Goal: Information Seeking & Learning: Learn about a topic

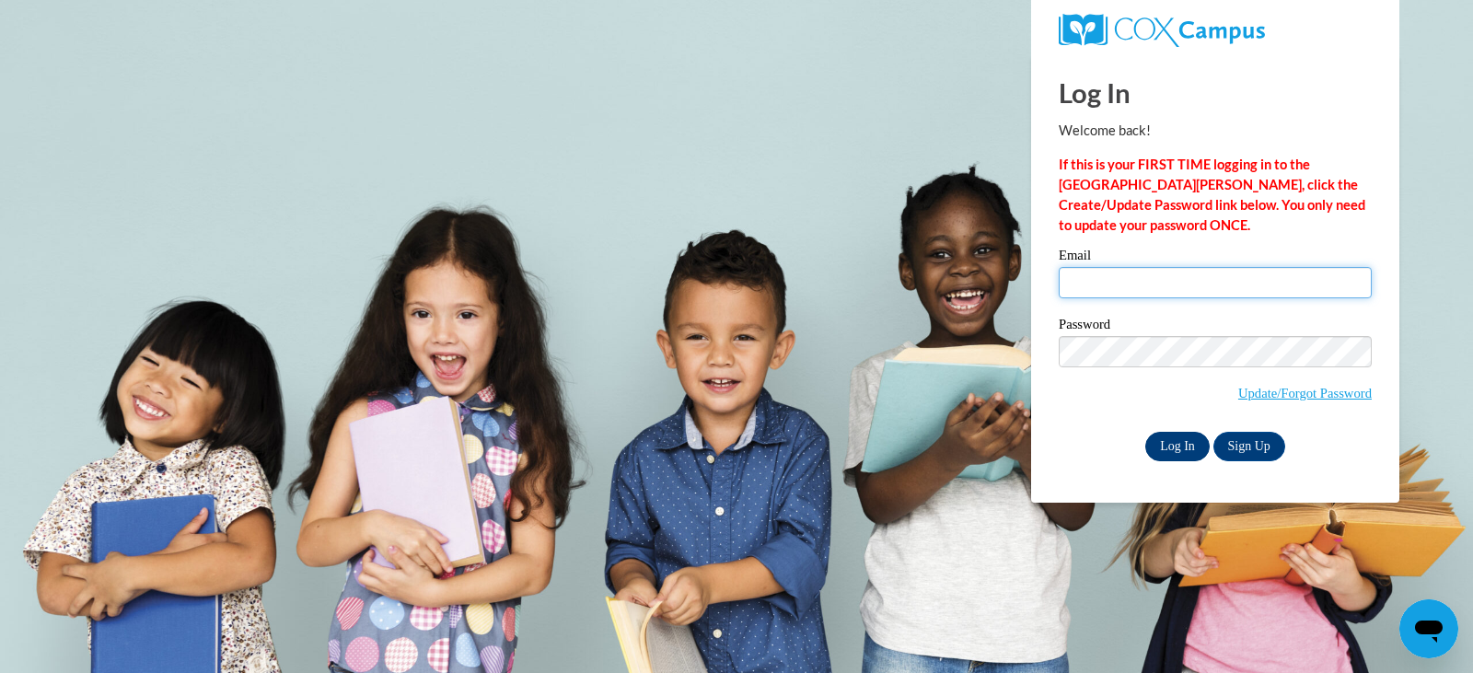
type input "jpriesgen@lomira.k12.wi.us"
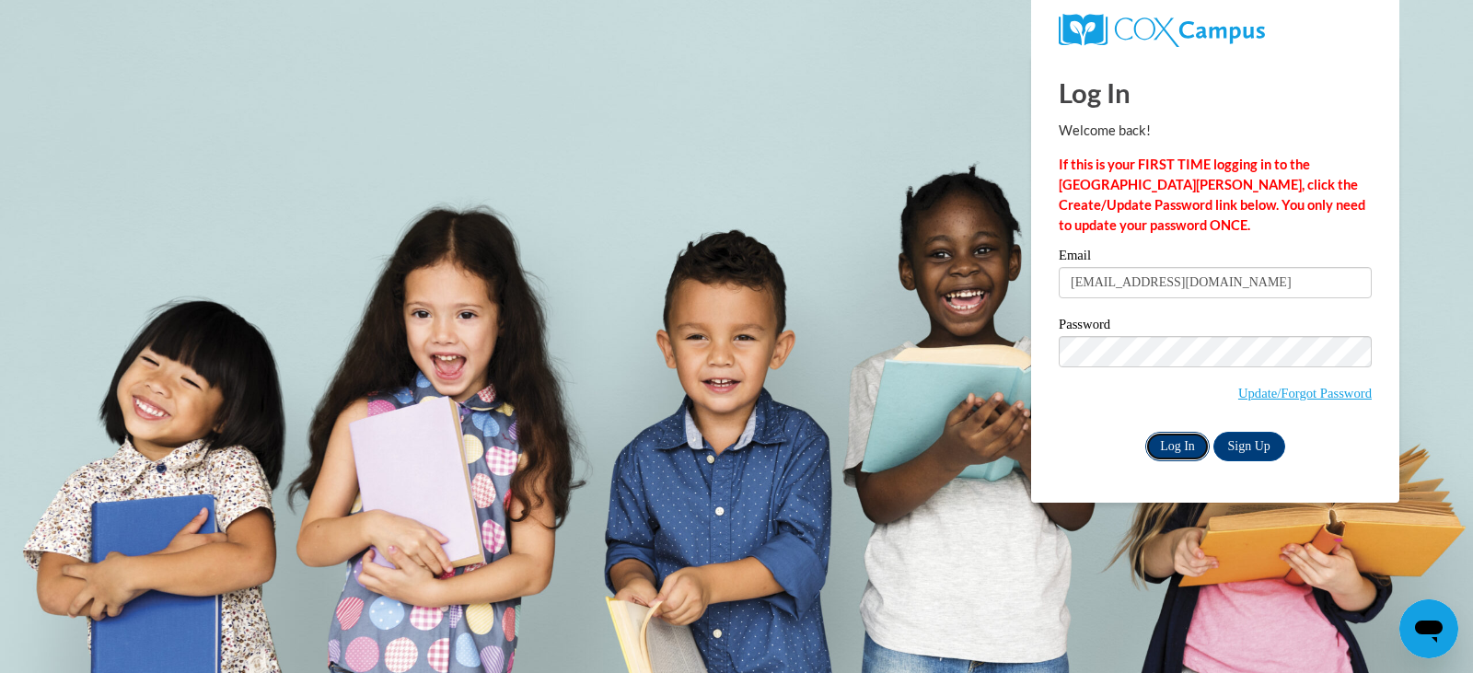
click at [1183, 444] on input "Log In" at bounding box center [1177, 446] width 64 height 29
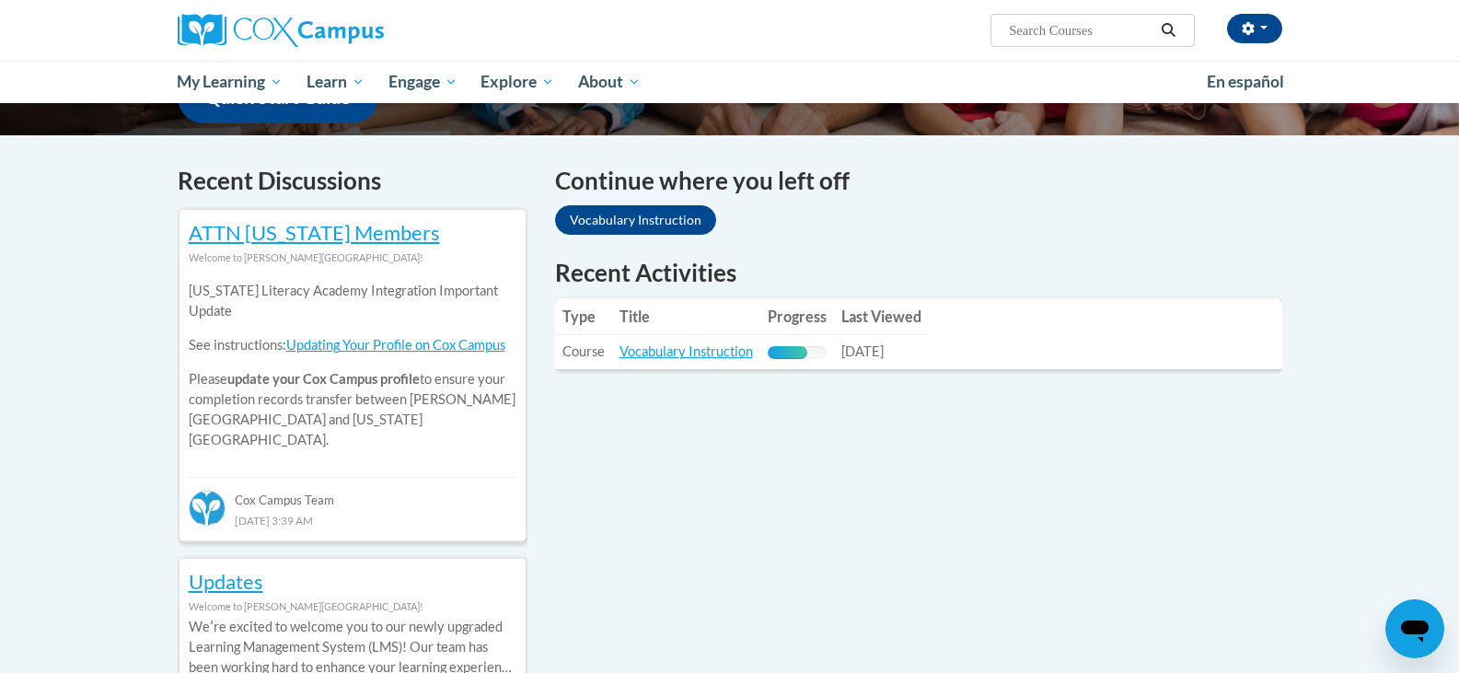
scroll to position [552, 0]
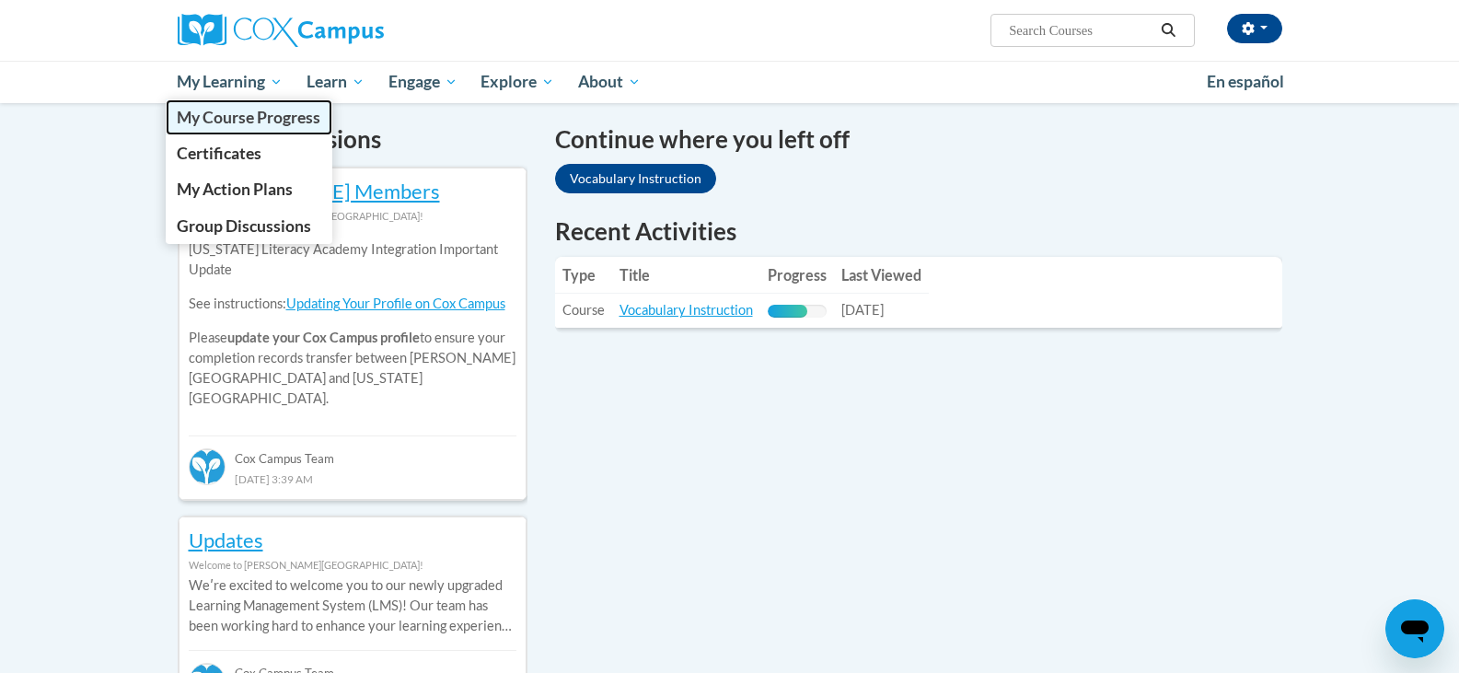
click at [257, 121] on span "My Course Progress" at bounding box center [249, 117] width 144 height 19
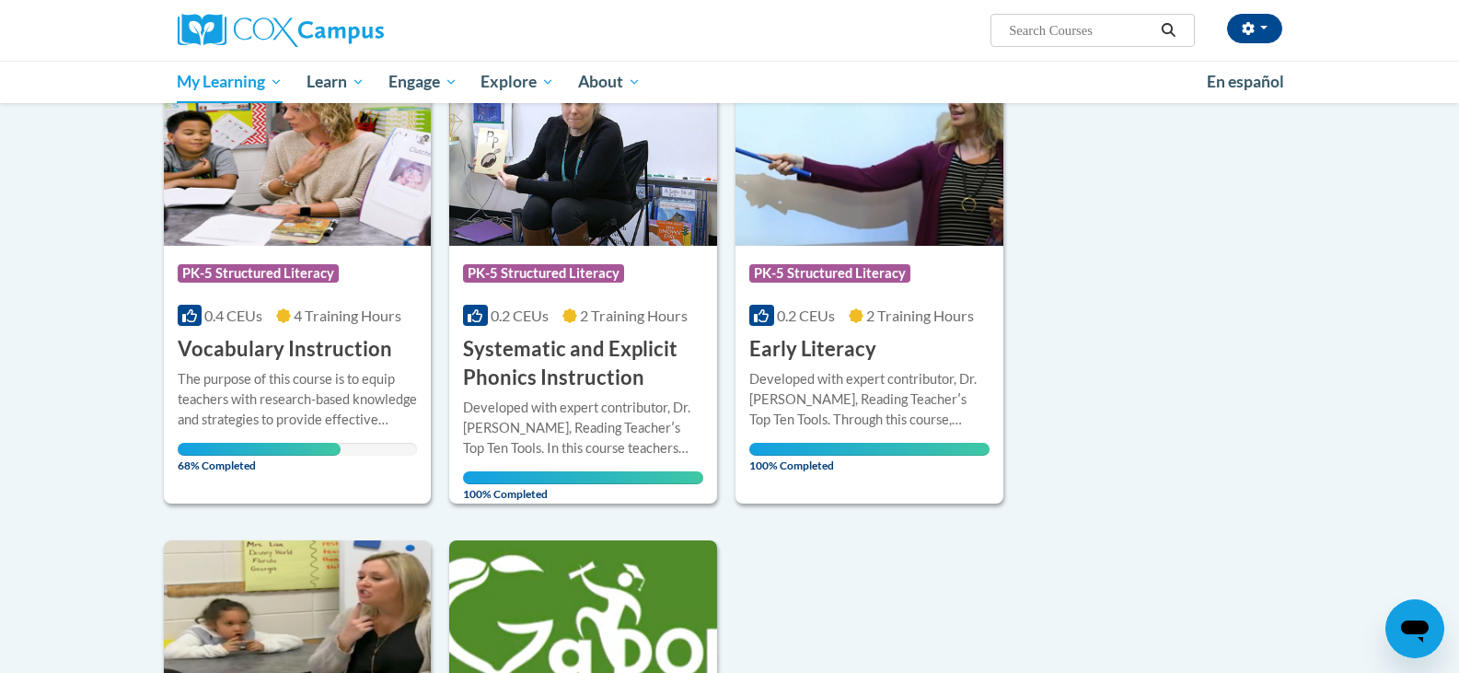
scroll to position [276, 0]
click at [353, 397] on div "The purpose of this course is to equip teachers with research-based knowledge a…" at bounding box center [298, 400] width 240 height 61
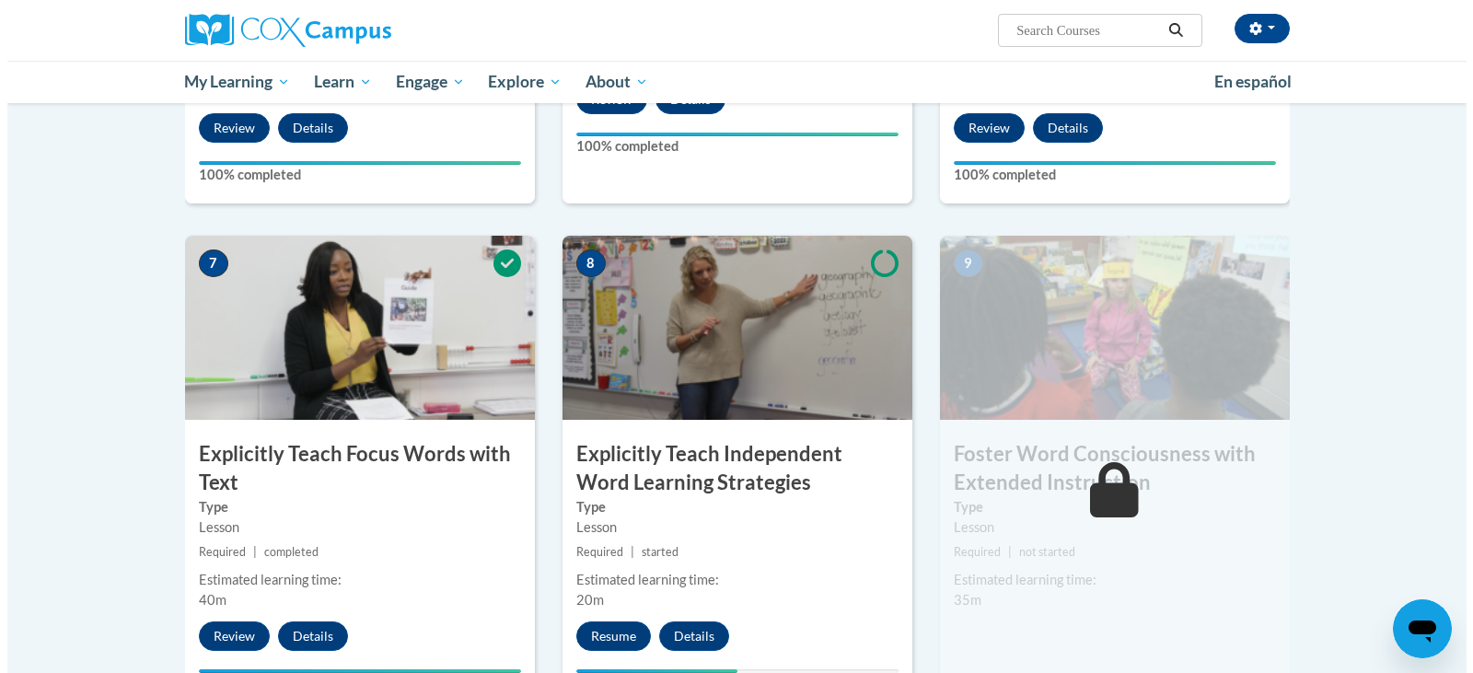
scroll to position [1657, 0]
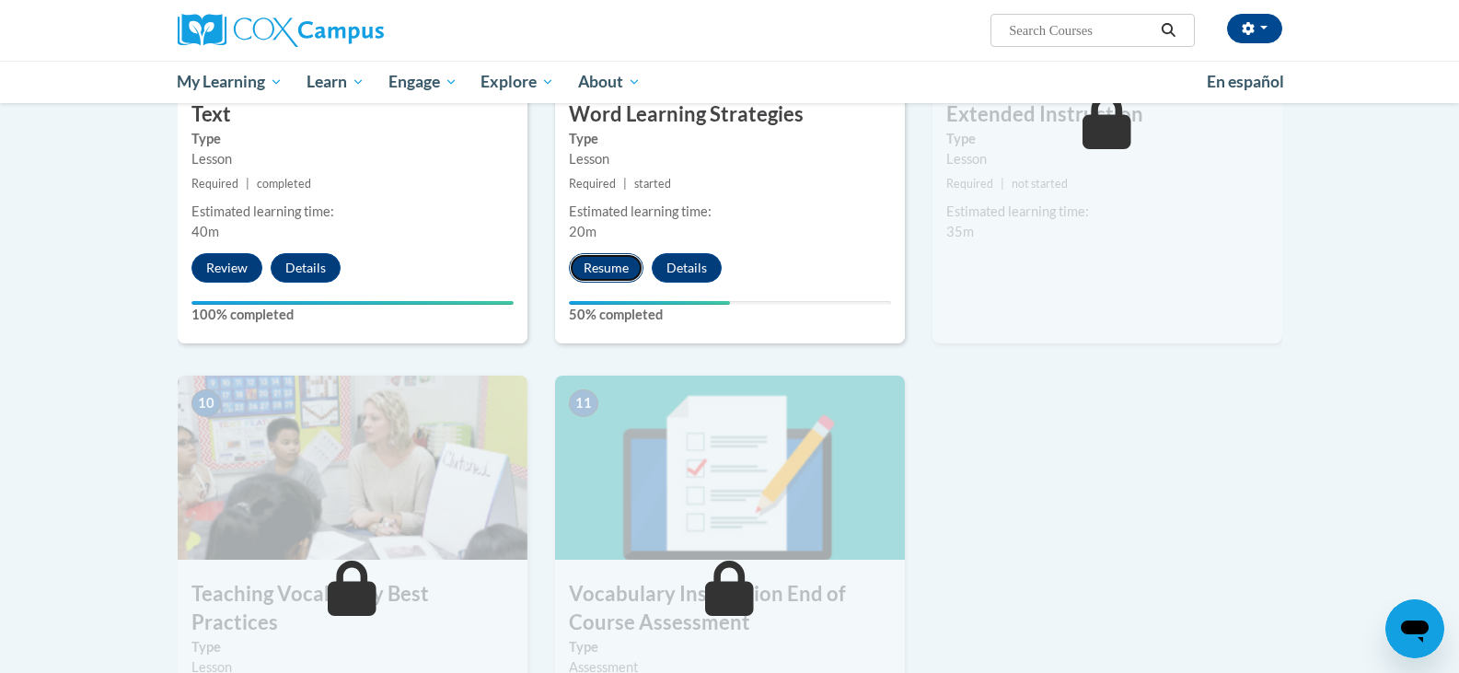
click at [616, 272] on button "Resume" at bounding box center [606, 267] width 75 height 29
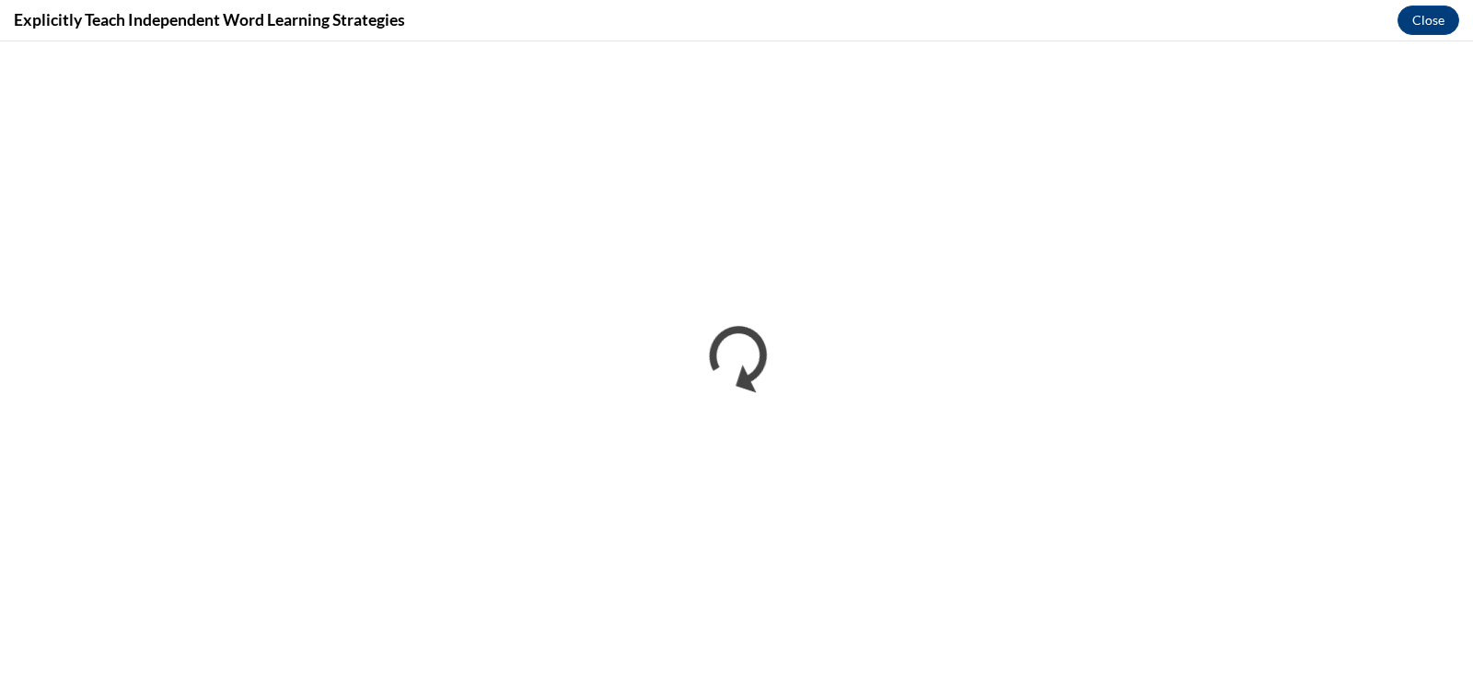
scroll to position [0, 0]
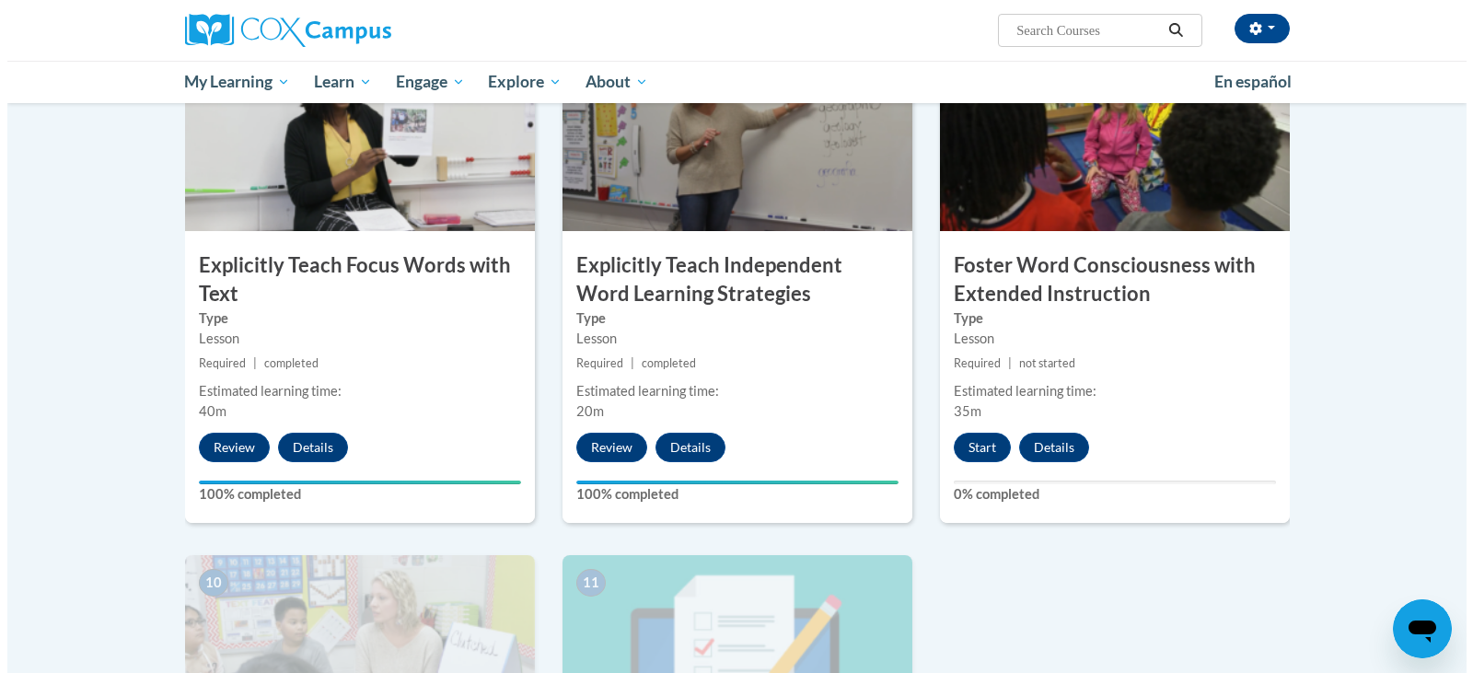
scroll to position [1657, 0]
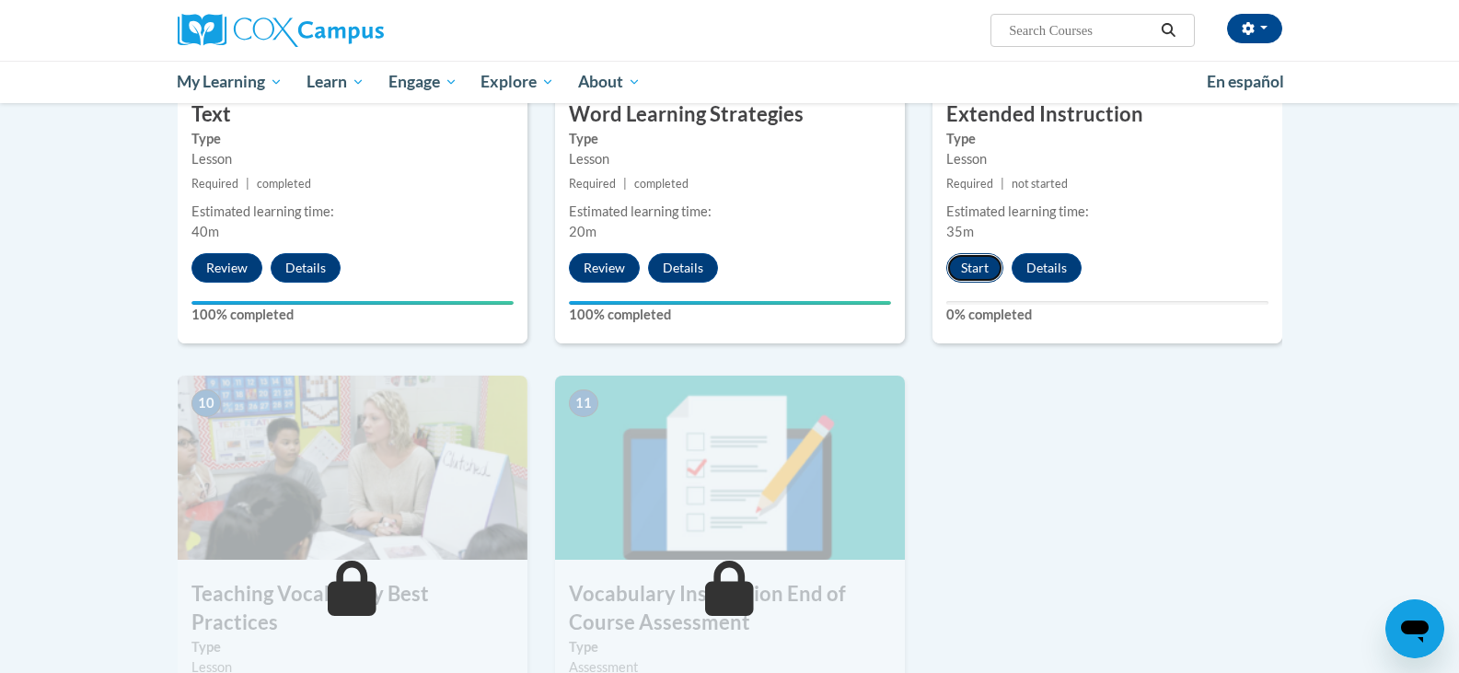
click at [971, 267] on button "Start" at bounding box center [974, 267] width 57 height 29
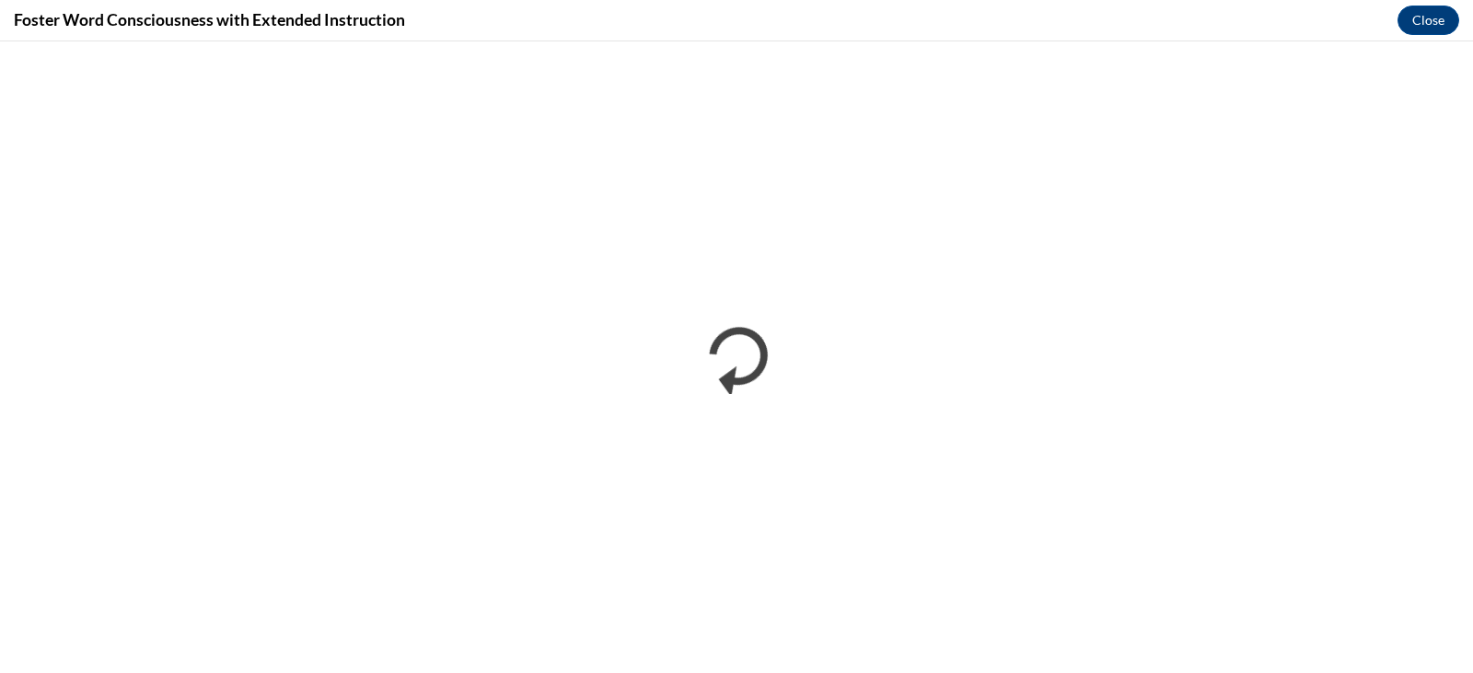
scroll to position [0, 0]
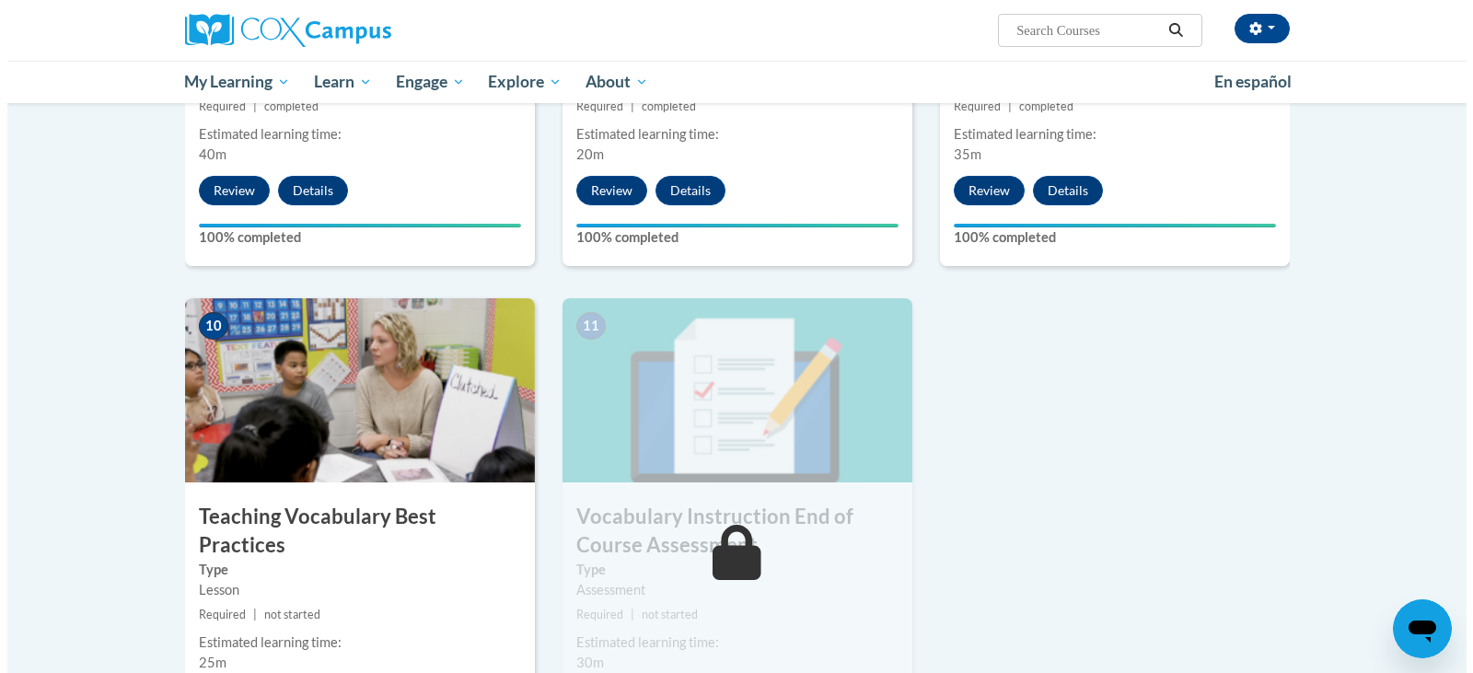
scroll to position [1977, 0]
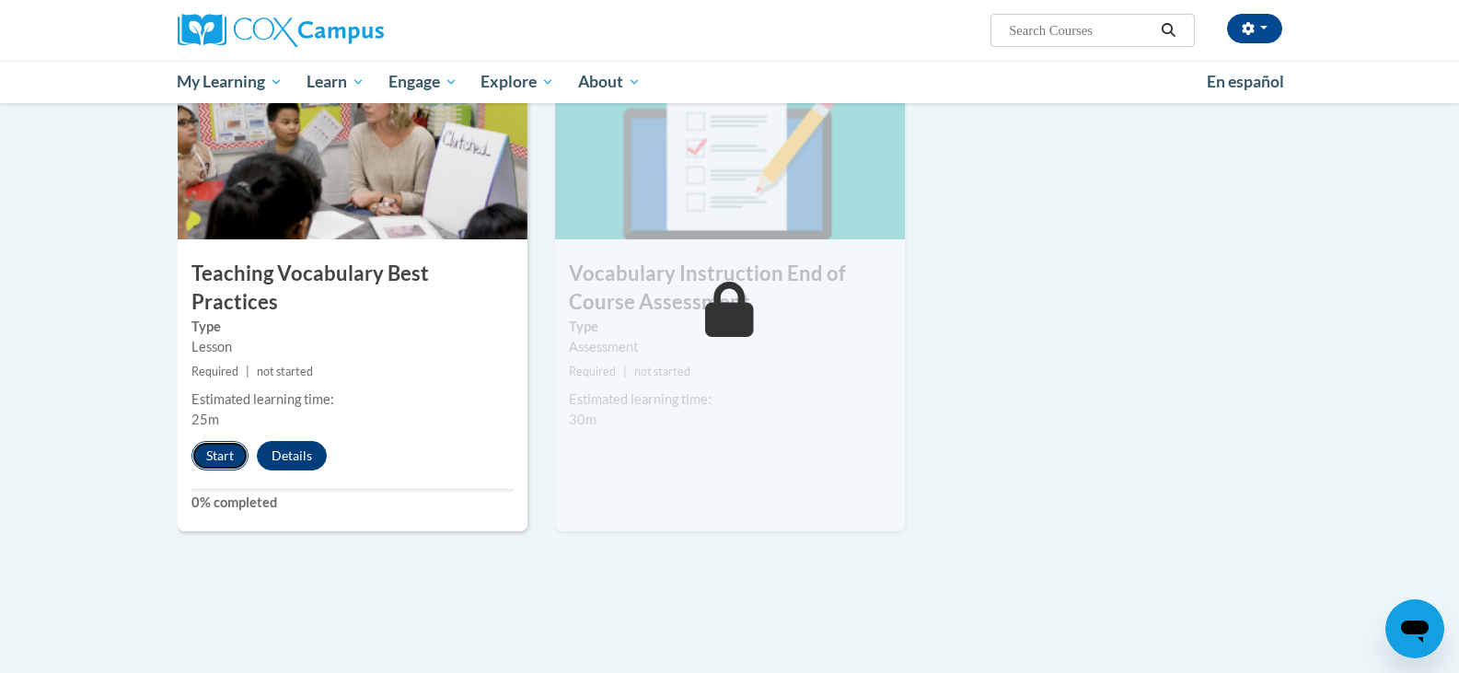
click at [228, 441] on button "Start" at bounding box center [219, 455] width 57 height 29
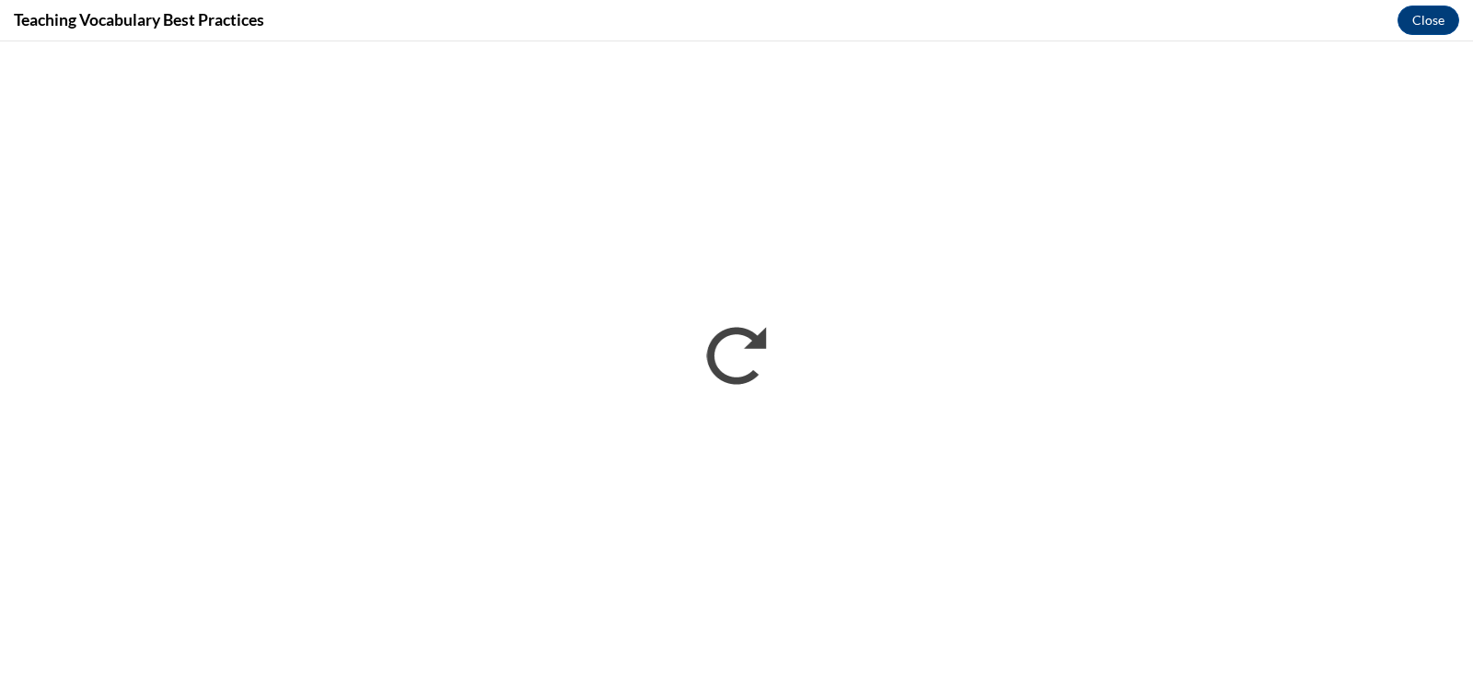
scroll to position [0, 0]
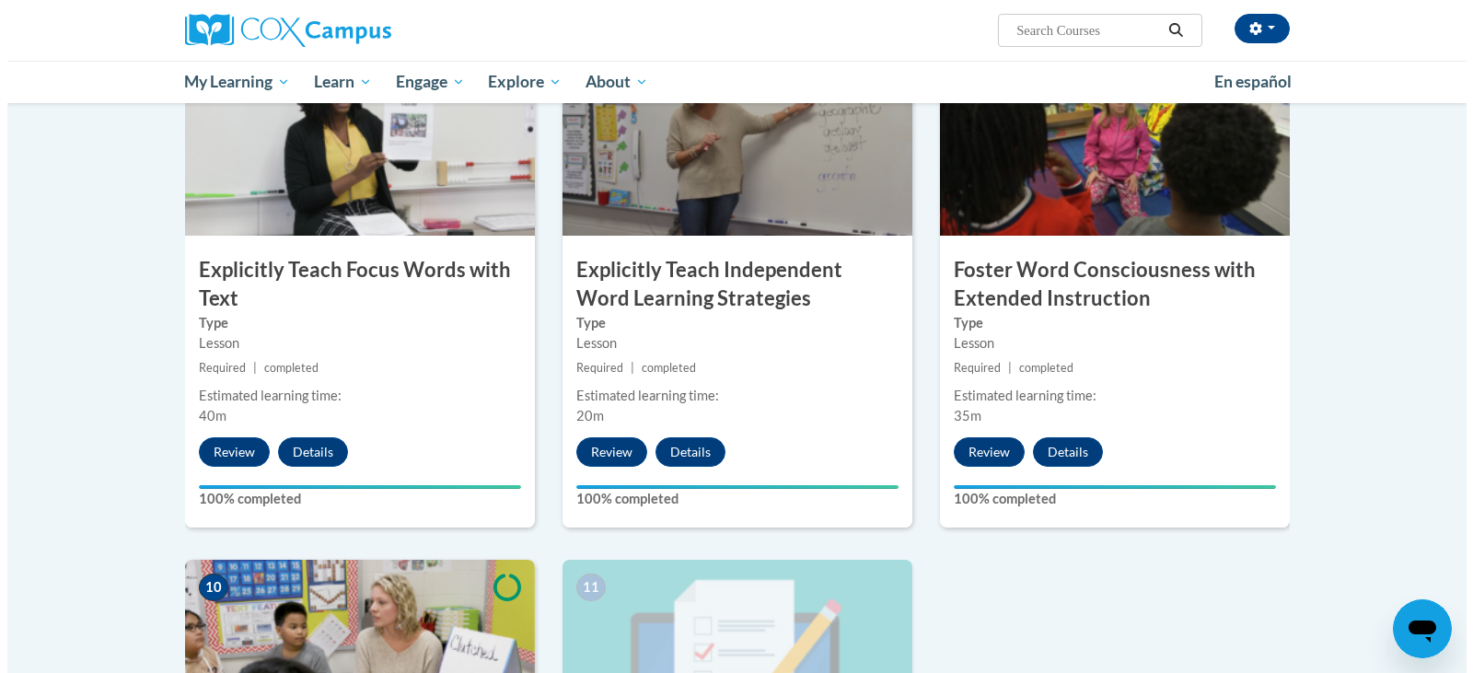
scroll to position [1933, 0]
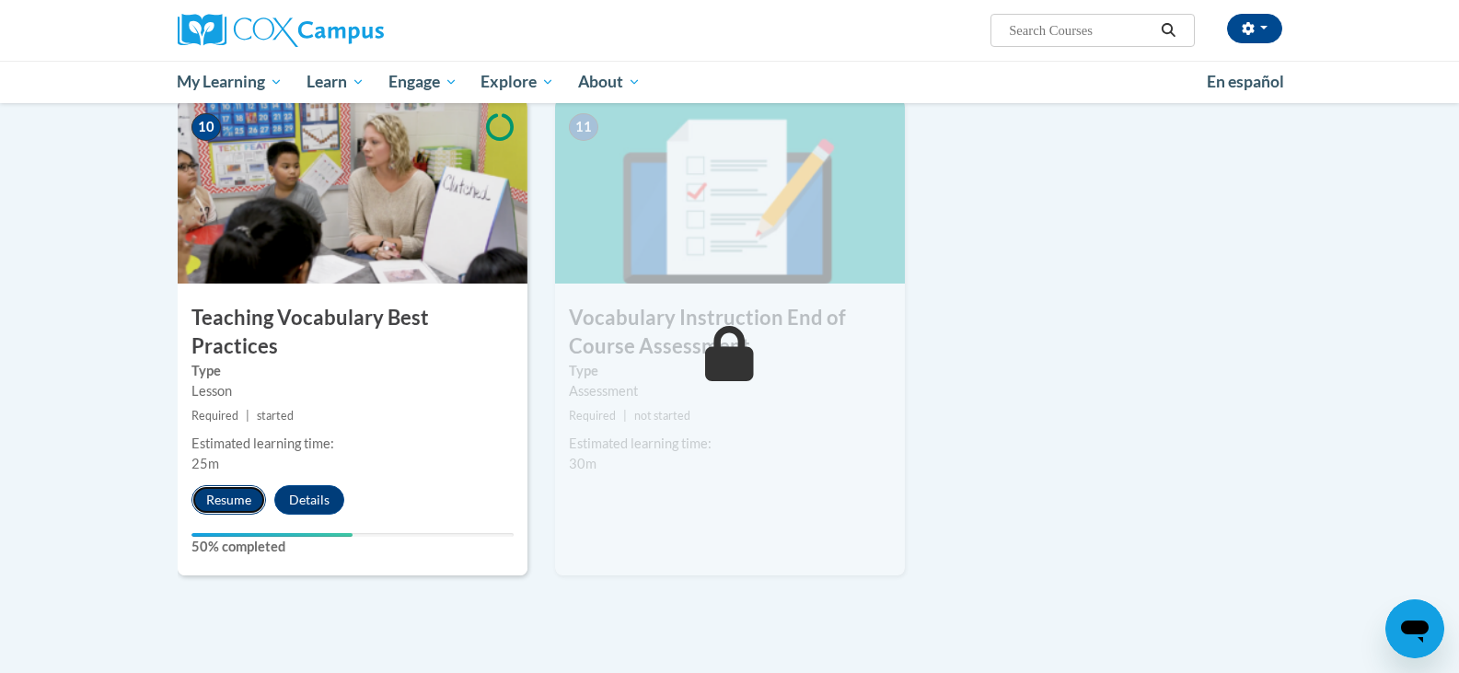
click at [233, 485] on button "Resume" at bounding box center [228, 499] width 75 height 29
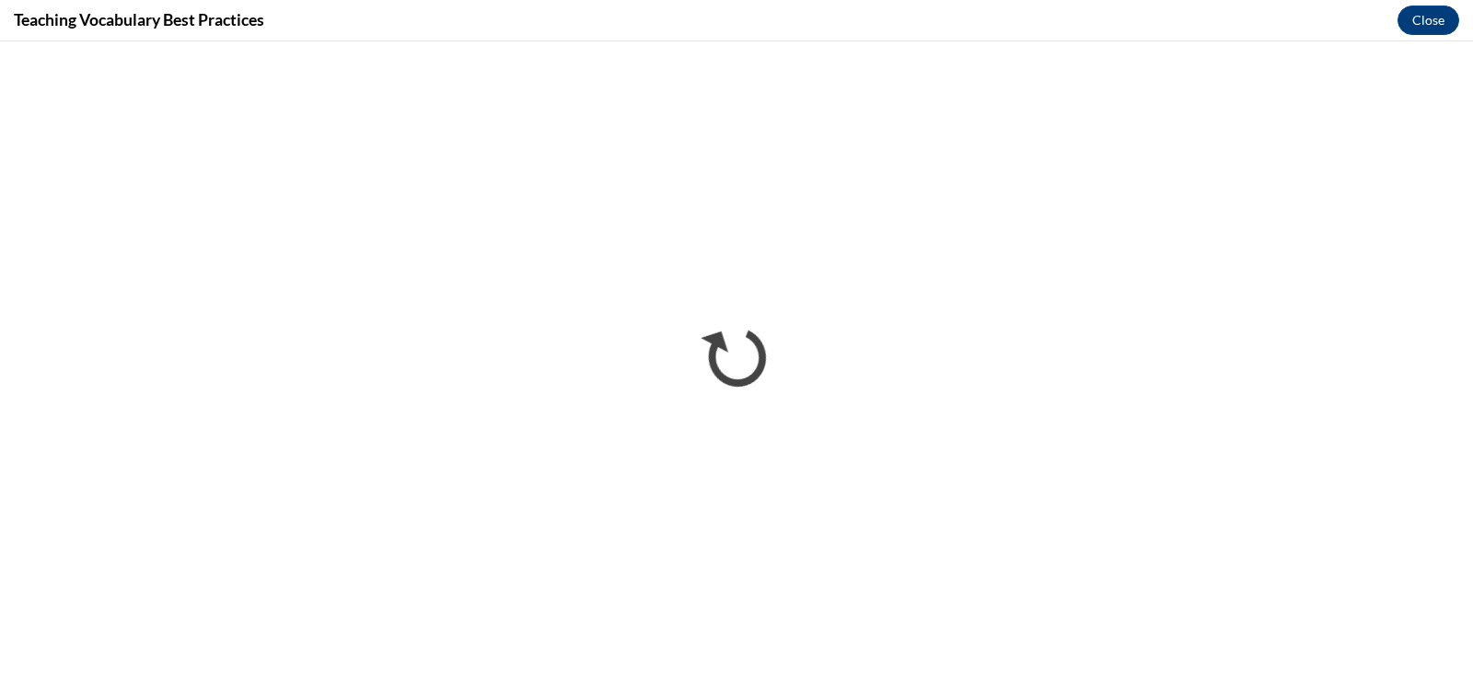
scroll to position [0, 0]
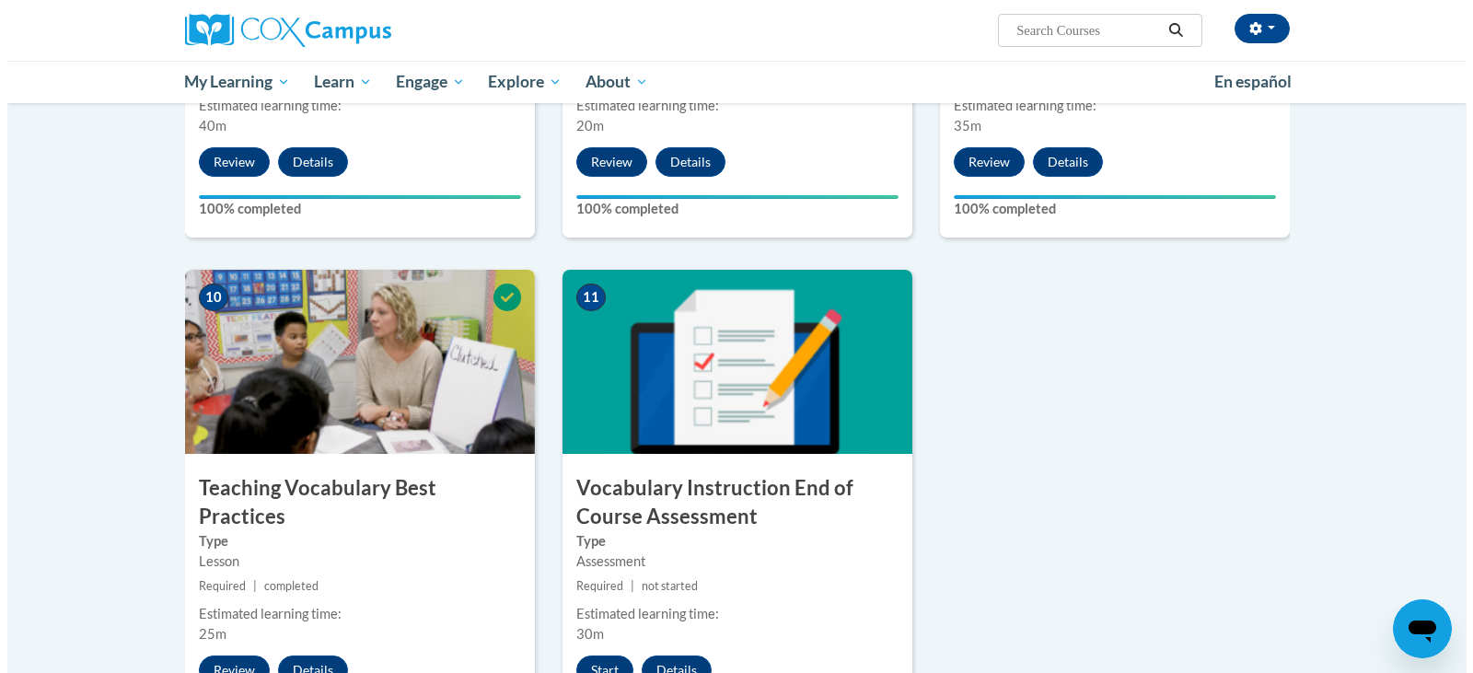
scroll to position [2006, 0]
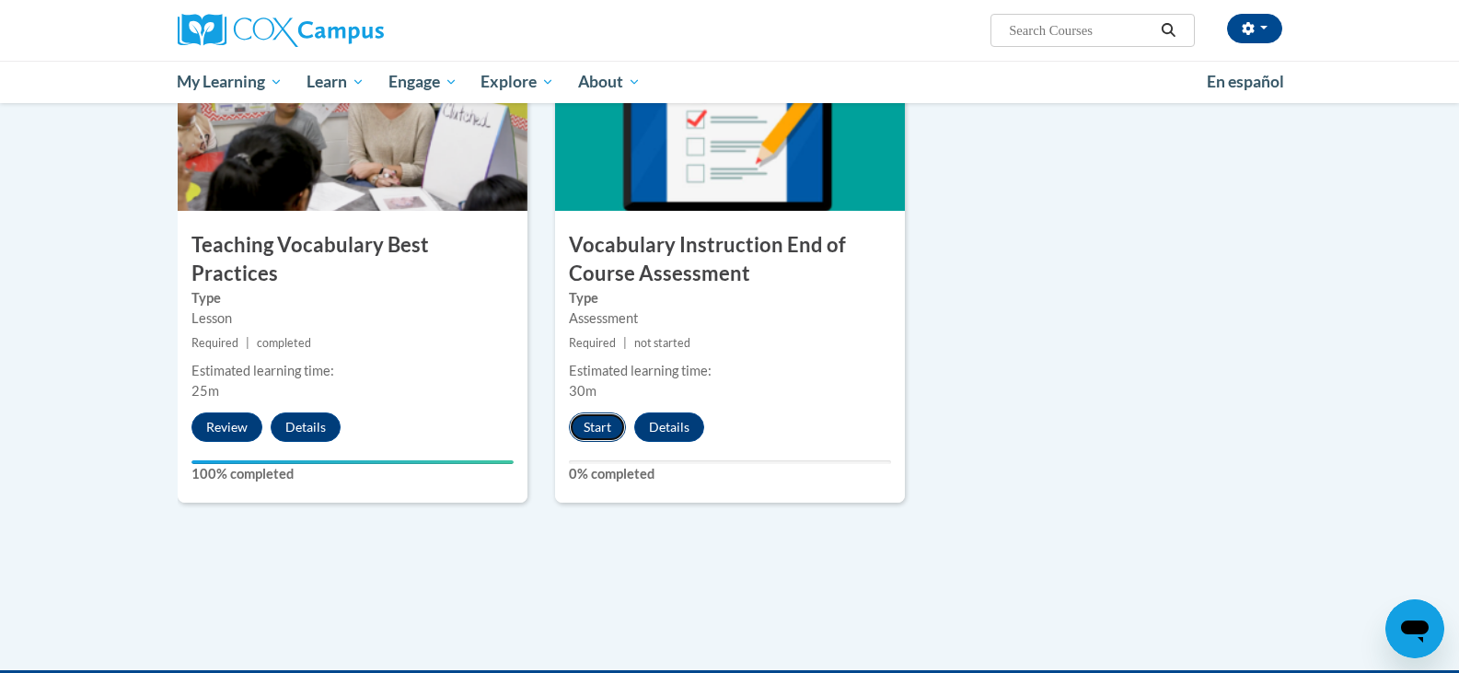
click at [595, 428] on button "Start" at bounding box center [597, 426] width 57 height 29
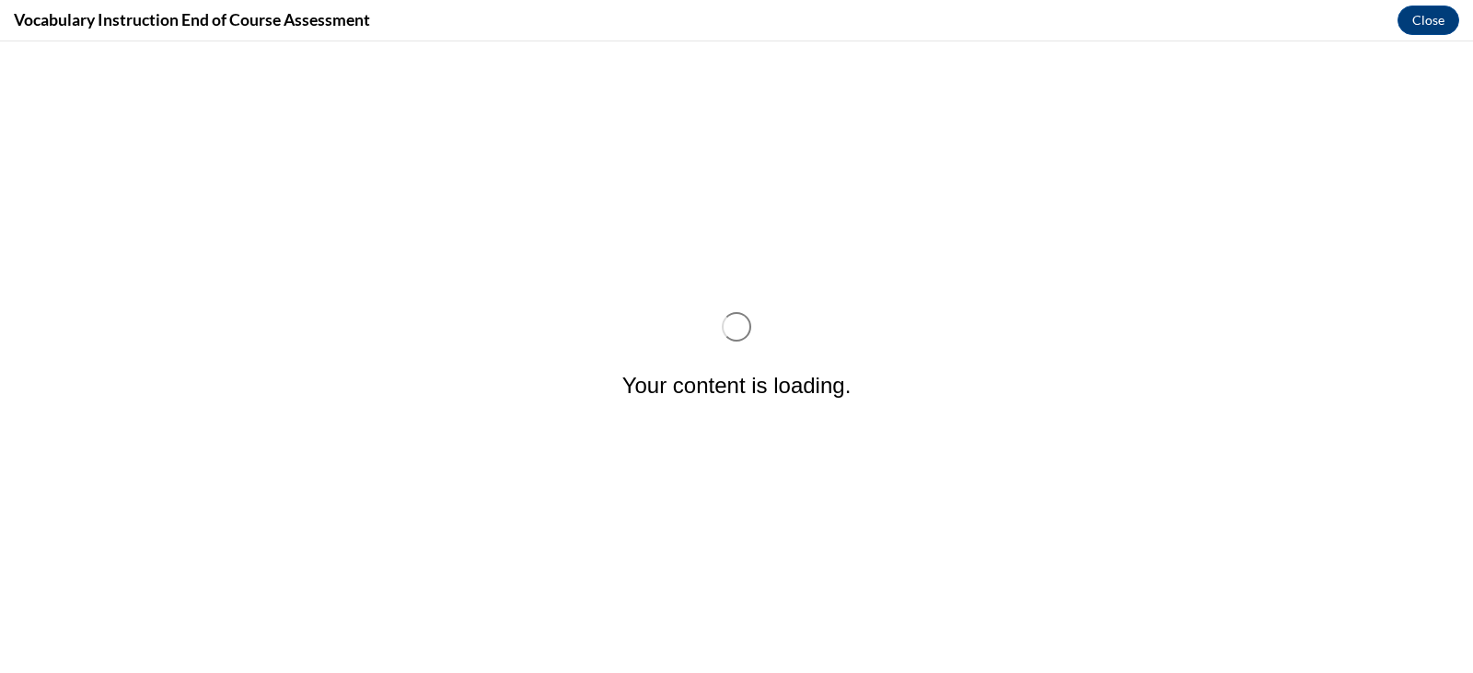
scroll to position [0, 0]
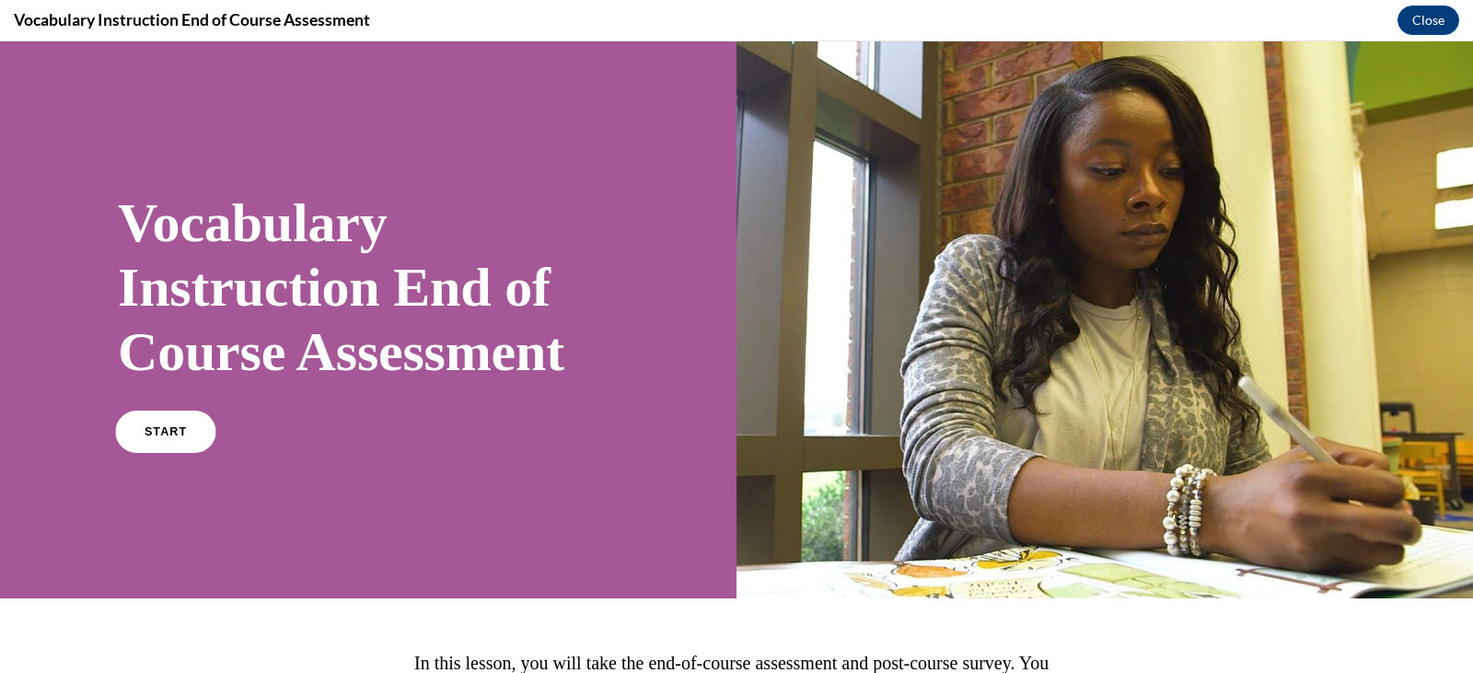
click at [143, 429] on link "START" at bounding box center [165, 432] width 100 height 42
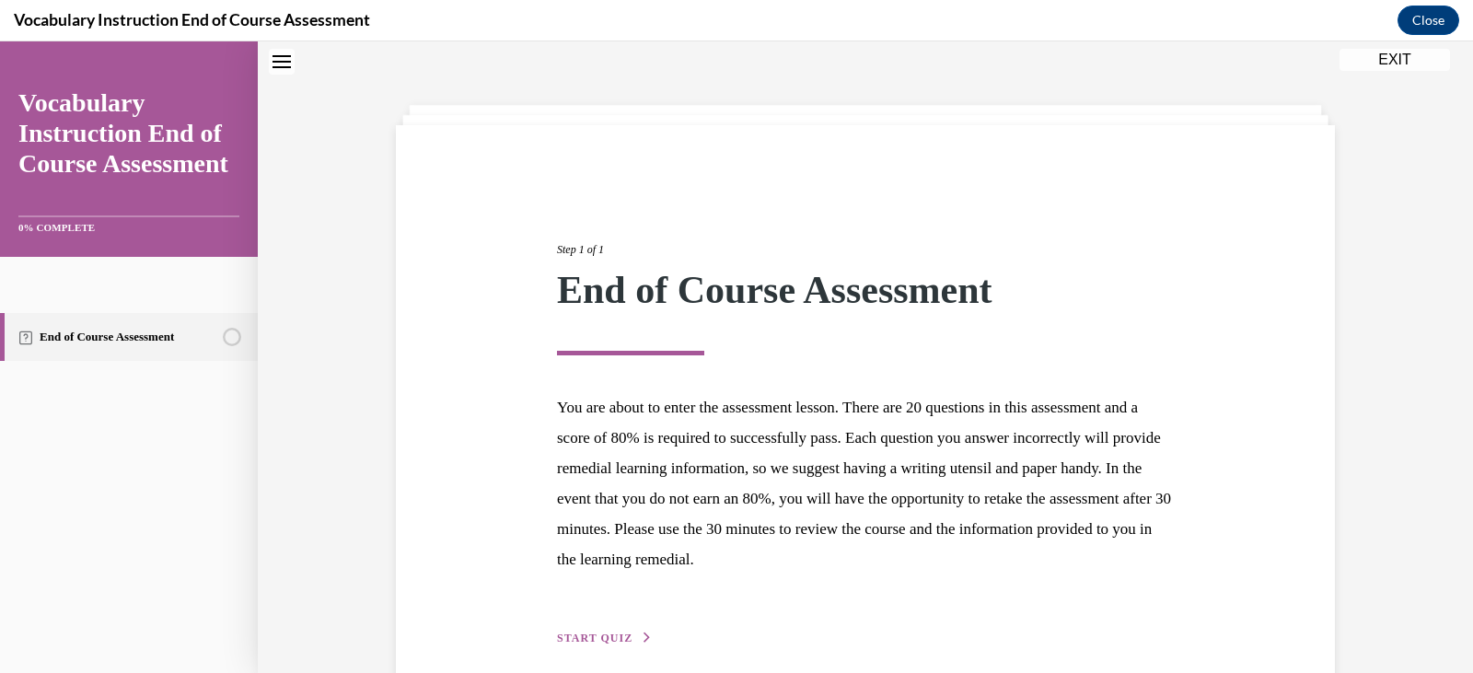
scroll to position [143, 0]
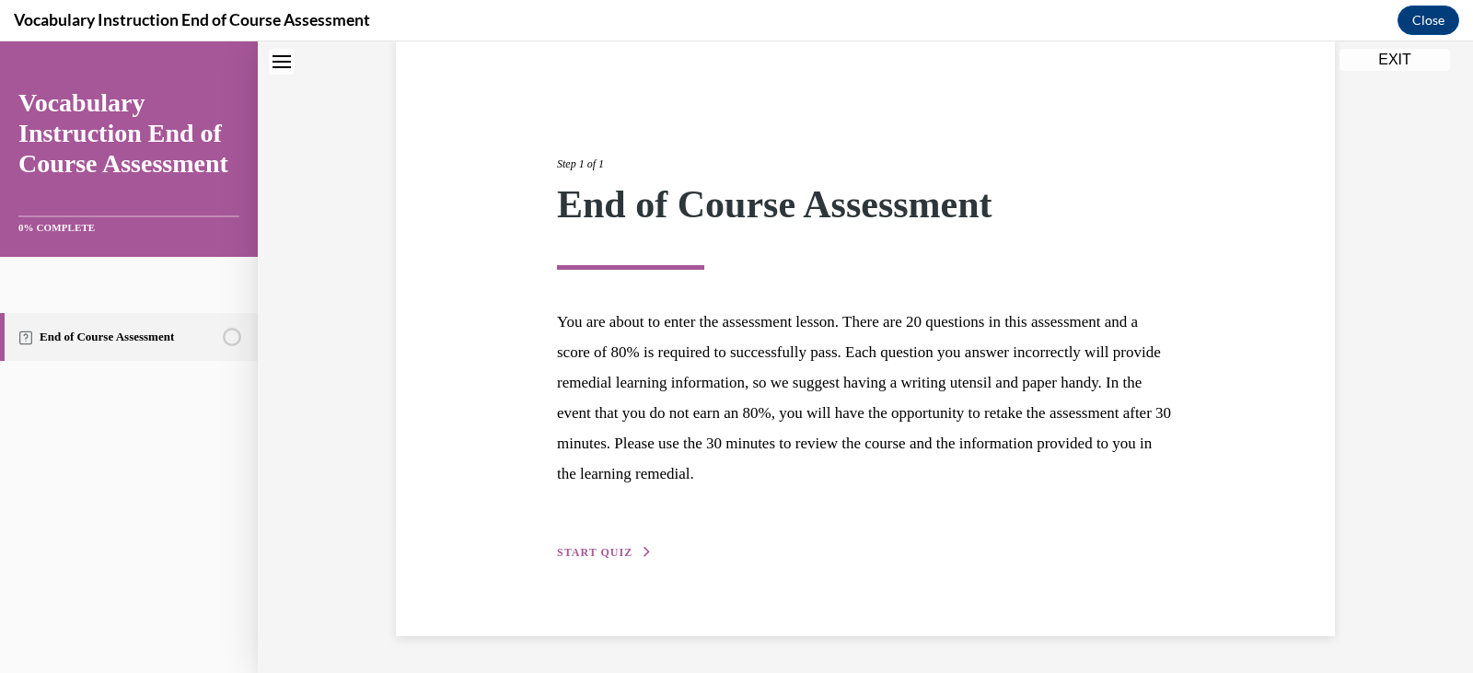
click at [599, 556] on span "START QUIZ" at bounding box center [594, 552] width 75 height 13
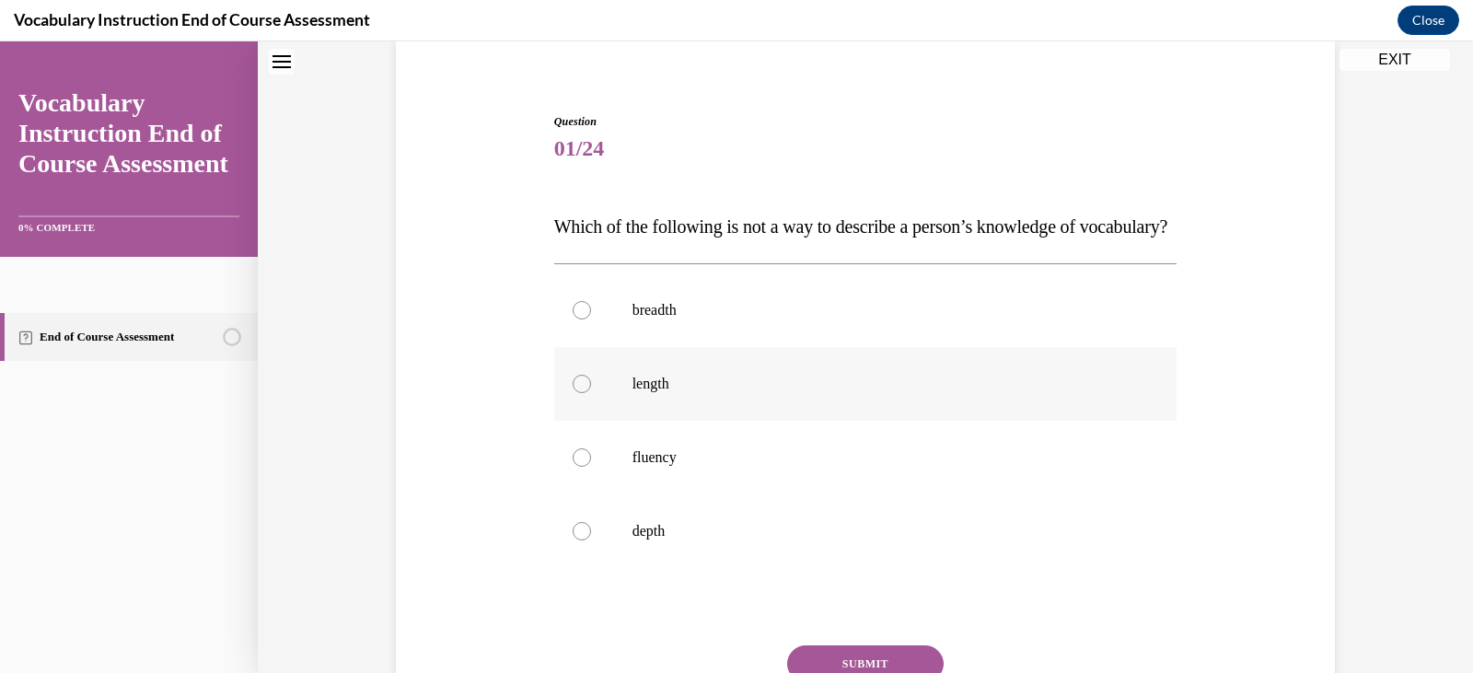
click at [580, 393] on div at bounding box center [582, 384] width 18 height 18
click at [580, 393] on input "length" at bounding box center [582, 384] width 18 height 18
radio input "true"
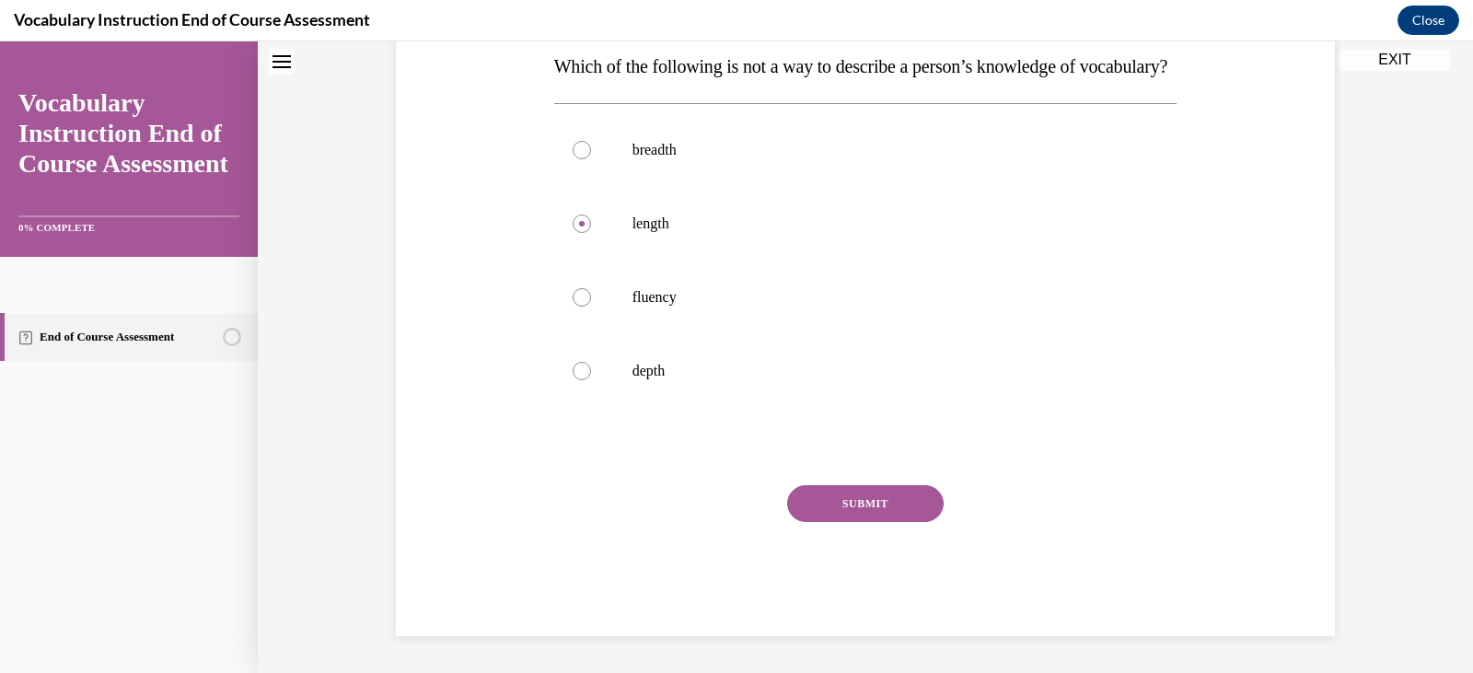
click at [874, 508] on button "SUBMIT" at bounding box center [865, 503] width 156 height 37
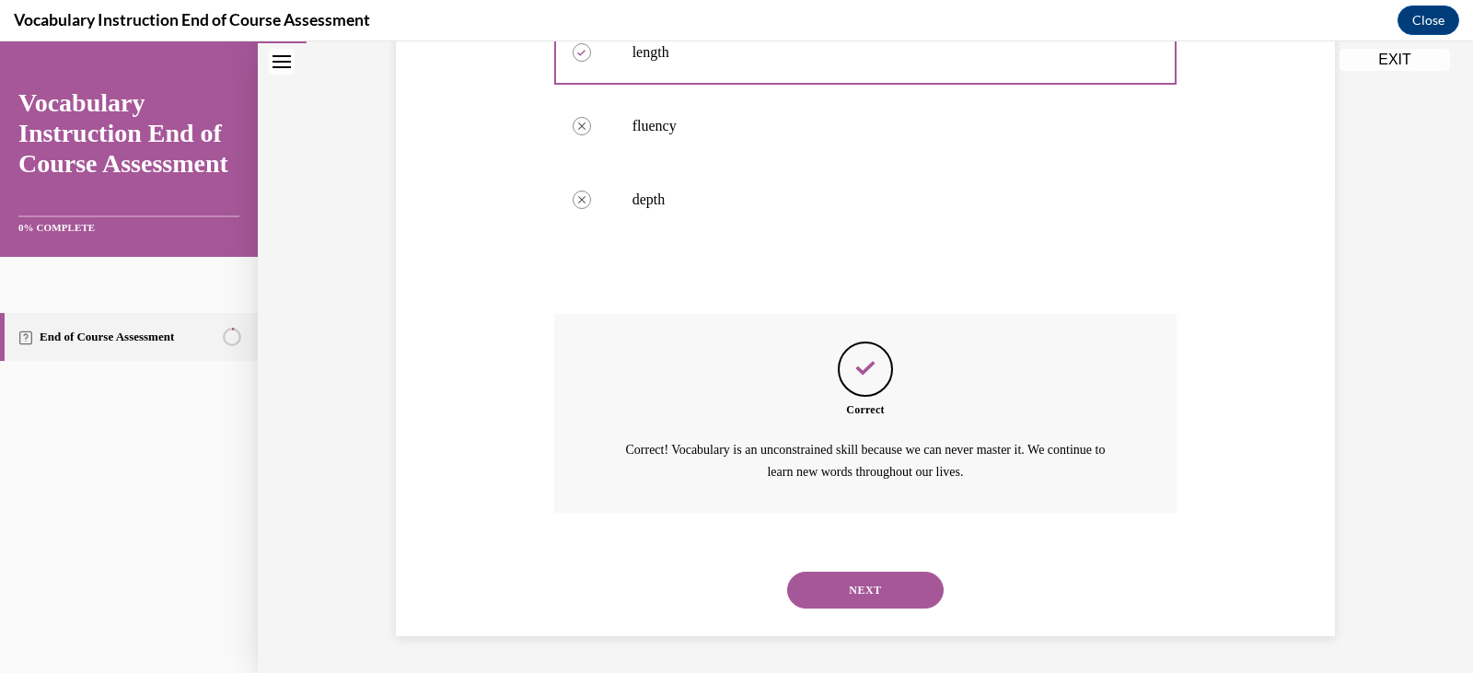
scroll to position [511, 0]
click at [836, 592] on button "NEXT" at bounding box center [865, 590] width 156 height 37
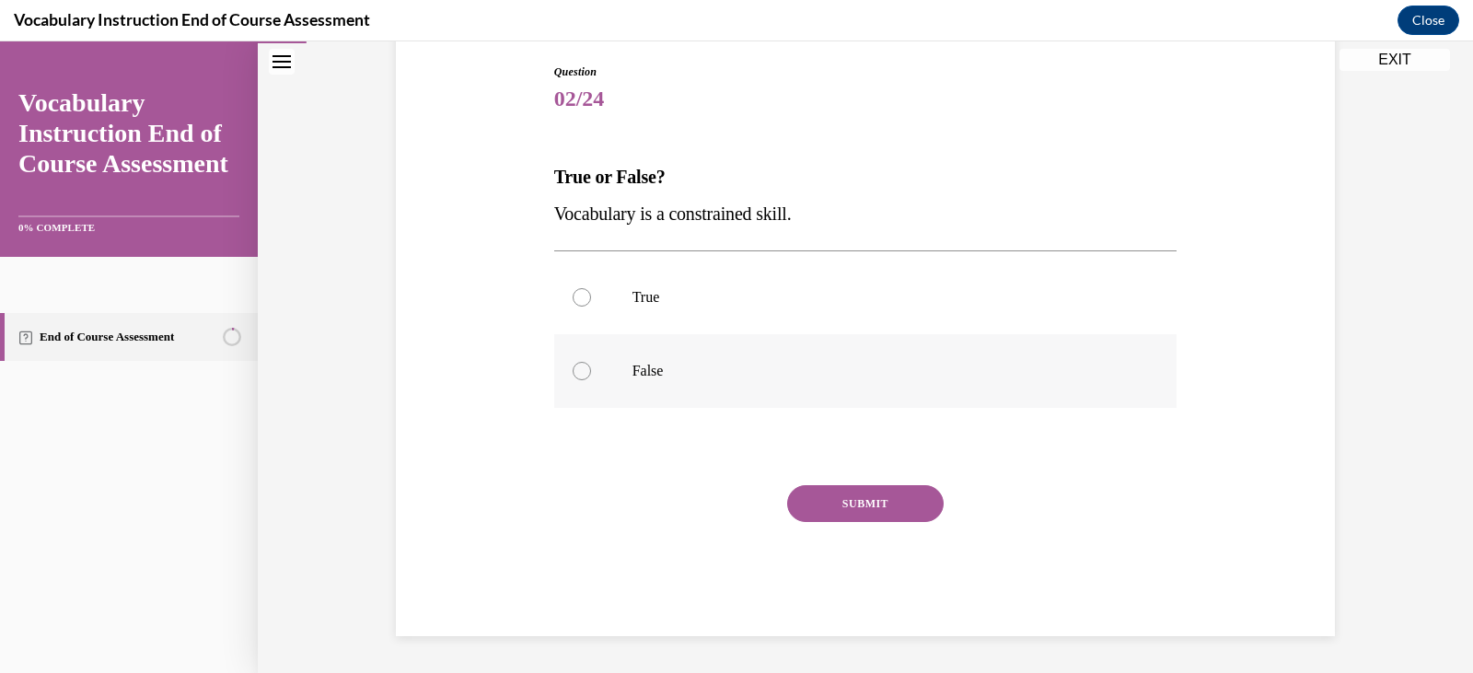
click at [632, 372] on p "False" at bounding box center [881, 371] width 499 height 18
click at [591, 372] on input "False" at bounding box center [582, 371] width 18 height 18
radio input "true"
click at [816, 497] on button "SUBMIT" at bounding box center [865, 503] width 156 height 37
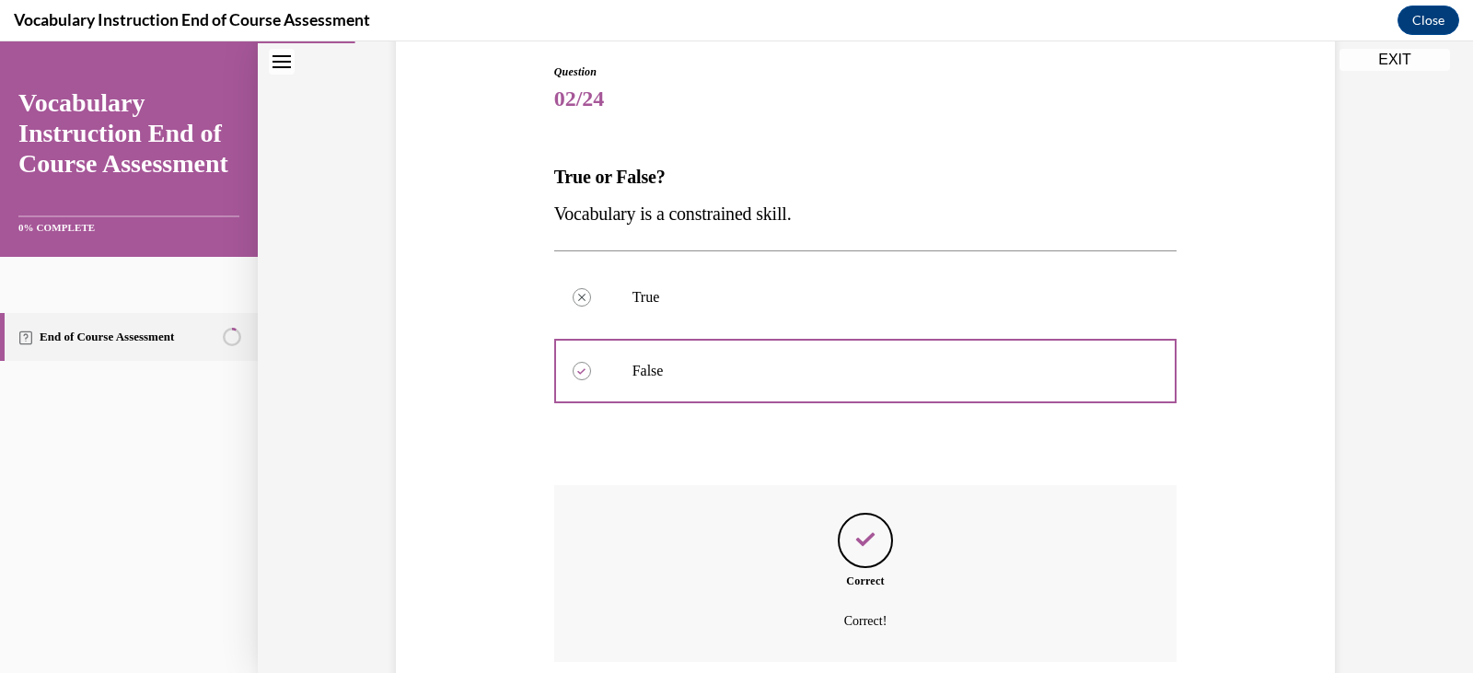
scroll to position [341, 0]
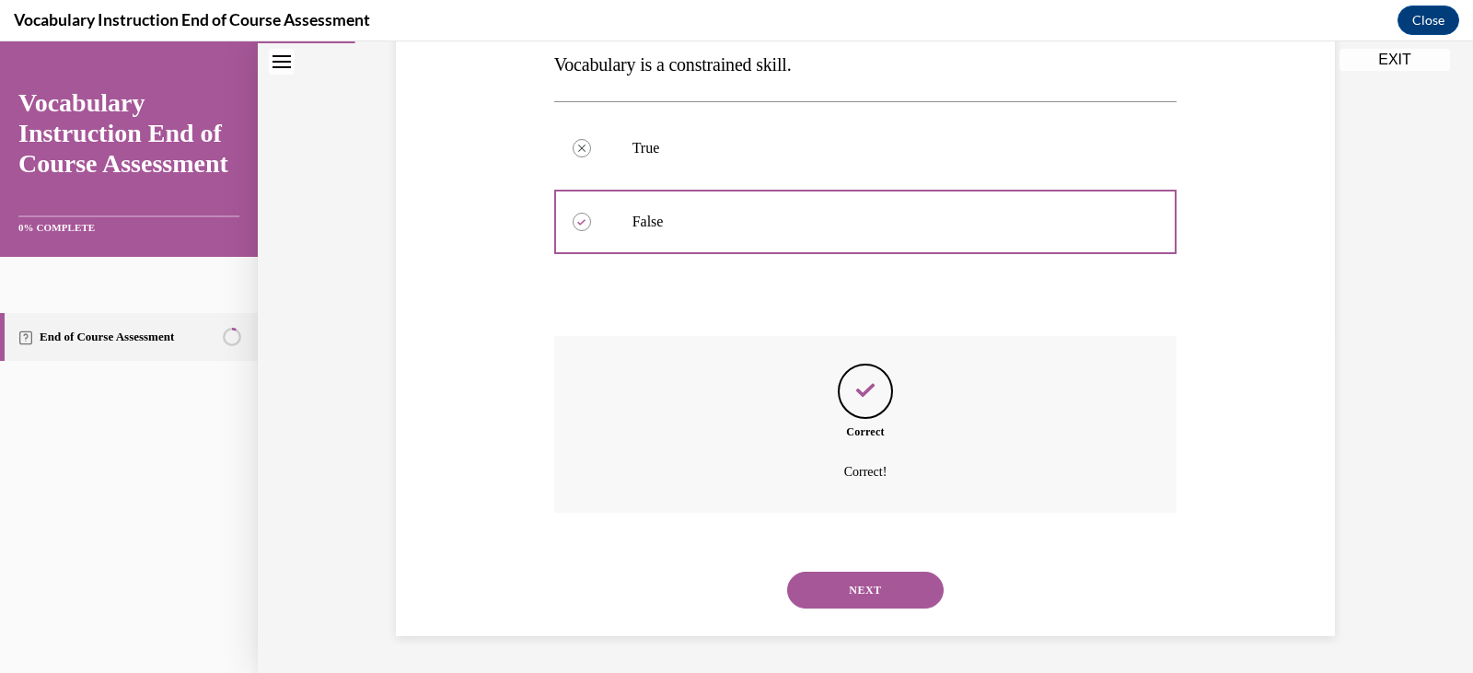
click at [838, 595] on button "NEXT" at bounding box center [865, 590] width 156 height 37
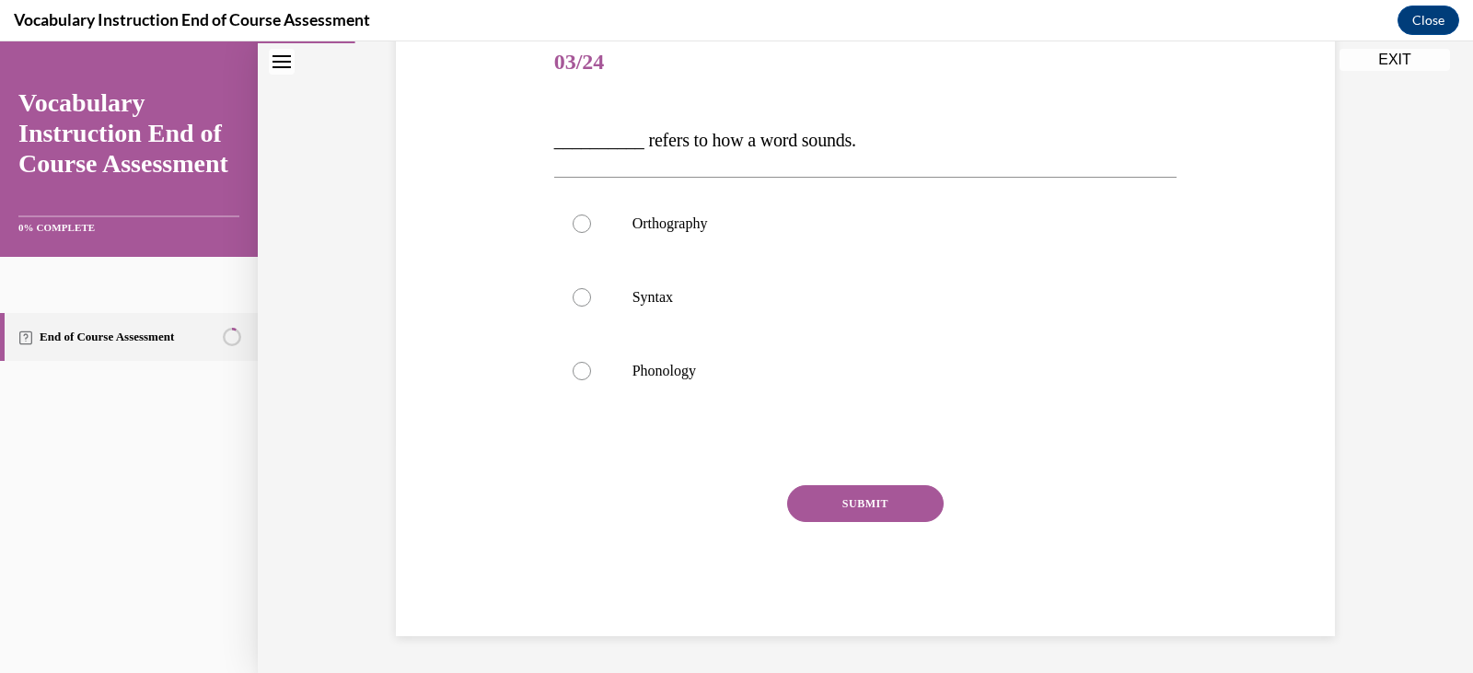
scroll to position [204, 0]
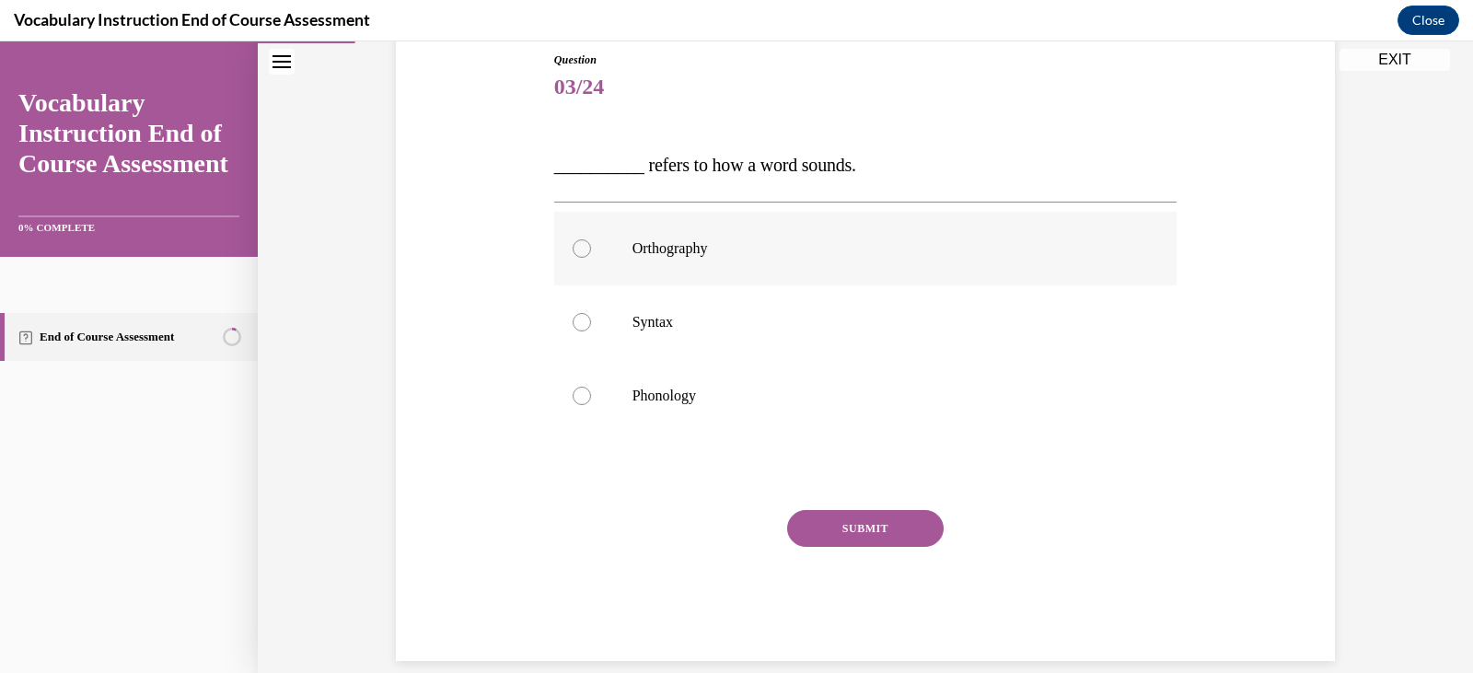
click at [683, 252] on p "Orthography" at bounding box center [881, 248] width 499 height 18
click at [591, 252] on input "Orthography" at bounding box center [582, 248] width 18 height 18
radio input "true"
click at [678, 399] on p "Phonology" at bounding box center [881, 396] width 499 height 18
click at [591, 399] on input "Phonology" at bounding box center [582, 396] width 18 height 18
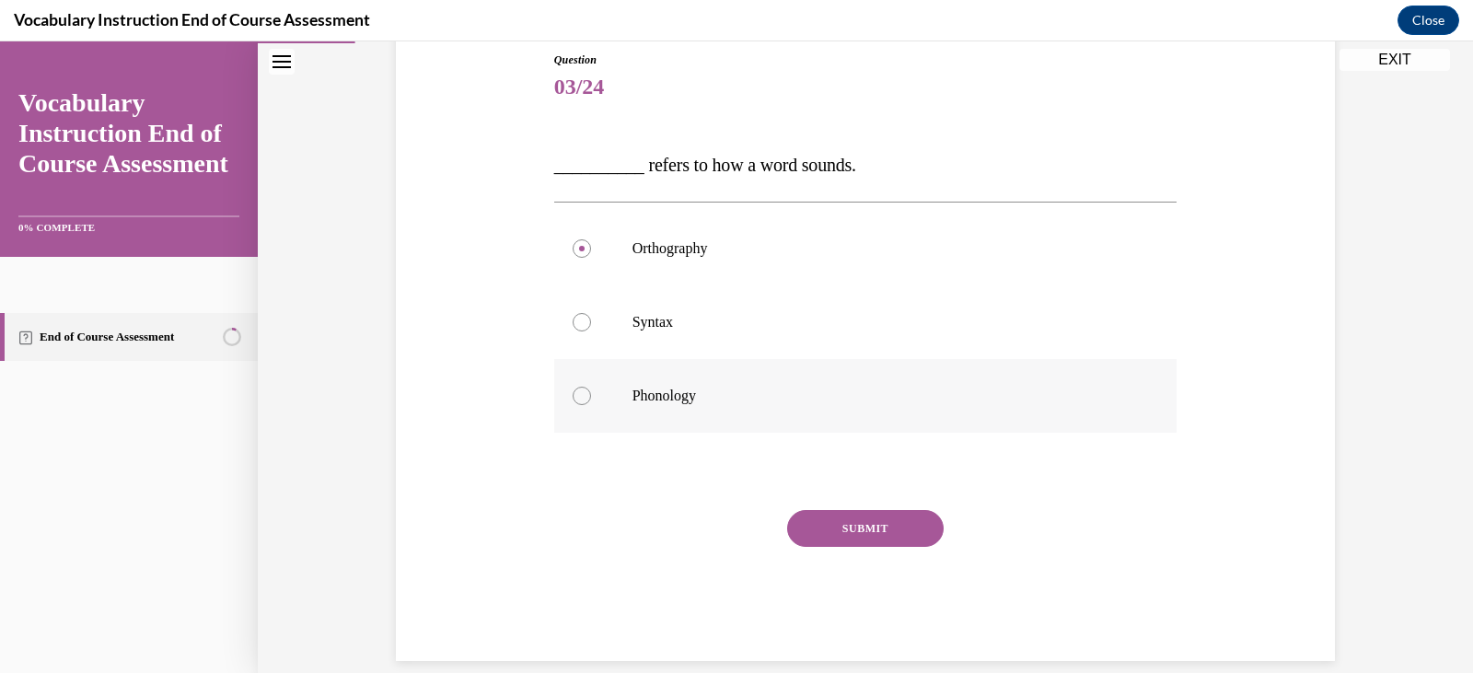
radio input "true"
click at [845, 522] on button "SUBMIT" at bounding box center [865, 528] width 156 height 37
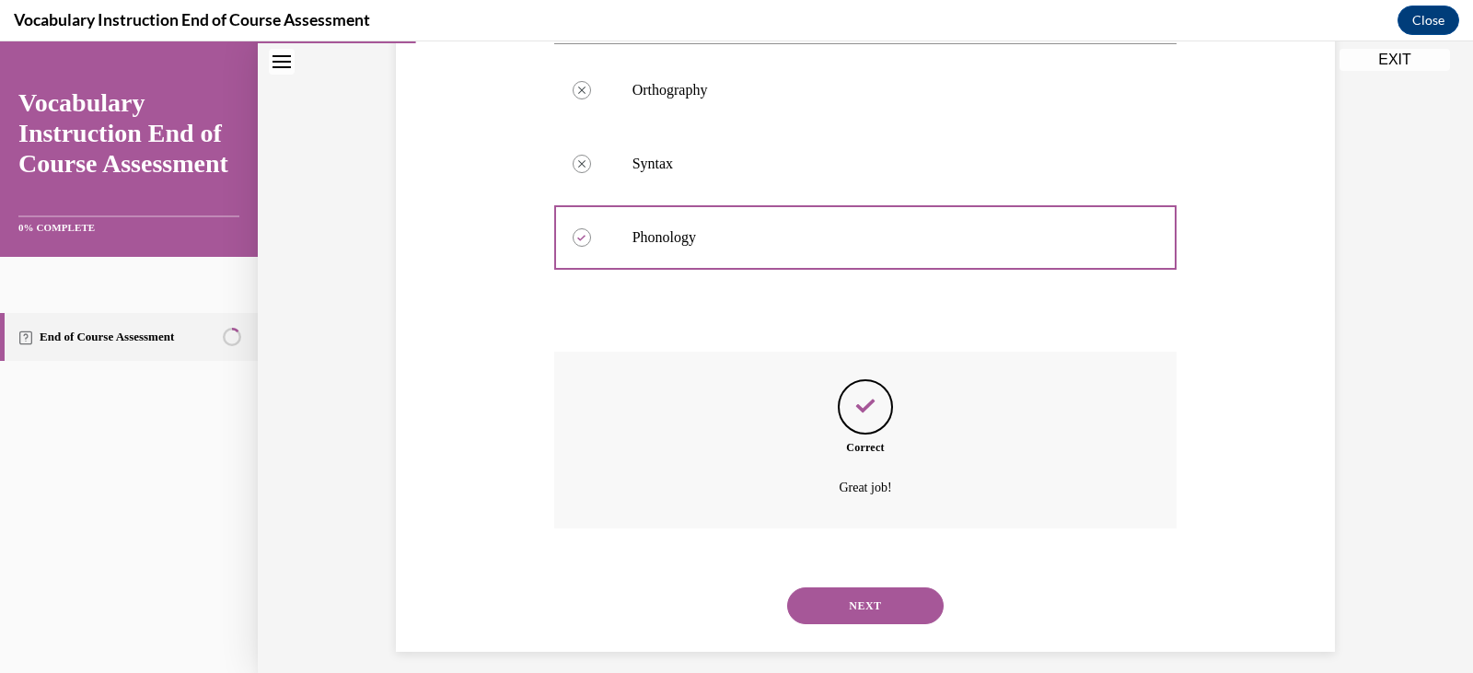
scroll to position [378, 0]
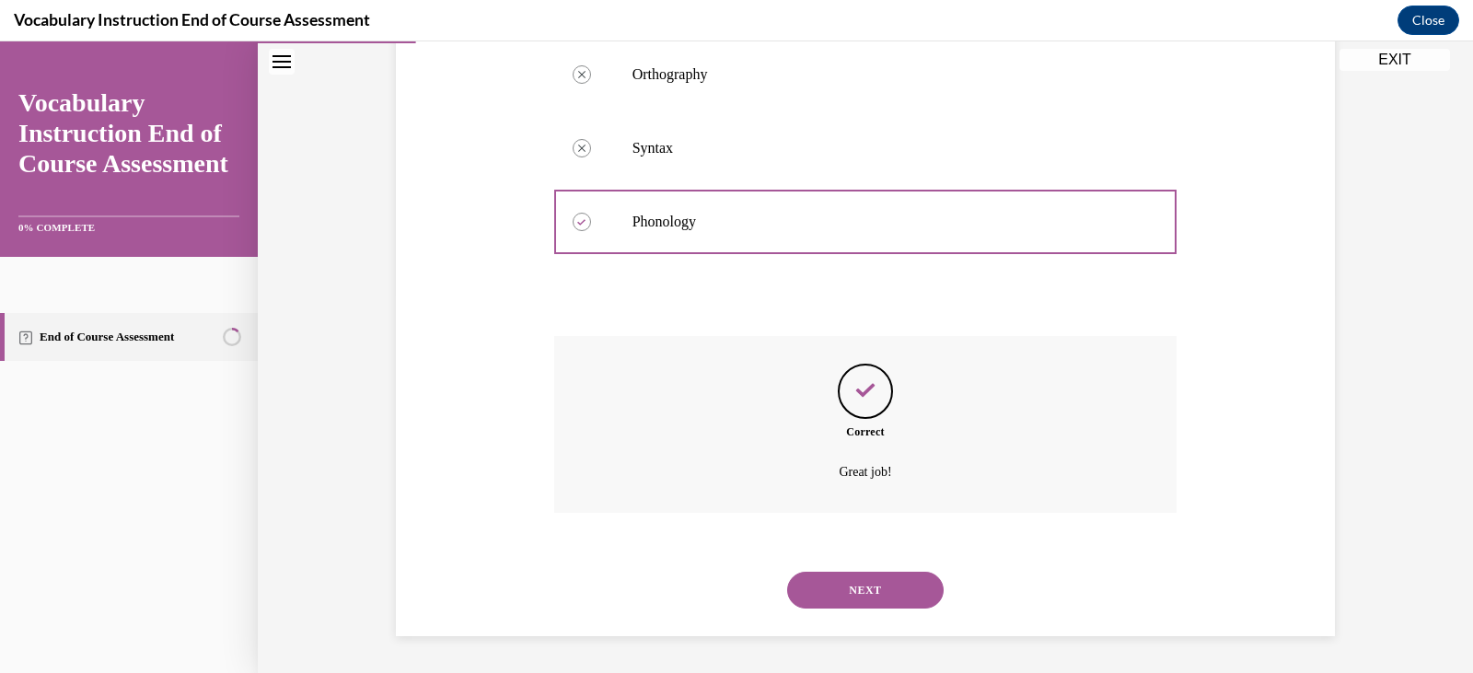
click at [913, 585] on button "NEXT" at bounding box center [865, 590] width 156 height 37
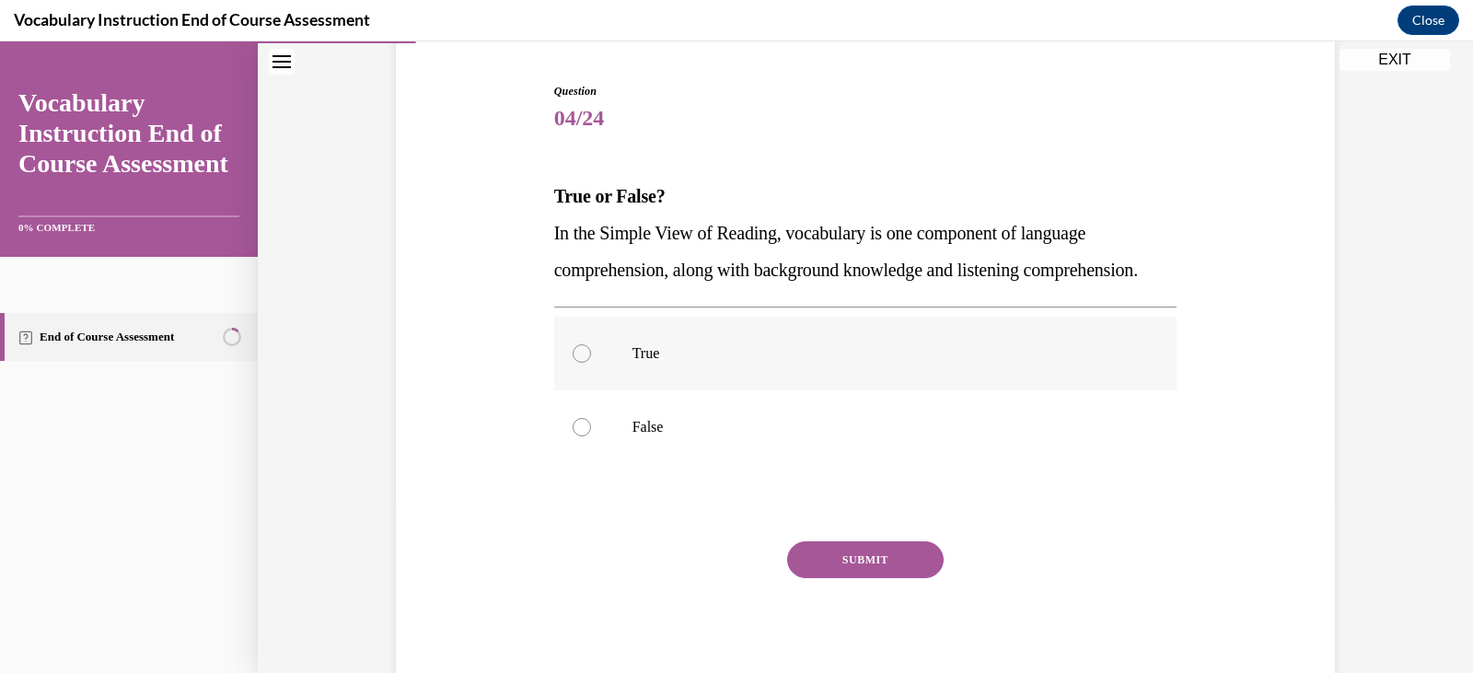
scroll to position [266, 0]
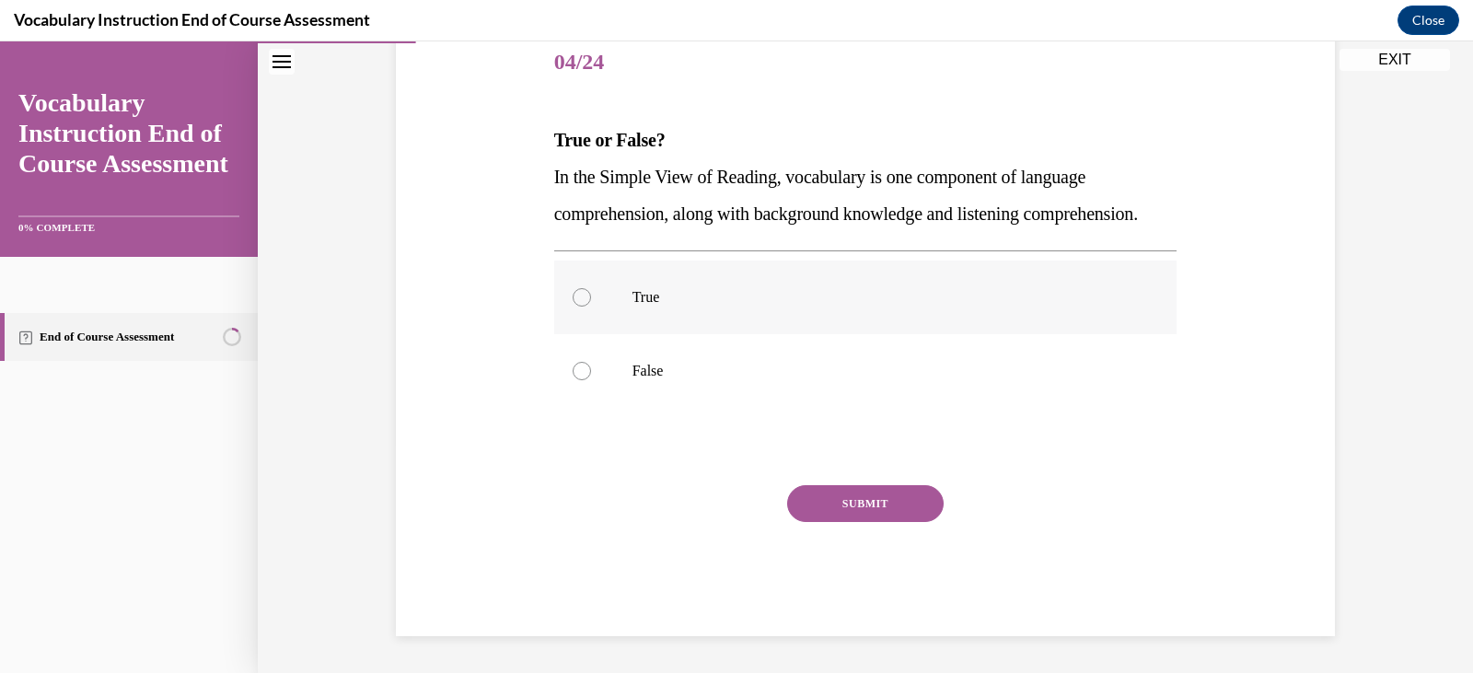
click at [649, 298] on p "True" at bounding box center [881, 297] width 499 height 18
click at [591, 298] on input "True" at bounding box center [582, 297] width 18 height 18
radio input "true"
click at [822, 501] on button "SUBMIT" at bounding box center [865, 503] width 156 height 37
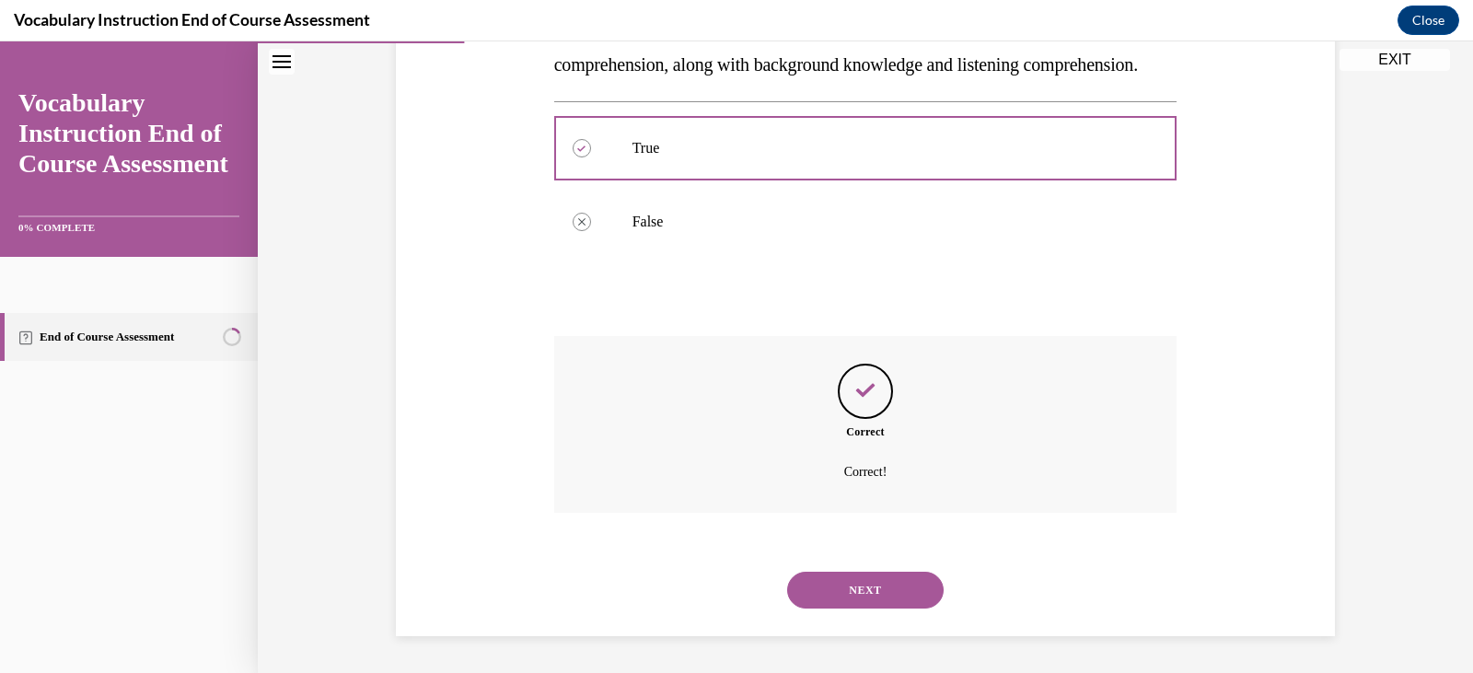
scroll to position [415, 0]
click at [846, 592] on button "NEXT" at bounding box center [865, 590] width 156 height 37
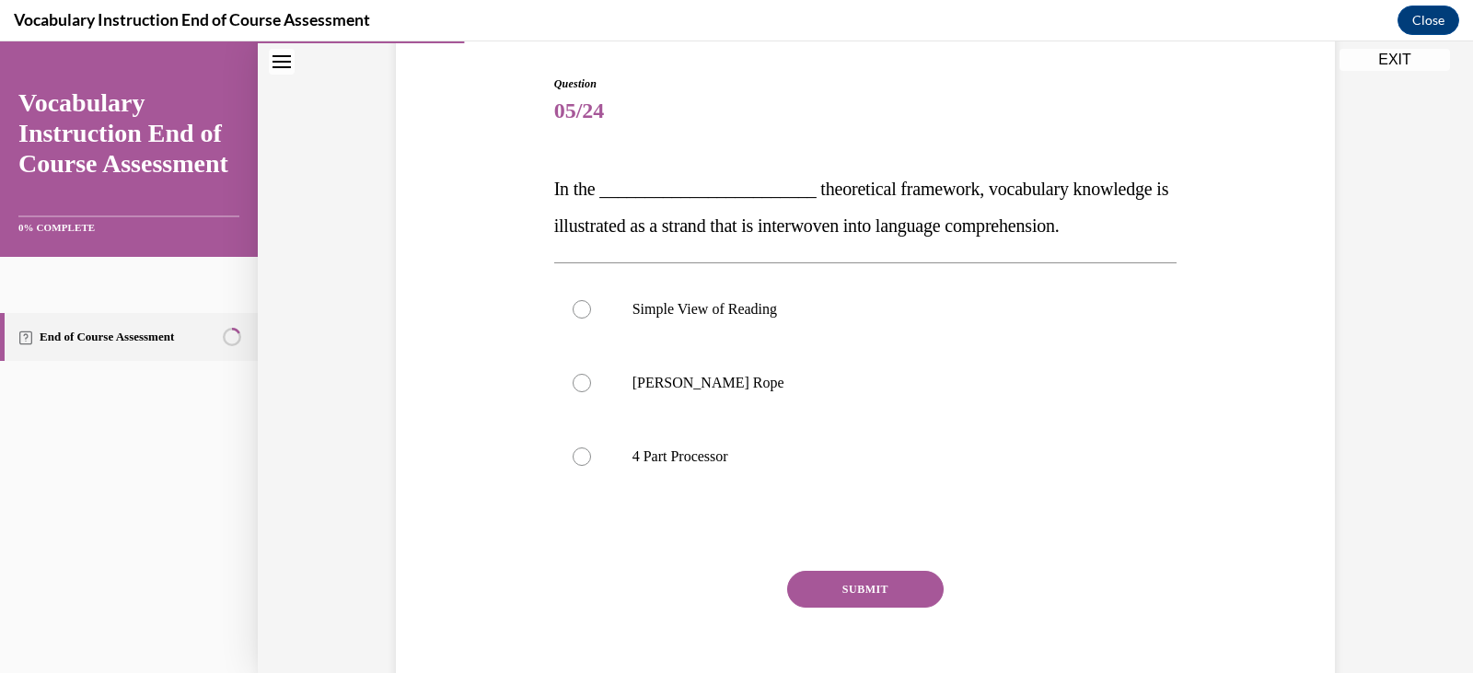
scroll to position [184, 0]
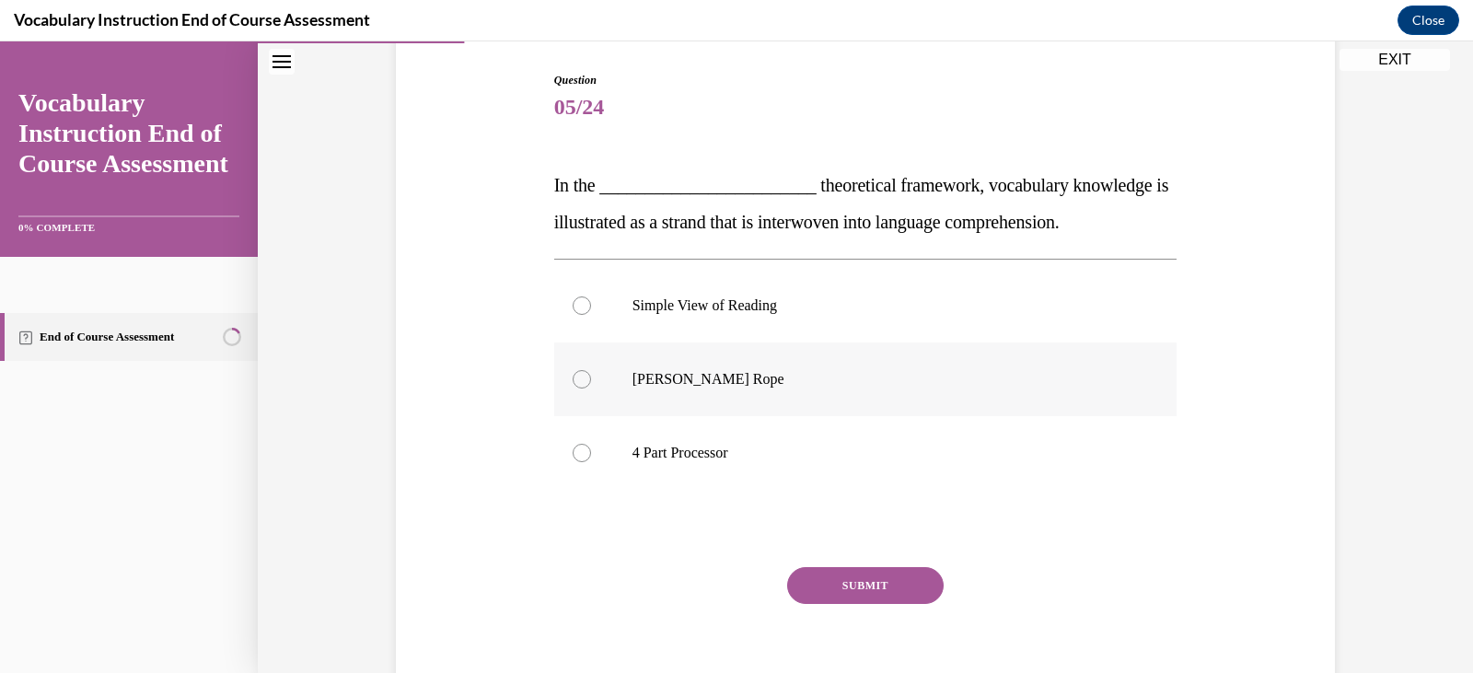
click at [746, 373] on p "Scarborough's Rope" at bounding box center [881, 379] width 499 height 18
click at [591, 373] on input "Scarborough's Rope" at bounding box center [582, 379] width 18 height 18
radio input "true"
click at [865, 582] on button "SUBMIT" at bounding box center [865, 585] width 156 height 37
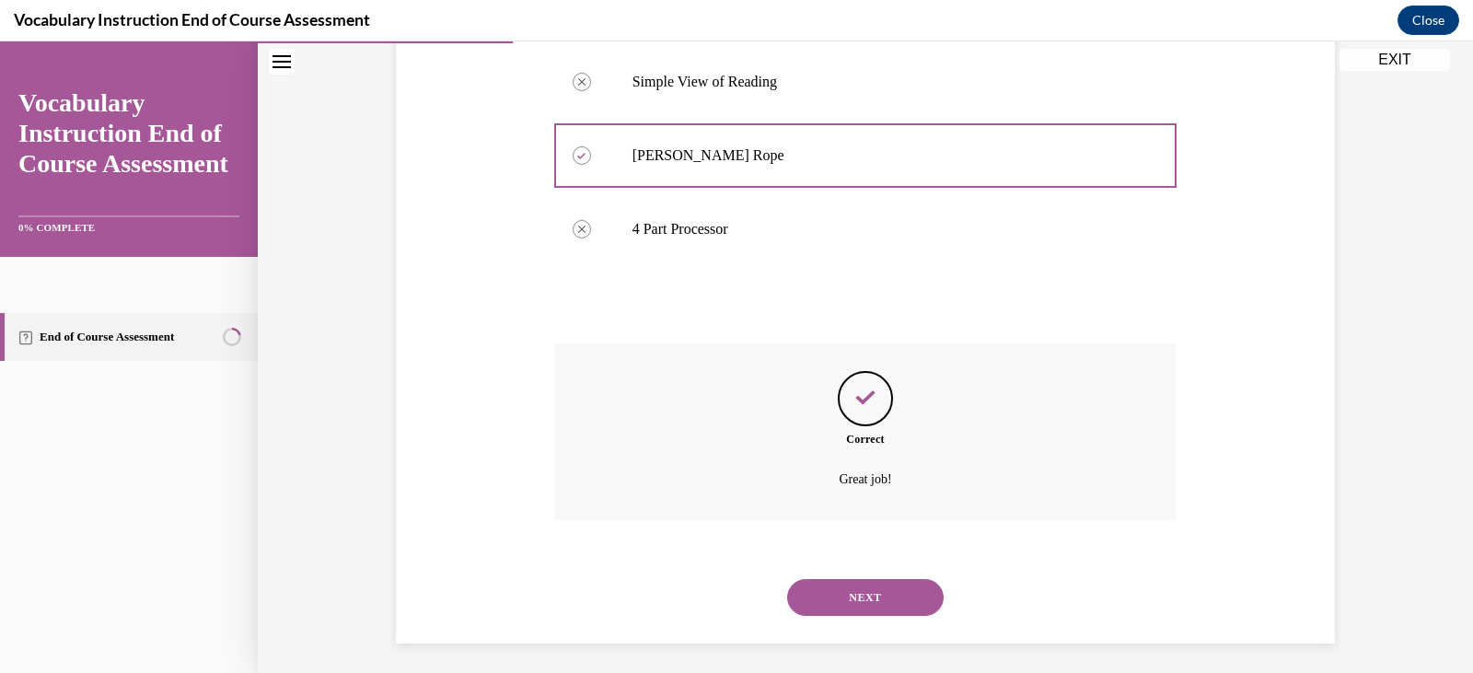
scroll to position [415, 0]
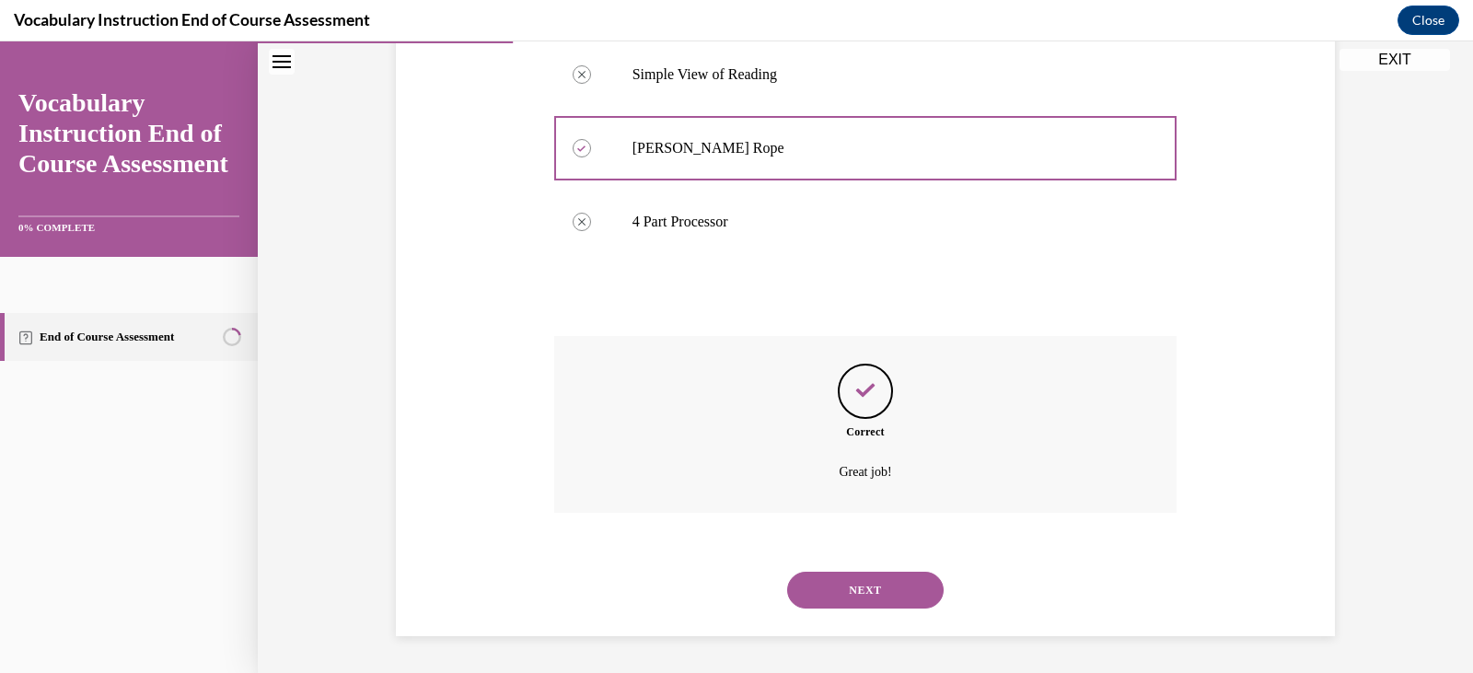
click at [855, 580] on button "NEXT" at bounding box center [865, 590] width 156 height 37
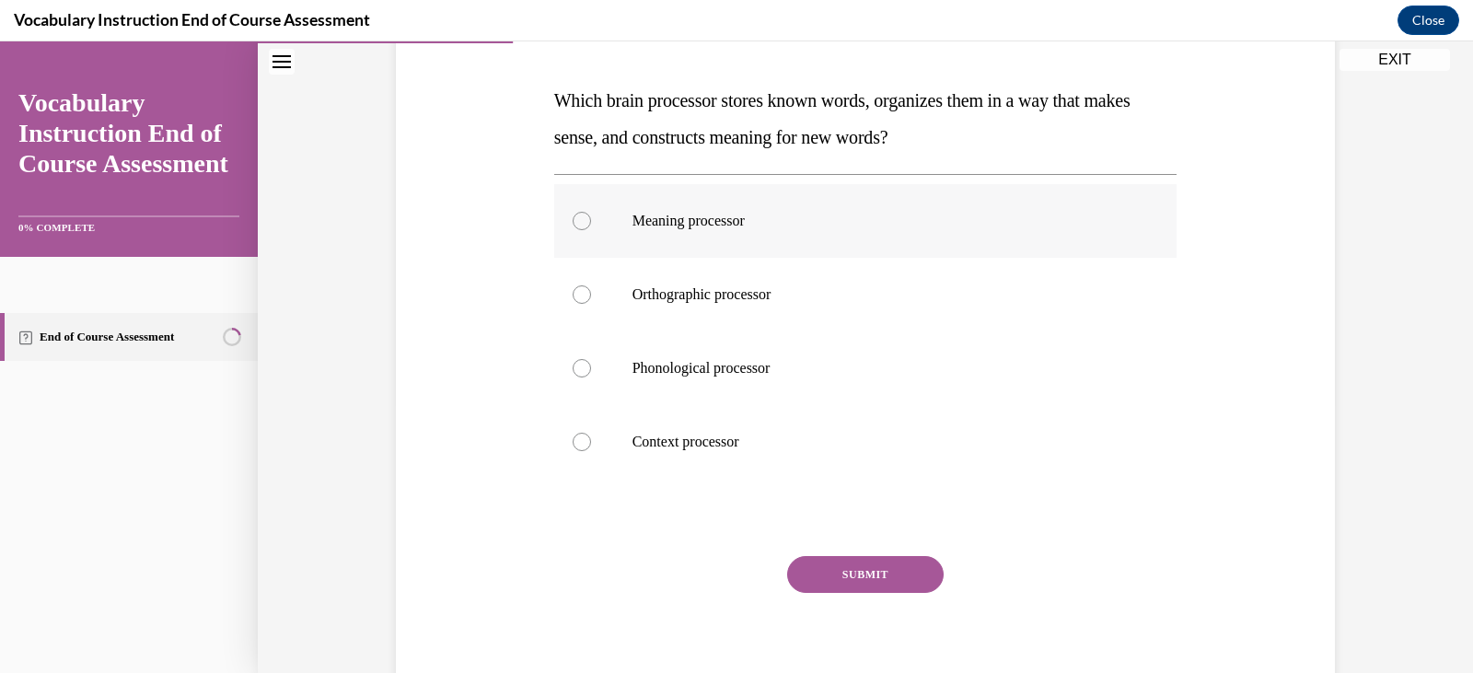
scroll to position [276, 0]
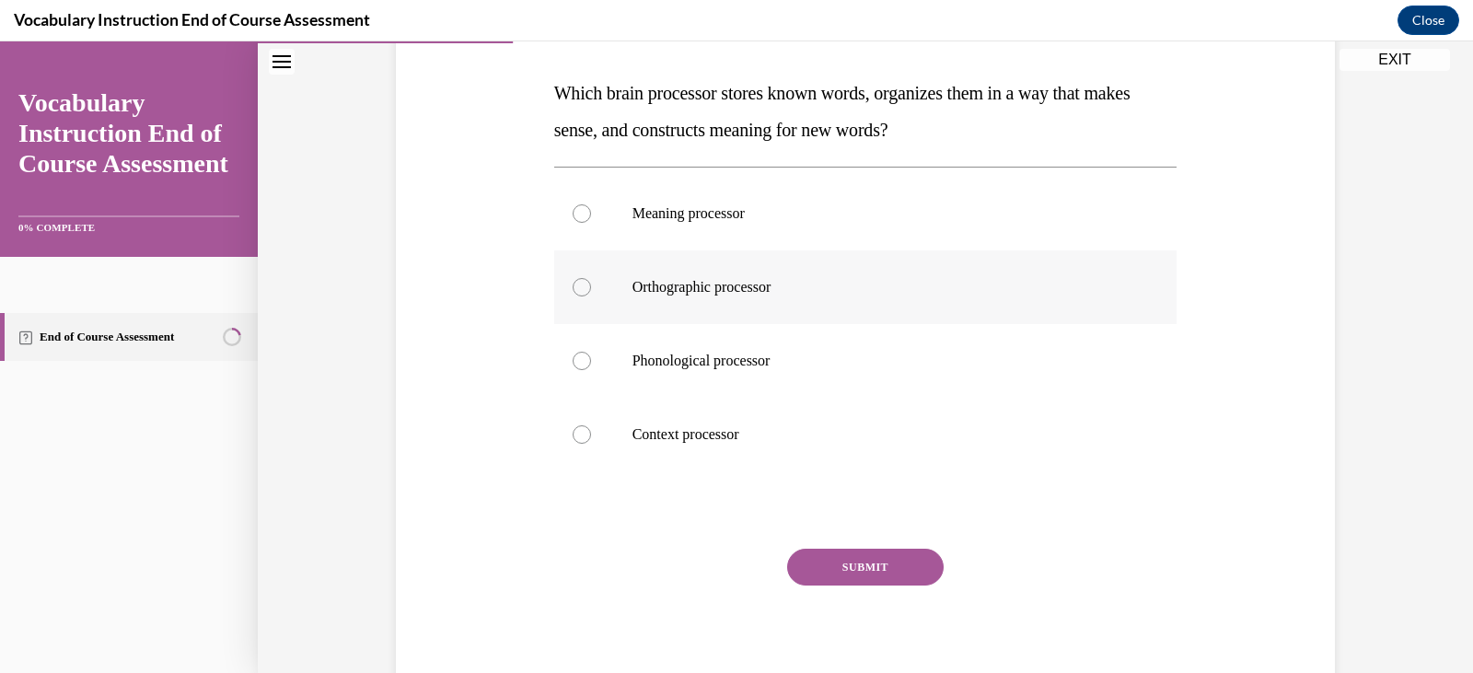
click at [732, 275] on label "Orthographic processor" at bounding box center [865, 287] width 623 height 74
click at [591, 278] on input "Orthographic processor" at bounding box center [582, 287] width 18 height 18
radio input "true"
click at [869, 564] on button "SUBMIT" at bounding box center [865, 567] width 156 height 37
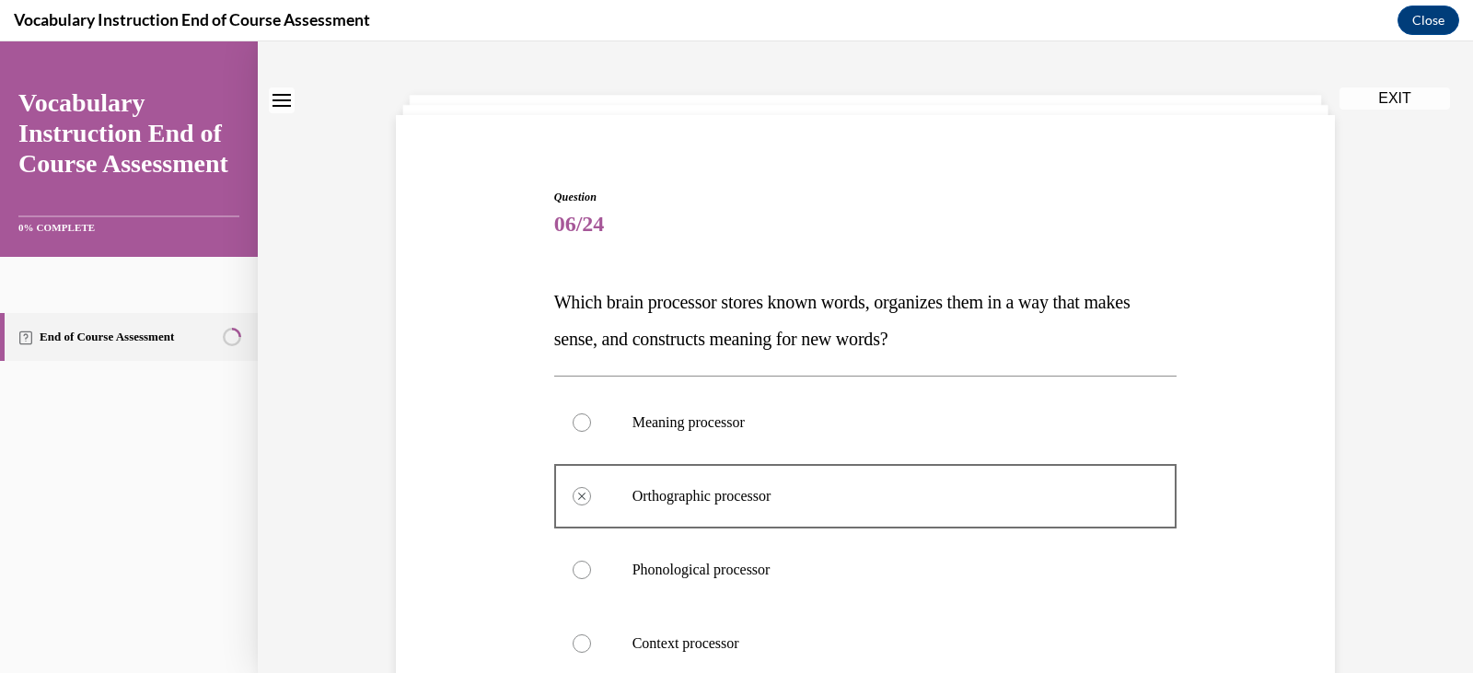
scroll to position [0, 0]
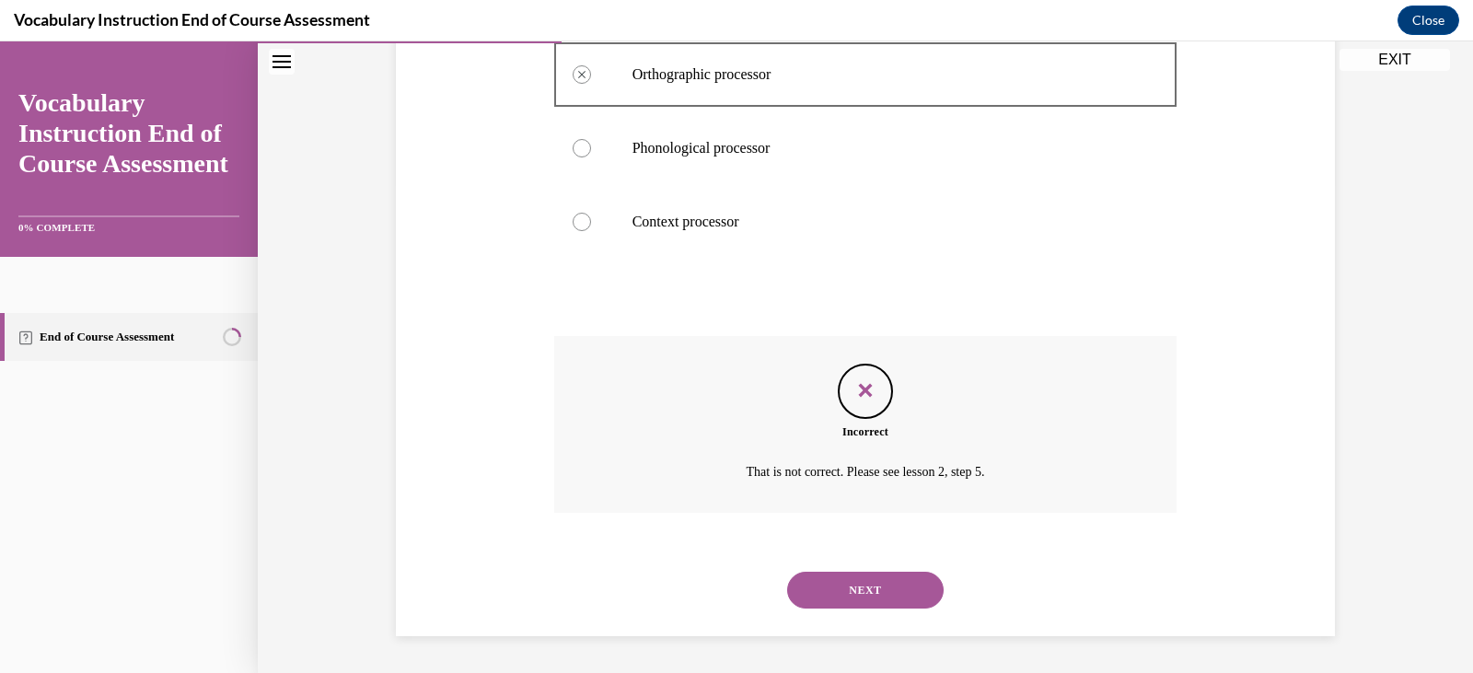
click at [869, 594] on button "NEXT" at bounding box center [865, 590] width 156 height 37
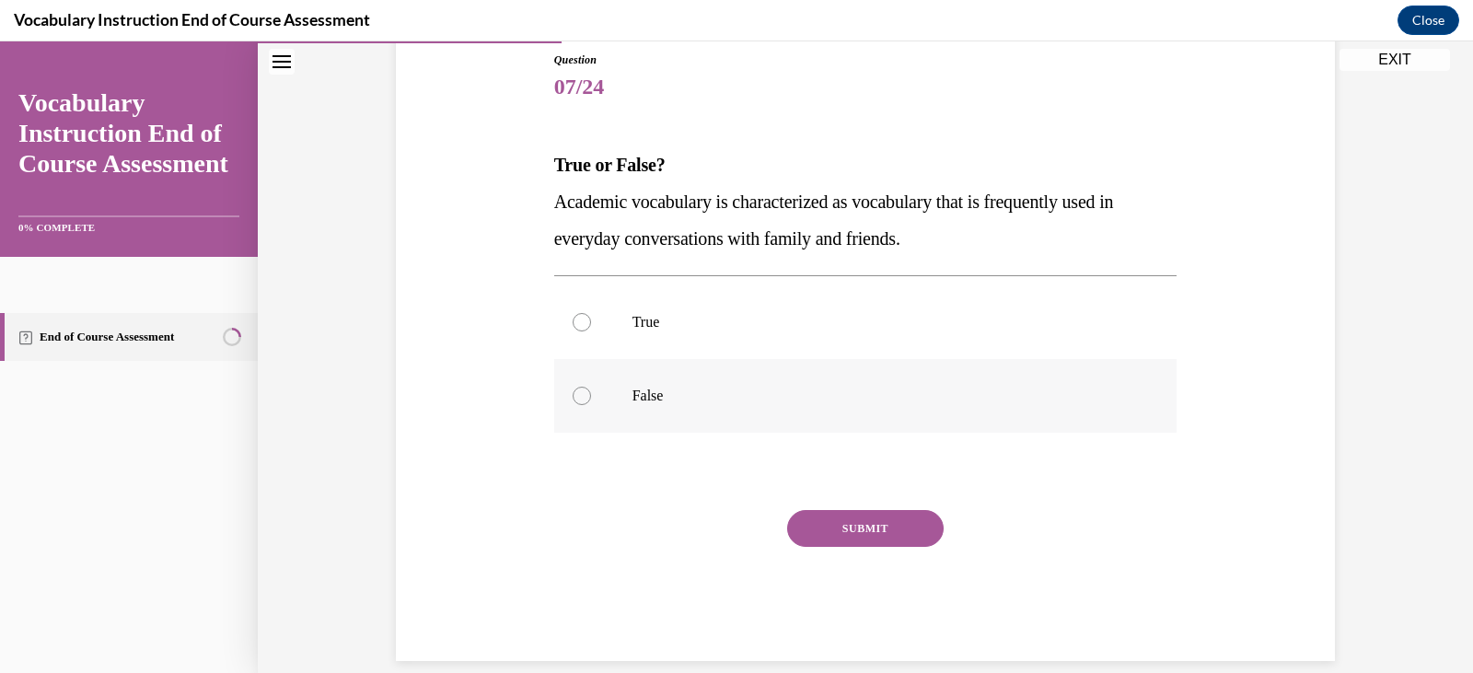
click at [663, 404] on p "False" at bounding box center [881, 396] width 499 height 18
click at [591, 404] on input "False" at bounding box center [582, 396] width 18 height 18
radio input "true"
click at [839, 528] on button "SUBMIT" at bounding box center [865, 528] width 156 height 37
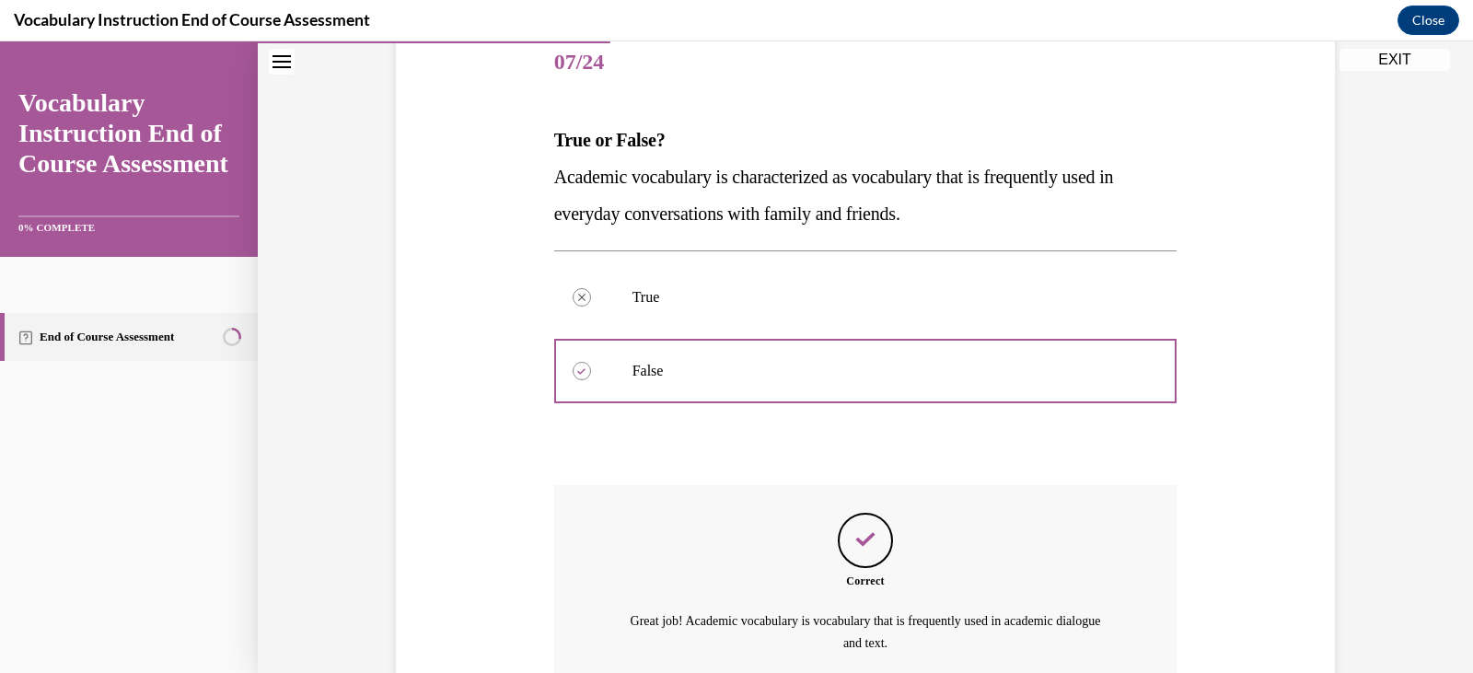
scroll to position [400, 0]
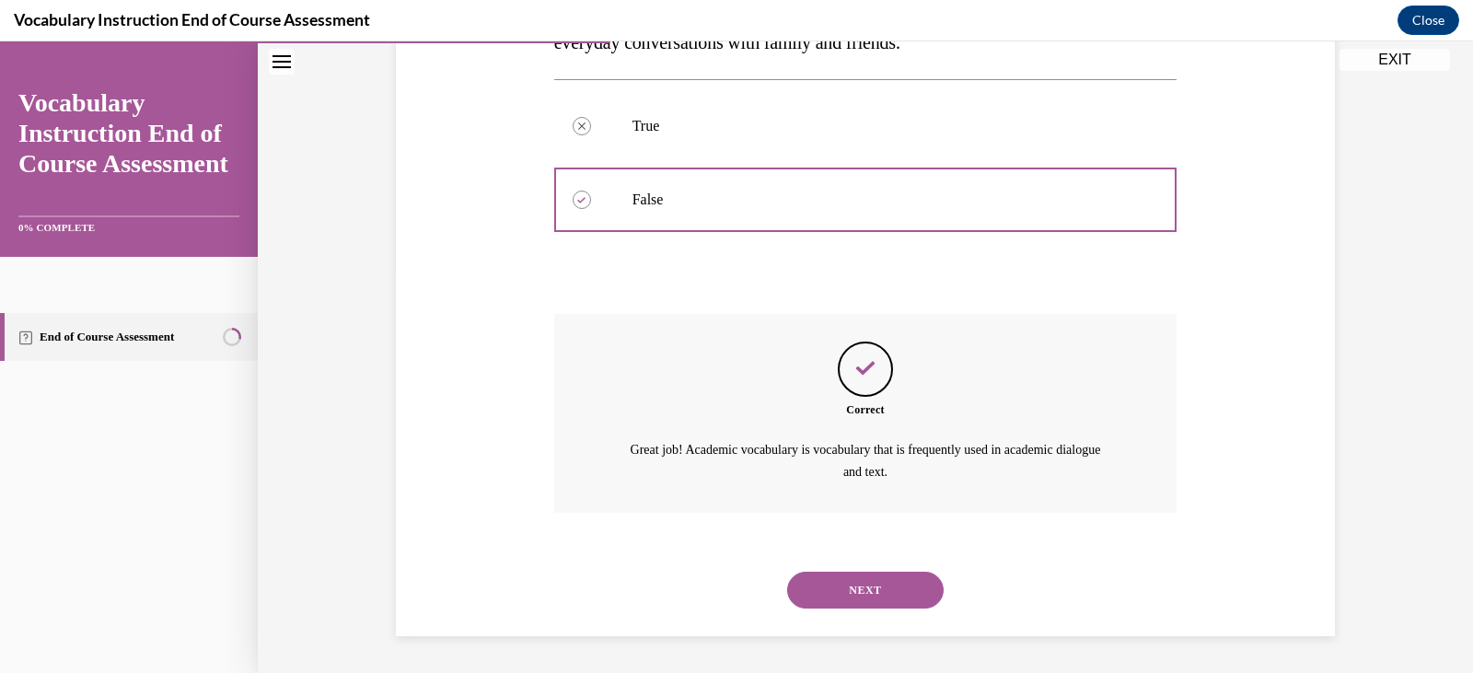
click at [915, 584] on button "NEXT" at bounding box center [865, 590] width 156 height 37
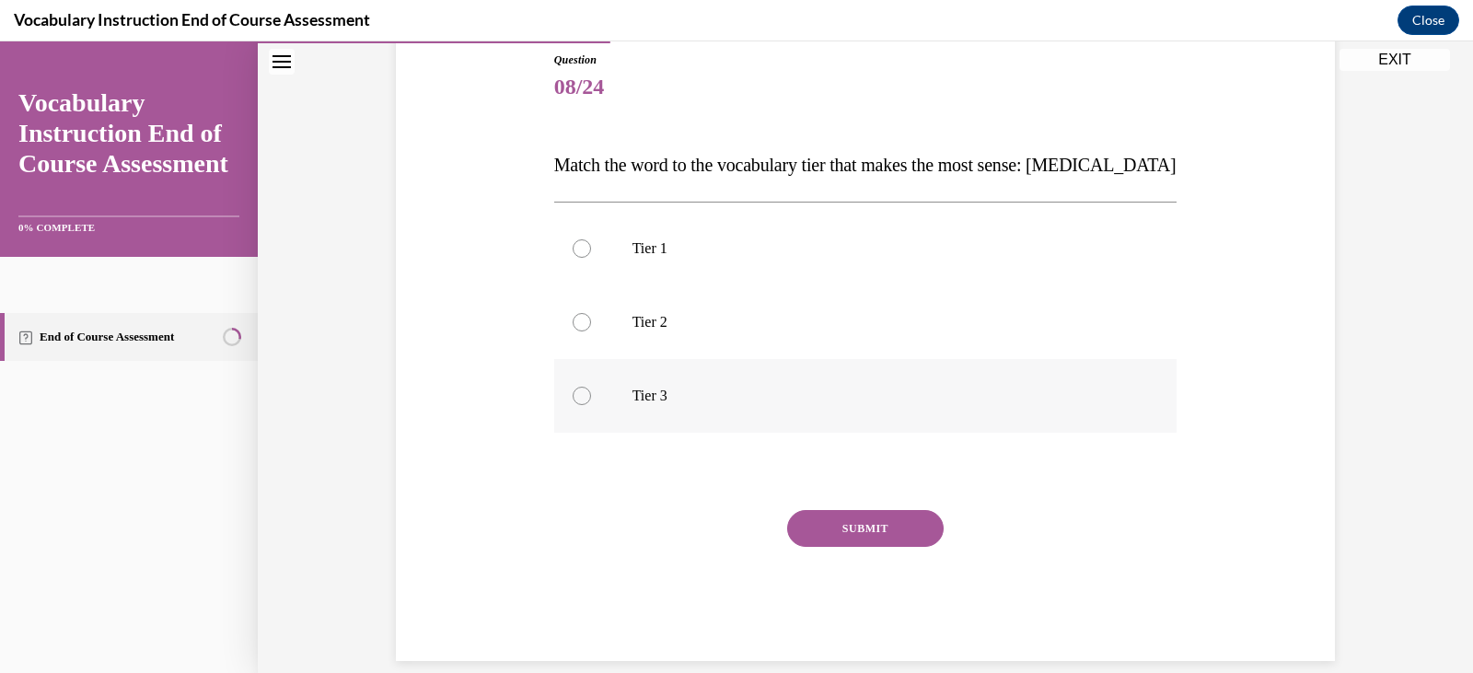
click at [665, 400] on p "Tier 3" at bounding box center [881, 396] width 499 height 18
click at [591, 400] on input "Tier 3" at bounding box center [582, 396] width 18 height 18
radio input "true"
click at [838, 515] on button "SUBMIT" at bounding box center [865, 528] width 156 height 37
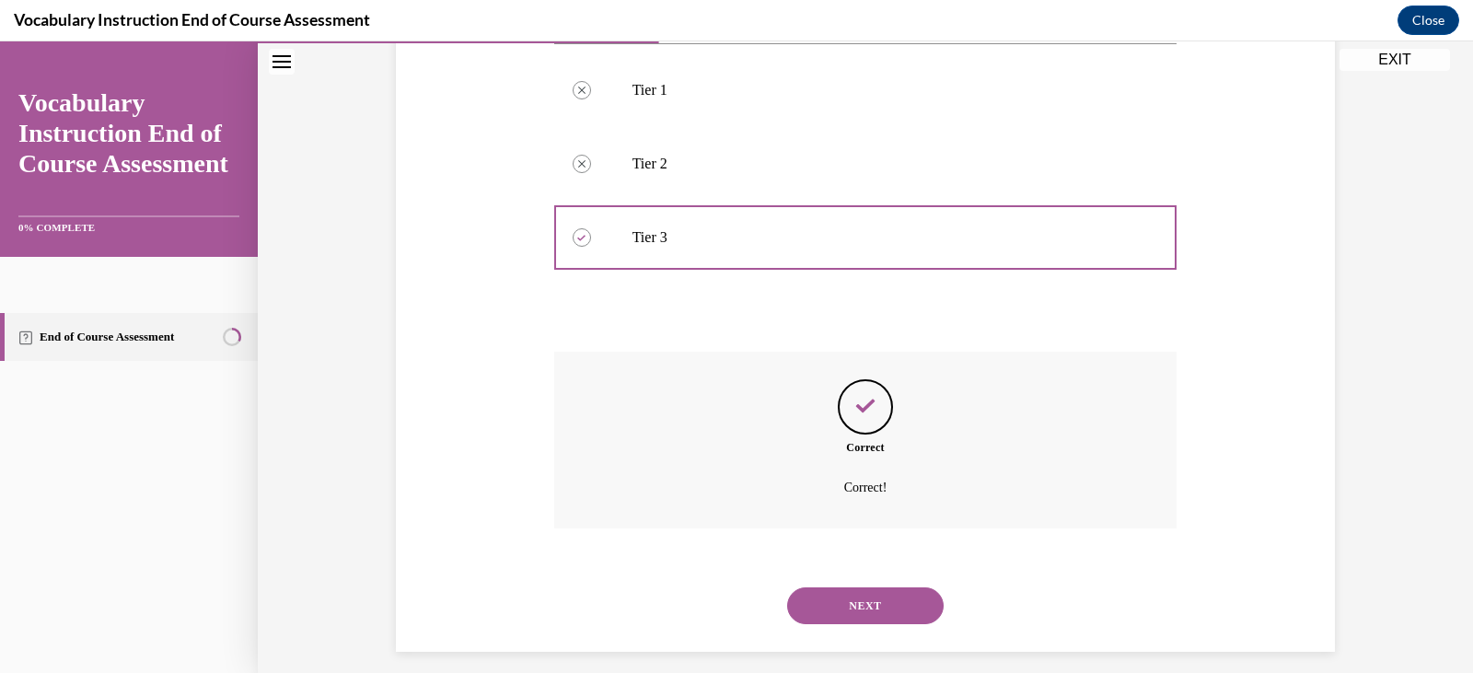
scroll to position [378, 0]
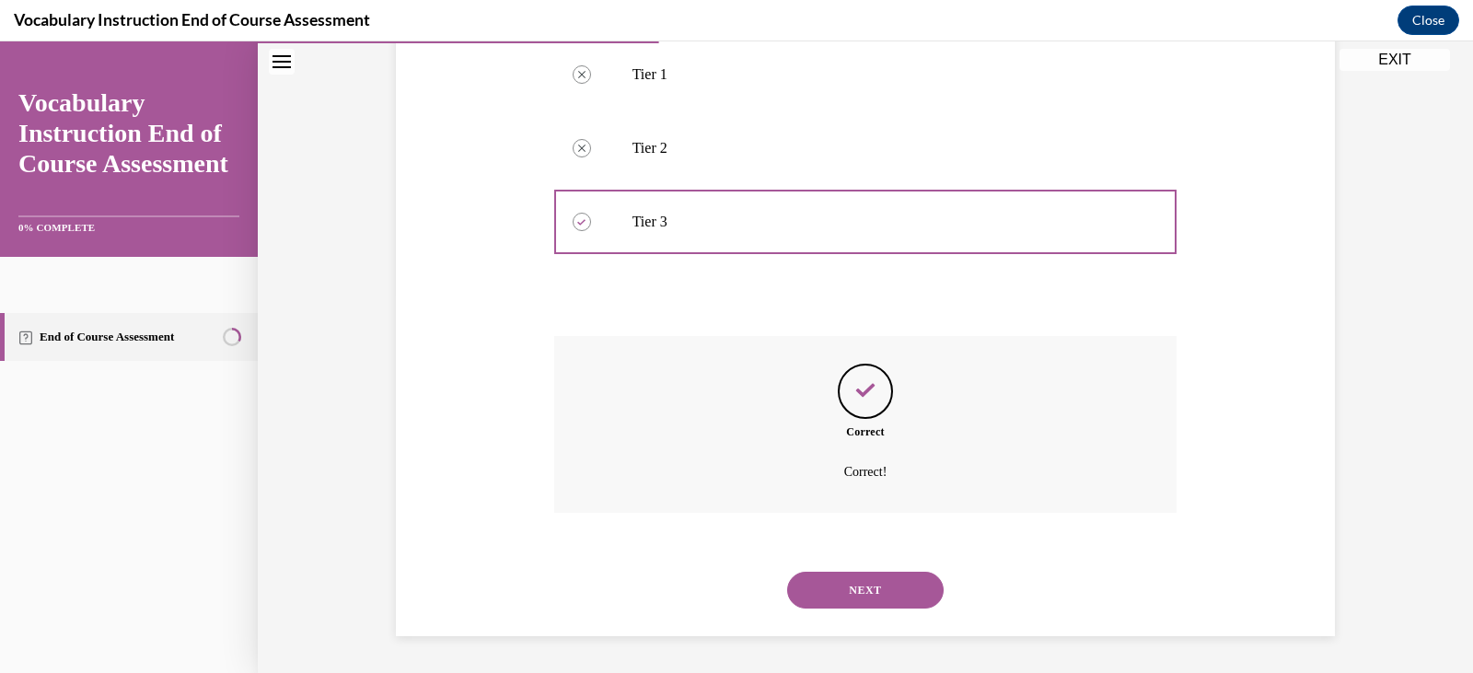
click at [859, 581] on button "NEXT" at bounding box center [865, 590] width 156 height 37
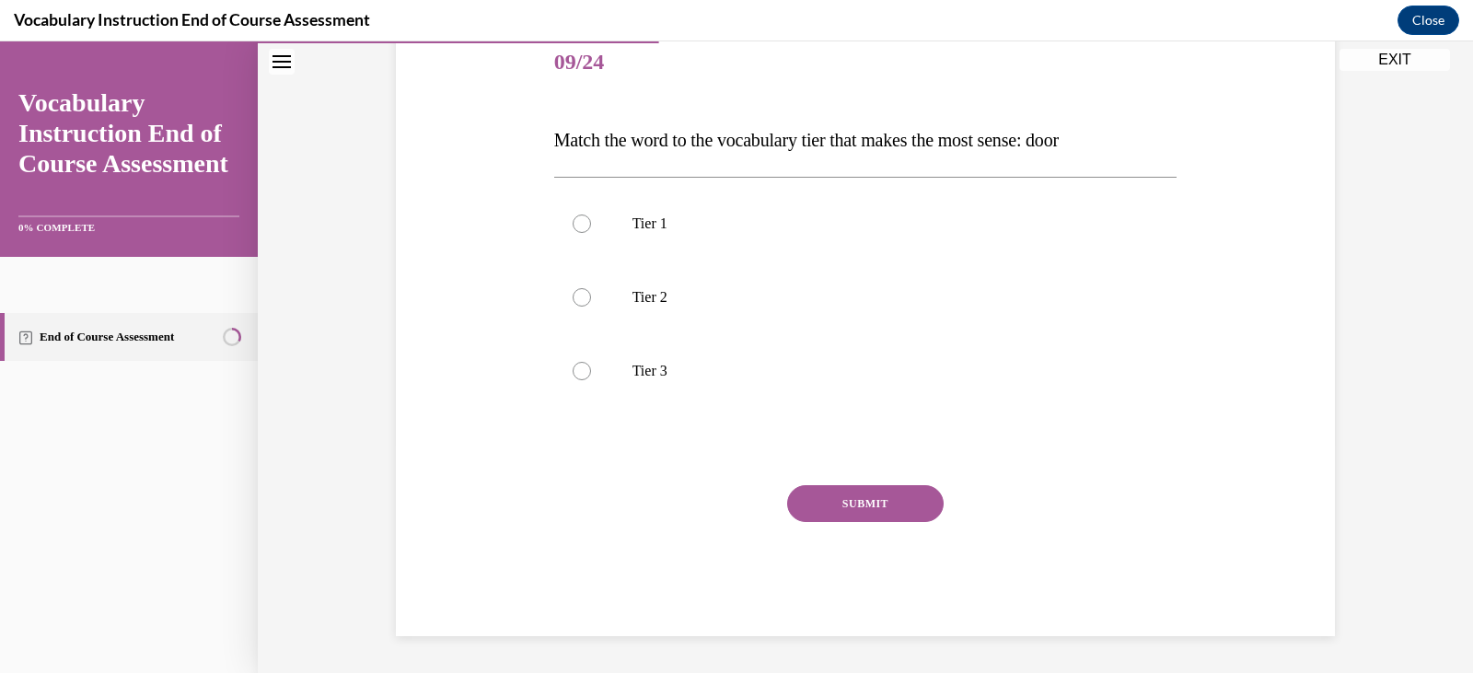
scroll to position [204, 0]
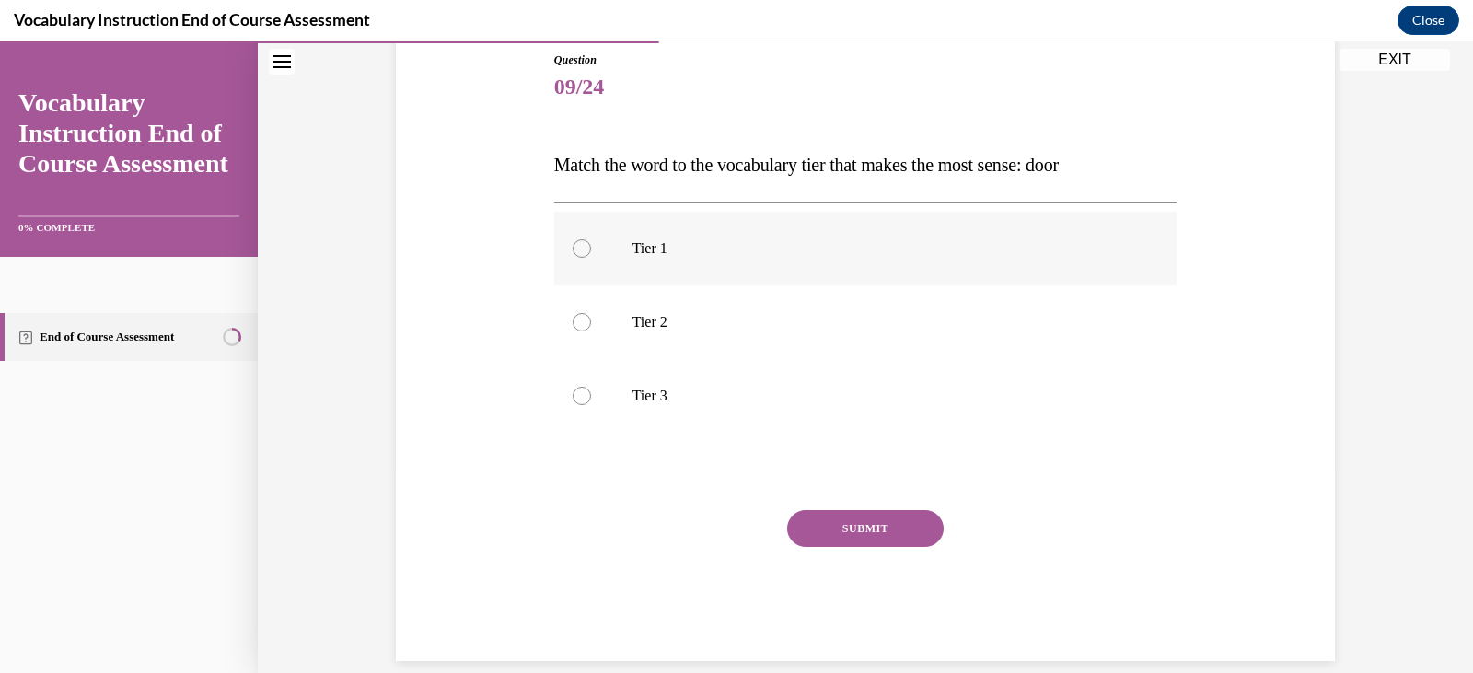
drag, startPoint x: 635, startPoint y: 253, endPoint x: 640, endPoint y: 261, distance: 9.5
click at [635, 253] on p "Tier 1" at bounding box center [881, 248] width 499 height 18
click at [591, 253] on input "Tier 1" at bounding box center [582, 248] width 18 height 18
radio input "true"
click at [803, 527] on button "SUBMIT" at bounding box center [865, 528] width 156 height 37
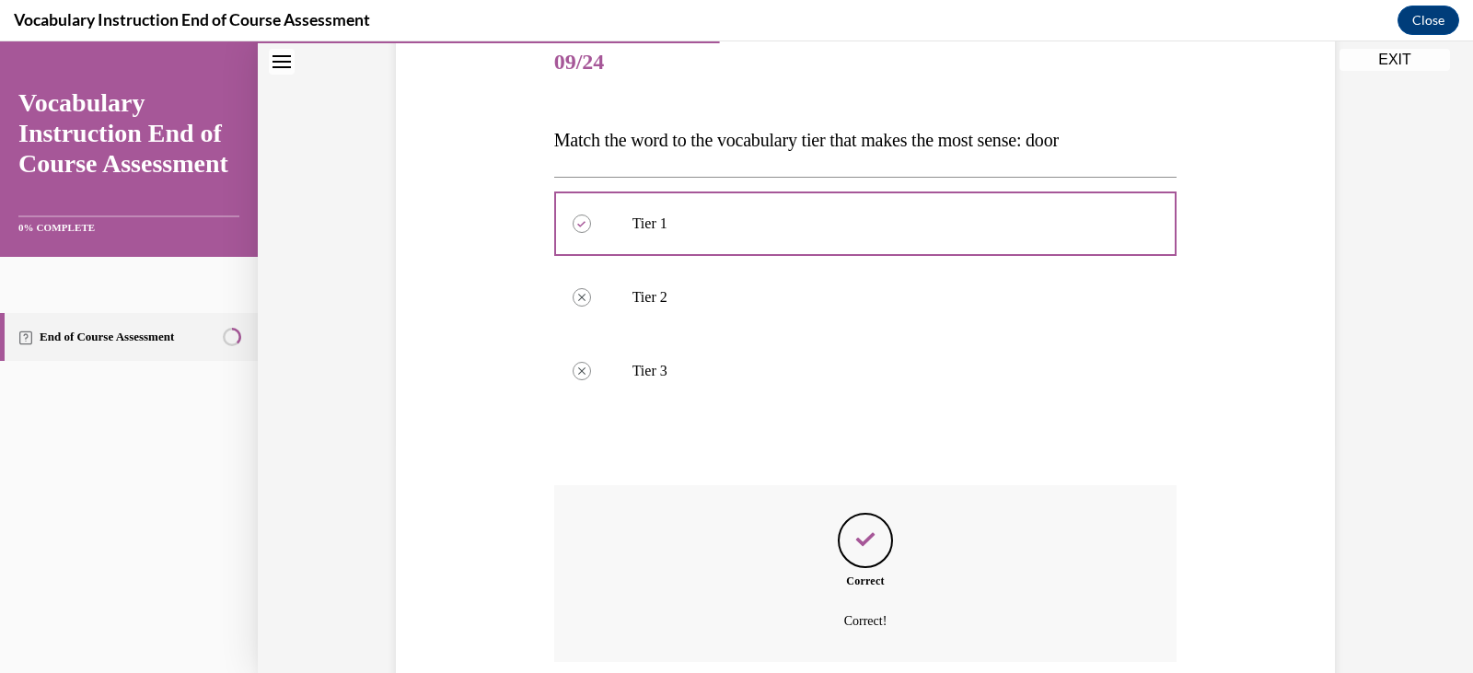
scroll to position [378, 0]
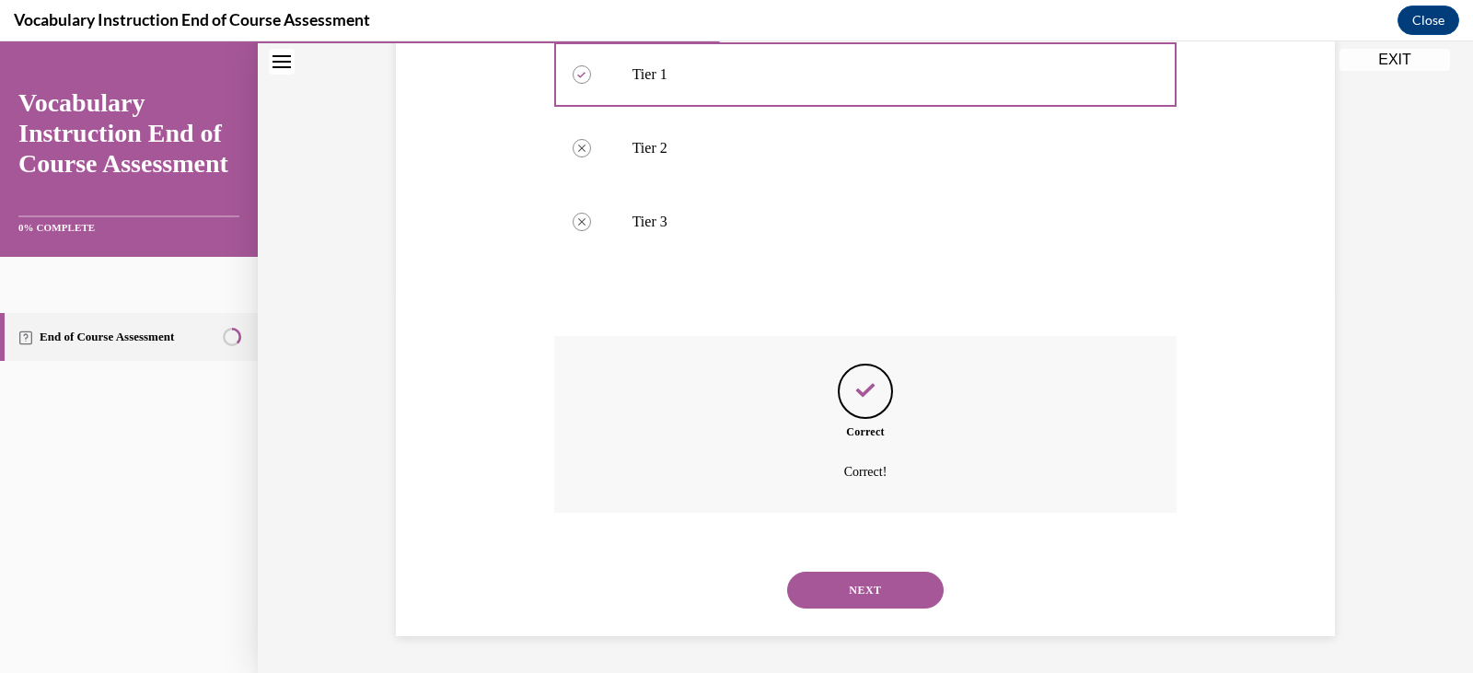
click at [831, 584] on button "NEXT" at bounding box center [865, 590] width 156 height 37
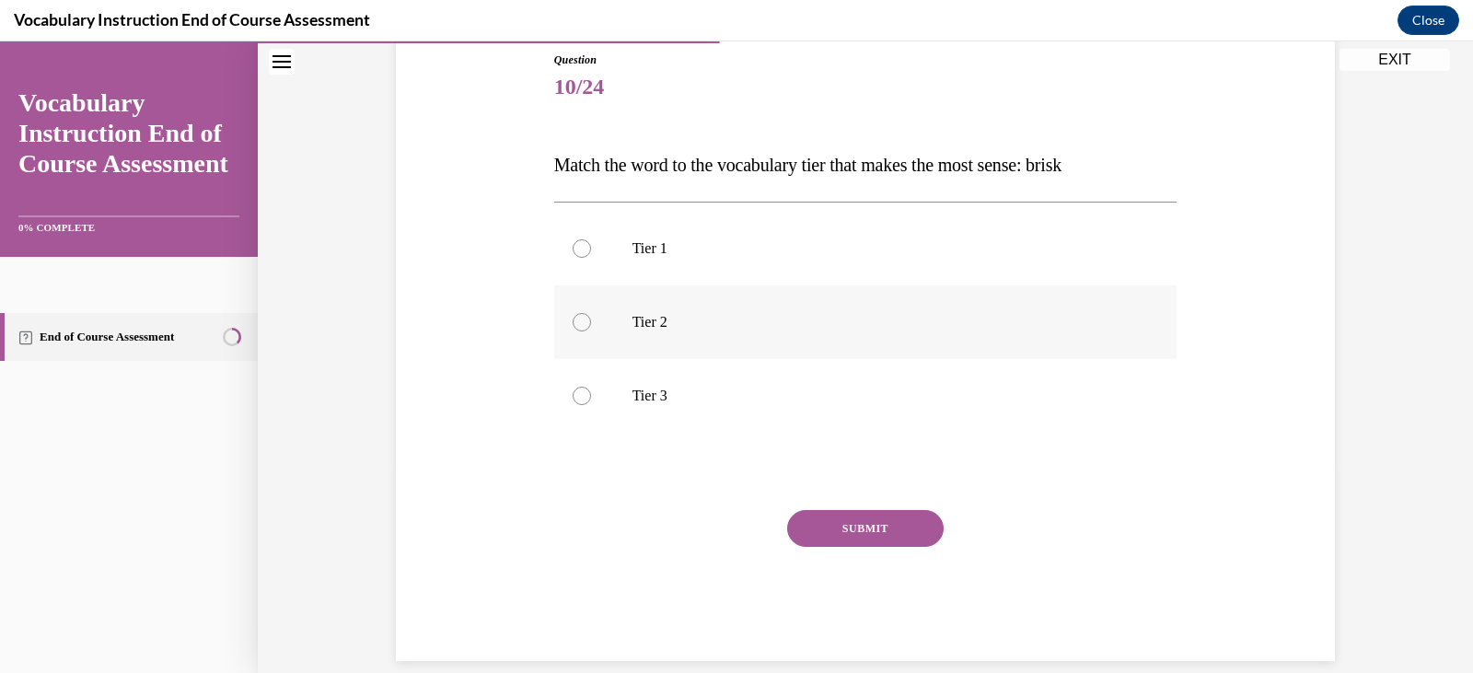
click at [632, 322] on p "Tier 2" at bounding box center [881, 322] width 499 height 18
click at [591, 322] on input "Tier 2" at bounding box center [582, 322] width 18 height 18
radio input "true"
click at [869, 534] on button "SUBMIT" at bounding box center [865, 528] width 156 height 37
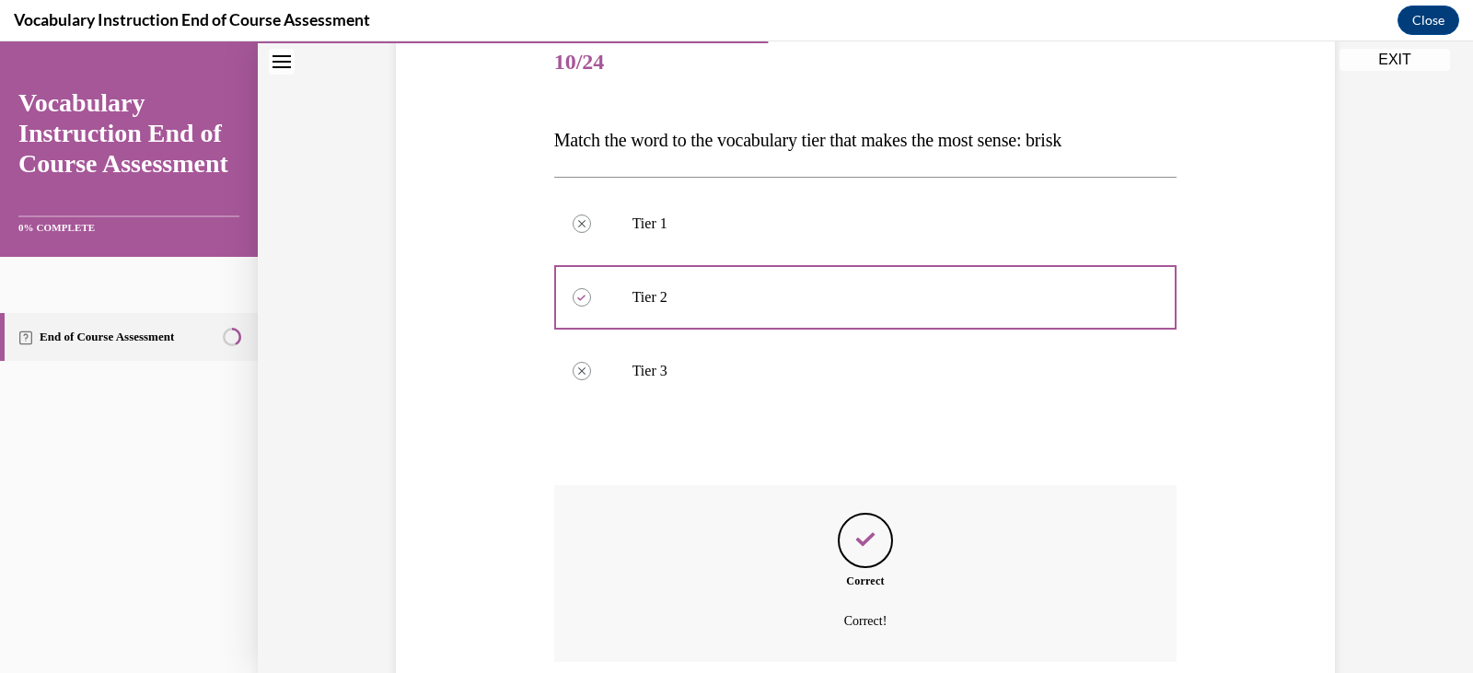
scroll to position [378, 0]
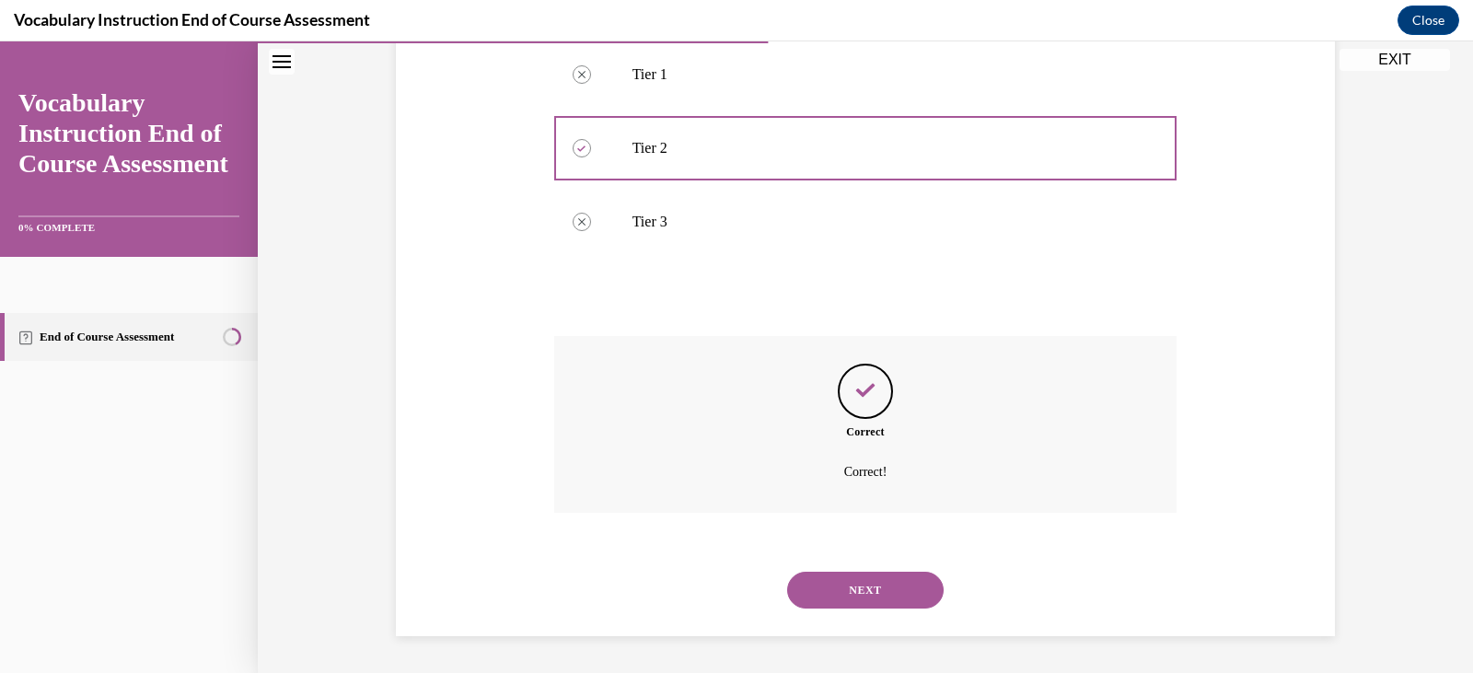
click at [910, 583] on button "NEXT" at bounding box center [865, 590] width 156 height 37
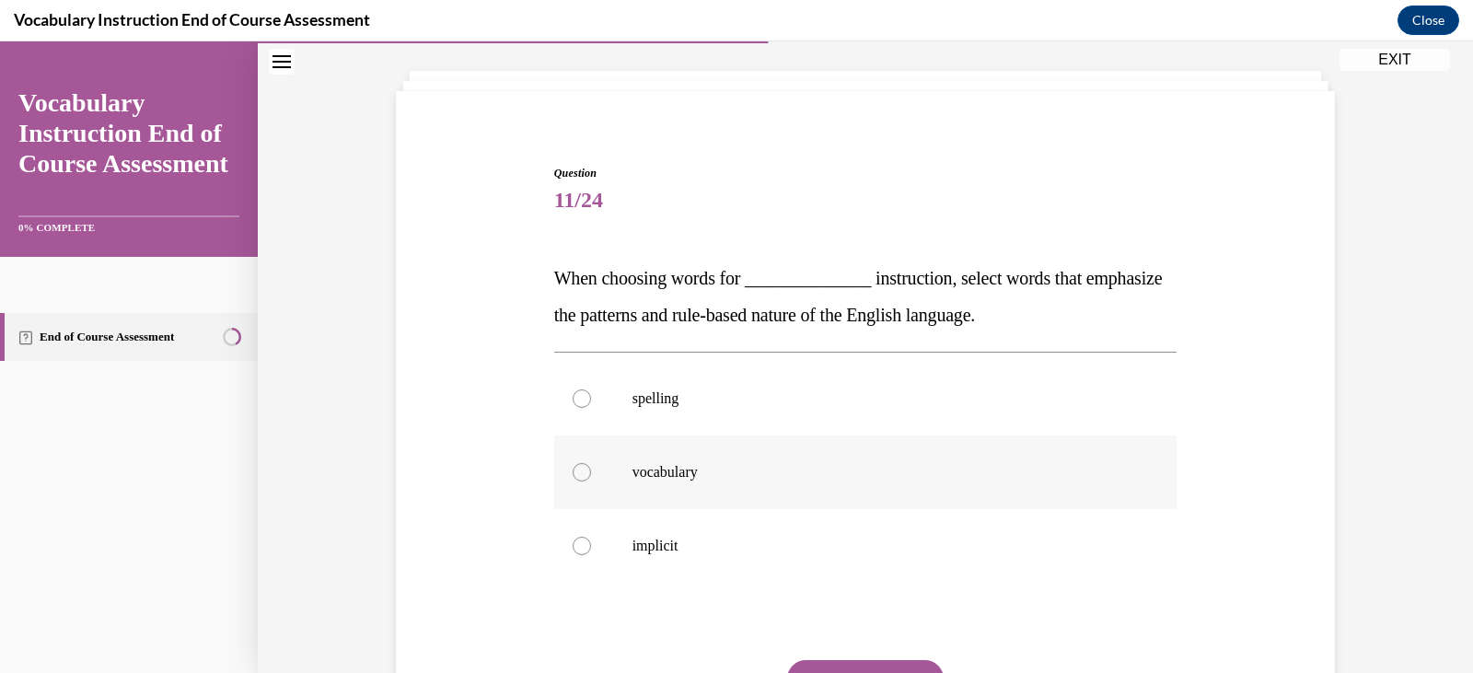
scroll to position [92, 0]
click at [598, 388] on label "spelling" at bounding box center [865, 398] width 623 height 74
click at [591, 388] on input "spelling" at bounding box center [582, 397] width 18 height 18
radio input "true"
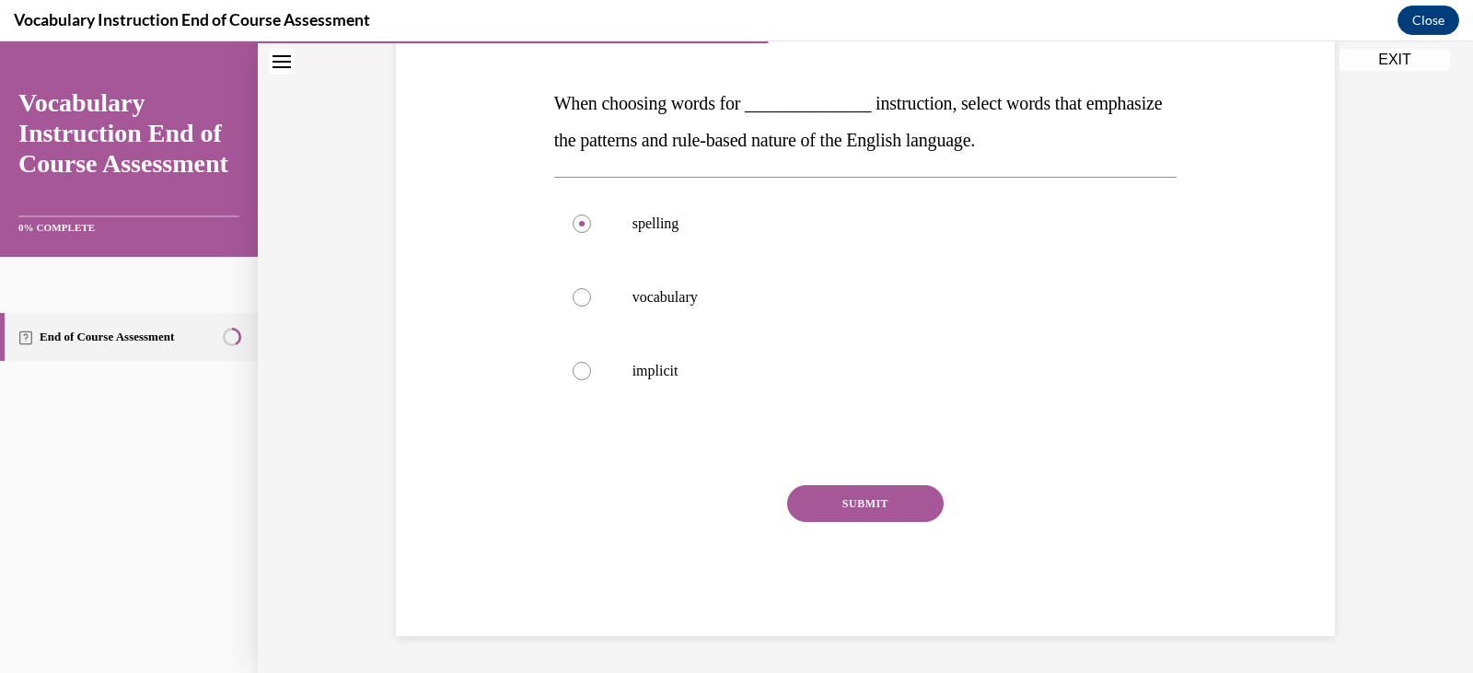
click at [905, 506] on button "SUBMIT" at bounding box center [865, 503] width 156 height 37
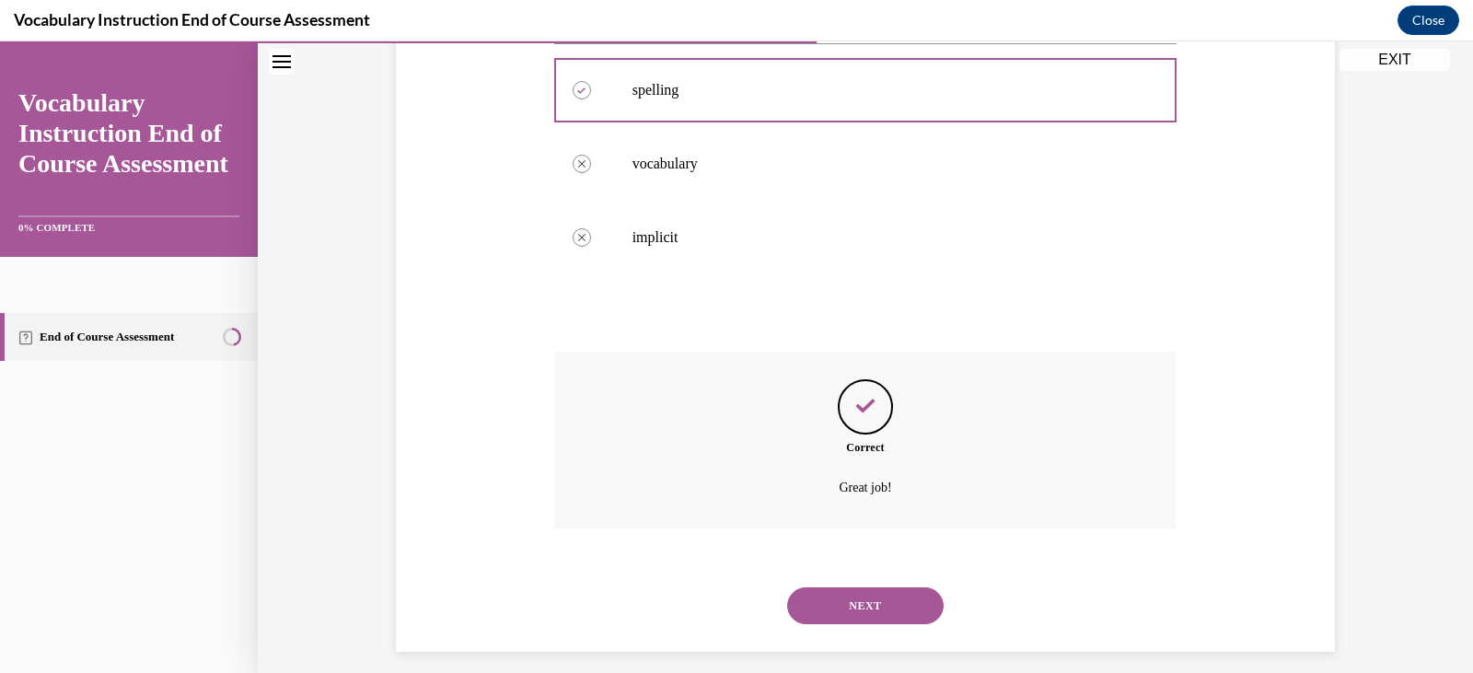
scroll to position [415, 0]
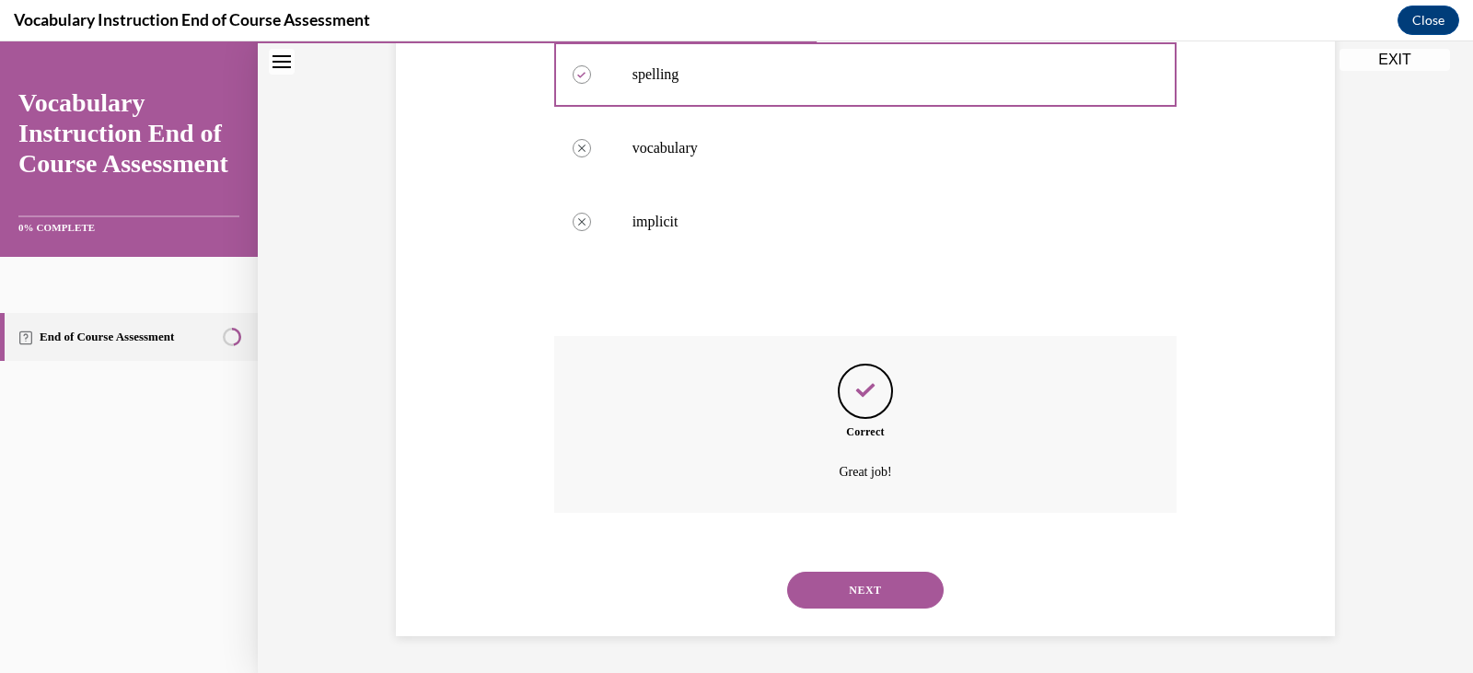
click at [907, 591] on button "NEXT" at bounding box center [865, 590] width 156 height 37
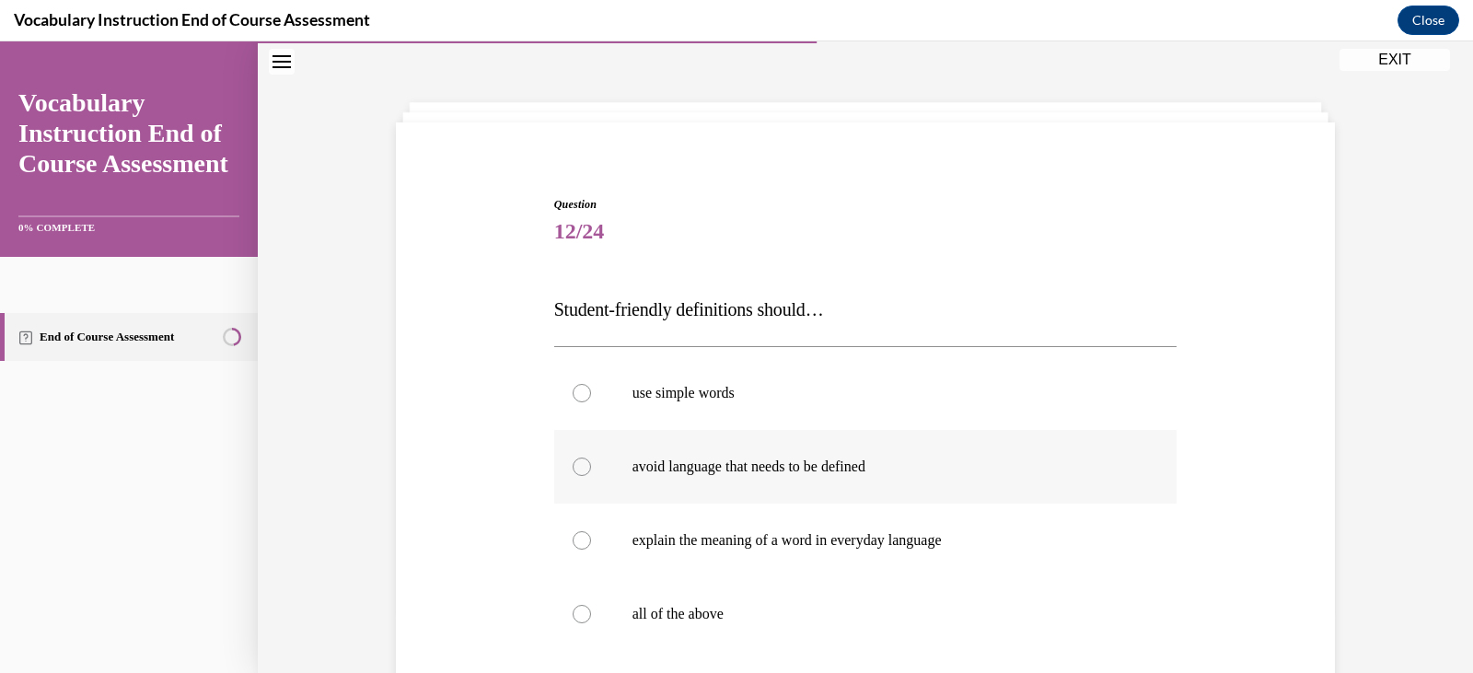
scroll to position [92, 0]
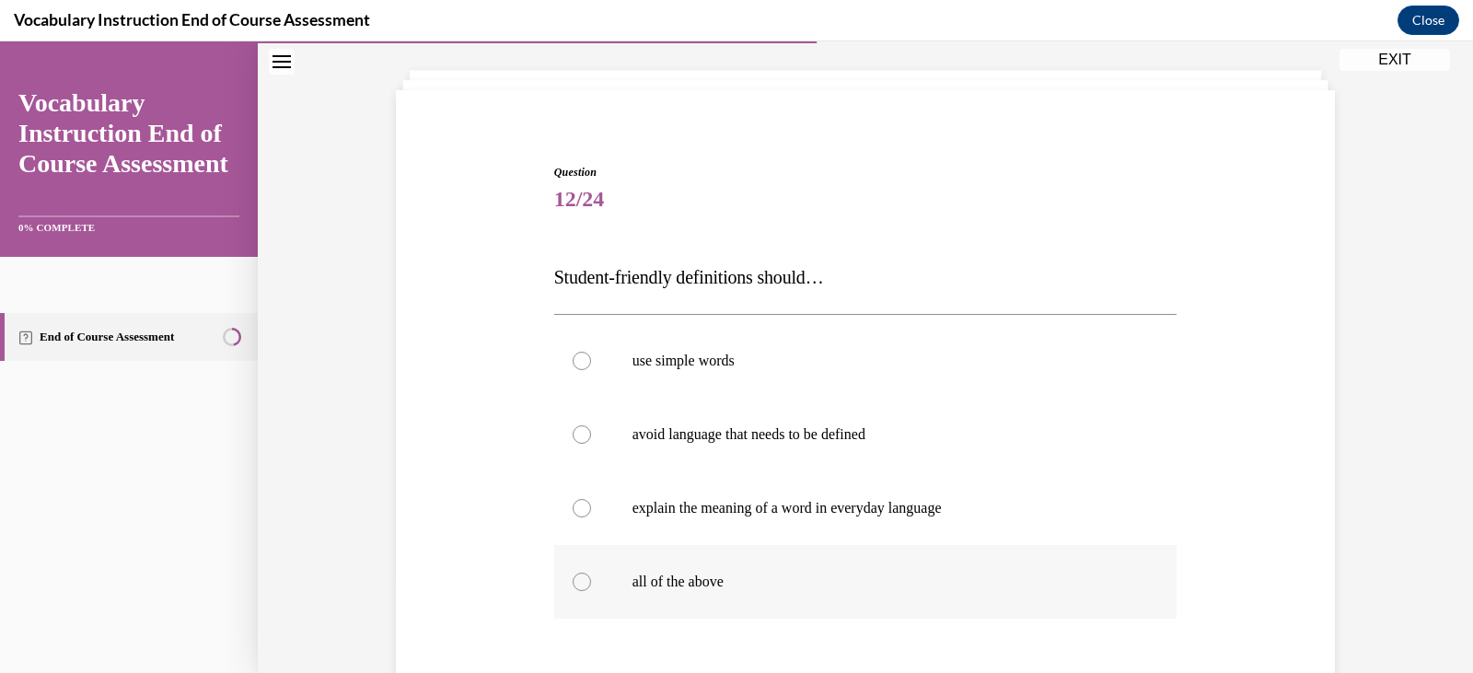
click at [717, 586] on p "all of the above" at bounding box center [881, 582] width 499 height 18
click at [591, 586] on input "all of the above" at bounding box center [582, 582] width 18 height 18
radio input "true"
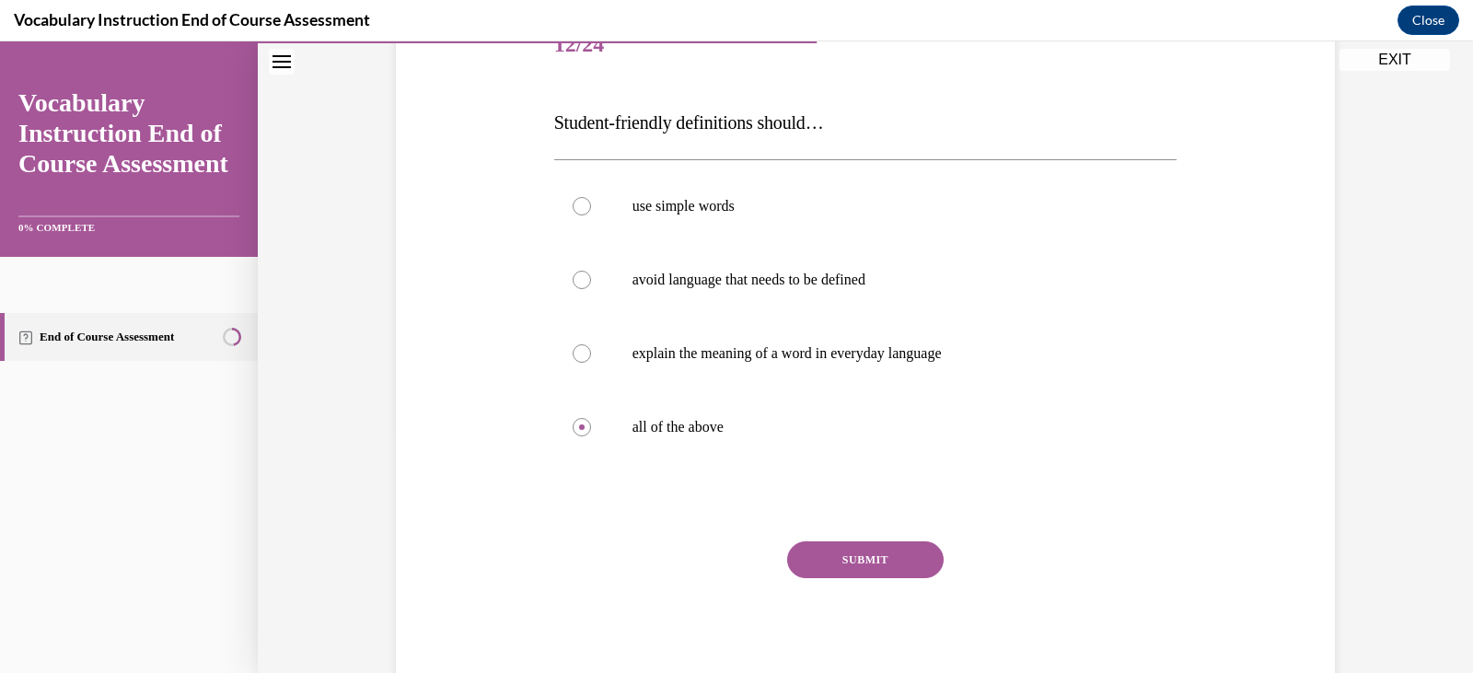
scroll to position [276, 0]
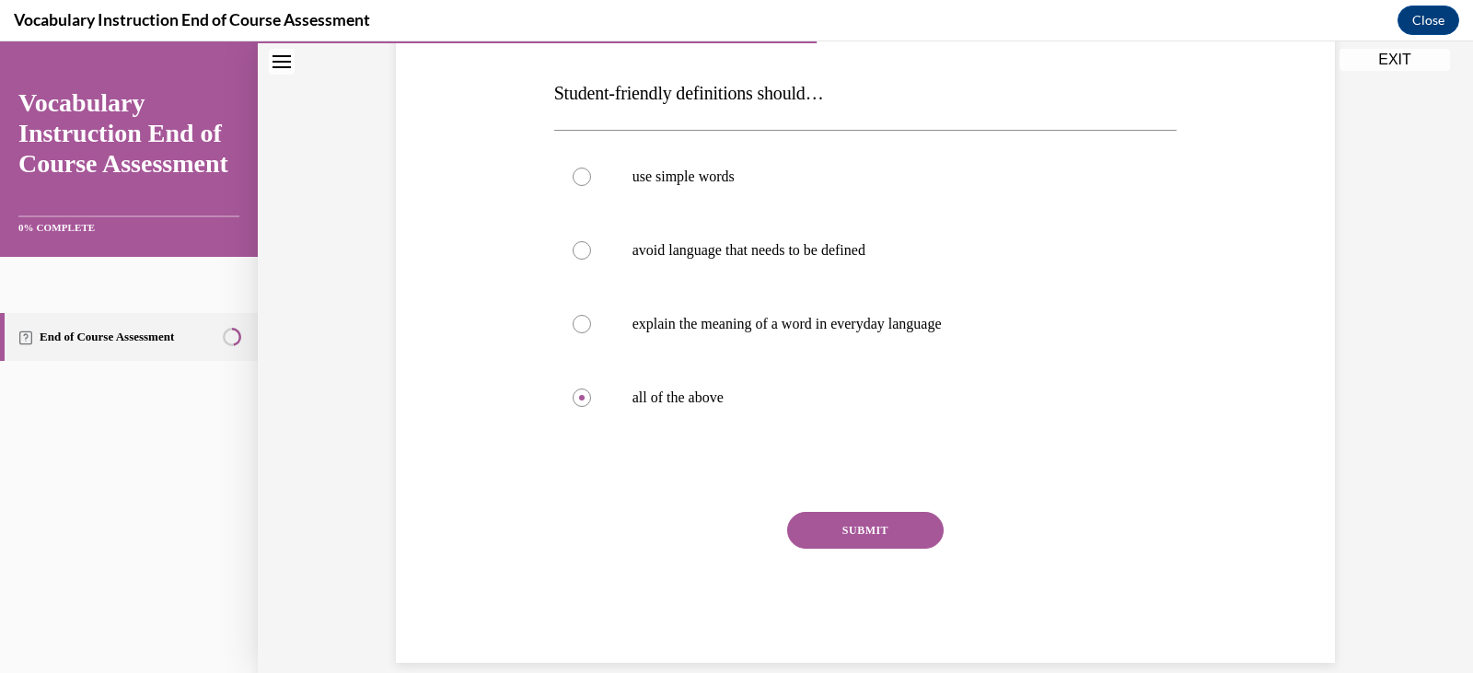
click at [900, 527] on button "SUBMIT" at bounding box center [865, 530] width 156 height 37
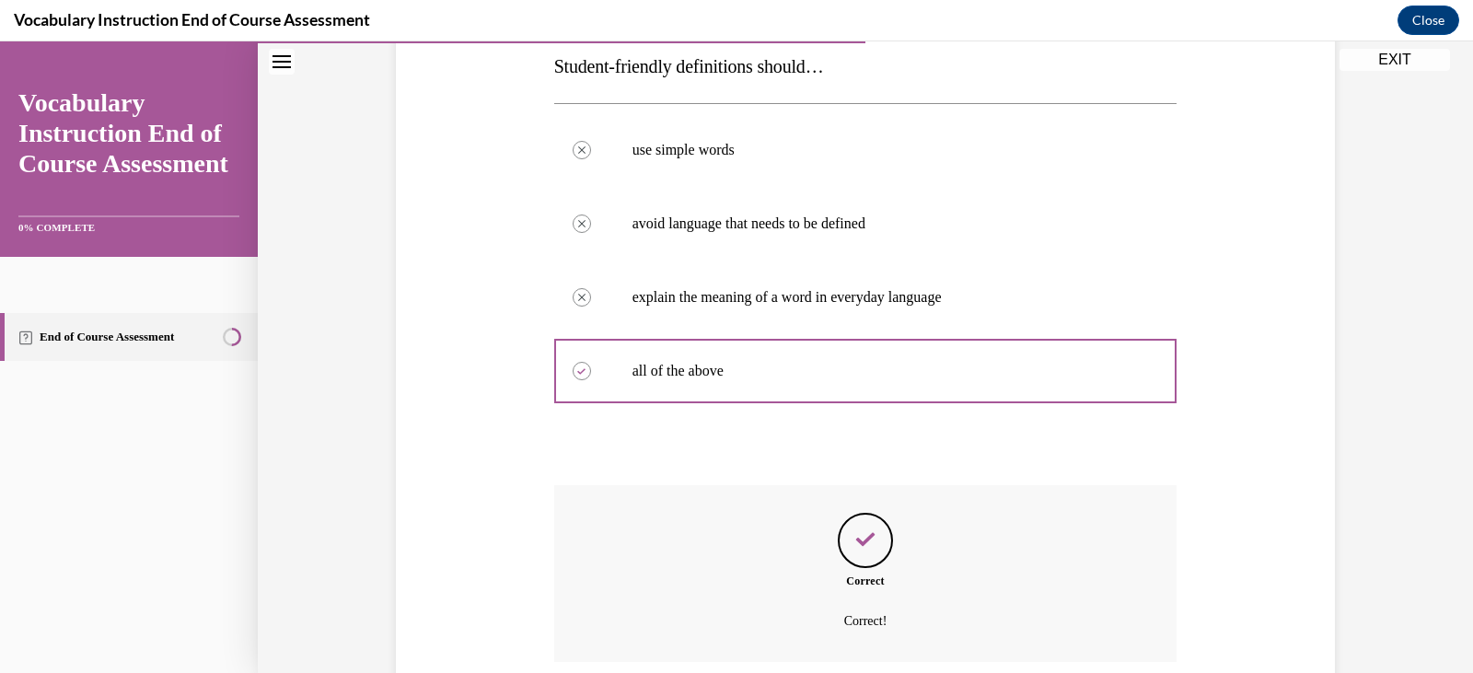
scroll to position [452, 0]
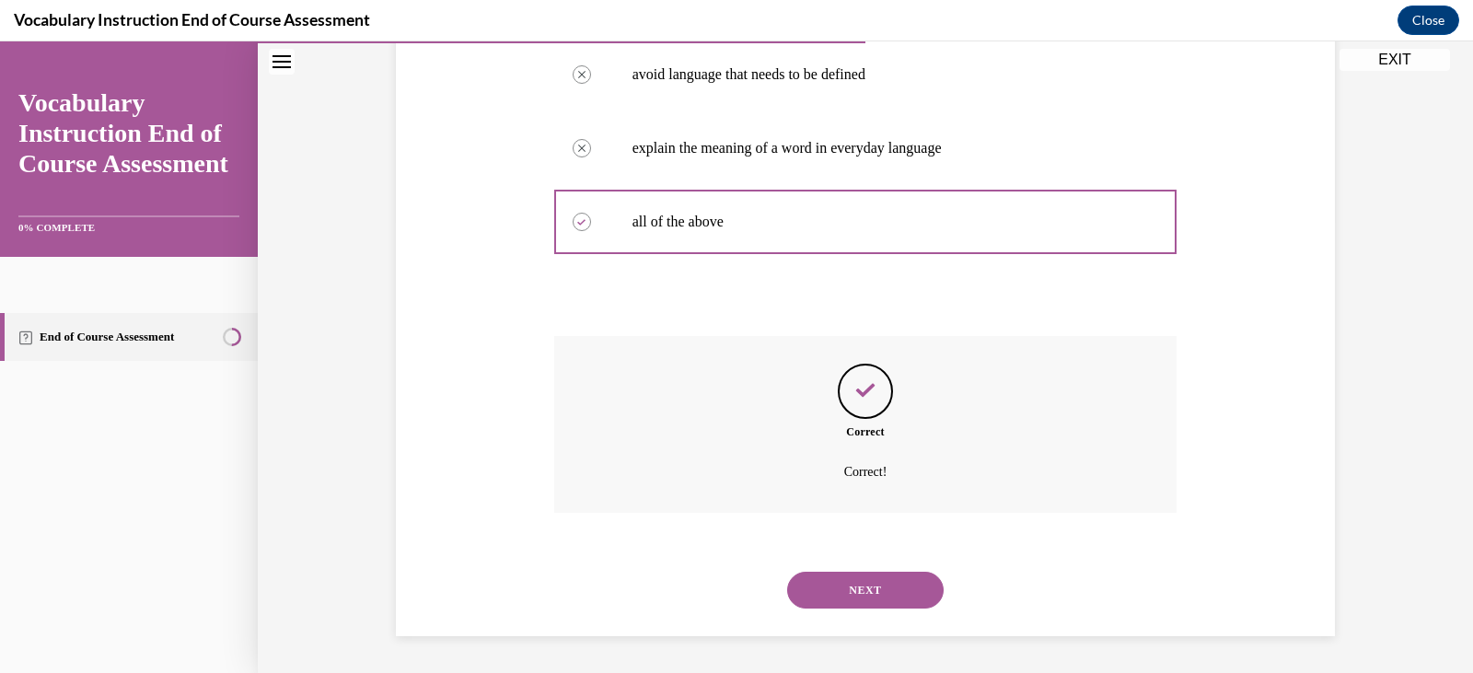
click at [917, 585] on button "NEXT" at bounding box center [865, 590] width 156 height 37
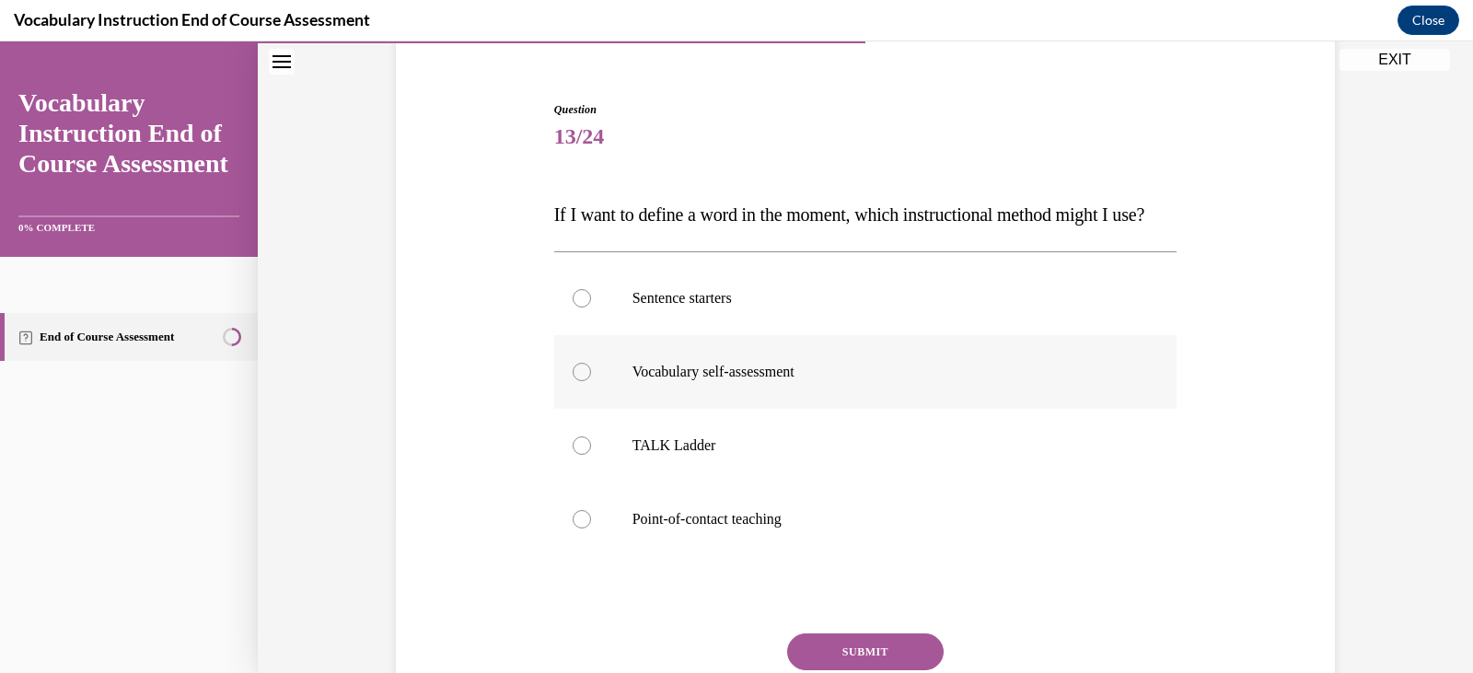
scroll to position [184, 0]
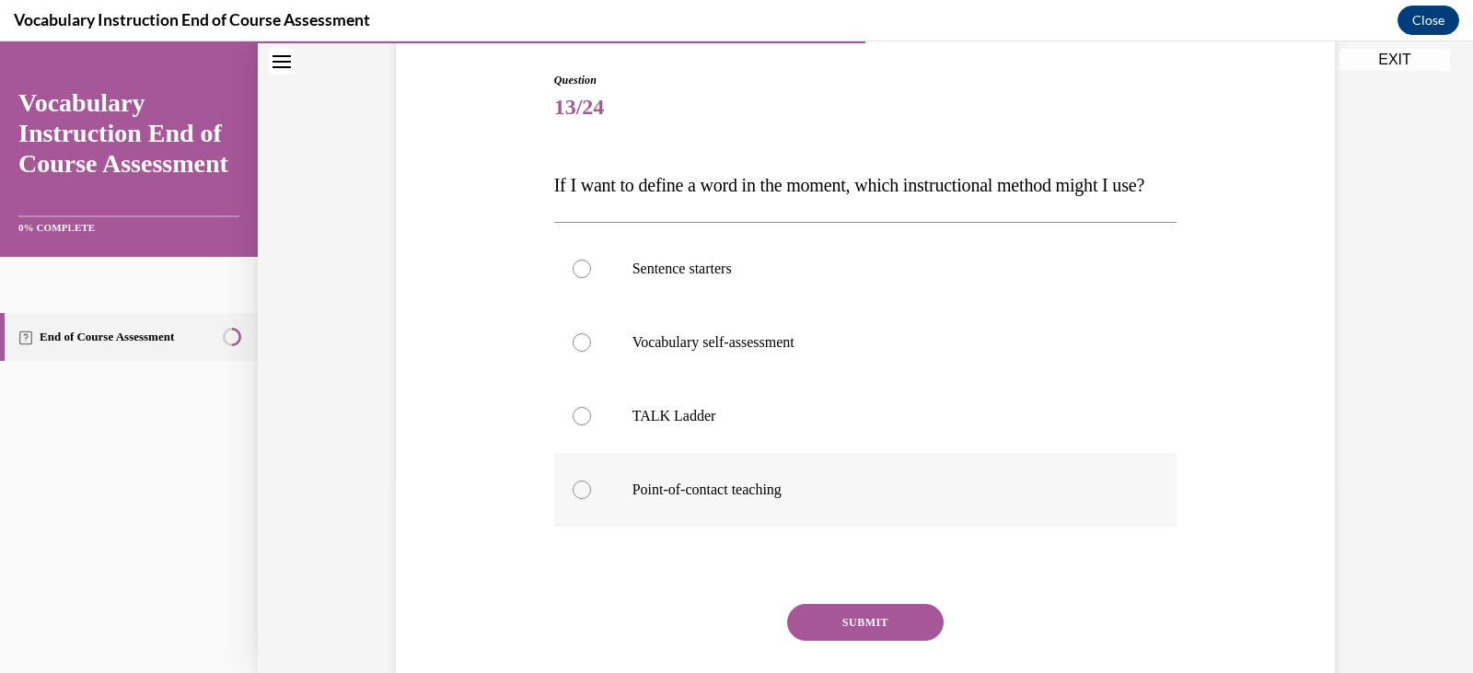
click at [756, 511] on label "Point-of-contact teaching" at bounding box center [865, 490] width 623 height 74
click at [591, 499] on input "Point-of-contact teaching" at bounding box center [582, 489] width 18 height 18
radio input "true"
click at [841, 641] on button "SUBMIT" at bounding box center [865, 622] width 156 height 37
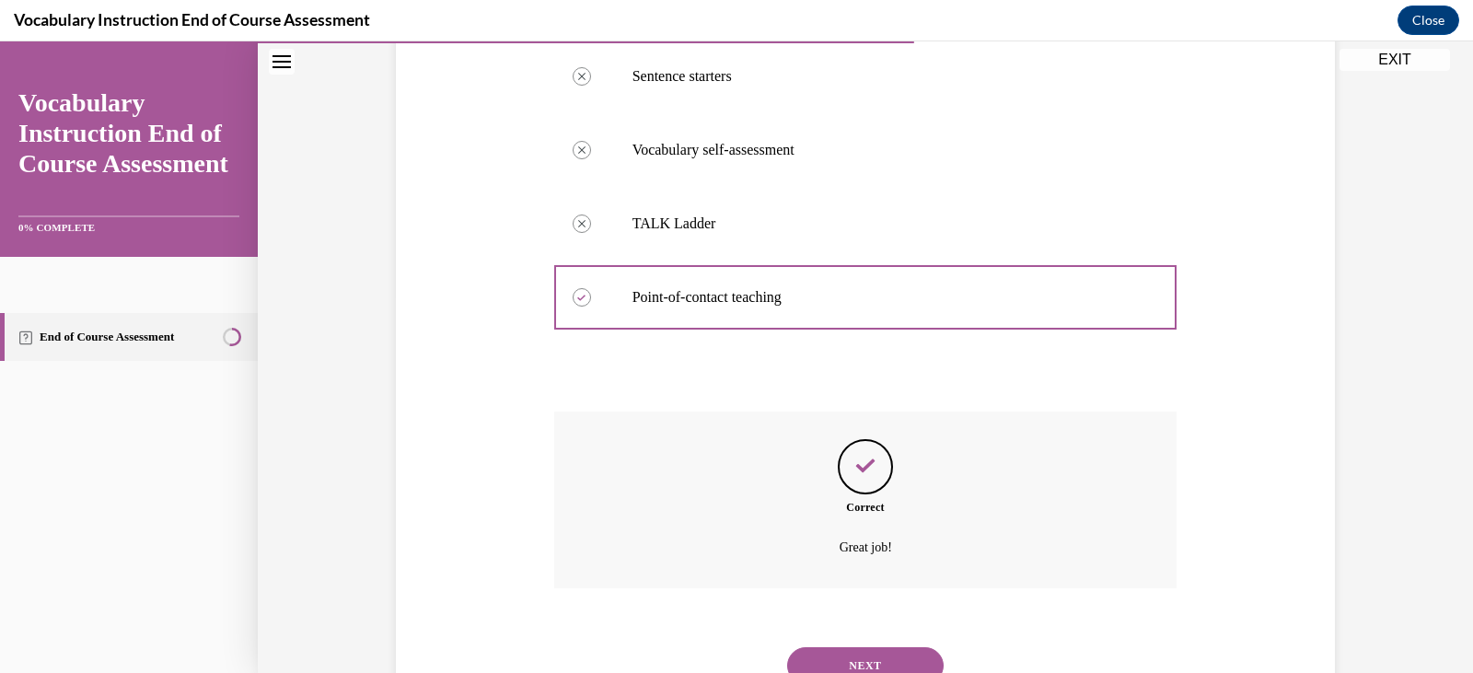
scroll to position [489, 0]
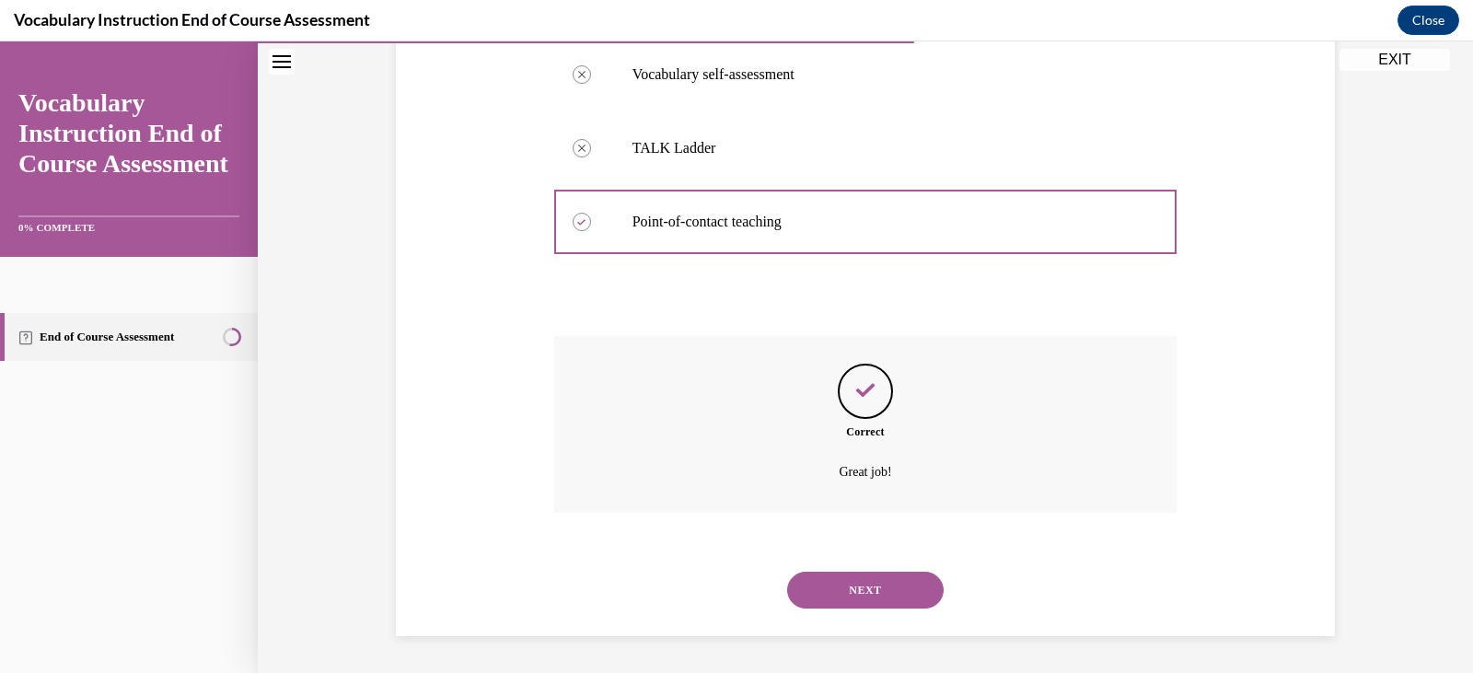
click at [834, 584] on button "NEXT" at bounding box center [865, 590] width 156 height 37
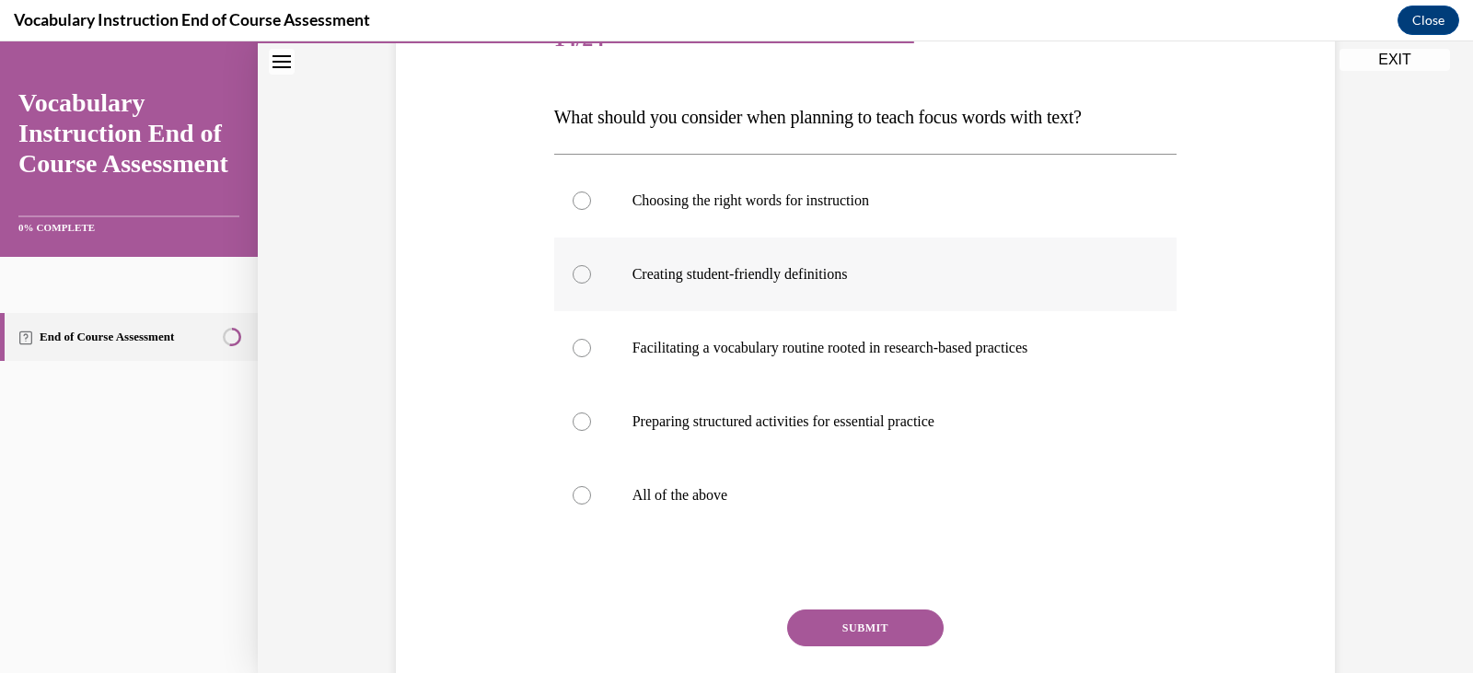
scroll to position [276, 0]
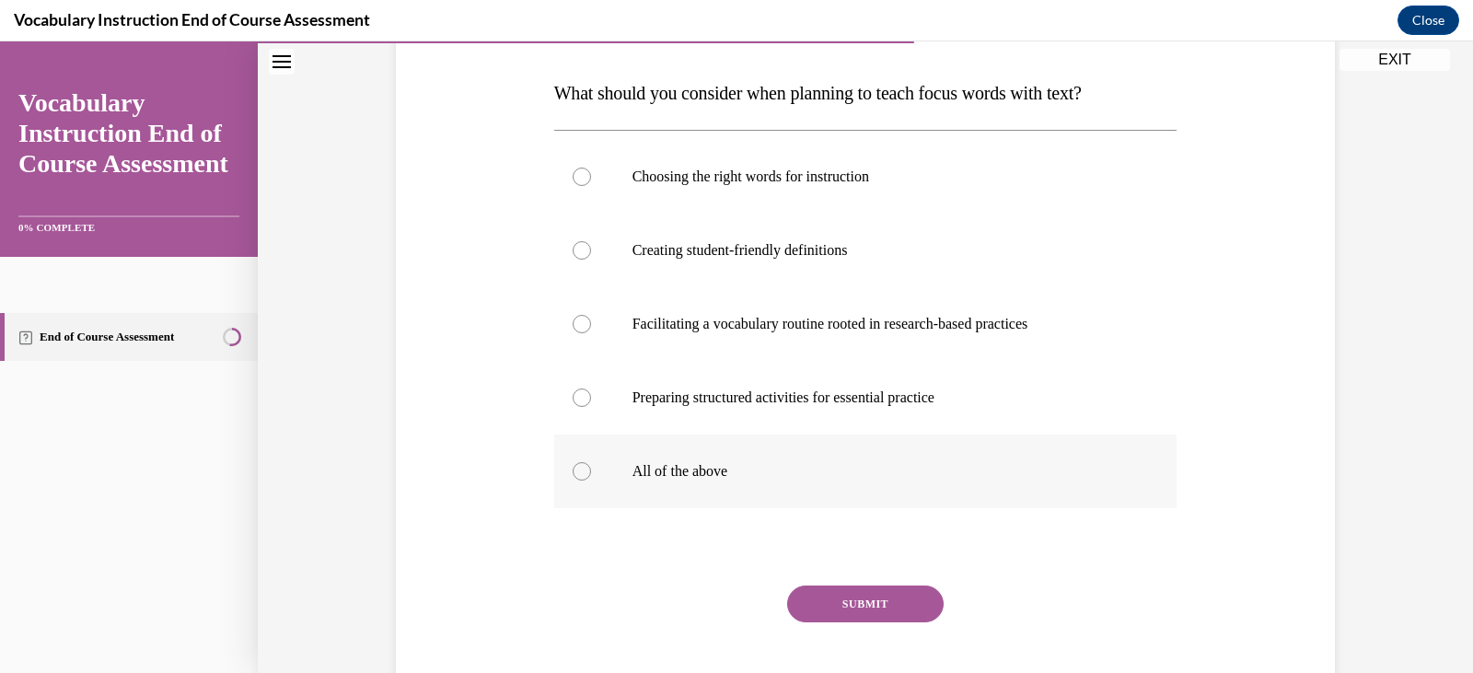
drag, startPoint x: 702, startPoint y: 478, endPoint x: 717, endPoint y: 490, distance: 19.0
click at [702, 478] on p "All of the above" at bounding box center [881, 471] width 499 height 18
click at [591, 478] on input "All of the above" at bounding box center [582, 471] width 18 height 18
radio input "true"
click at [850, 611] on button "SUBMIT" at bounding box center [865, 603] width 156 height 37
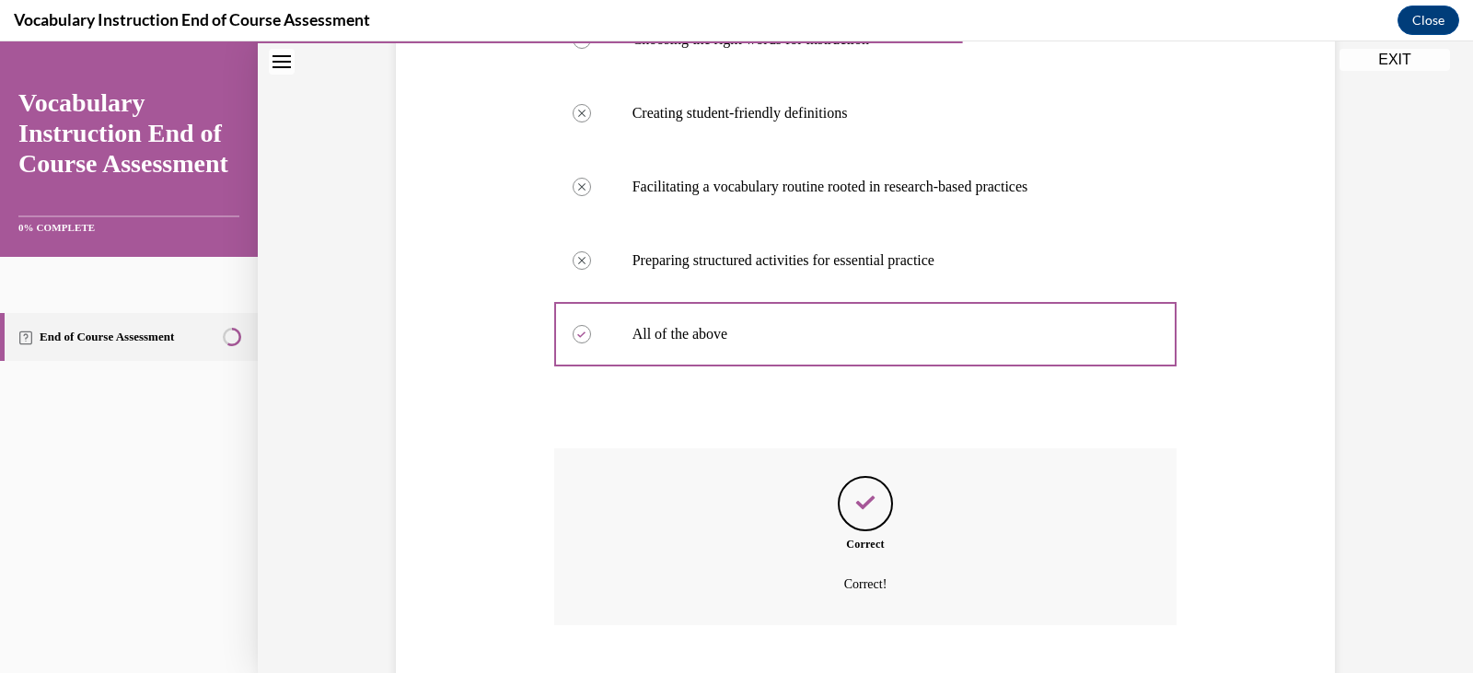
scroll to position [526, 0]
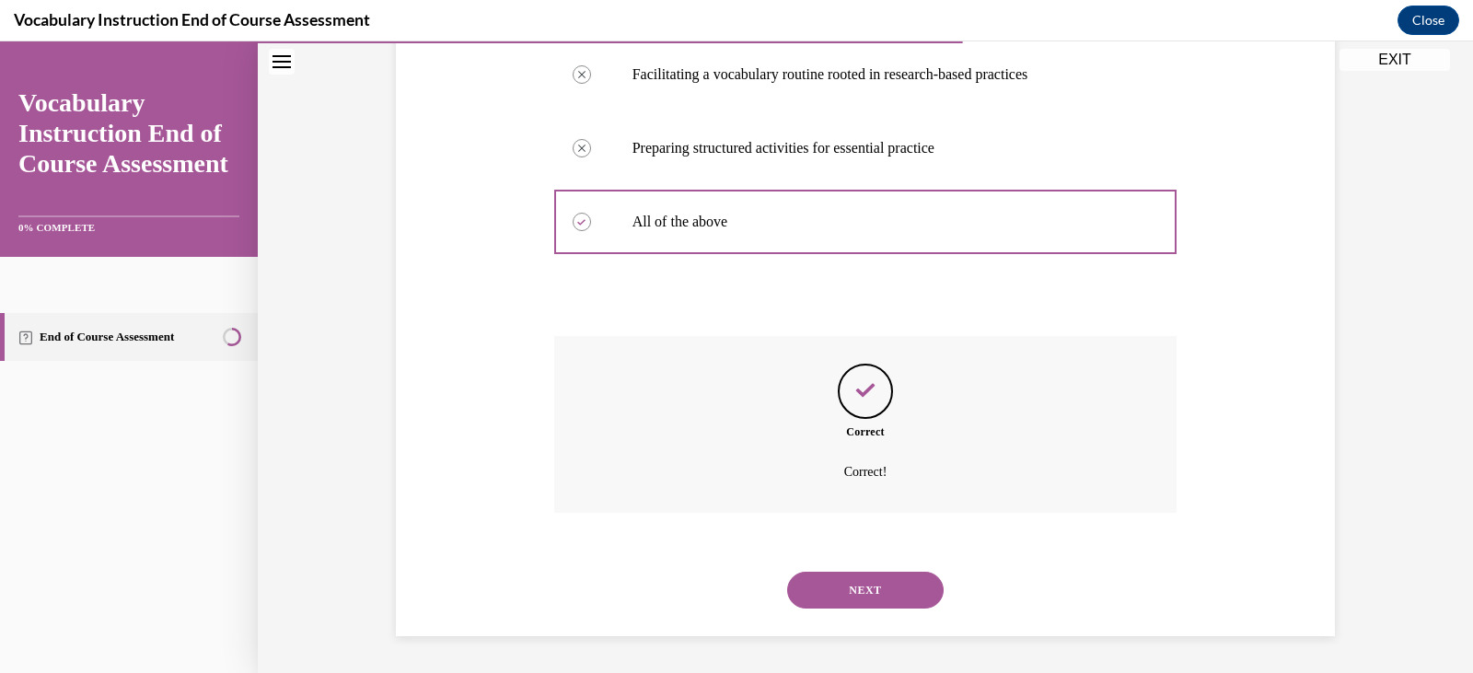
click at [864, 588] on button "NEXT" at bounding box center [865, 590] width 156 height 37
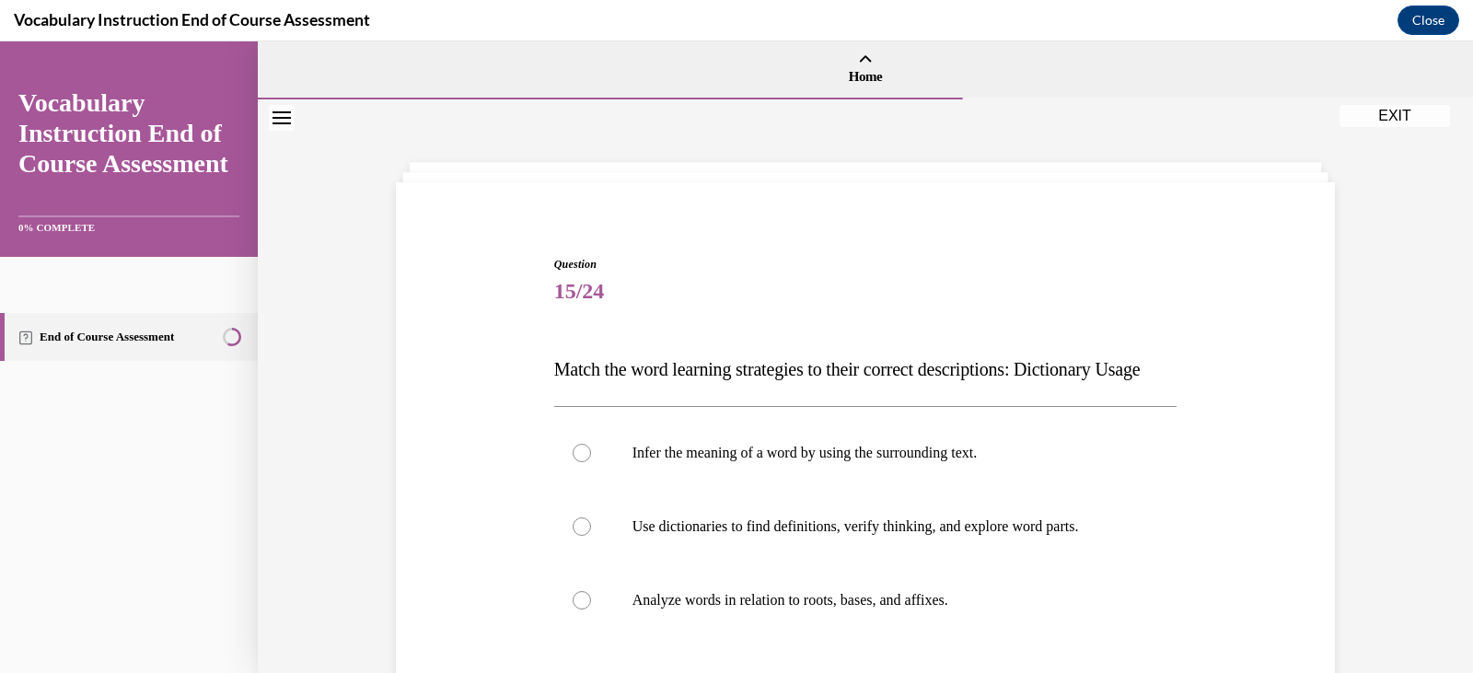
scroll to position [92, 0]
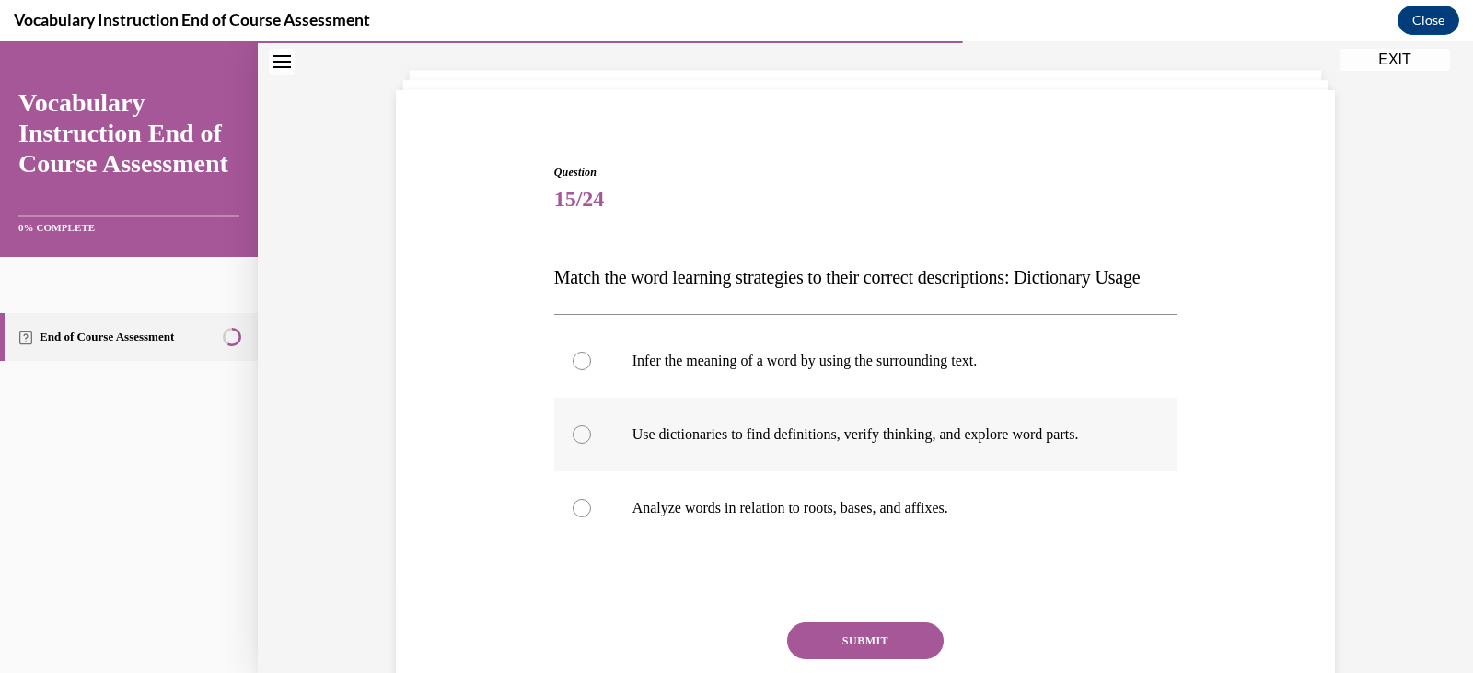
click at [722, 444] on p "Use dictionaries to find definitions, verify thinking, and explore word parts." at bounding box center [881, 434] width 499 height 18
click at [591, 444] on input "Use dictionaries to find definitions, verify thinking, and explore word parts." at bounding box center [582, 434] width 18 height 18
radio input "true"
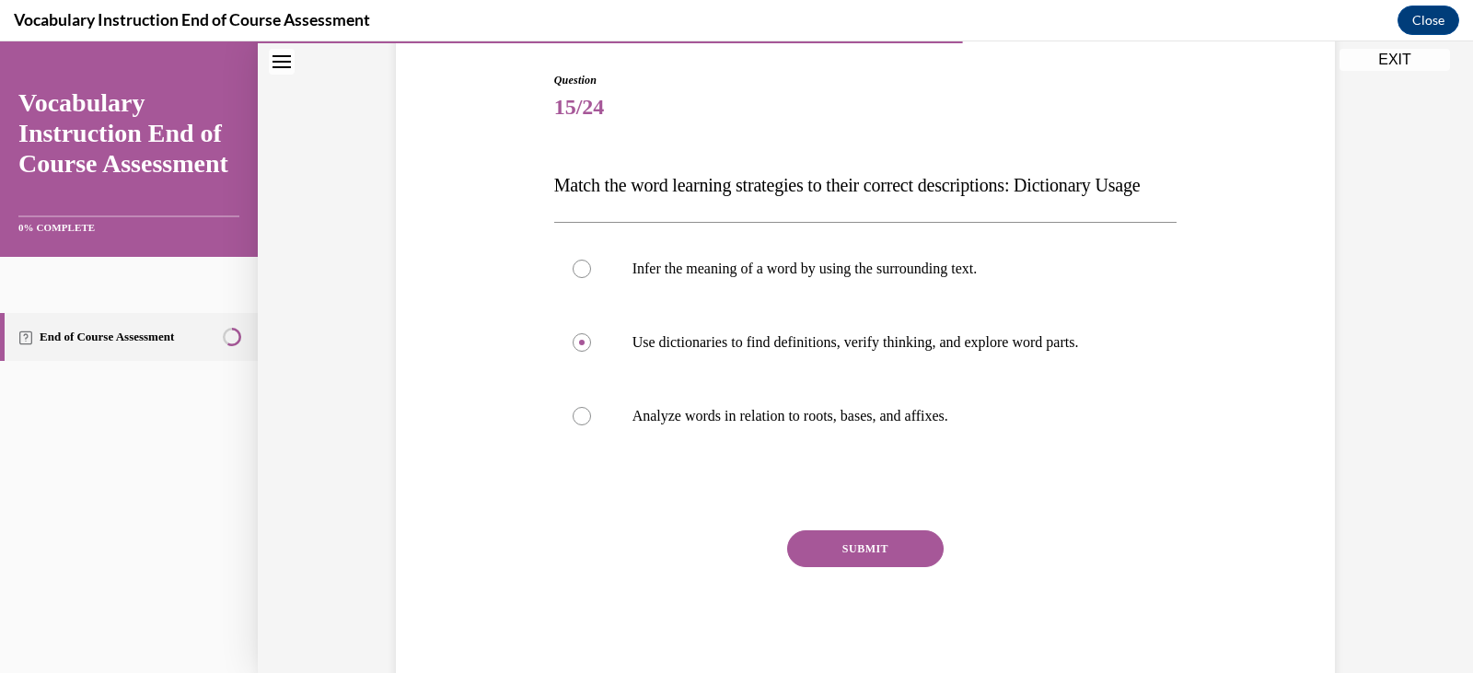
click at [885, 567] on button "SUBMIT" at bounding box center [865, 548] width 156 height 37
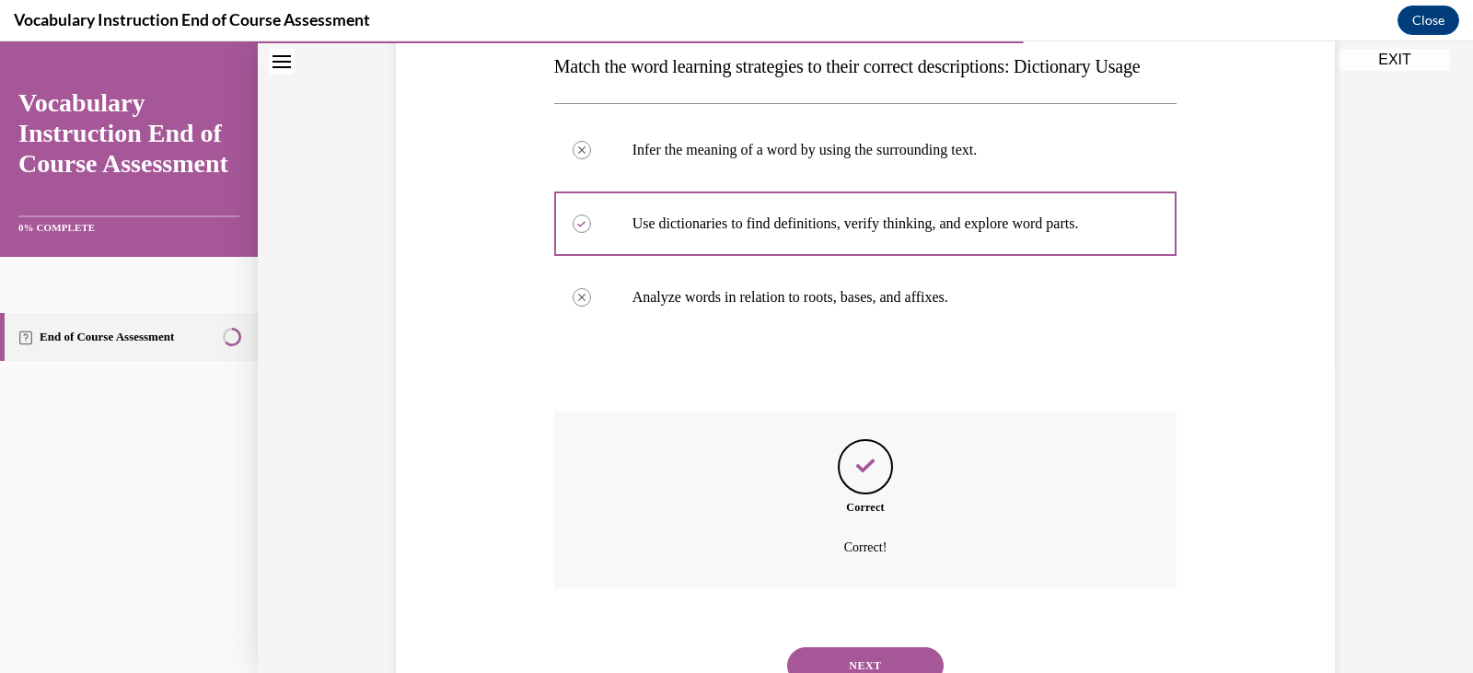
scroll to position [415, 0]
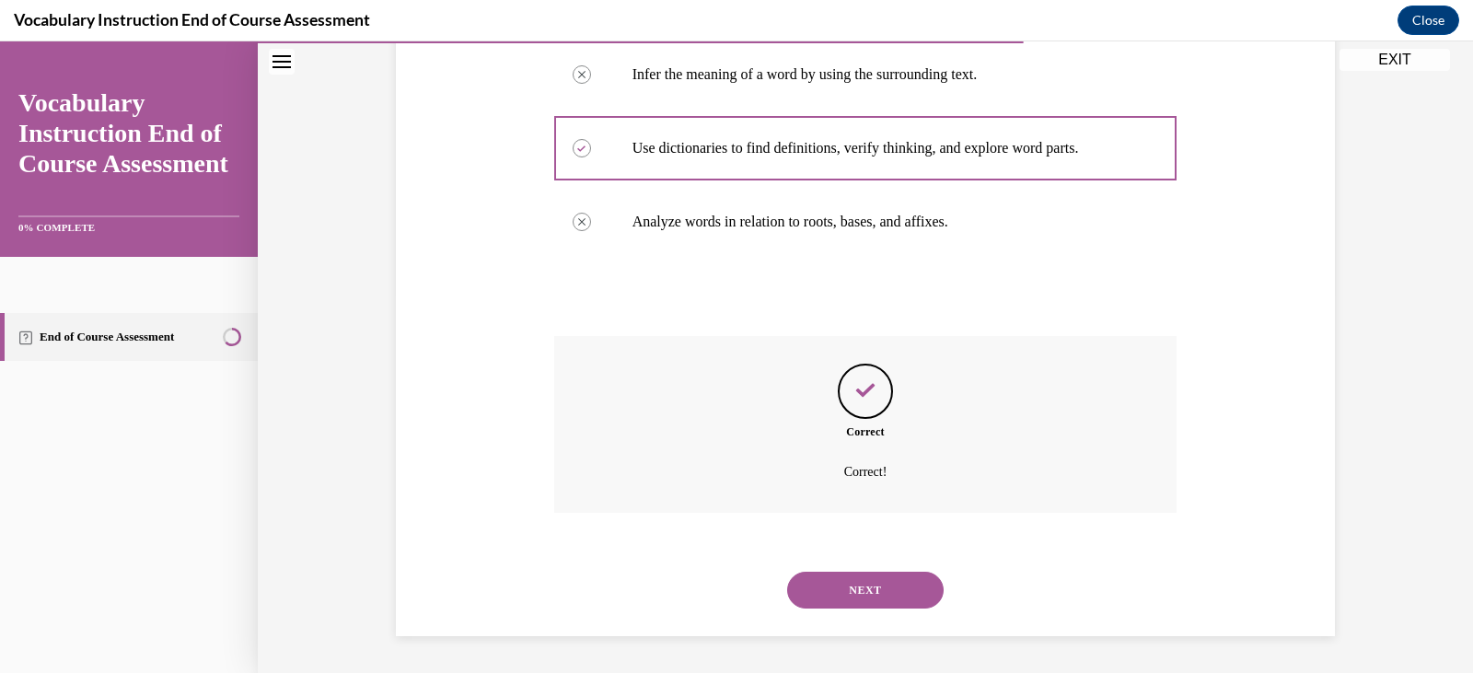
click at [873, 598] on button "NEXT" at bounding box center [865, 590] width 156 height 37
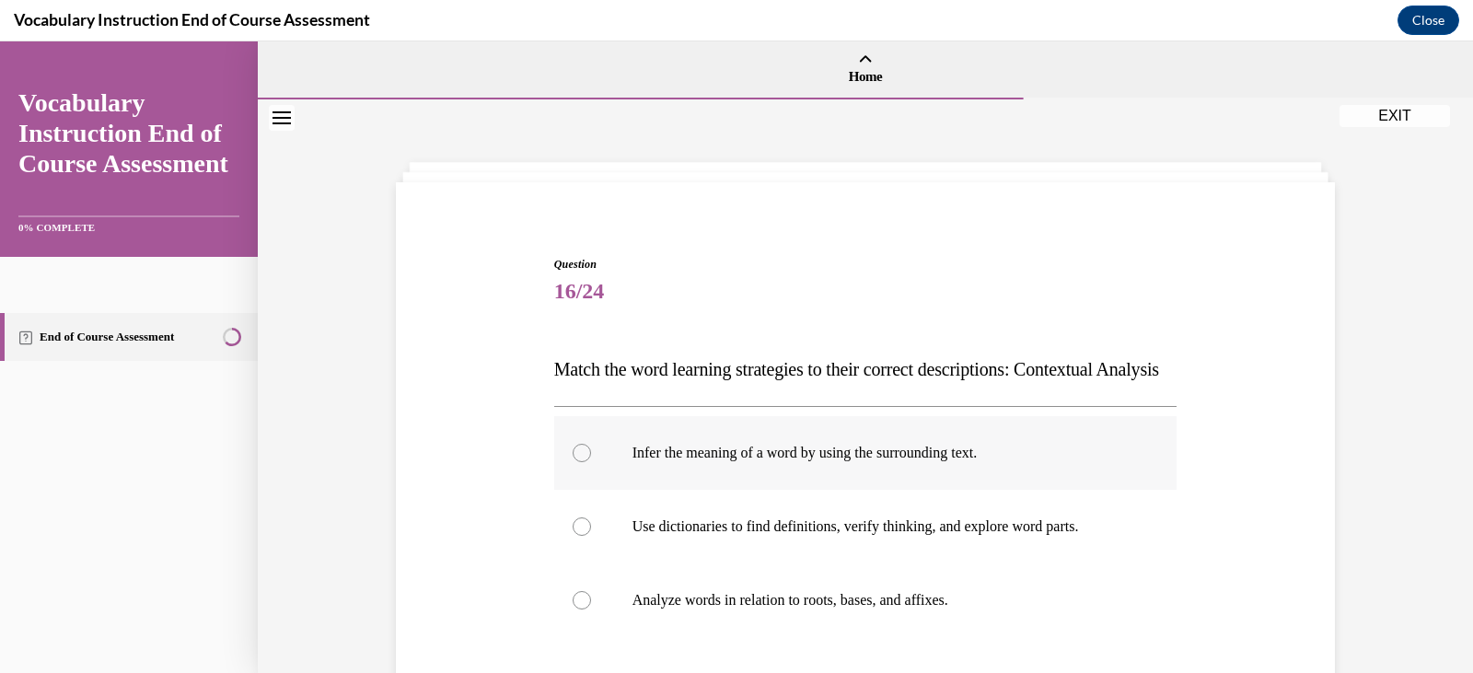
click at [1011, 462] on p "Infer the meaning of a word by using the surrounding text." at bounding box center [881, 453] width 499 height 18
click at [591, 462] on input "Infer the meaning of a word by using the surrounding text." at bounding box center [582, 453] width 18 height 18
radio input "true"
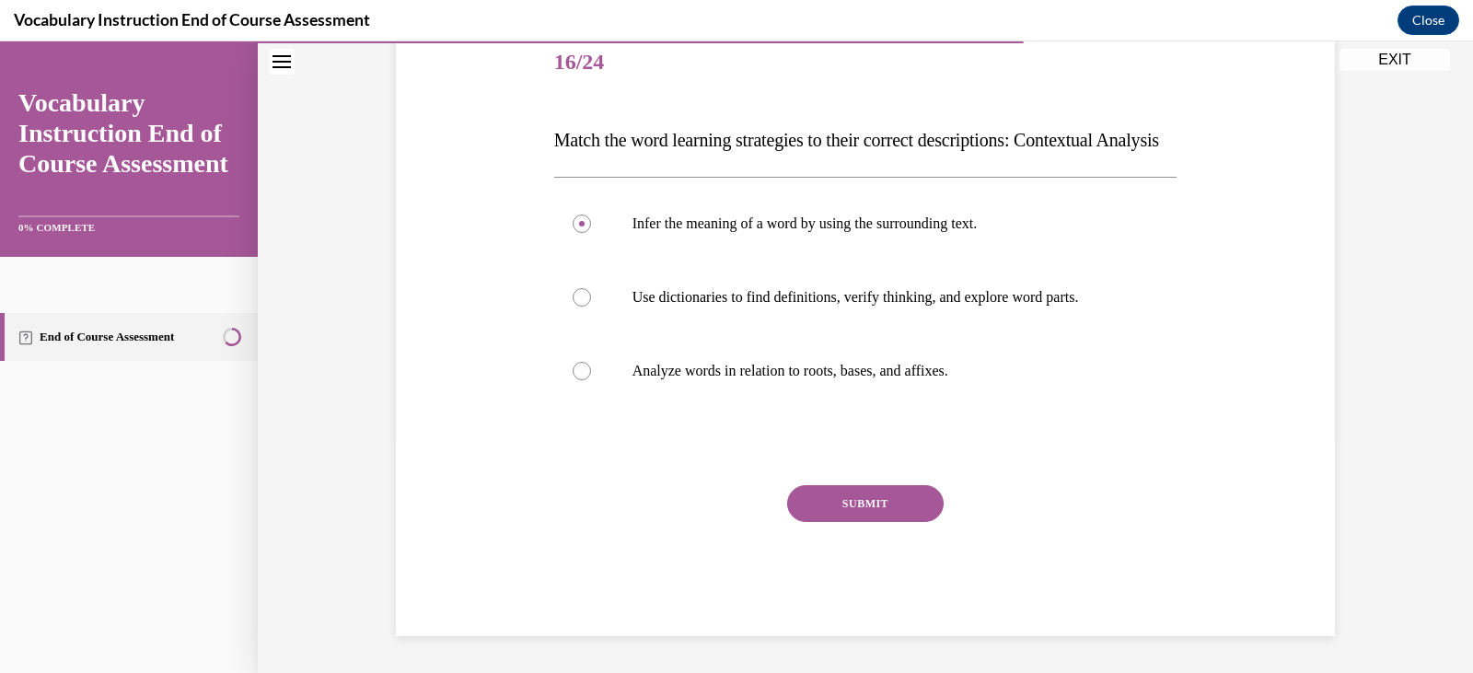
click at [883, 507] on button "SUBMIT" at bounding box center [865, 503] width 156 height 37
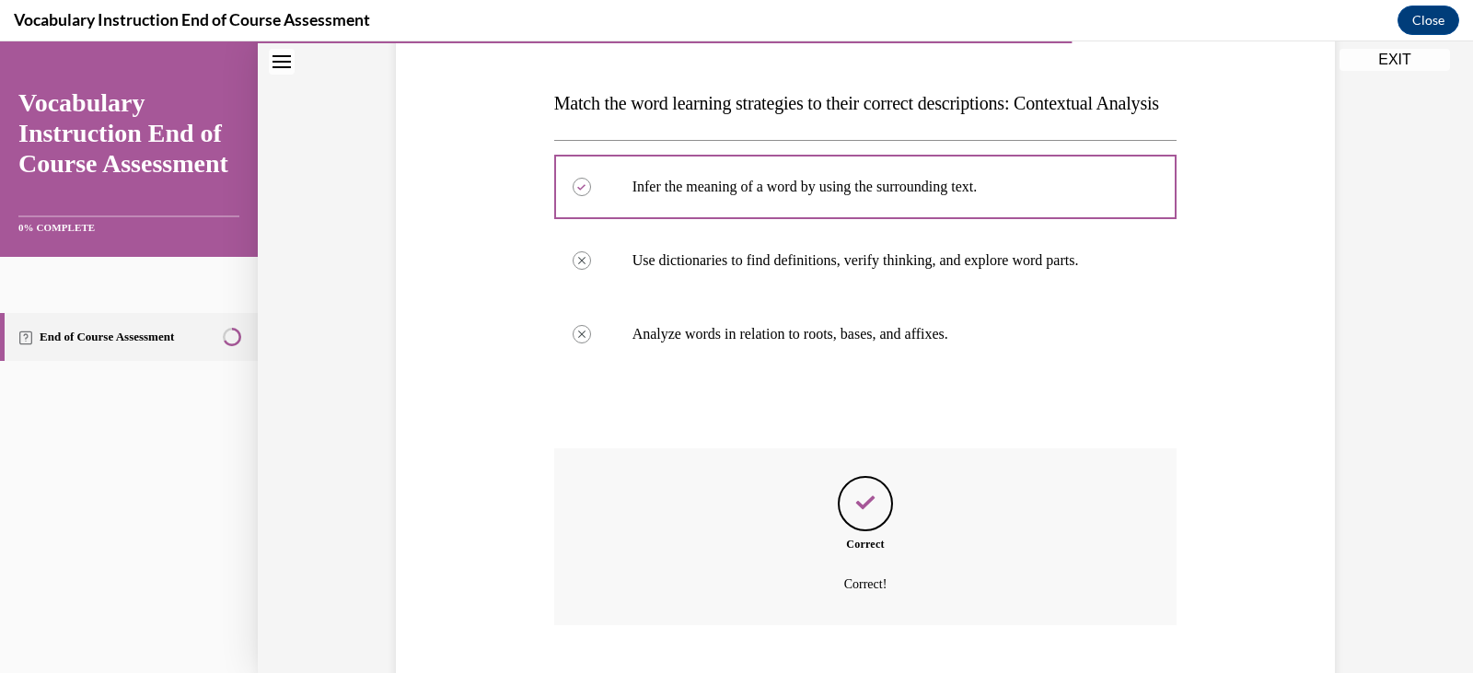
scroll to position [415, 0]
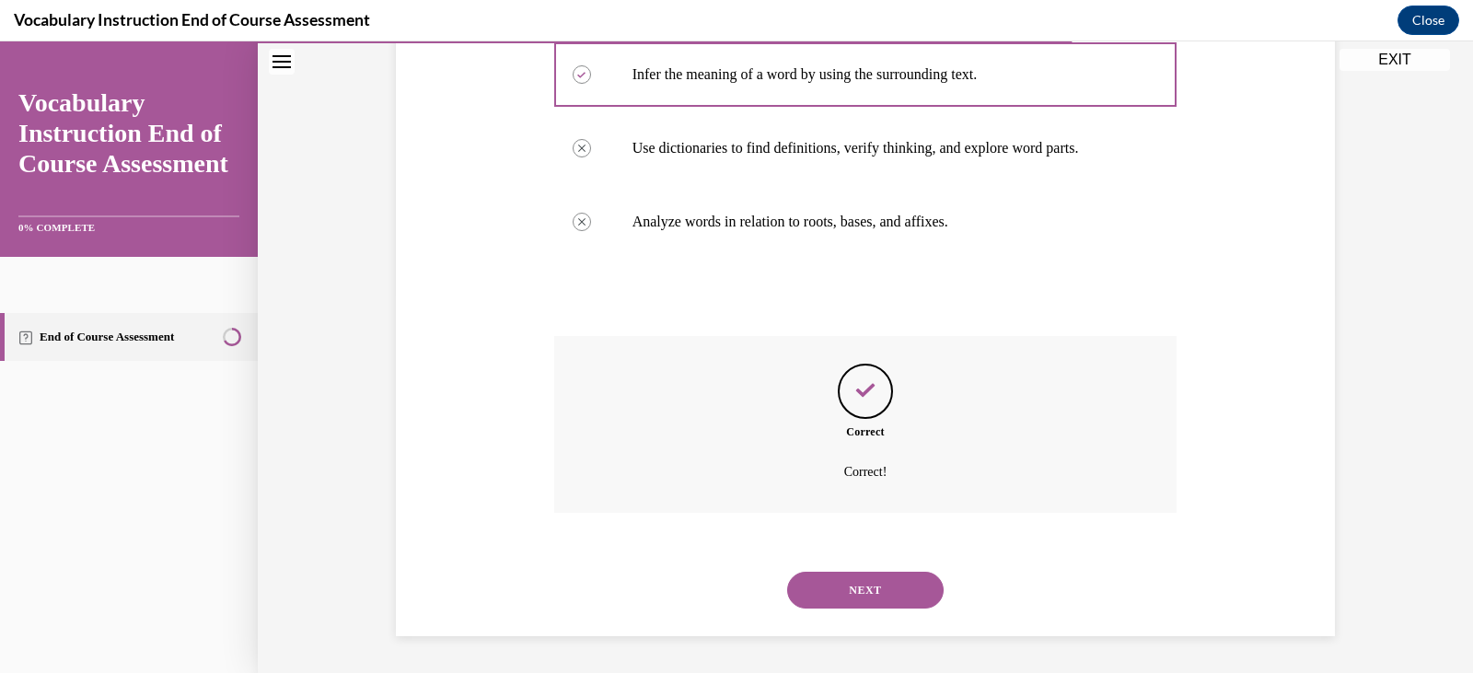
click at [876, 586] on button "NEXT" at bounding box center [865, 590] width 156 height 37
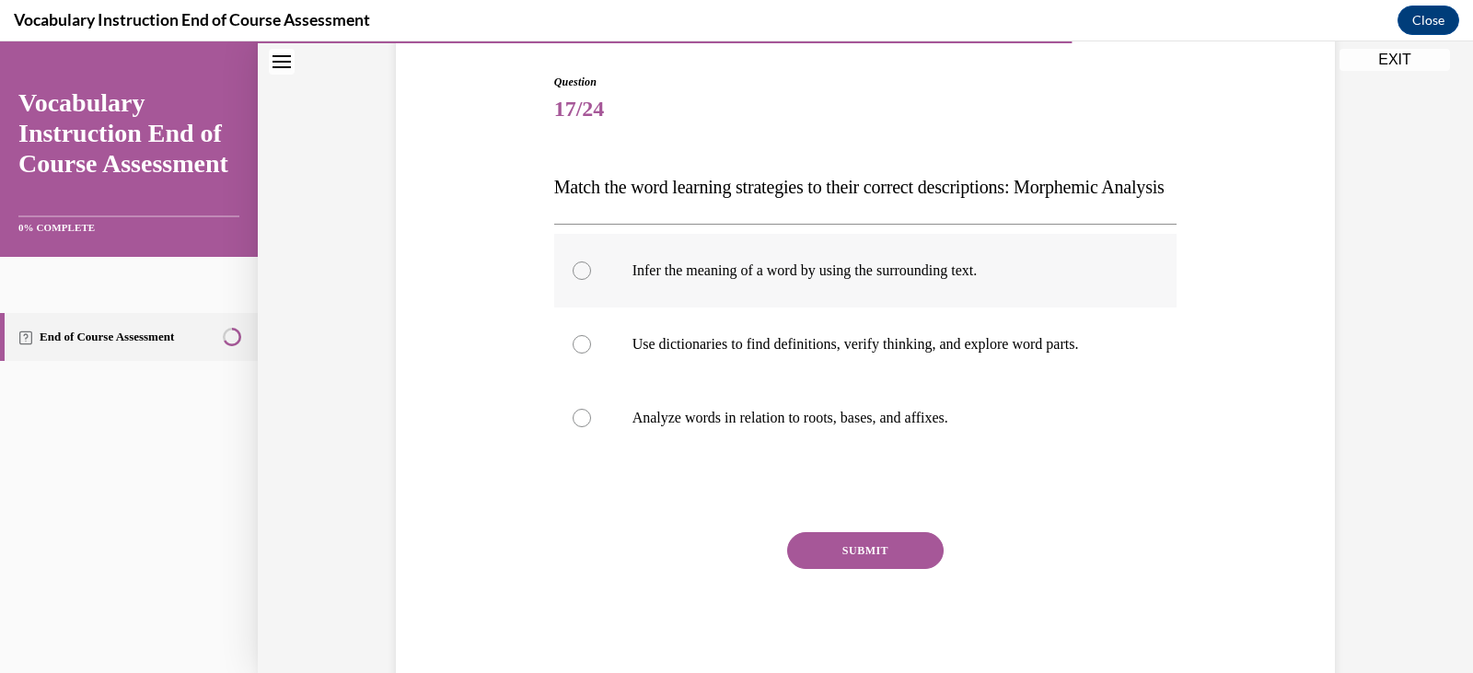
scroll to position [184, 0]
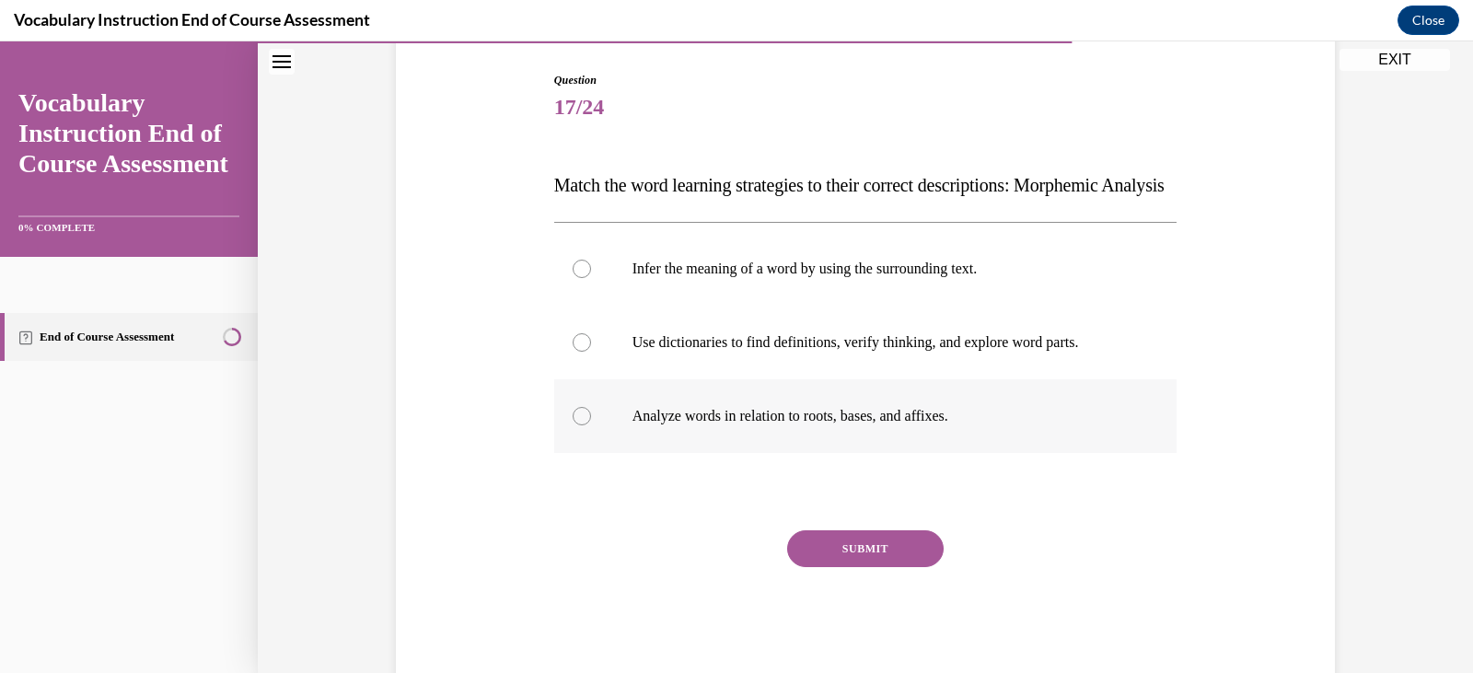
click at [763, 425] on p "Analyze words in relation to roots, bases, and affixes." at bounding box center [881, 416] width 499 height 18
click at [591, 425] on input "Analyze words in relation to roots, bases, and affixes." at bounding box center [582, 416] width 18 height 18
radio input "true"
click at [835, 567] on button "SUBMIT" at bounding box center [865, 548] width 156 height 37
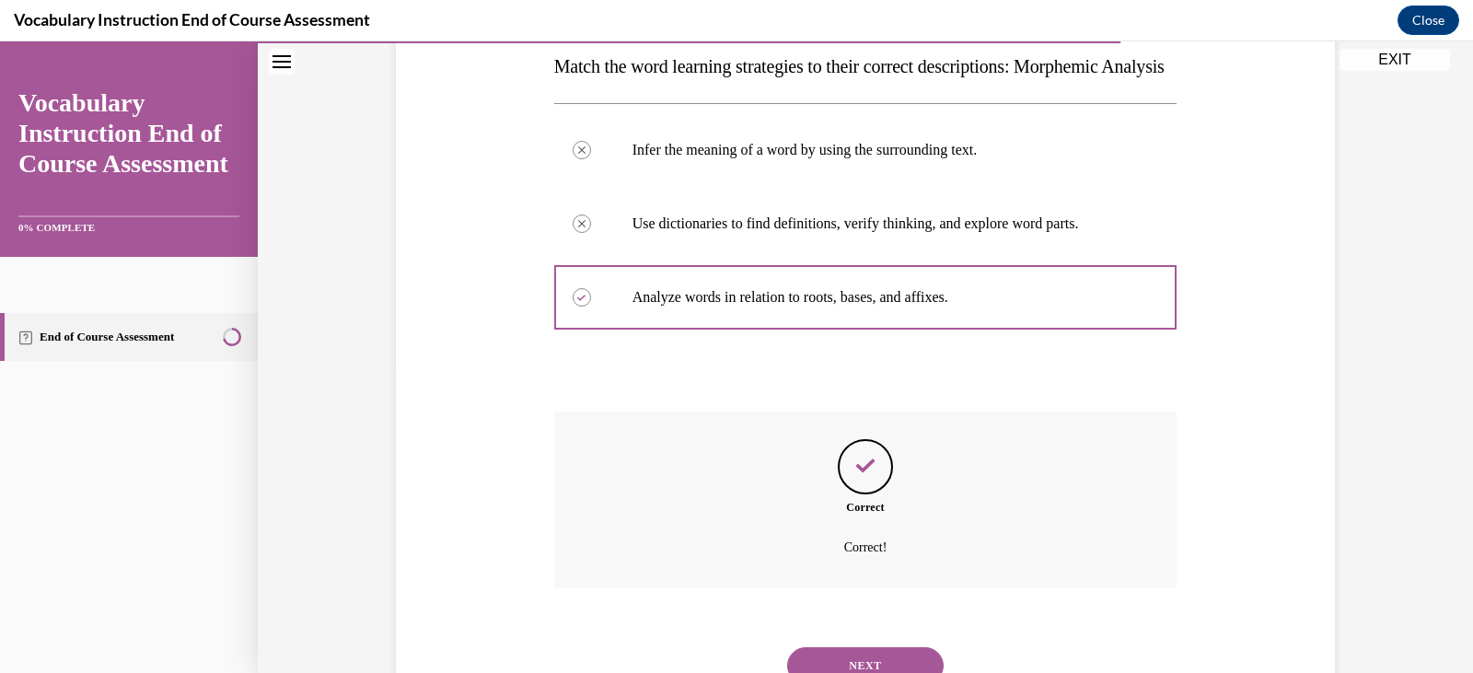
scroll to position [415, 0]
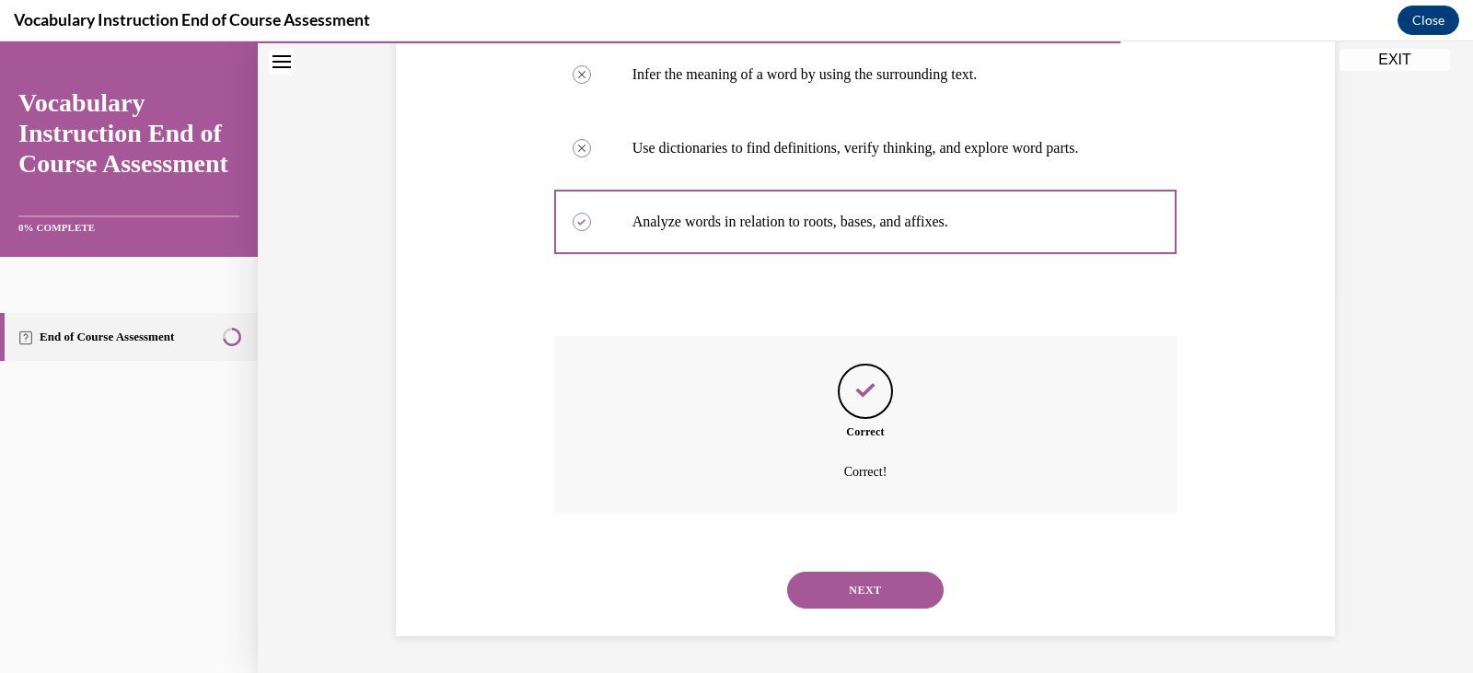
click at [882, 586] on button "NEXT" at bounding box center [865, 590] width 156 height 37
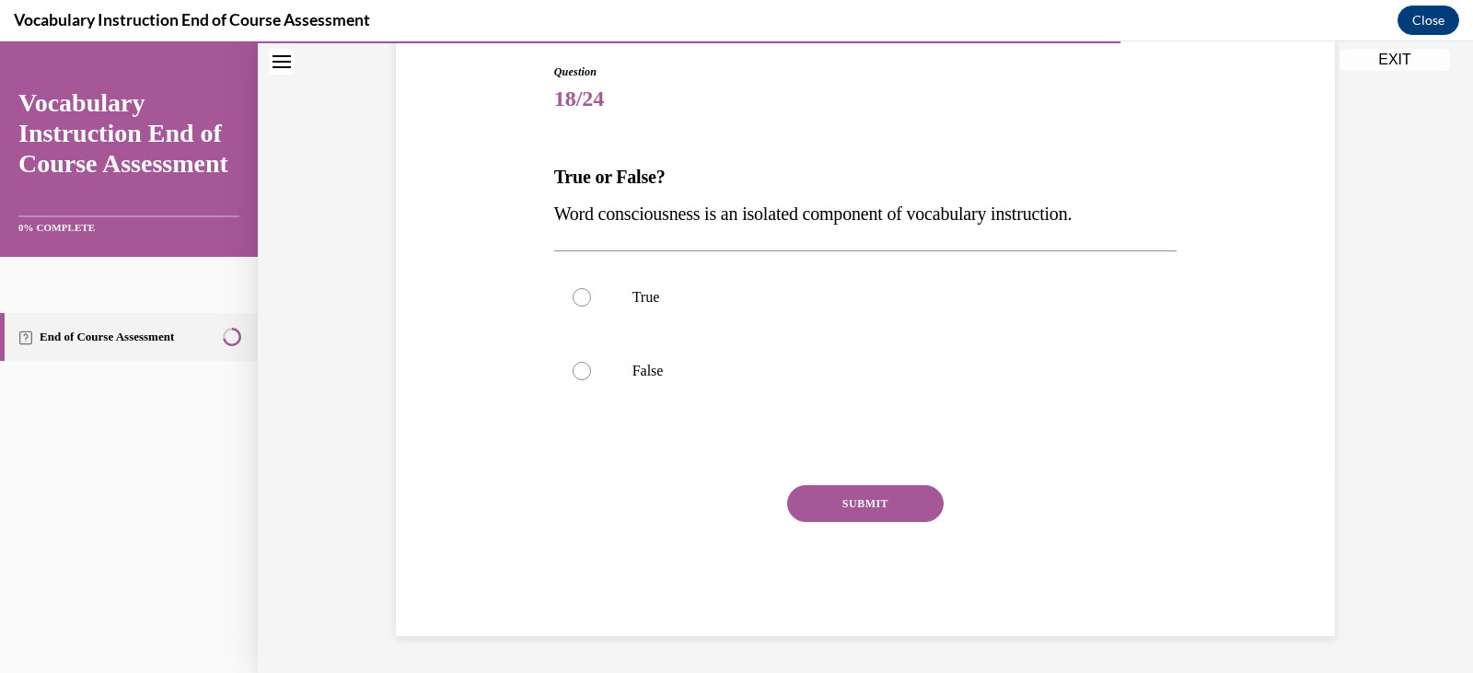
scroll to position [192, 0]
click at [705, 351] on label "False" at bounding box center [865, 371] width 623 height 74
click at [591, 362] on input "False" at bounding box center [582, 371] width 18 height 18
radio input "true"
click at [879, 495] on button "SUBMIT" at bounding box center [865, 503] width 156 height 37
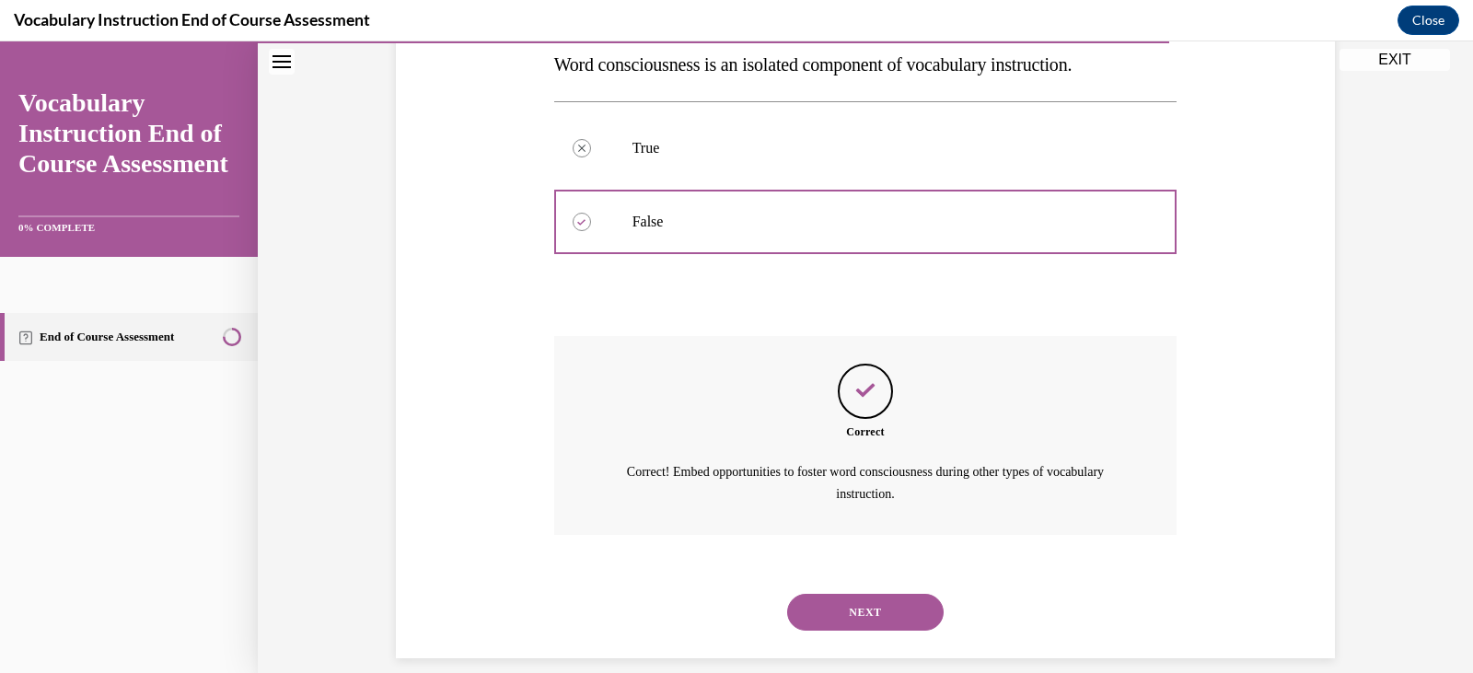
scroll to position [364, 0]
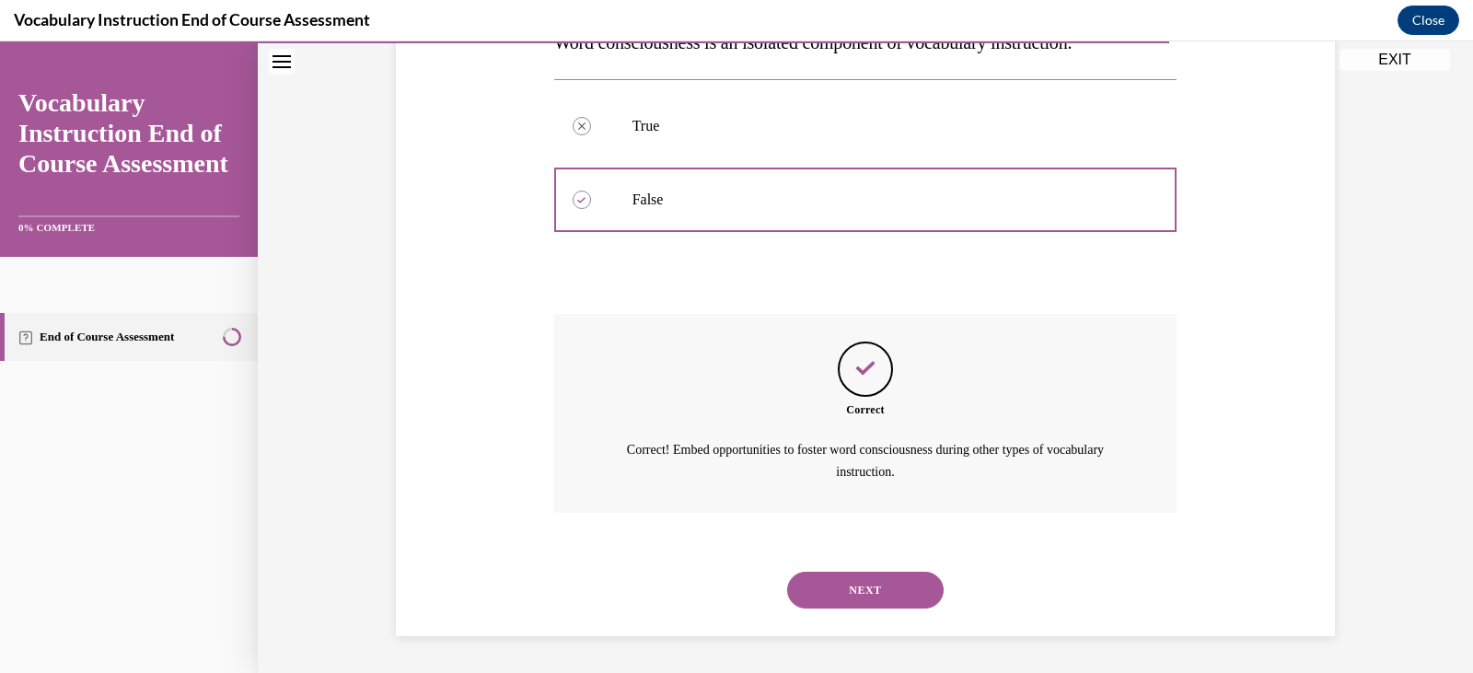
click at [874, 576] on button "NEXT" at bounding box center [865, 590] width 156 height 37
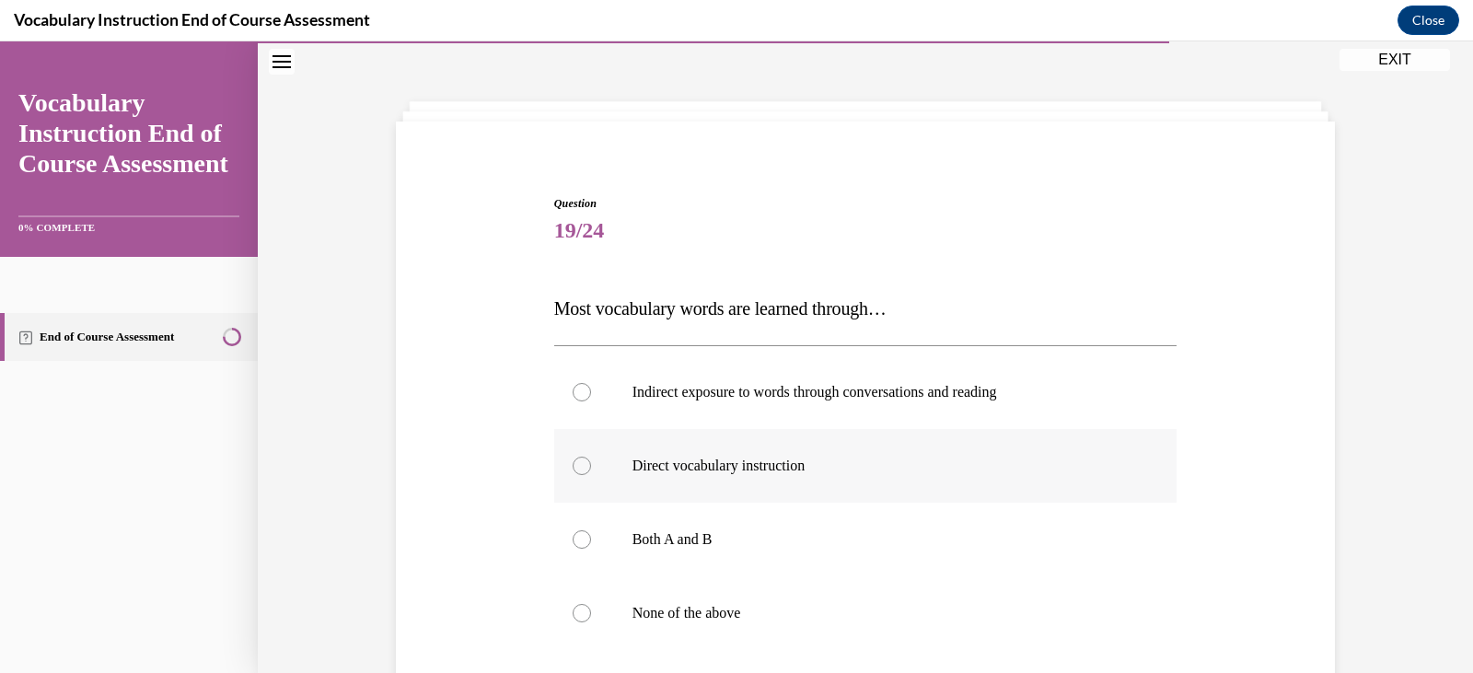
scroll to position [92, 0]
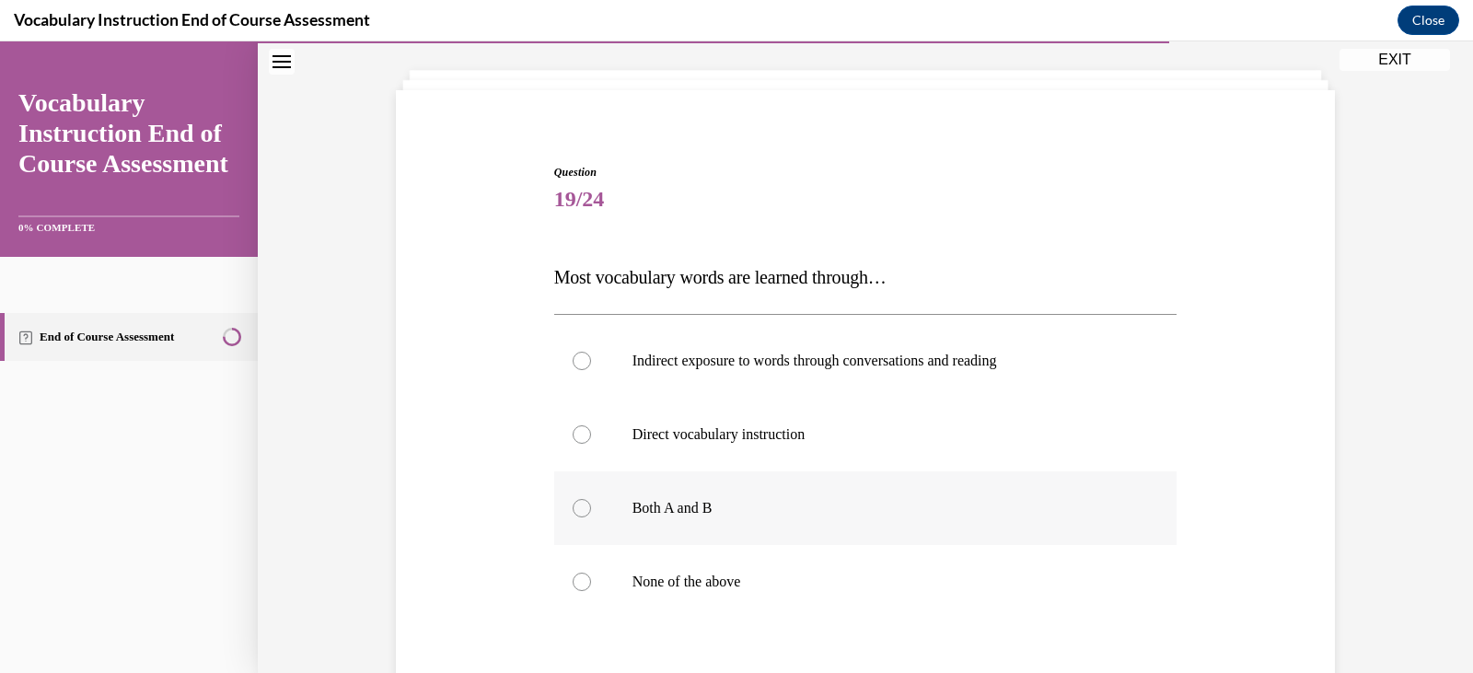
click at [755, 491] on label "Both A and B" at bounding box center [865, 508] width 623 height 74
click at [591, 499] on input "Both A and B" at bounding box center [582, 508] width 18 height 18
radio input "true"
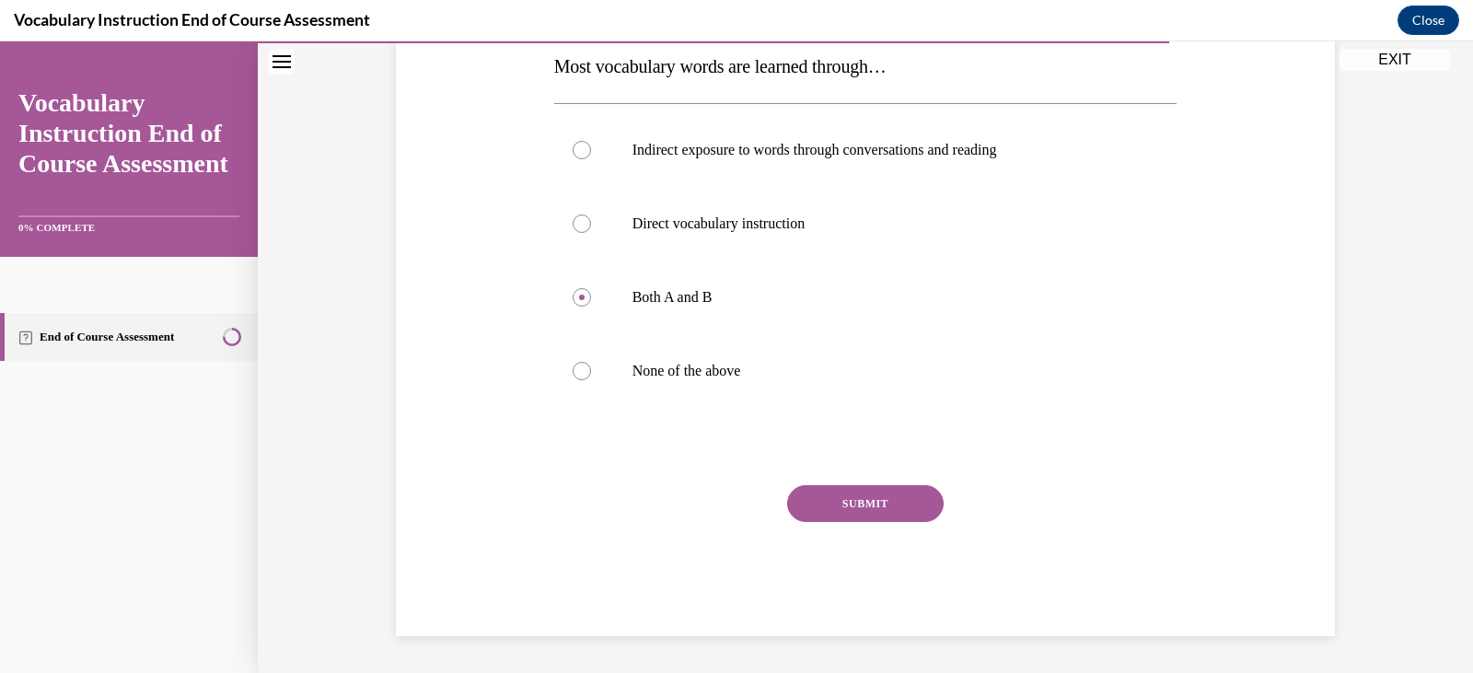
click at [885, 503] on button "SUBMIT" at bounding box center [865, 503] width 156 height 37
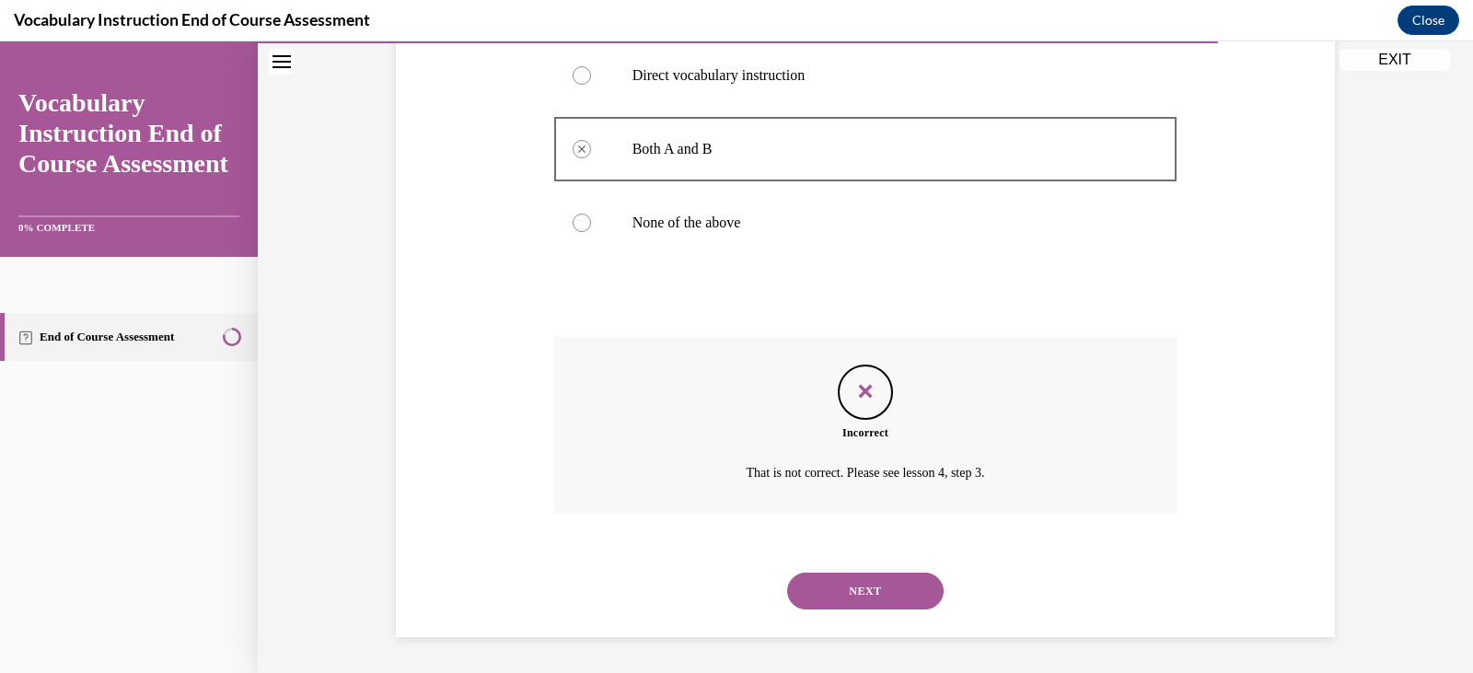
scroll to position [452, 0]
click at [866, 579] on button "NEXT" at bounding box center [865, 590] width 156 height 37
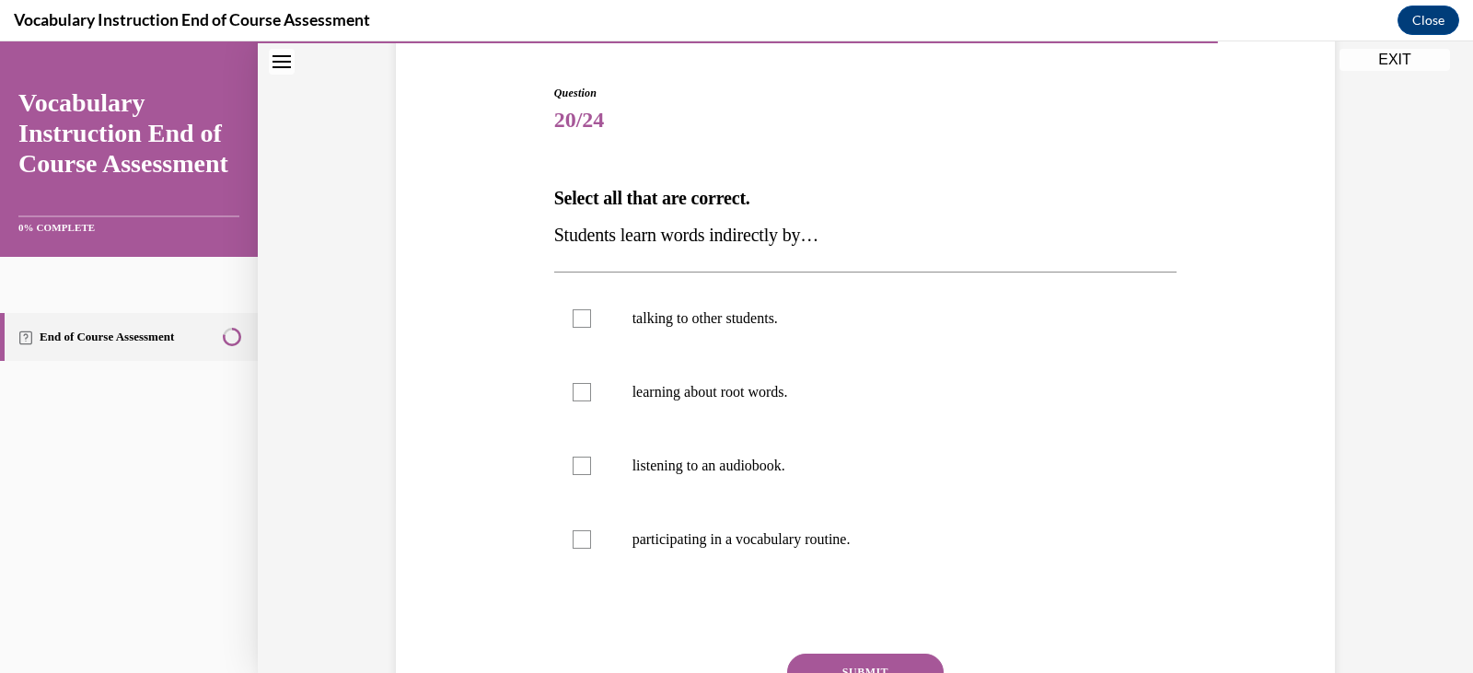
scroll to position [184, 0]
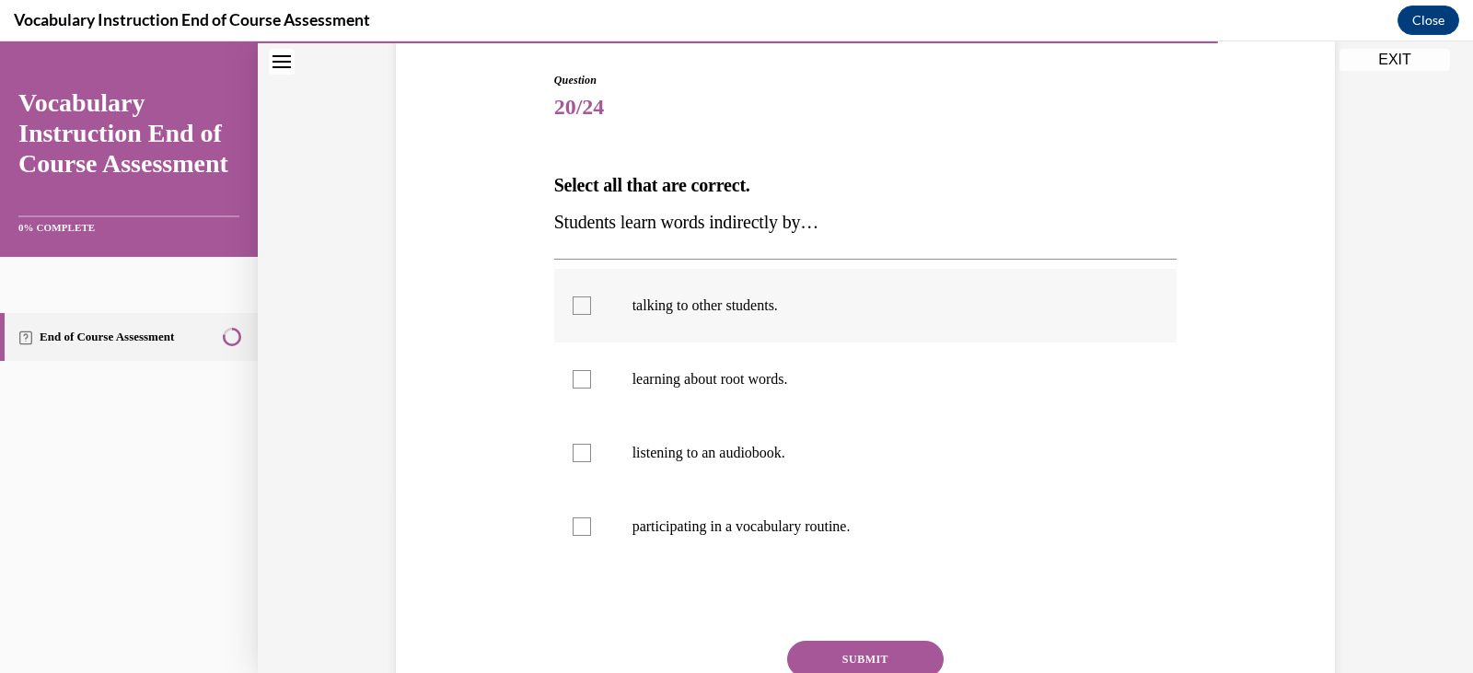
click at [576, 301] on div at bounding box center [582, 305] width 18 height 18
click at [576, 301] on input "talking to other students." at bounding box center [582, 305] width 18 height 18
checkbox input "true"
click at [573, 452] on div at bounding box center [582, 453] width 18 height 18
click at [573, 452] on input "listening to an audiobook." at bounding box center [582, 453] width 18 height 18
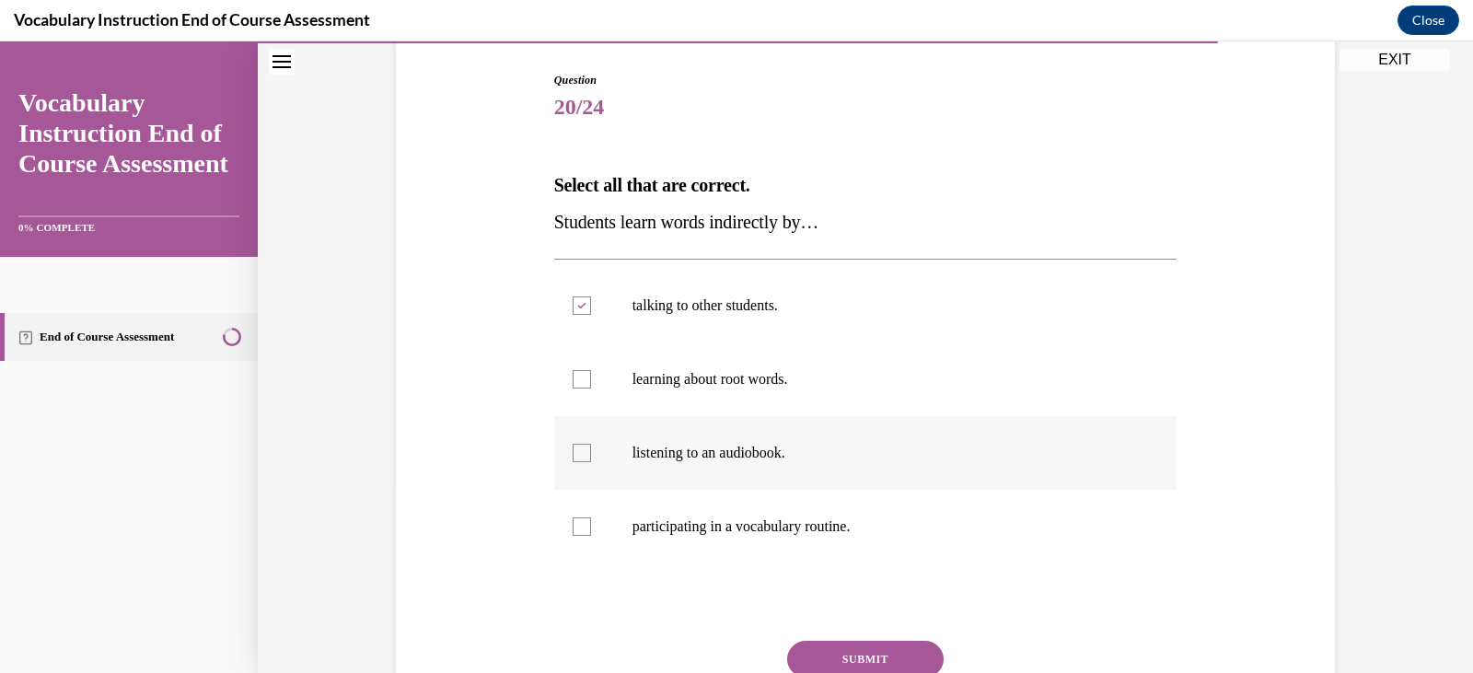
checkbox input "true"
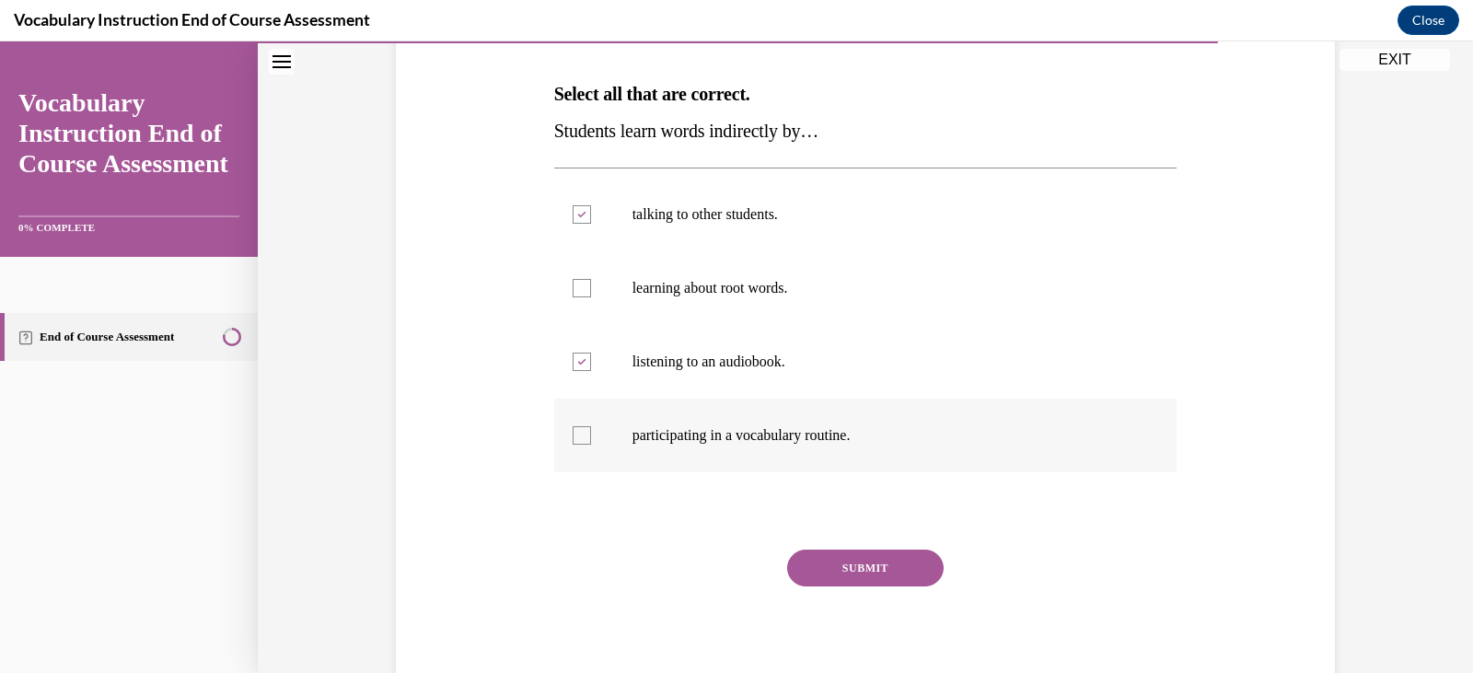
scroll to position [276, 0]
click at [858, 561] on button "SUBMIT" at bounding box center [865, 567] width 156 height 37
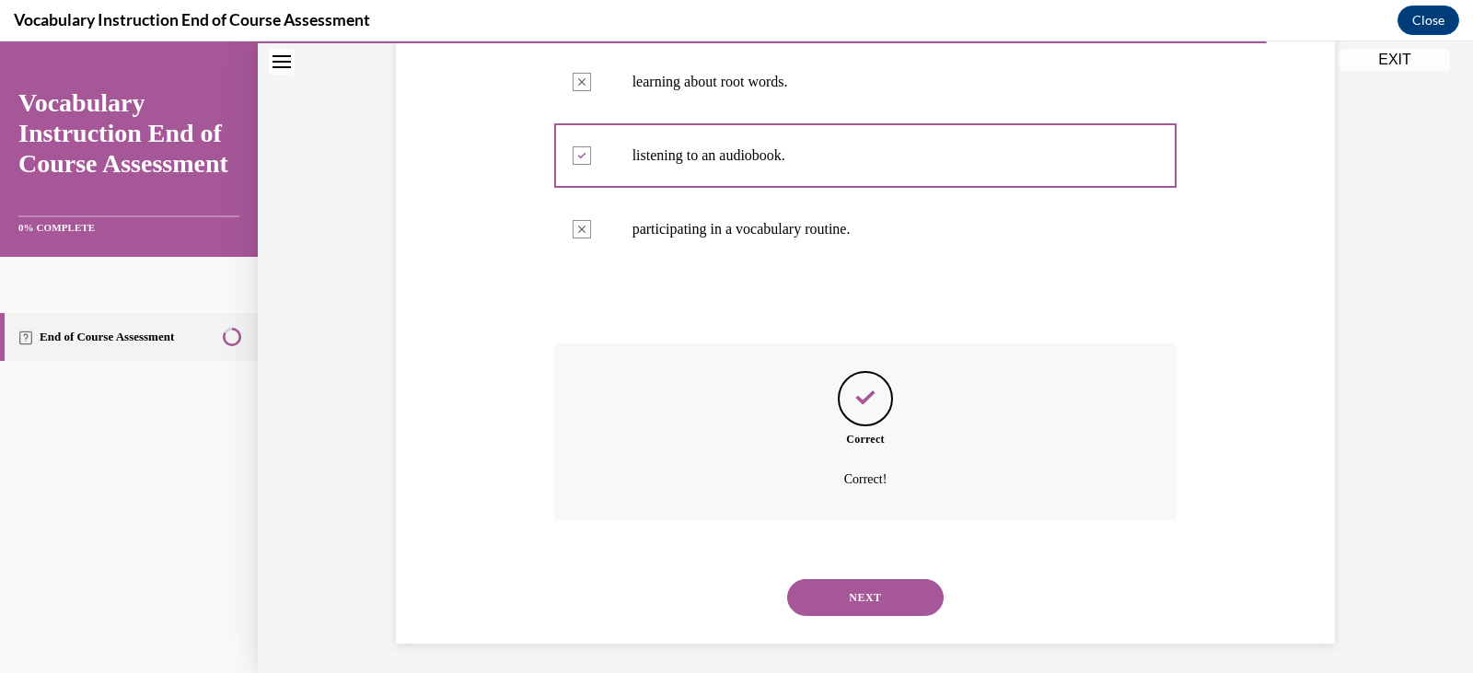
scroll to position [489, 0]
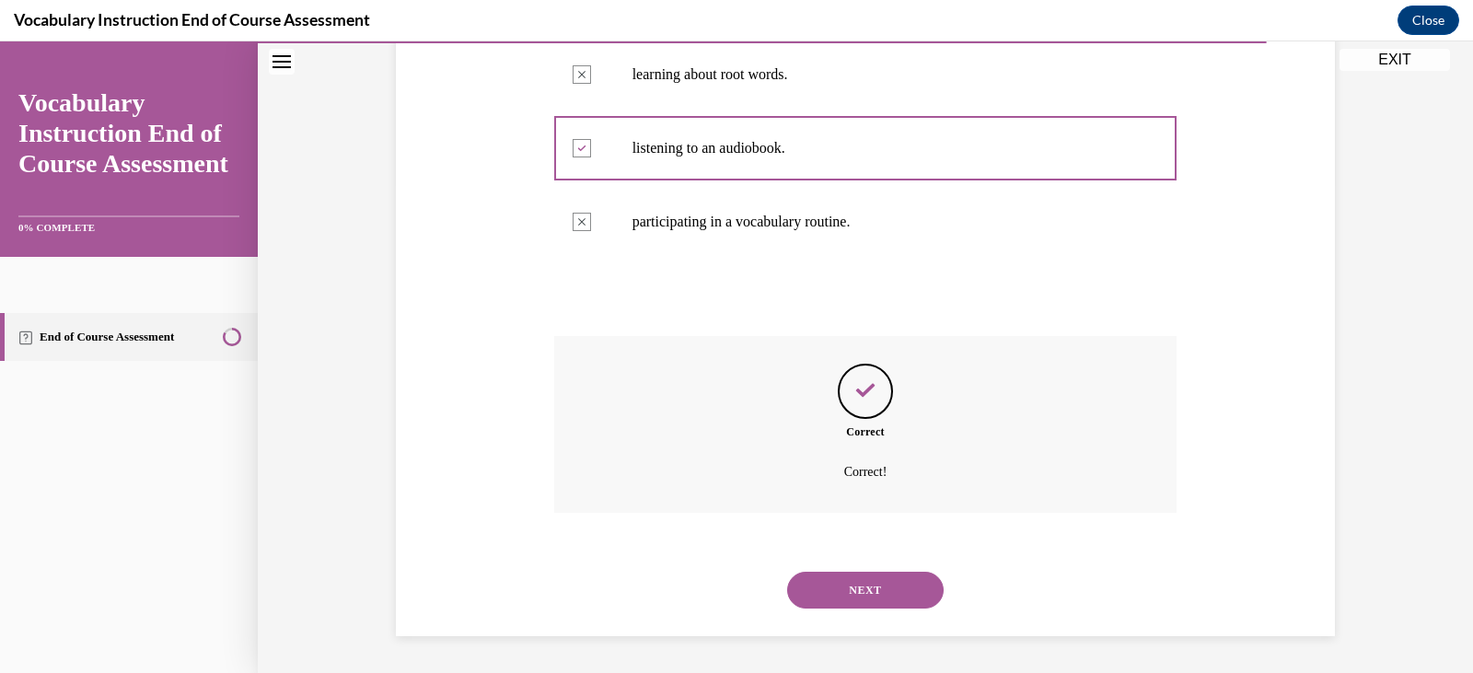
click at [893, 573] on button "NEXT" at bounding box center [865, 590] width 156 height 37
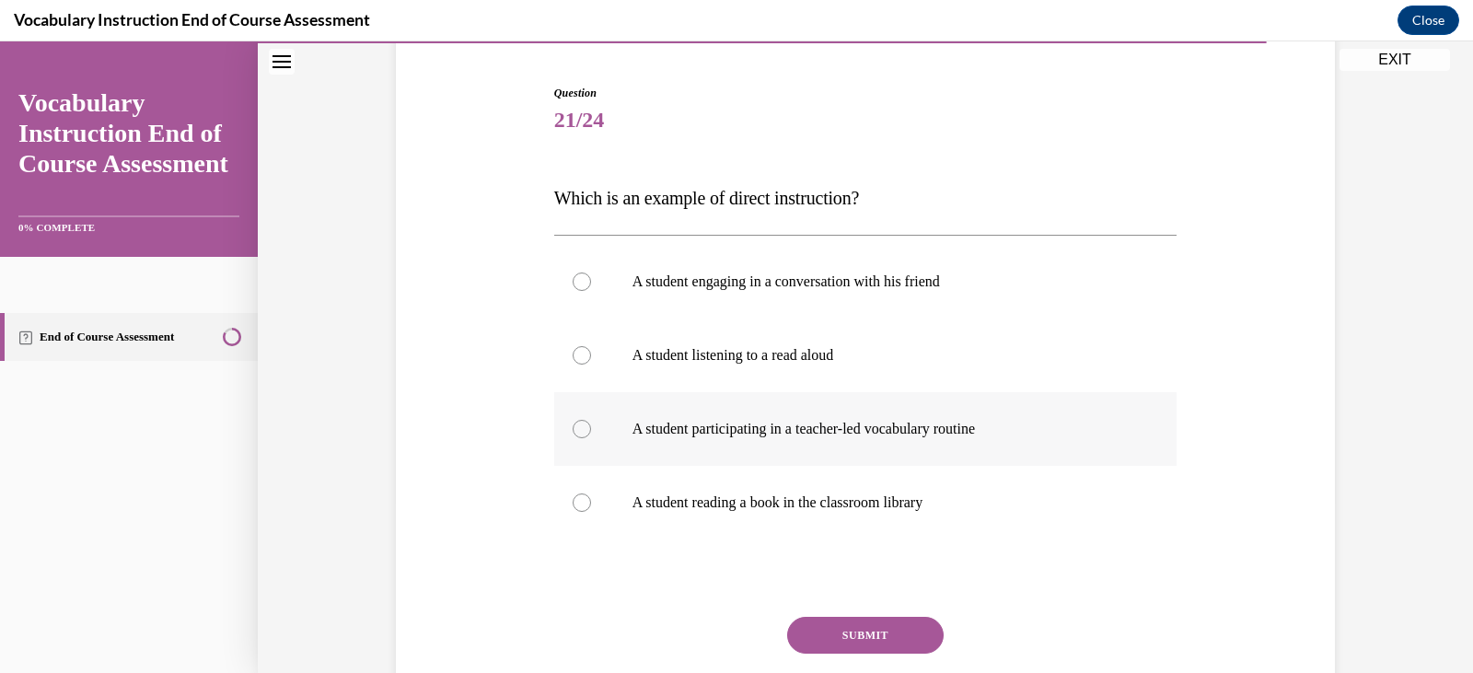
scroll to position [184, 0]
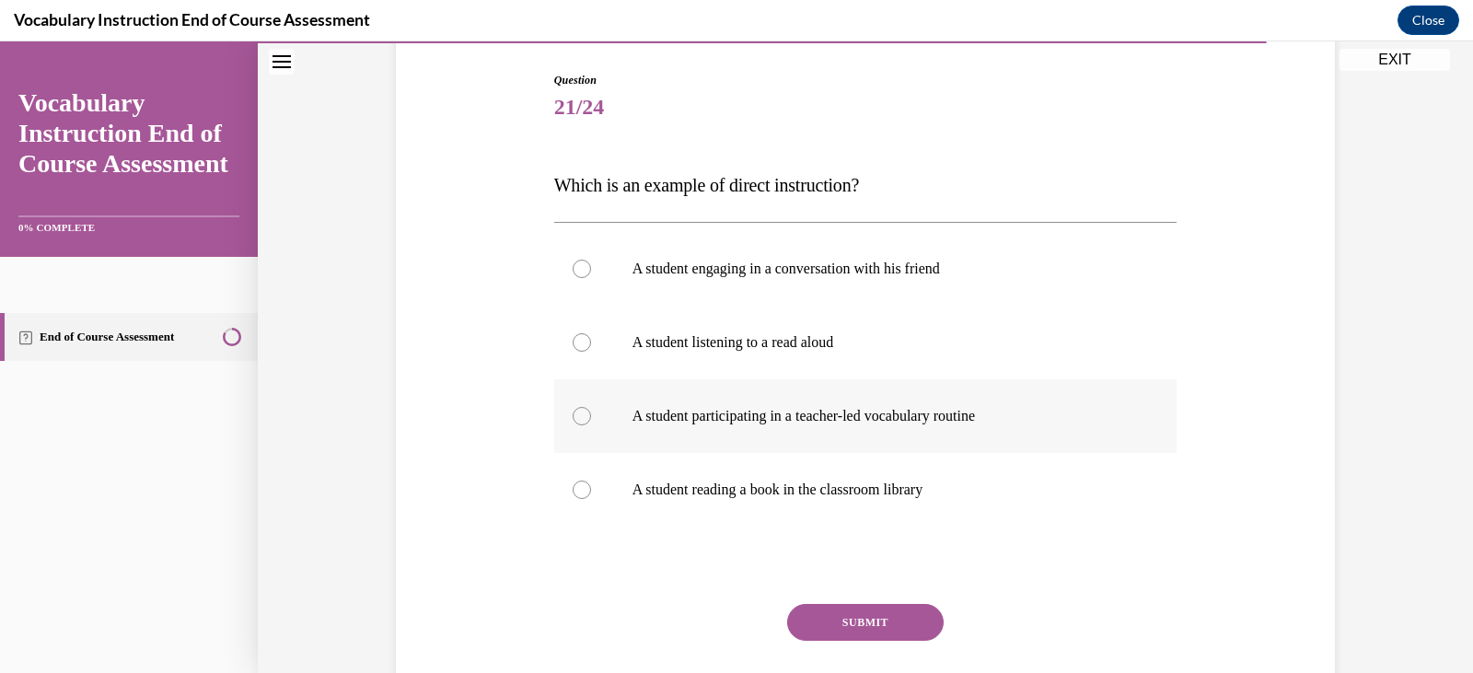
click at [734, 424] on p "A student participating in a teacher-led vocabulary routine" at bounding box center [881, 416] width 499 height 18
click at [591, 424] on input "A student participating in a teacher-led vocabulary routine" at bounding box center [582, 416] width 18 height 18
radio input "true"
click at [820, 624] on button "SUBMIT" at bounding box center [865, 622] width 156 height 37
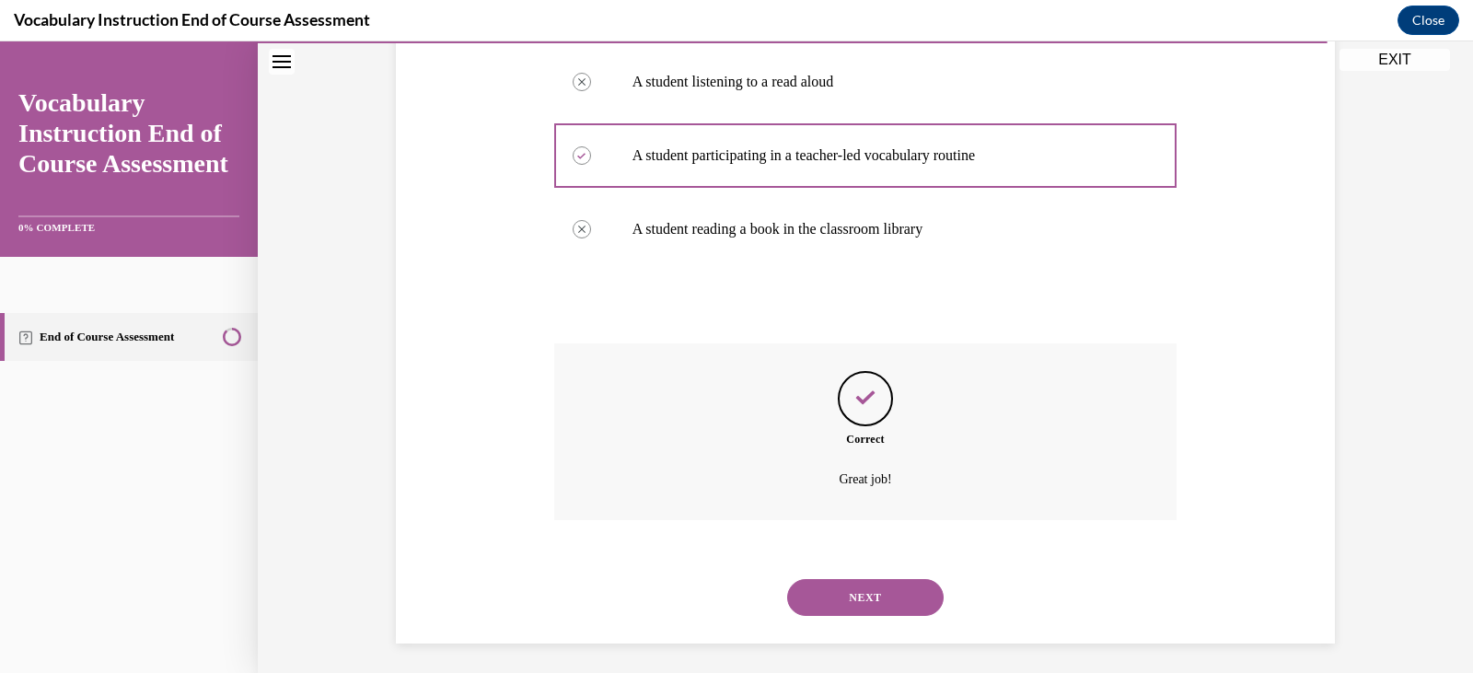
scroll to position [452, 0]
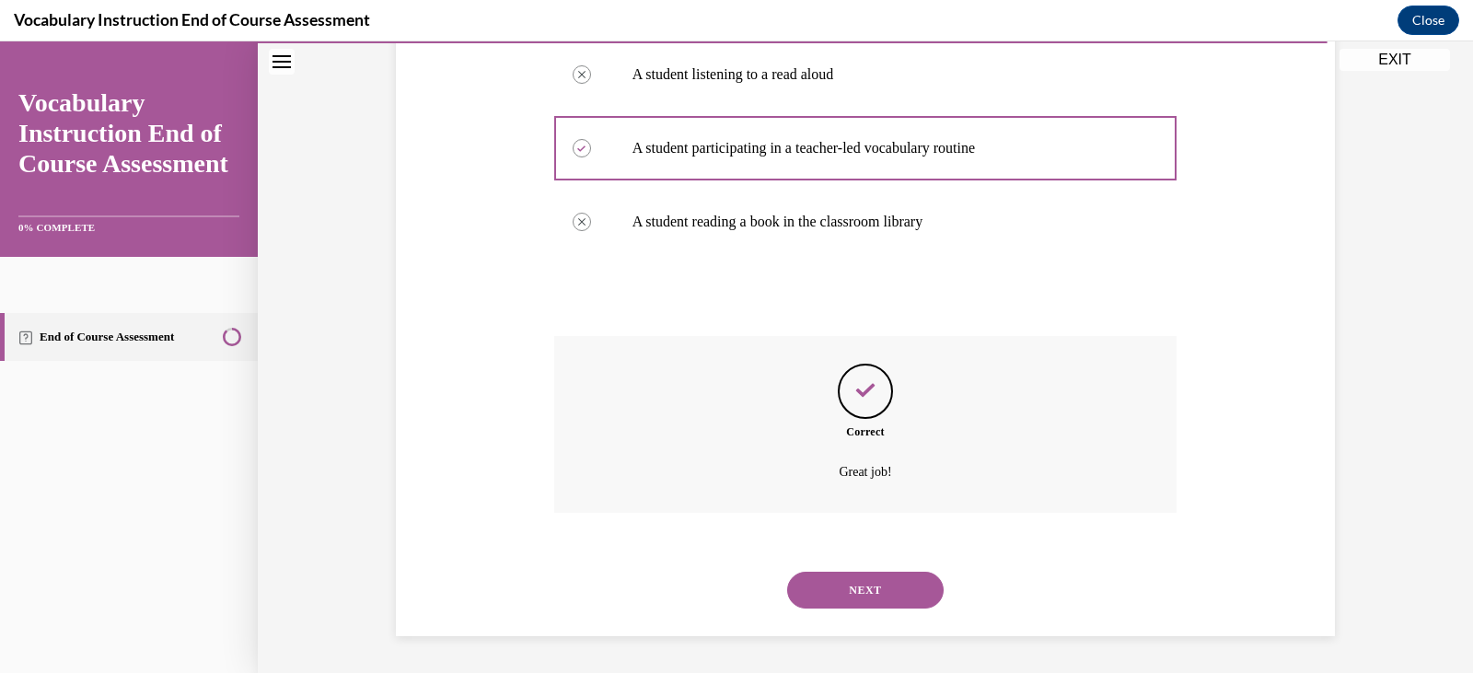
click at [863, 593] on button "NEXT" at bounding box center [865, 590] width 156 height 37
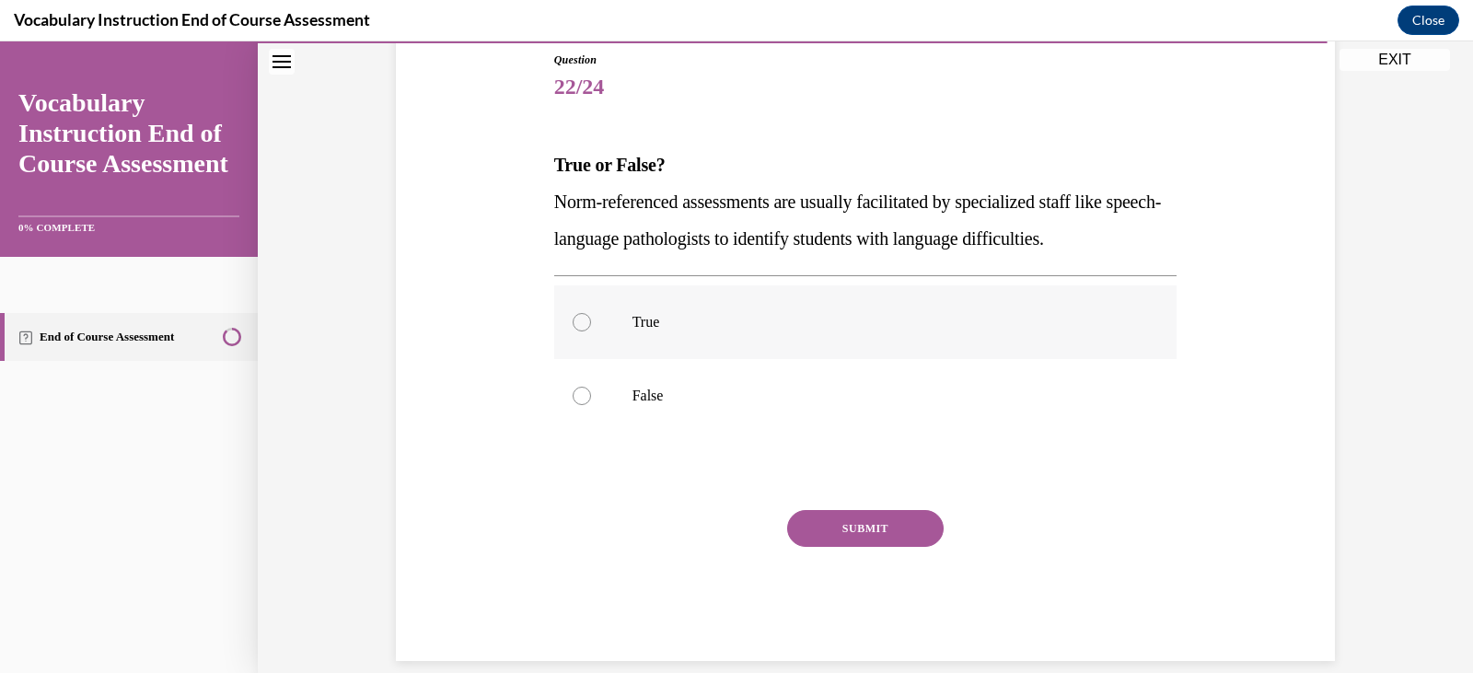
click at [655, 331] on label "True" at bounding box center [865, 322] width 623 height 74
click at [591, 331] on input "True" at bounding box center [582, 322] width 18 height 18
radio input "true"
click at [815, 527] on button "SUBMIT" at bounding box center [865, 528] width 156 height 37
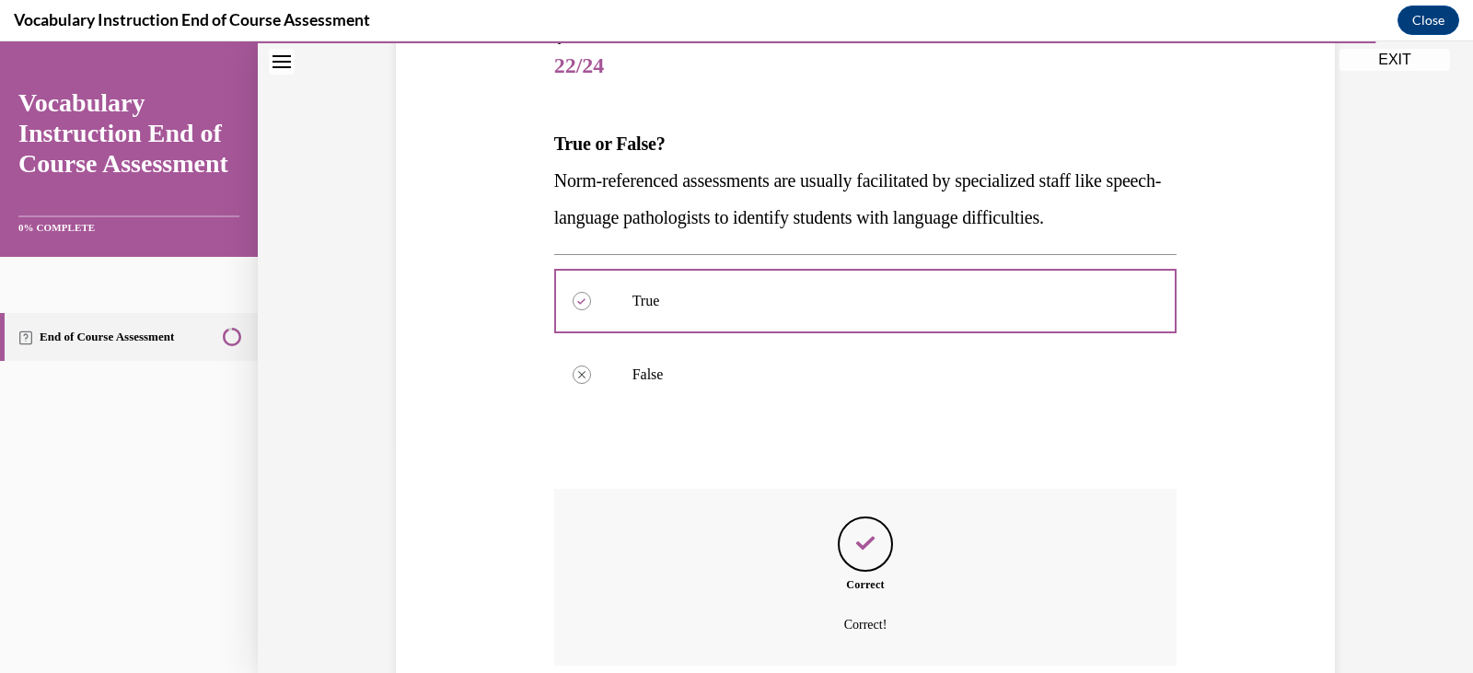
scroll to position [378, 0]
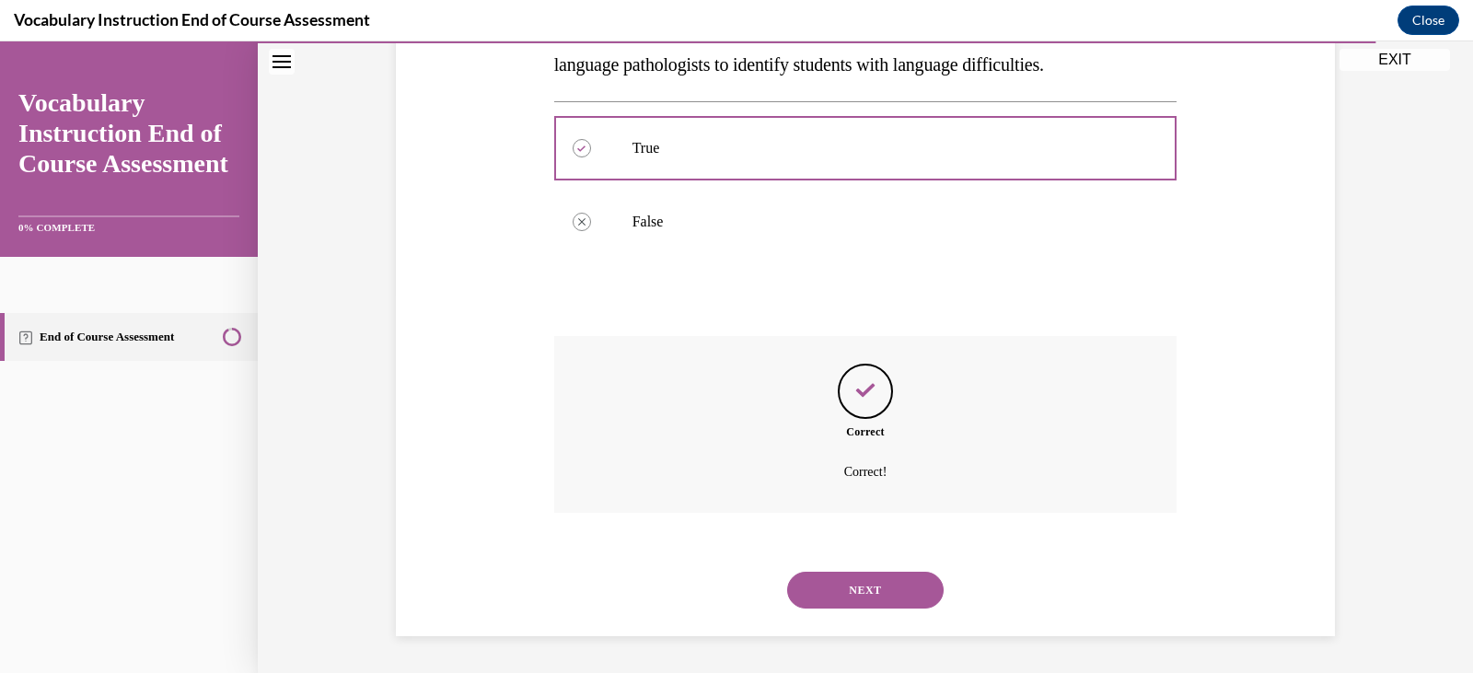
click at [828, 577] on button "NEXT" at bounding box center [865, 590] width 156 height 37
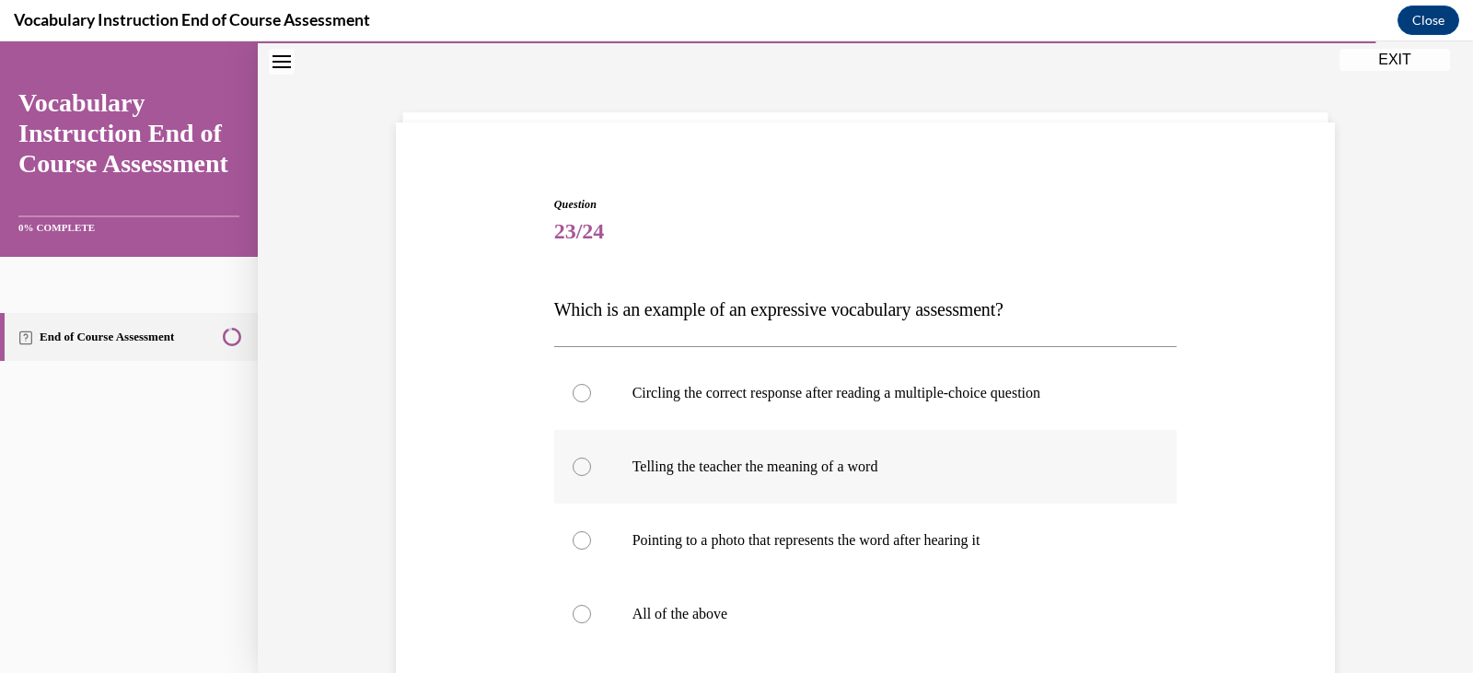
scroll to position [92, 0]
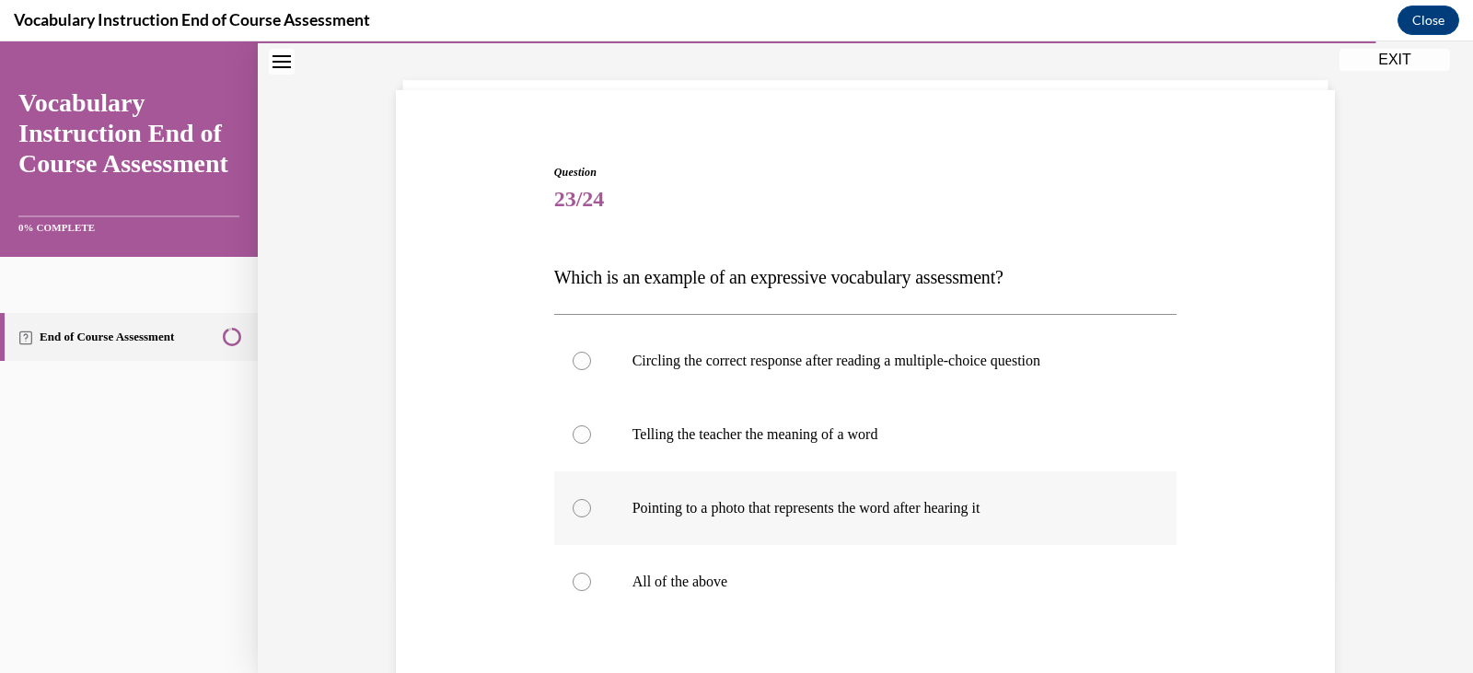
click at [957, 508] on p "Pointing to a photo that represents the word after hearing it" at bounding box center [881, 508] width 499 height 18
click at [591, 508] on input "Pointing to a photo that represents the word after hearing it" at bounding box center [582, 508] width 18 height 18
radio input "true"
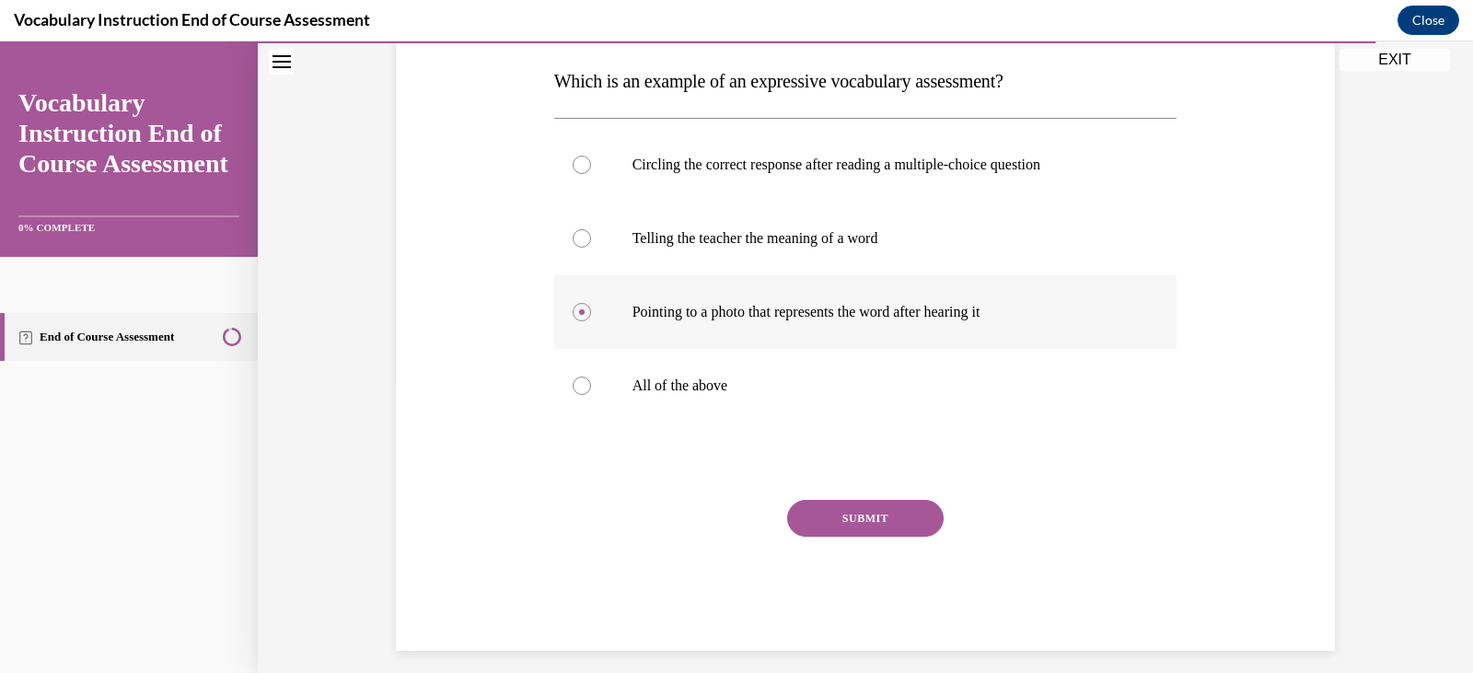
scroll to position [303, 0]
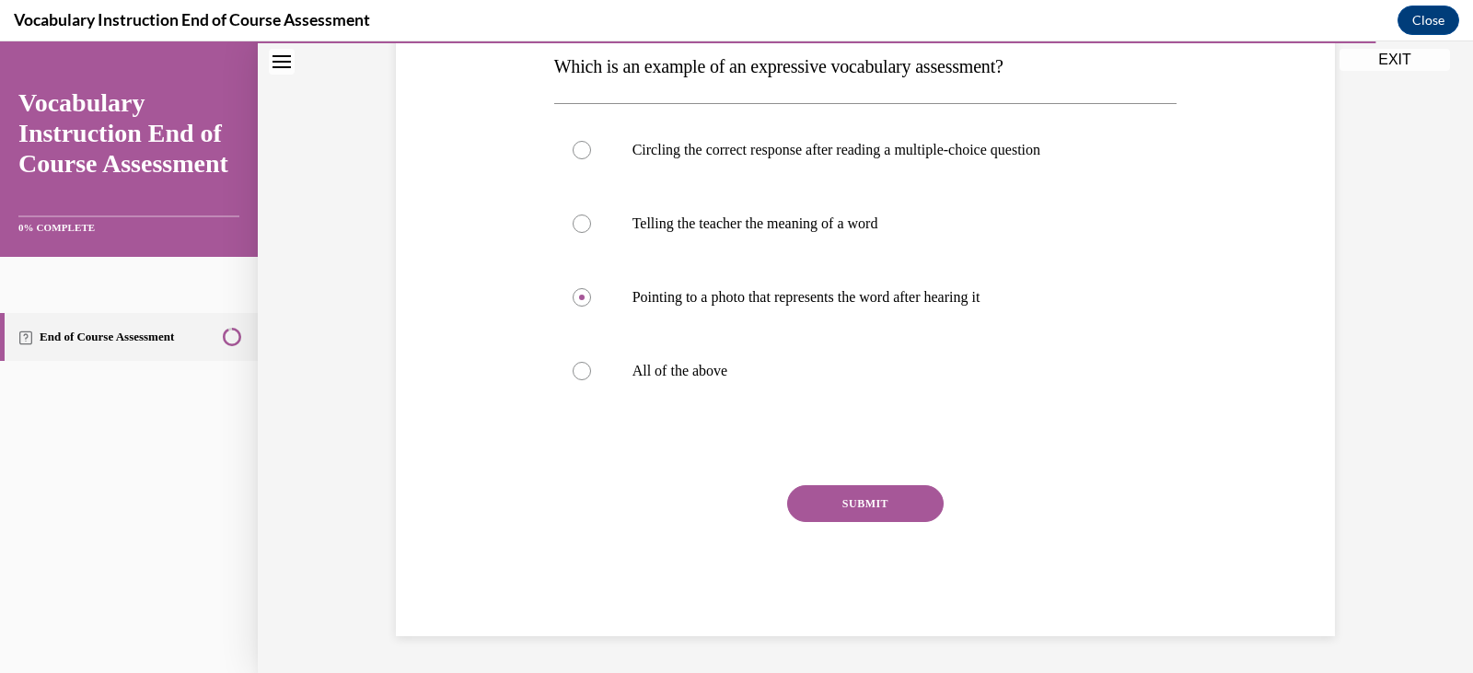
click at [862, 510] on button "SUBMIT" at bounding box center [865, 503] width 156 height 37
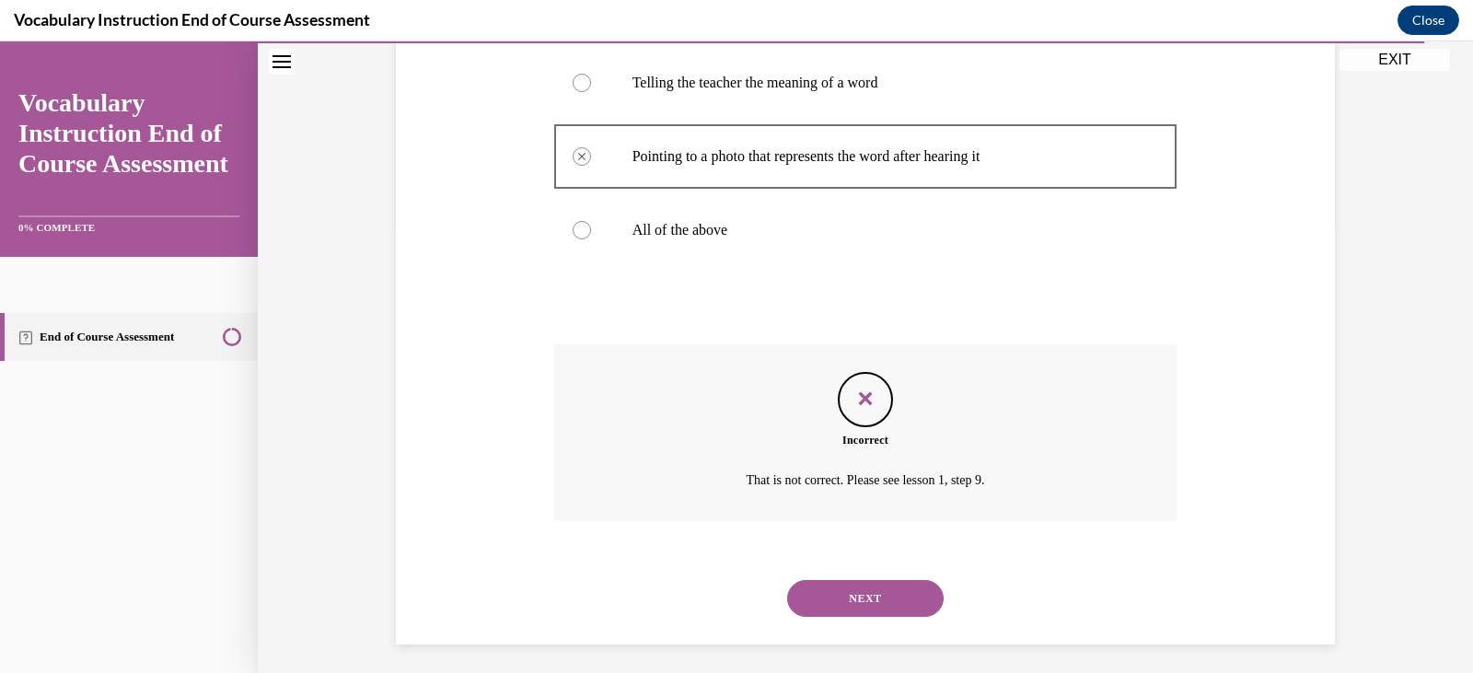
scroll to position [452, 0]
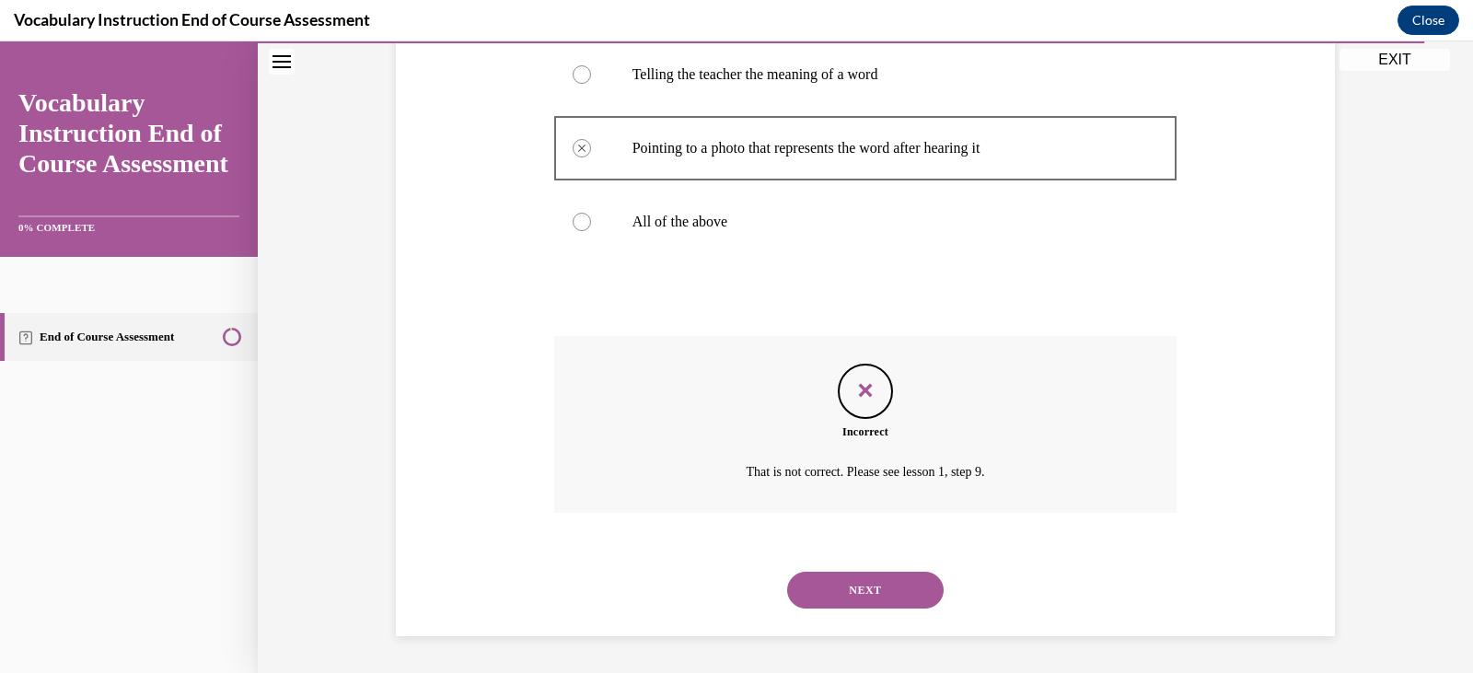
click at [881, 596] on button "NEXT" at bounding box center [865, 590] width 156 height 37
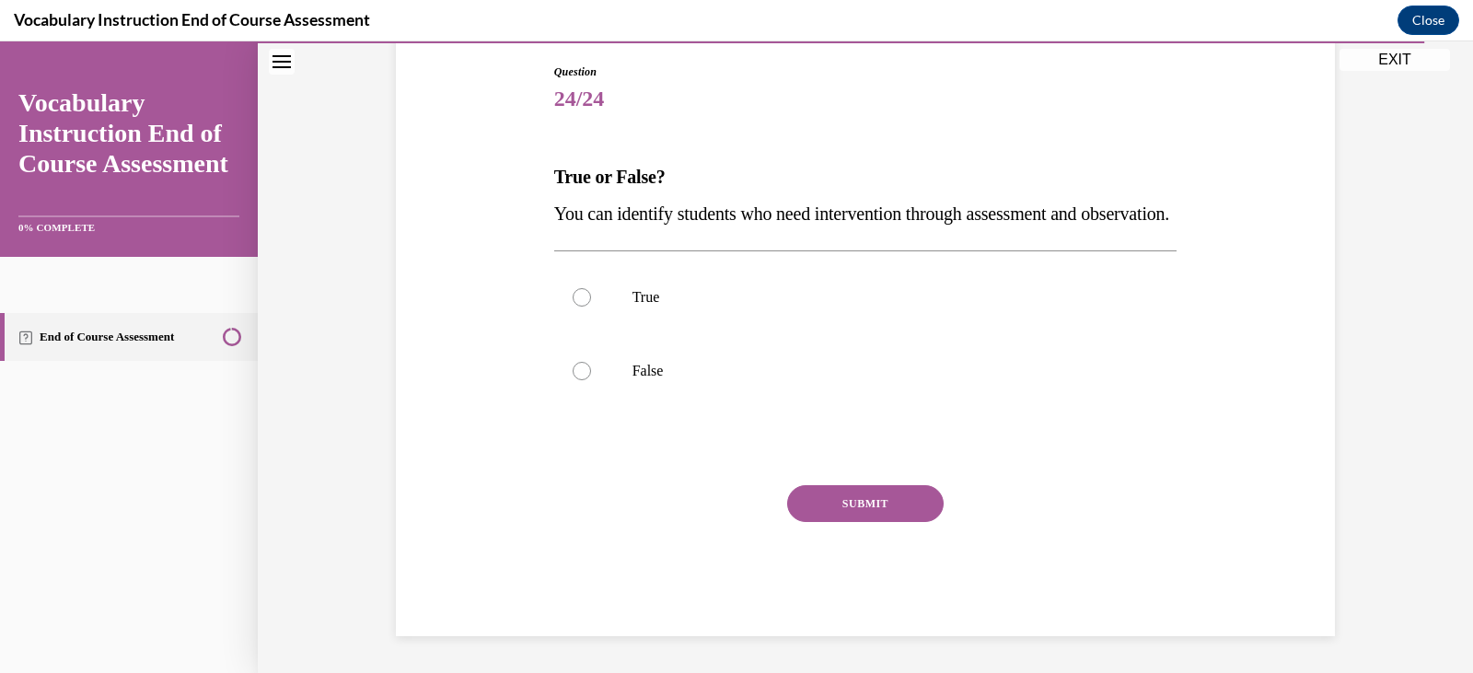
scroll to position [204, 0]
click at [664, 307] on p "True" at bounding box center [881, 297] width 499 height 18
click at [591, 307] on input "True" at bounding box center [582, 297] width 18 height 18
radio input "true"
click at [822, 521] on button "SUBMIT" at bounding box center [865, 503] width 156 height 37
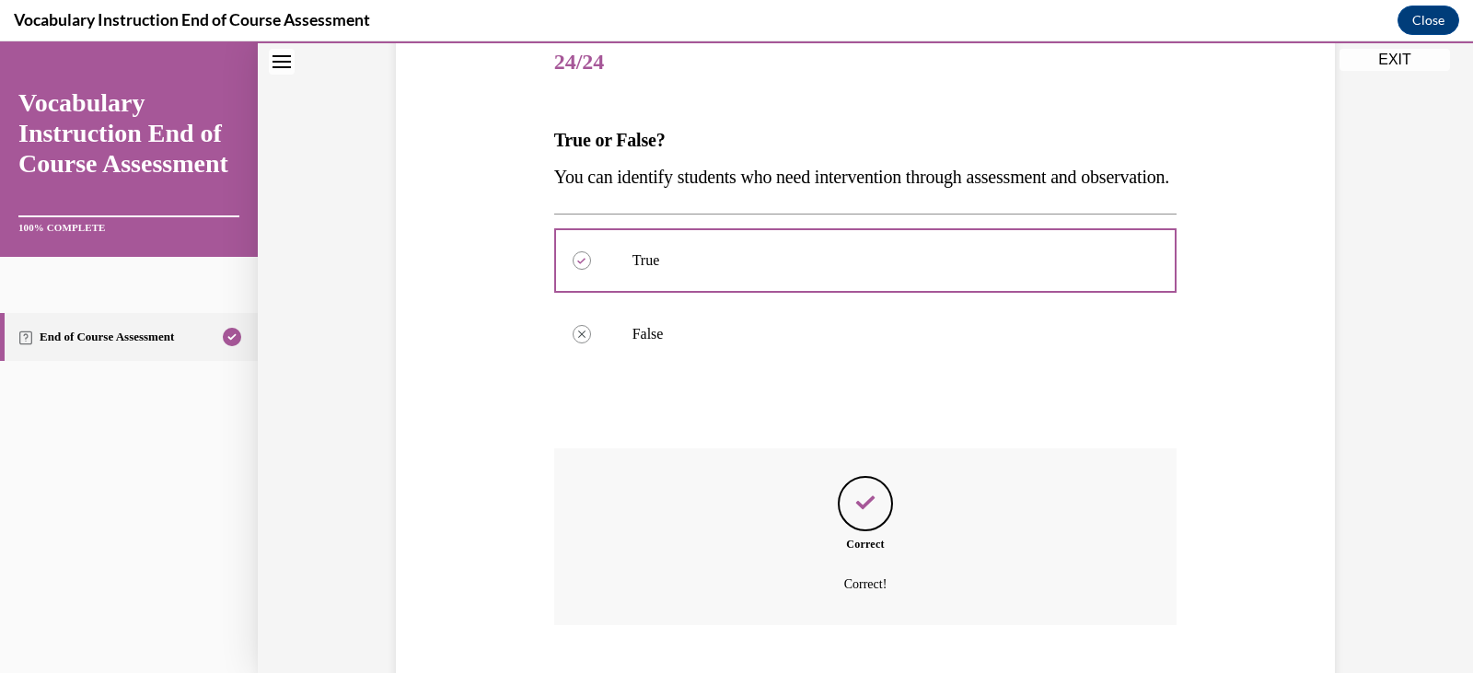
scroll to position [378, 0]
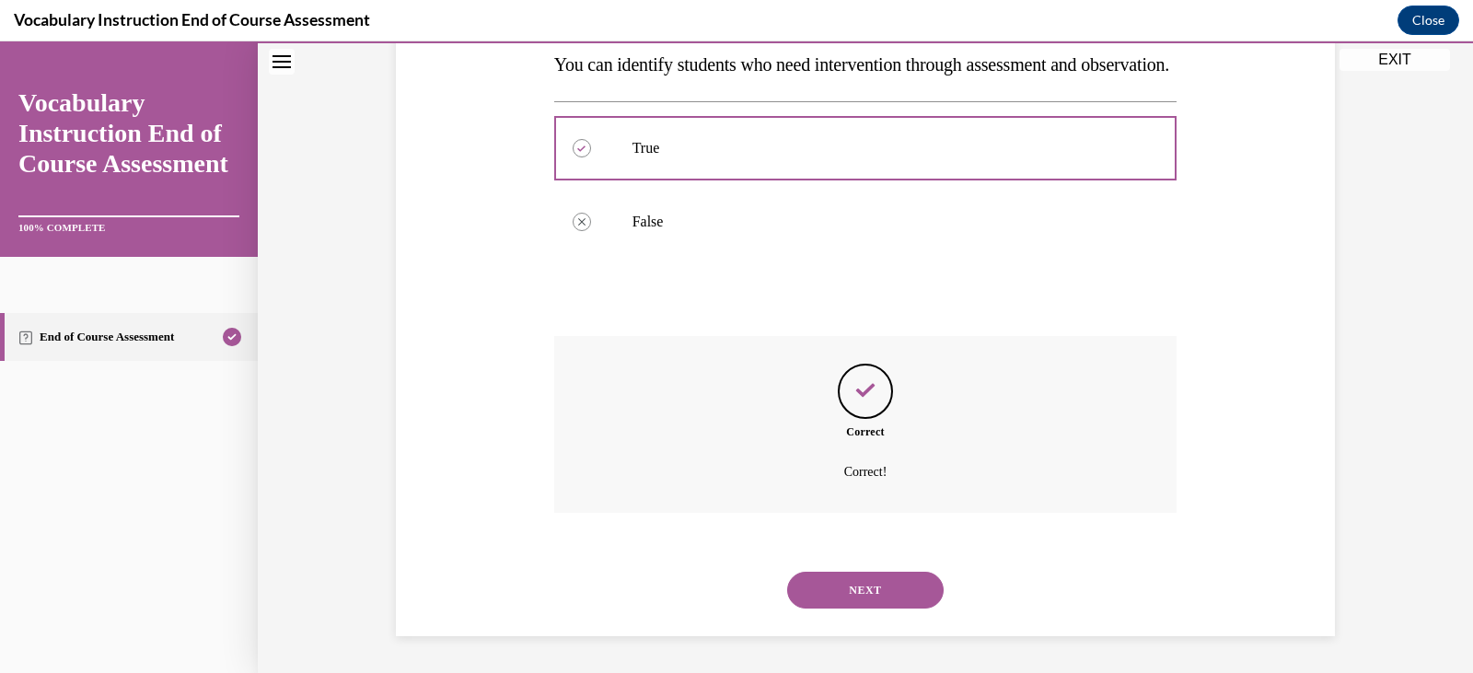
click at [875, 572] on button "NEXT" at bounding box center [865, 590] width 156 height 37
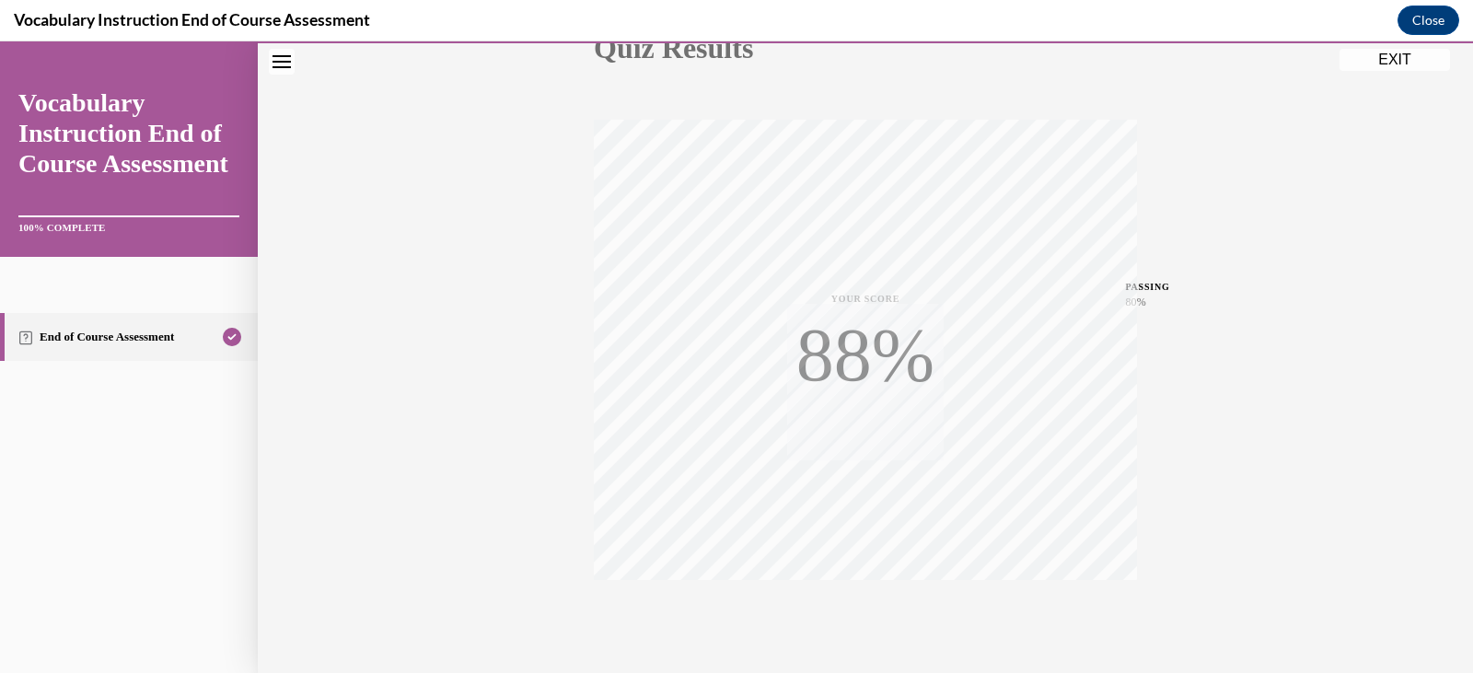
scroll to position [312, 0]
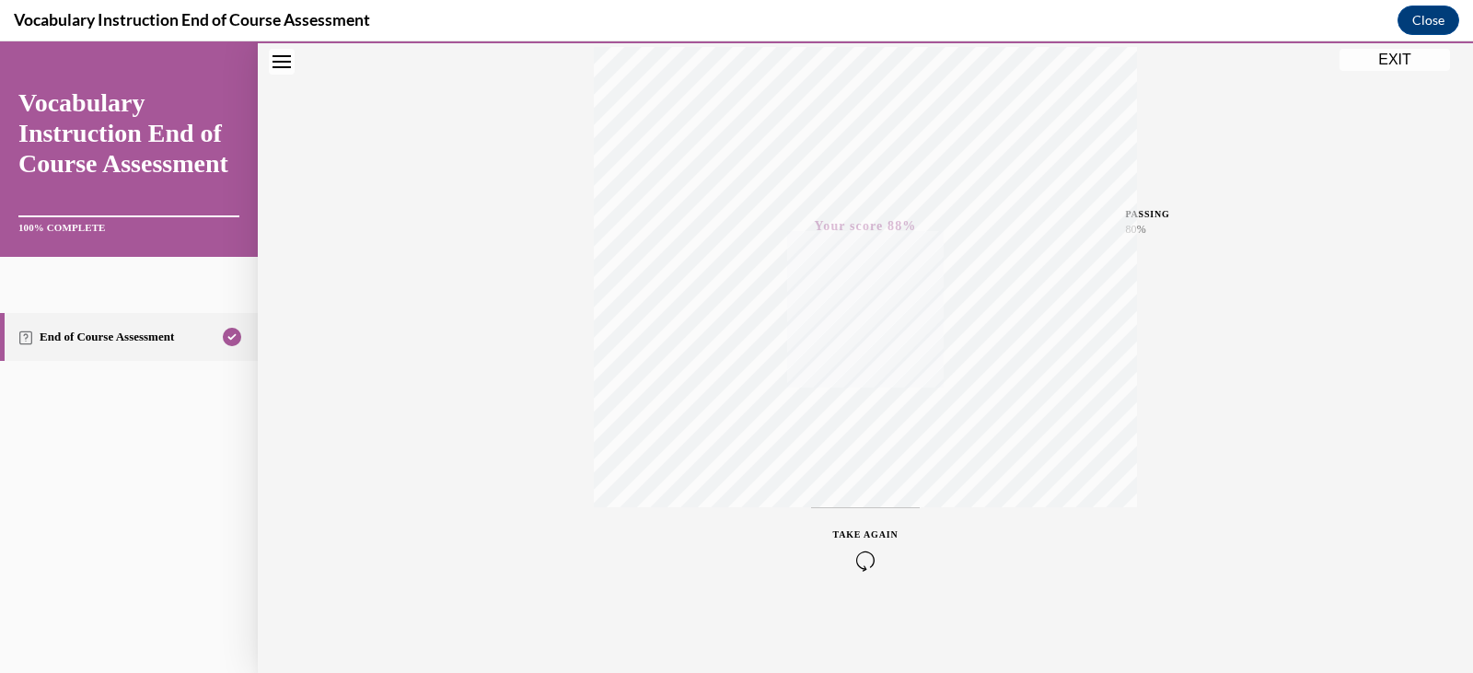
click at [1401, 63] on button "EXIT" at bounding box center [1394, 60] width 110 height 22
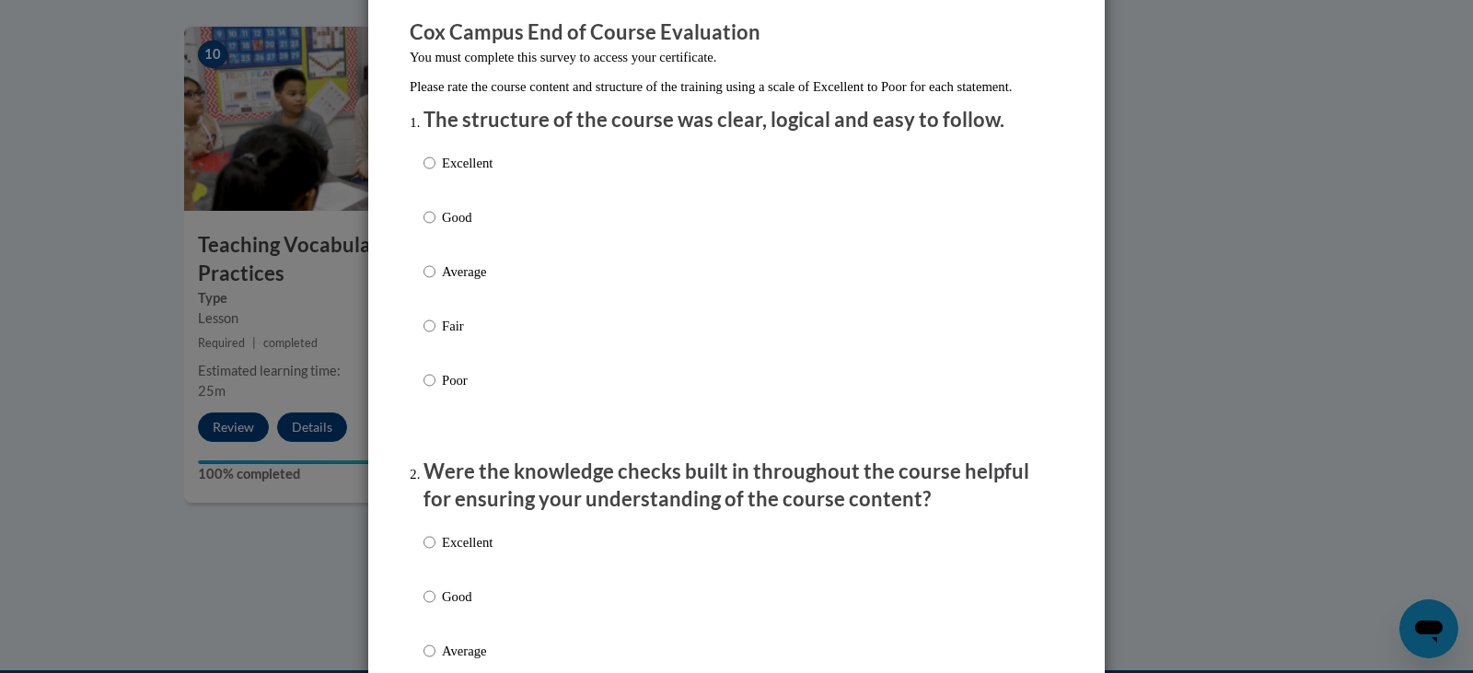
scroll to position [184, 0]
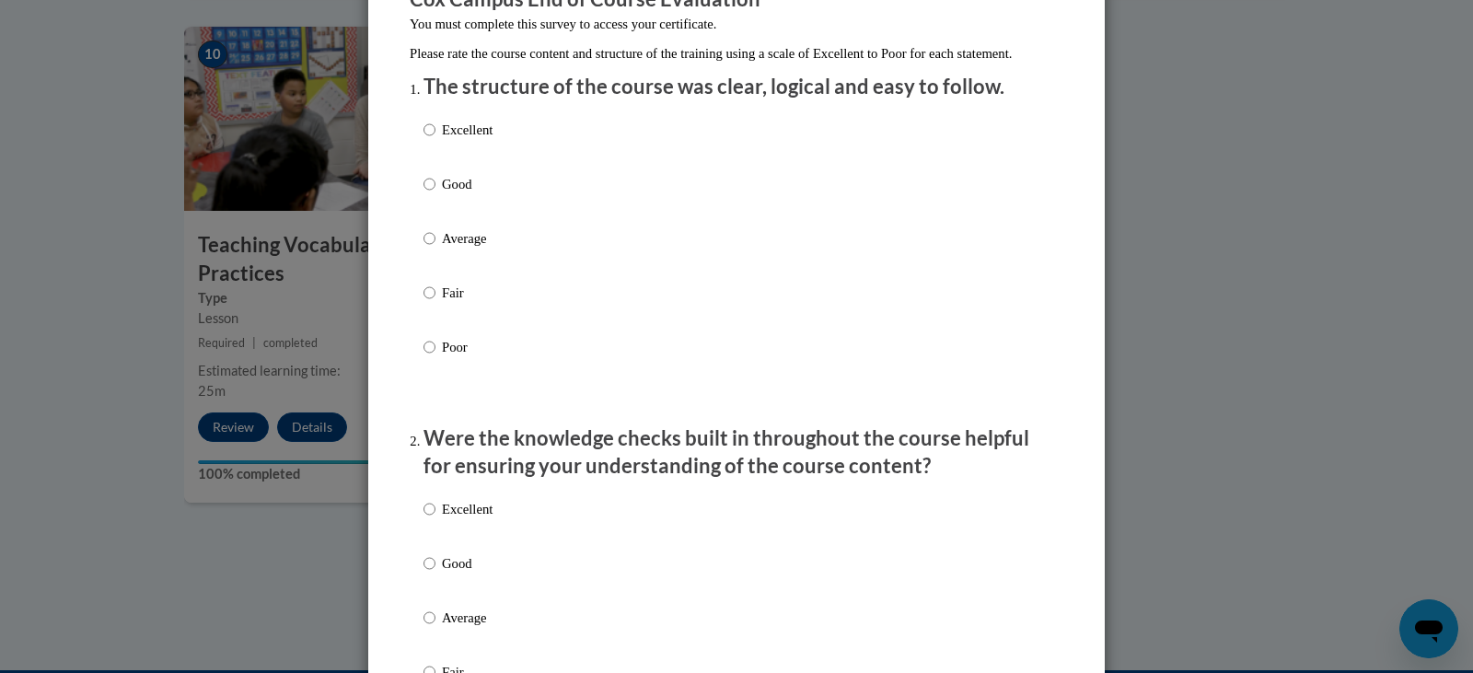
click at [430, 204] on label "Good" at bounding box center [457, 199] width 69 height 50
click at [430, 194] on input "Good" at bounding box center [429, 184] width 12 height 20
radio input "true"
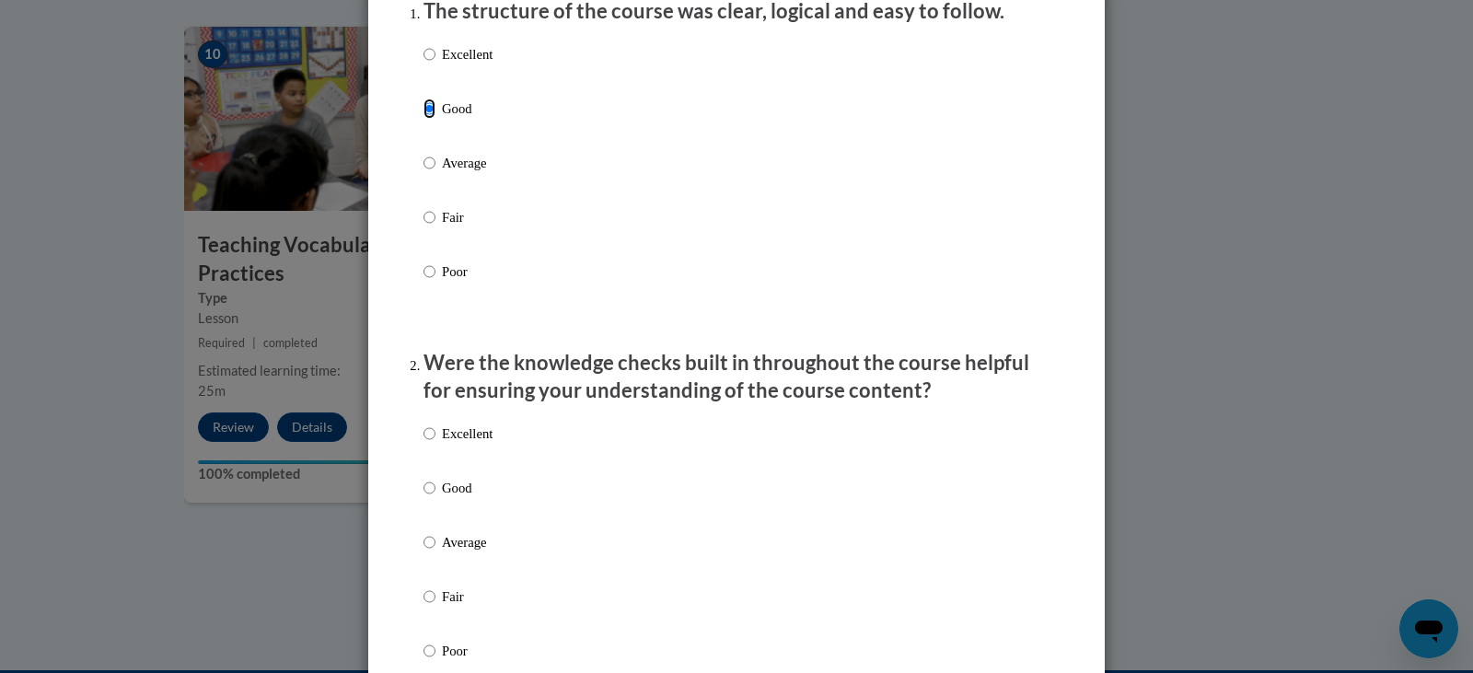
scroll to position [460, 0]
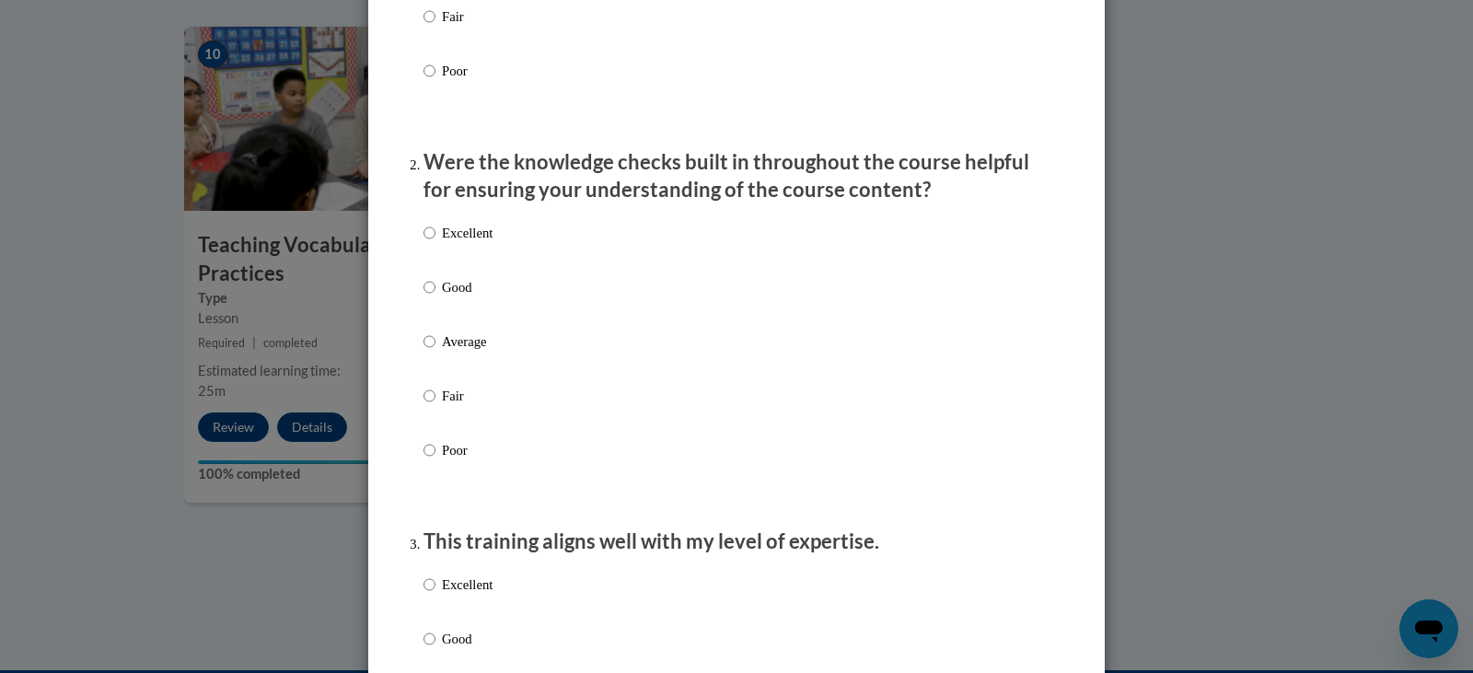
click at [451, 297] on p "Good" at bounding box center [467, 287] width 51 height 20
click at [435, 297] on input "Good" at bounding box center [429, 287] width 12 height 20
radio input "true"
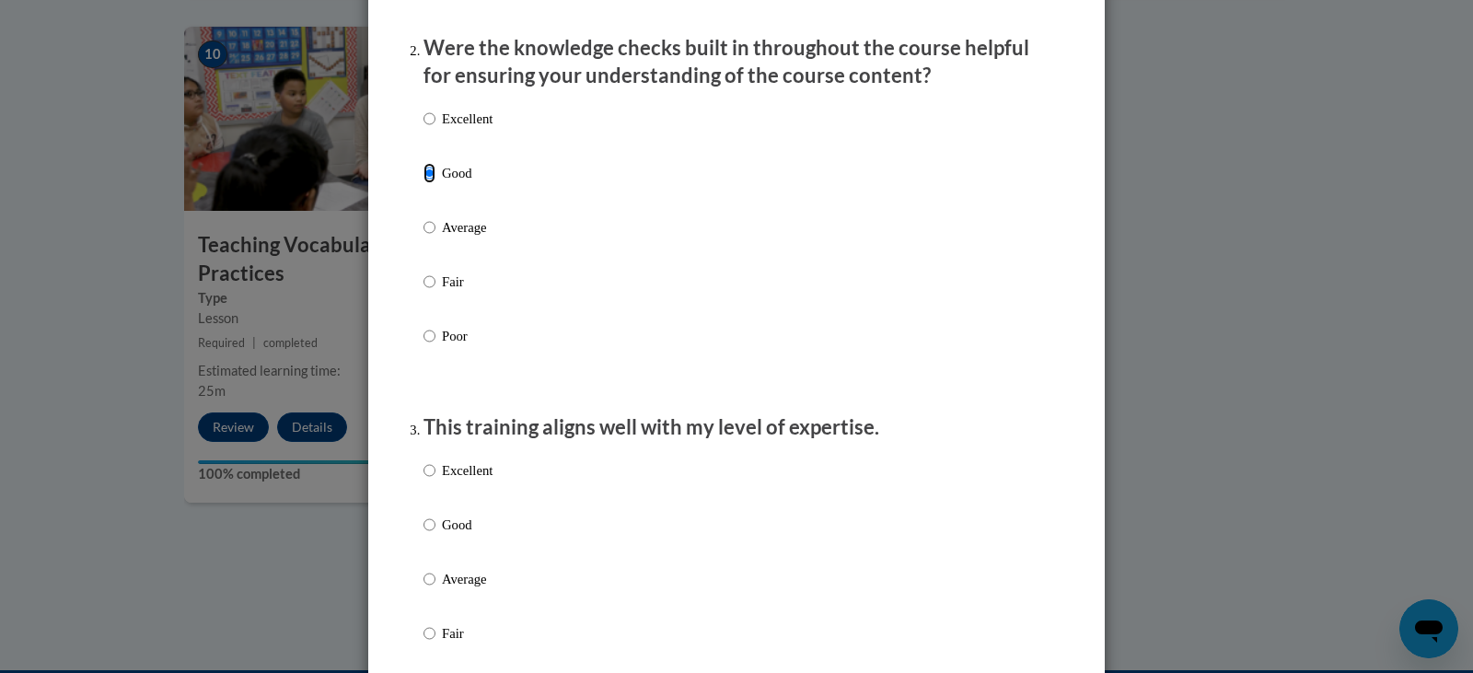
scroll to position [736, 0]
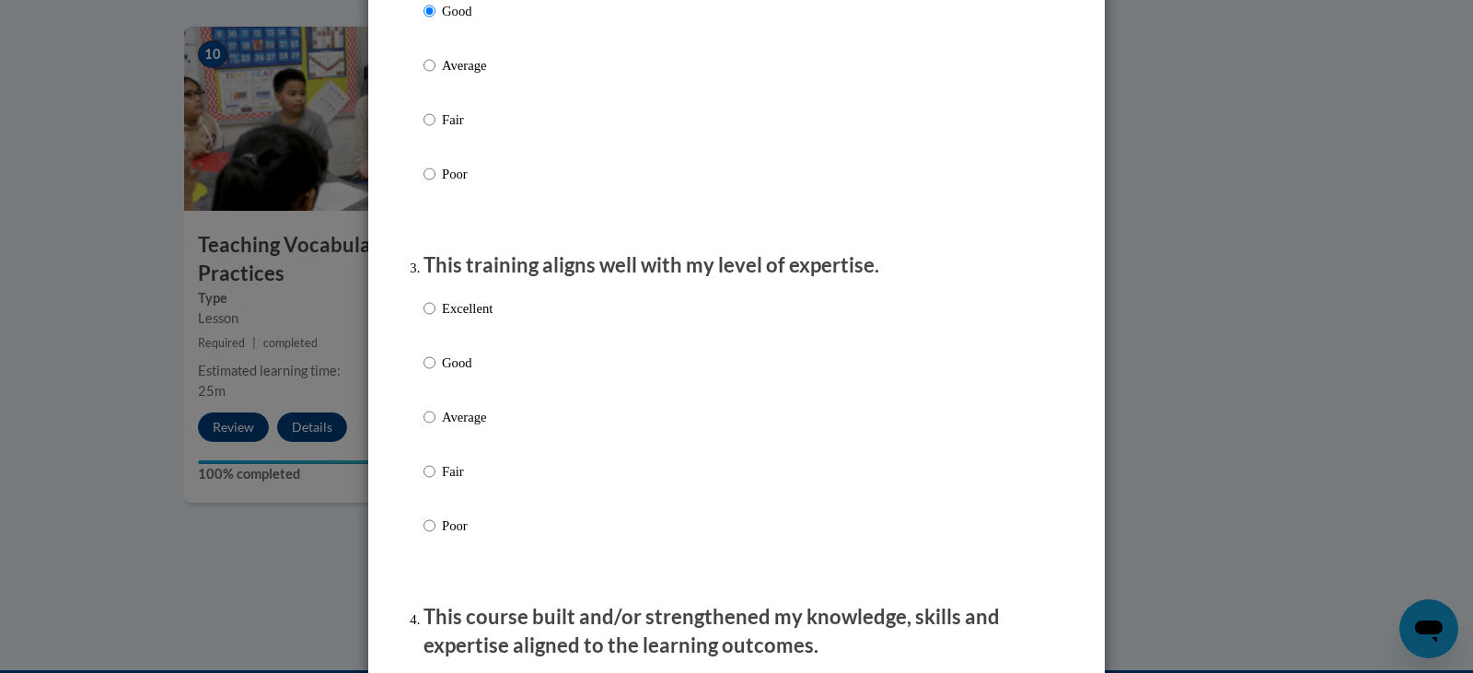
click at [473, 373] on p "Good" at bounding box center [467, 363] width 51 height 20
click at [435, 373] on input "Good" at bounding box center [429, 363] width 12 height 20
radio input "true"
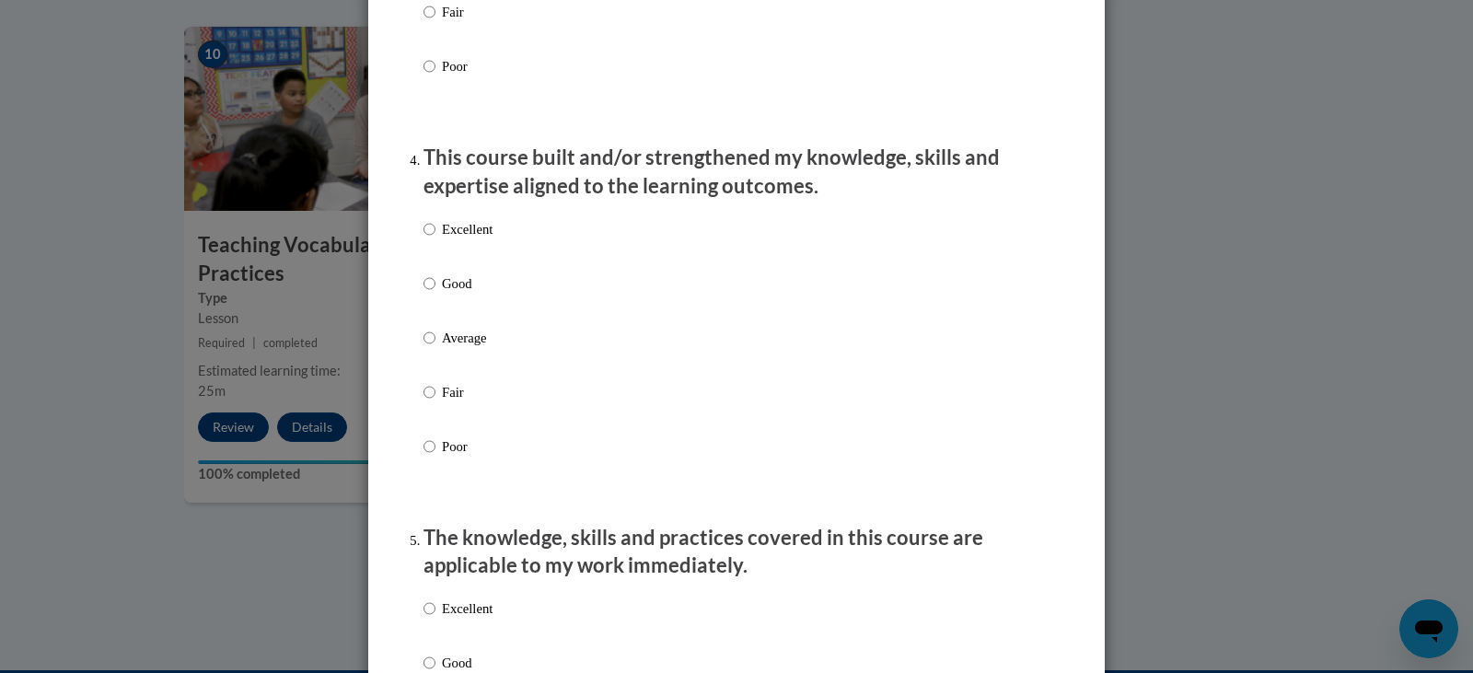
scroll to position [1197, 0]
click at [457, 293] on p "Good" at bounding box center [467, 282] width 51 height 20
click at [435, 293] on input "Good" at bounding box center [429, 282] width 12 height 20
radio input "true"
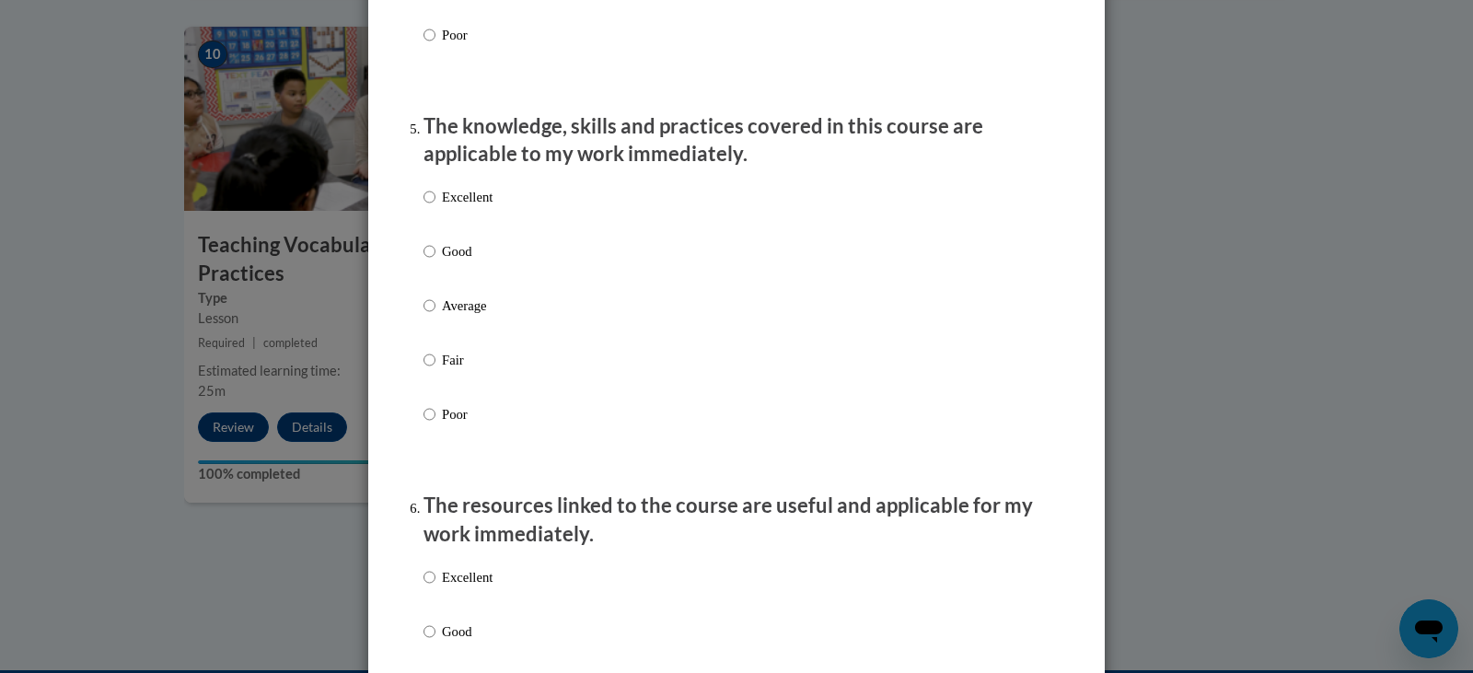
scroll to position [1657, 0]
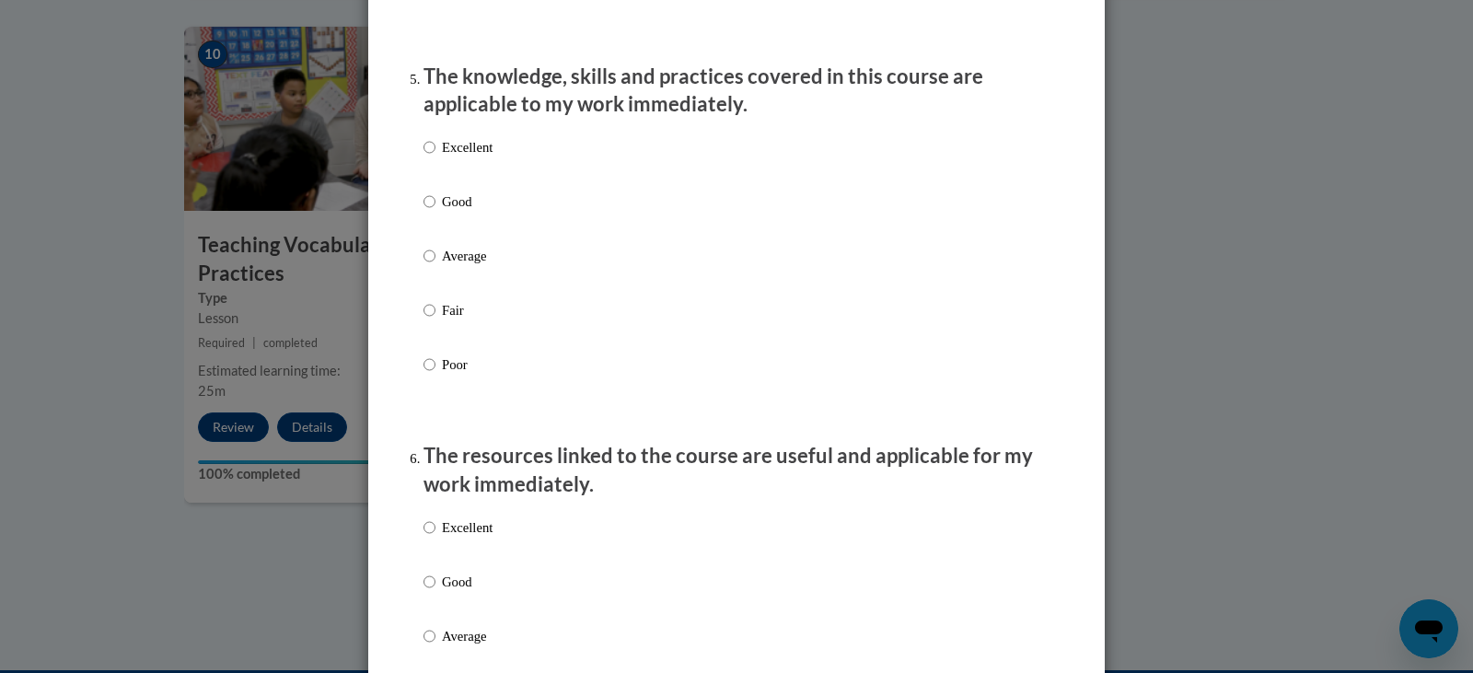
click at [465, 210] on p "Good" at bounding box center [467, 201] width 51 height 20
click at [435, 210] on input "Good" at bounding box center [429, 201] width 12 height 20
radio input "true"
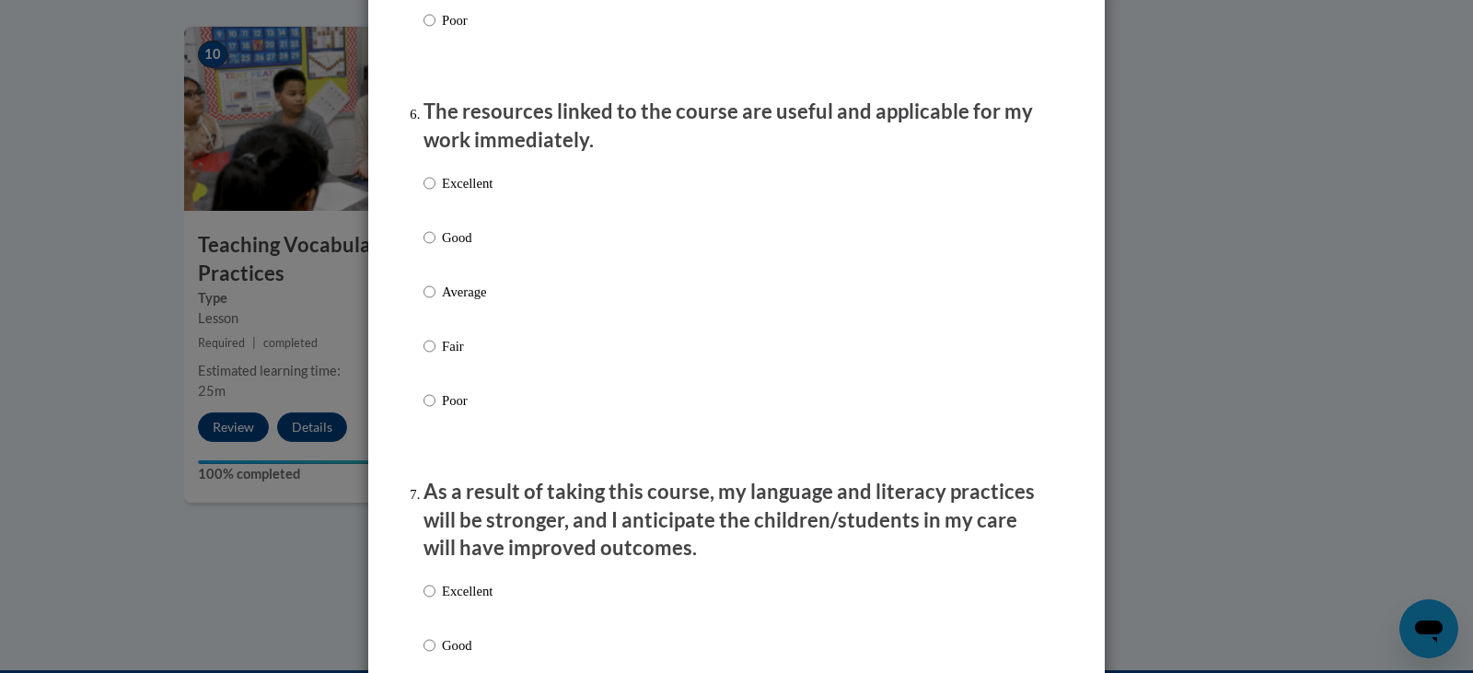
scroll to position [2025, 0]
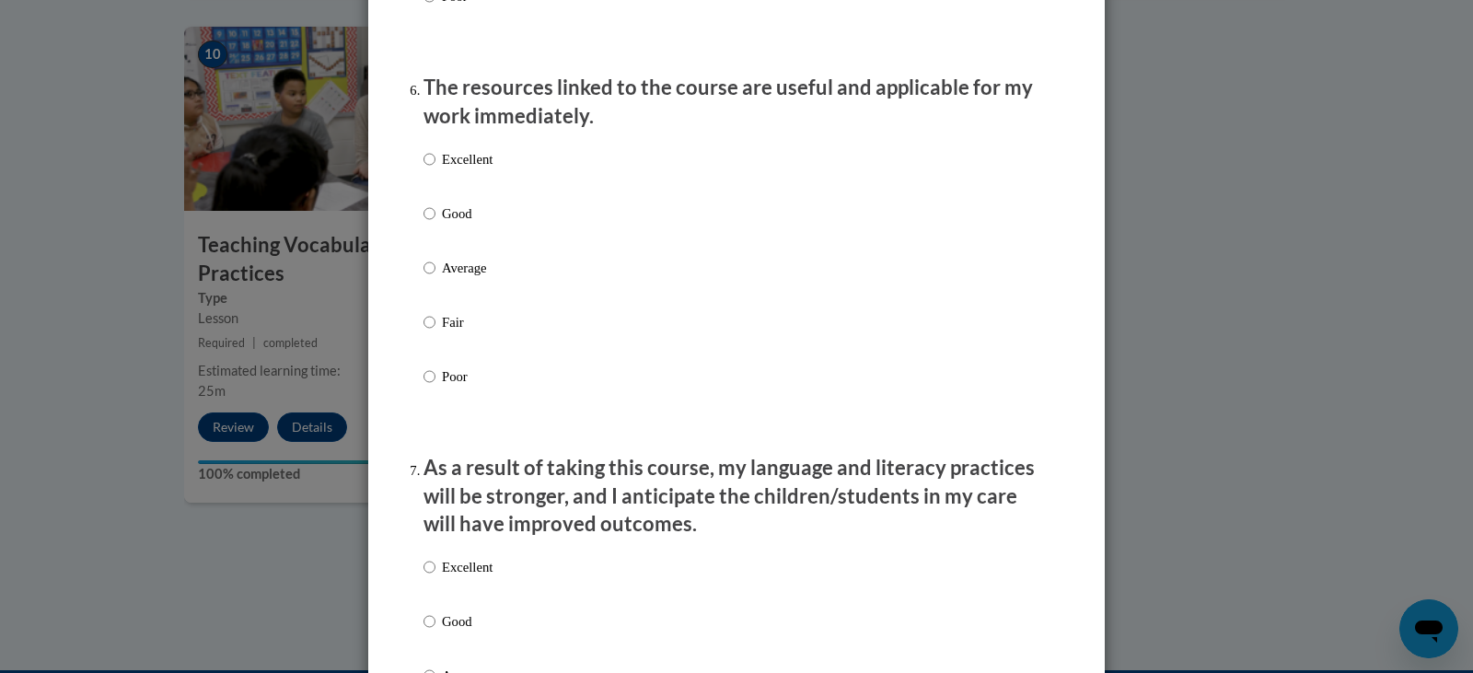
click at [456, 224] on p "Good" at bounding box center [467, 213] width 51 height 20
click at [435, 224] on input "Good" at bounding box center [429, 213] width 12 height 20
radio input "true"
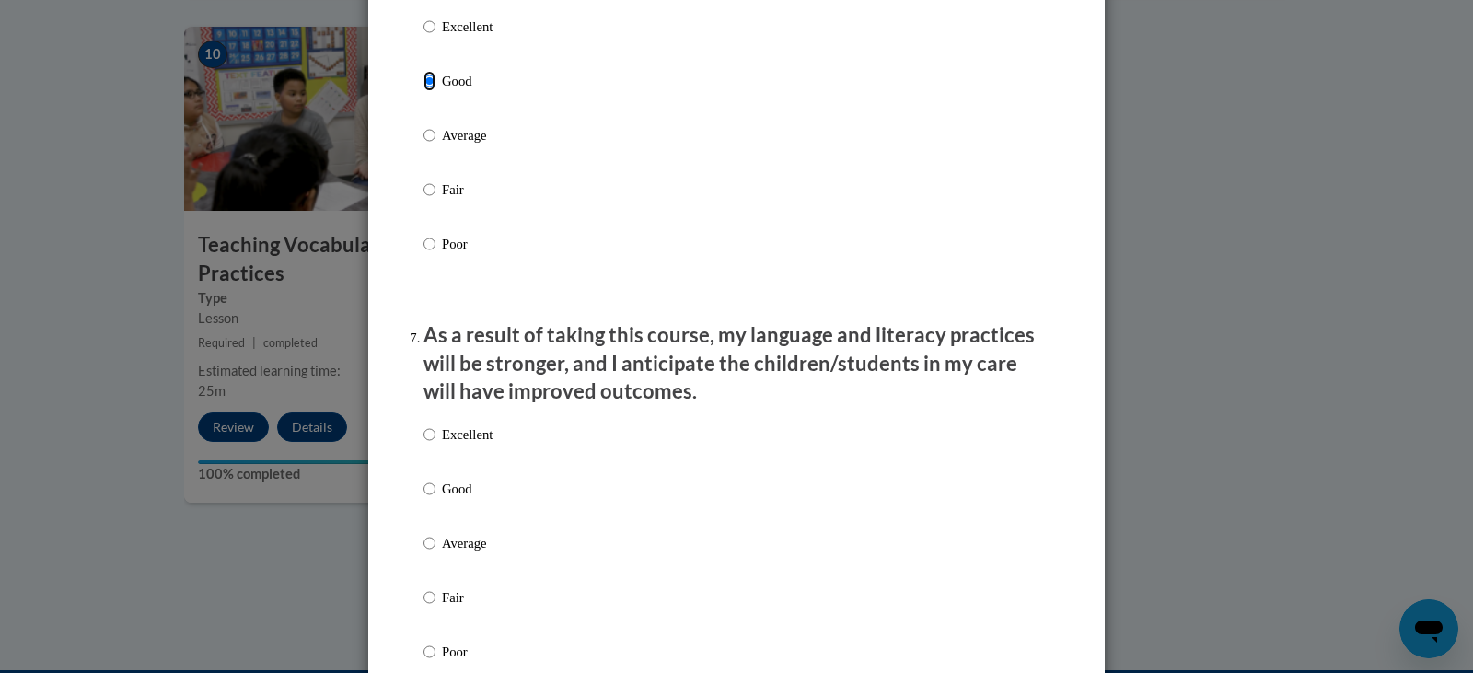
scroll to position [2393, 0]
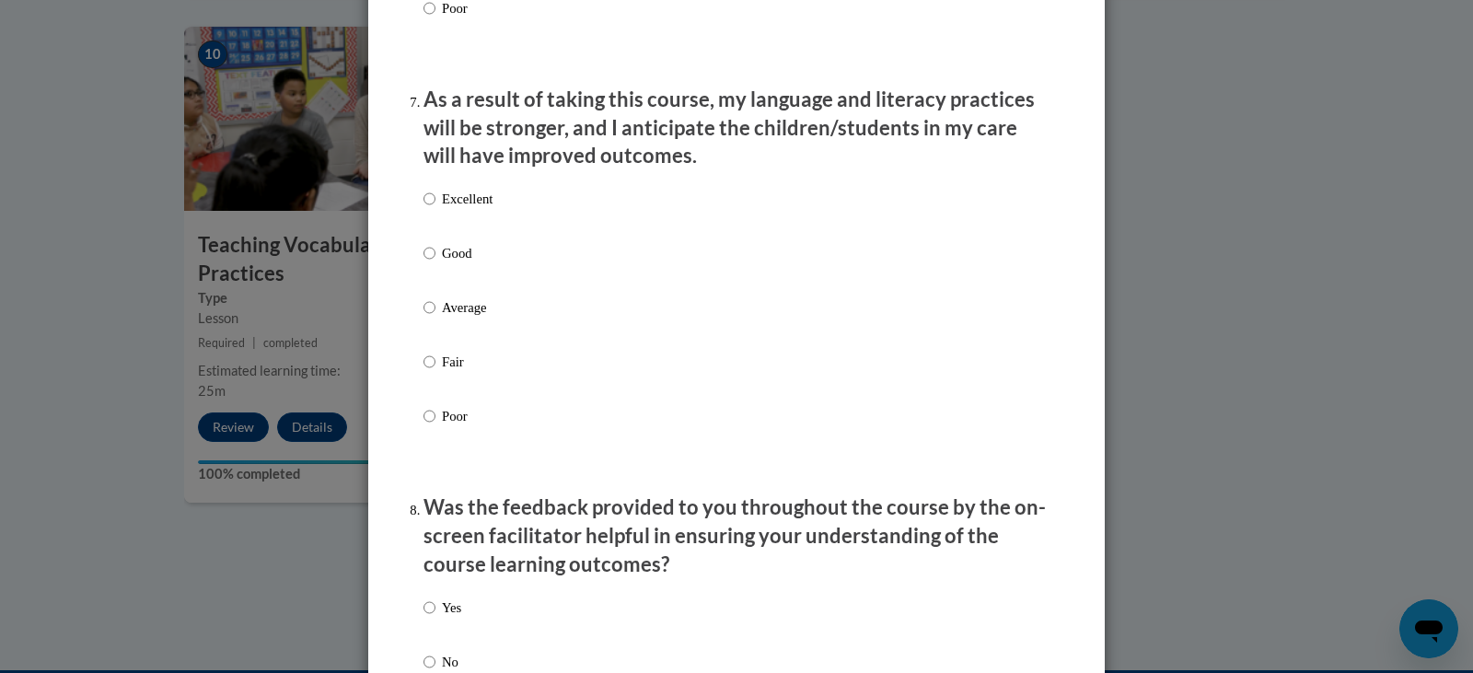
click at [476, 263] on p "Good" at bounding box center [467, 253] width 51 height 20
click at [435, 263] on input "Good" at bounding box center [429, 253] width 12 height 20
radio input "true"
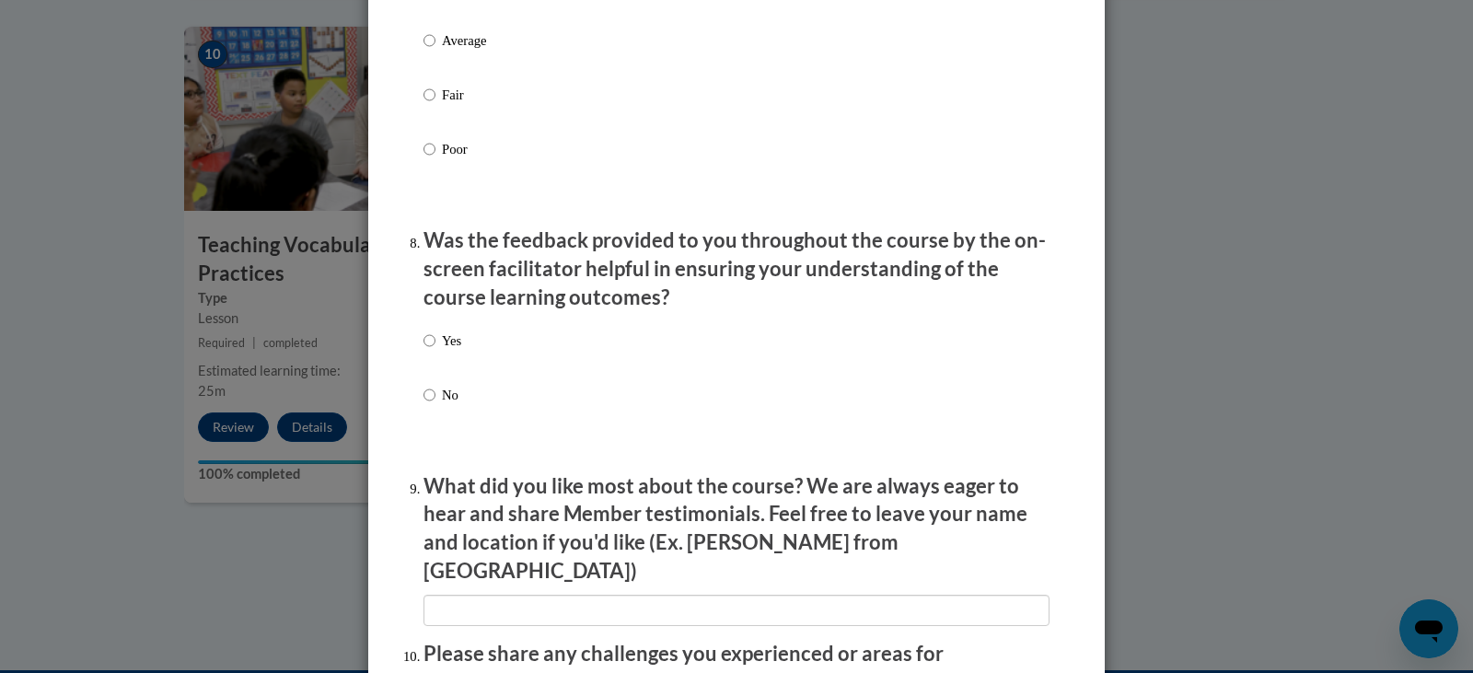
scroll to position [2669, 0]
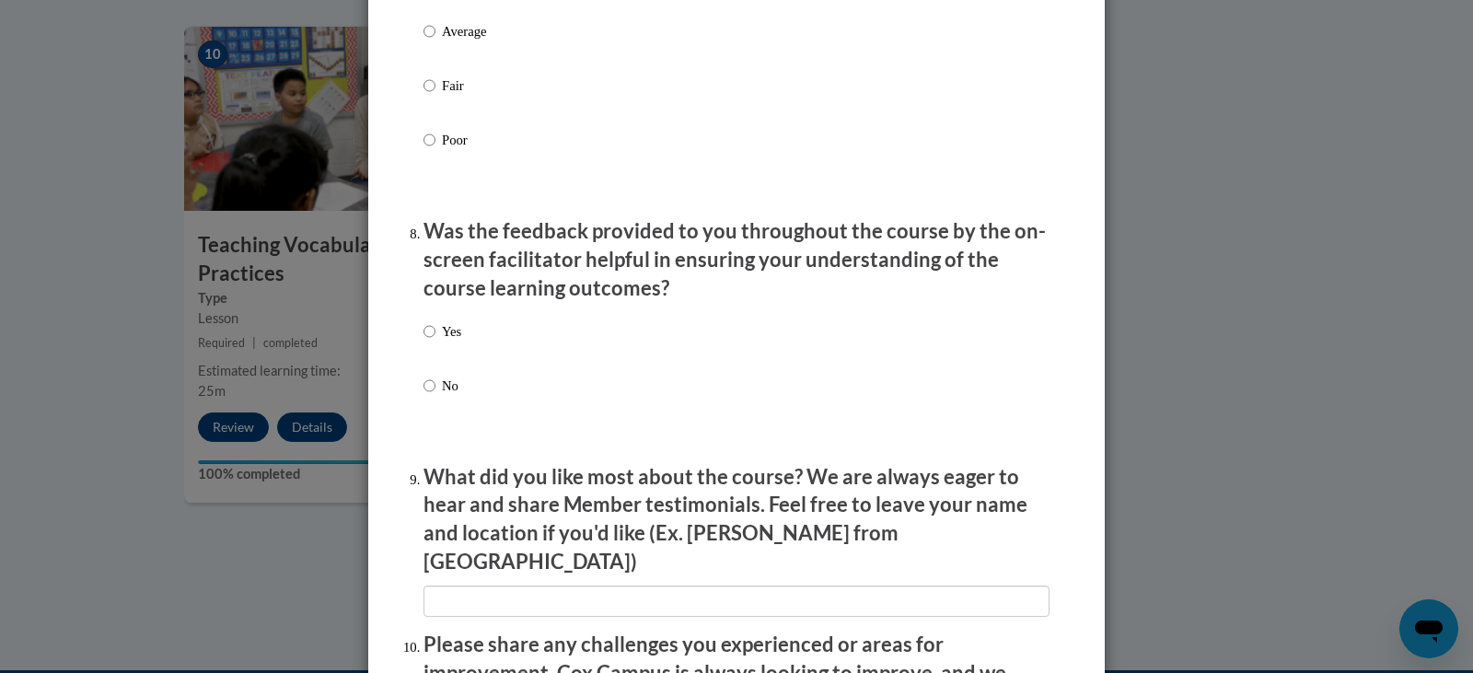
click at [460, 358] on div "Yes No" at bounding box center [736, 380] width 626 height 137
click at [442, 341] on p "Yes" at bounding box center [451, 331] width 19 height 20
click at [434, 341] on input "Yes" at bounding box center [429, 331] width 12 height 20
radio input "true"
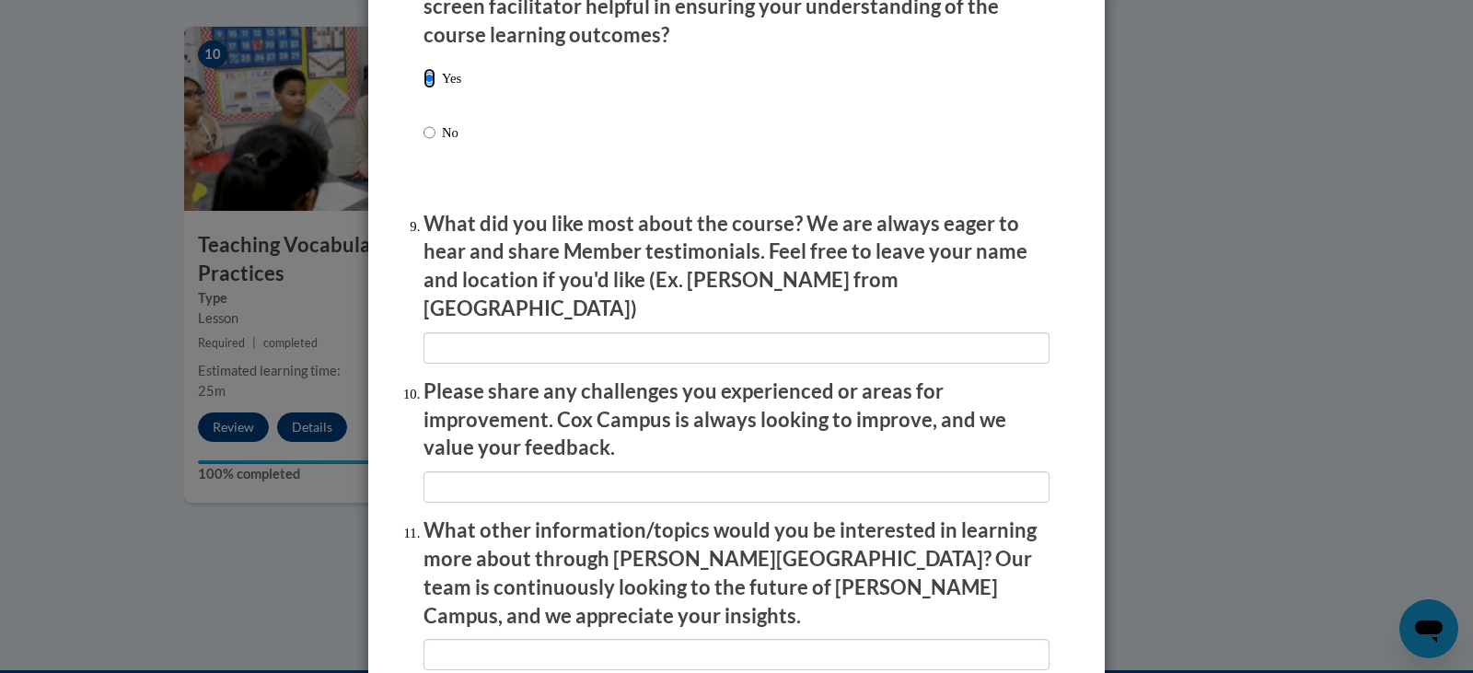
scroll to position [2945, 0]
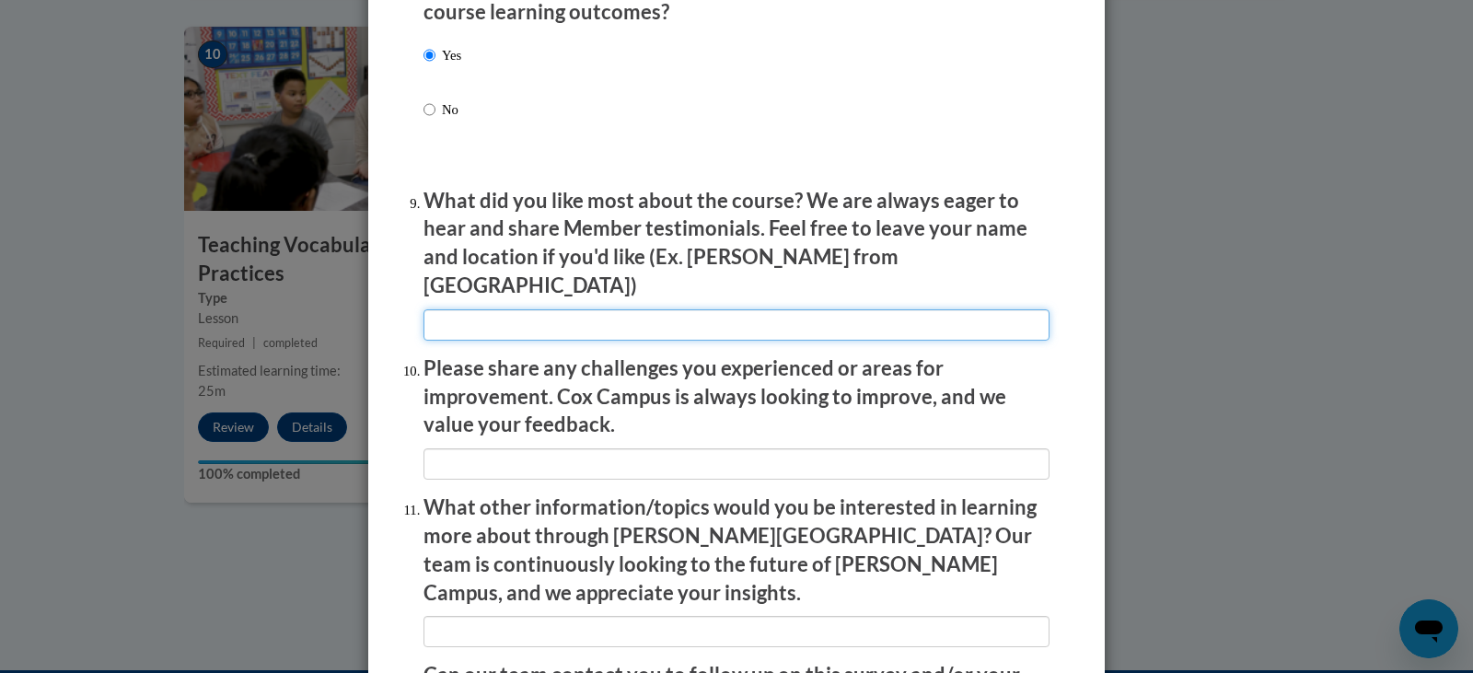
click at [530, 309] on input "textbox" at bounding box center [736, 324] width 626 height 31
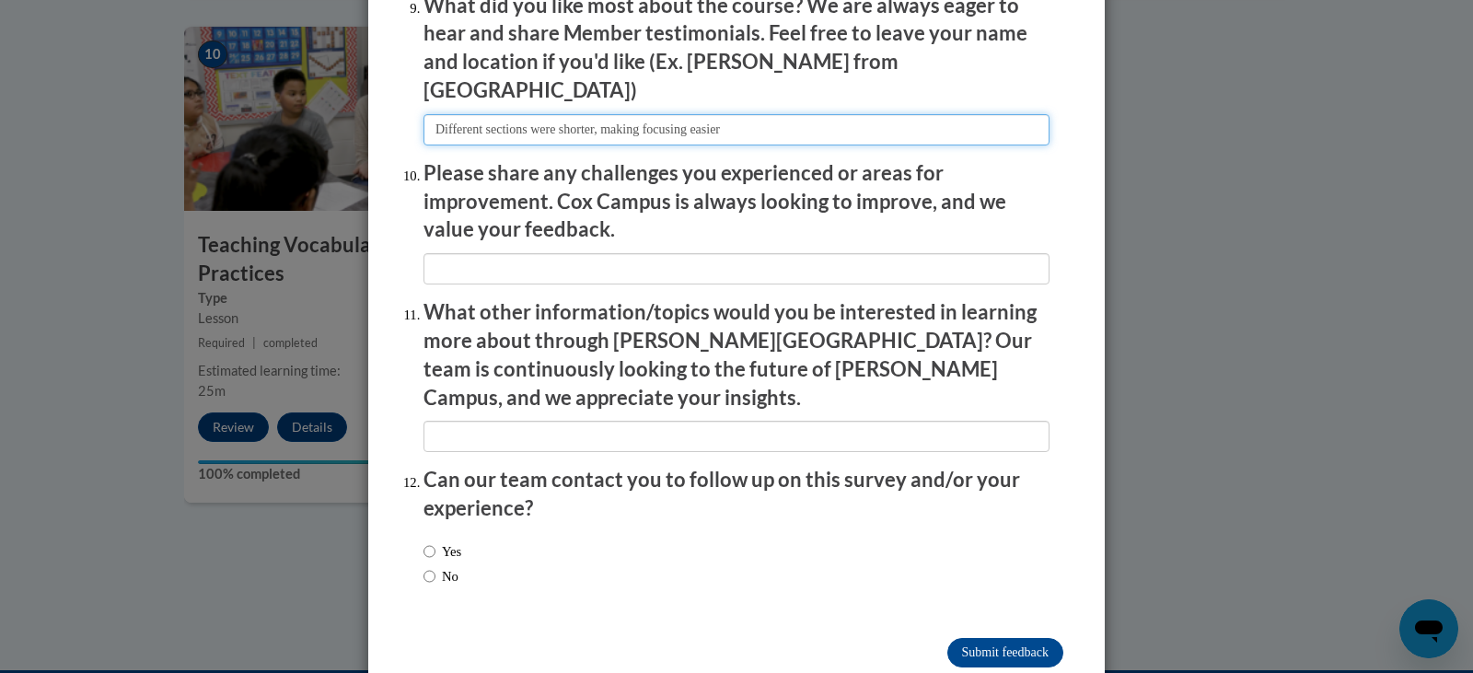
scroll to position [3152, 0]
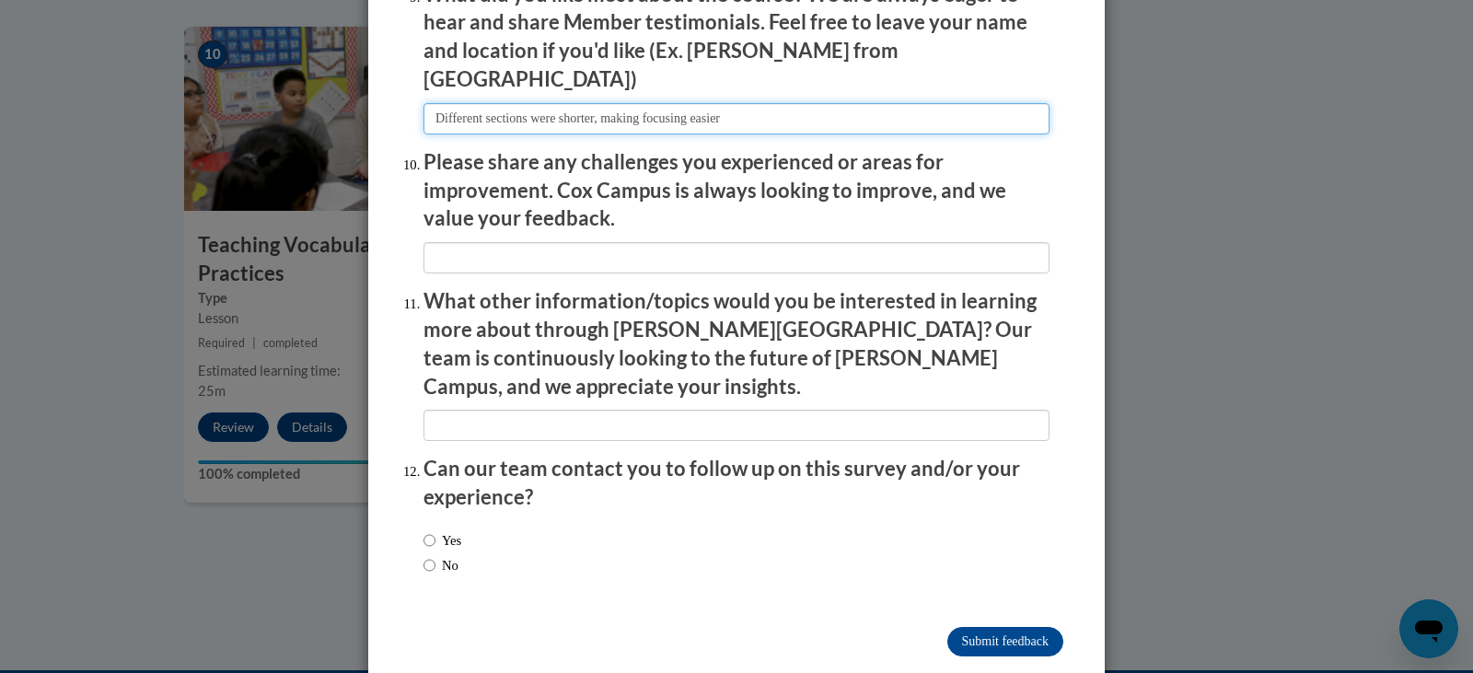
type input "Different sections were shorter, making focusing easier"
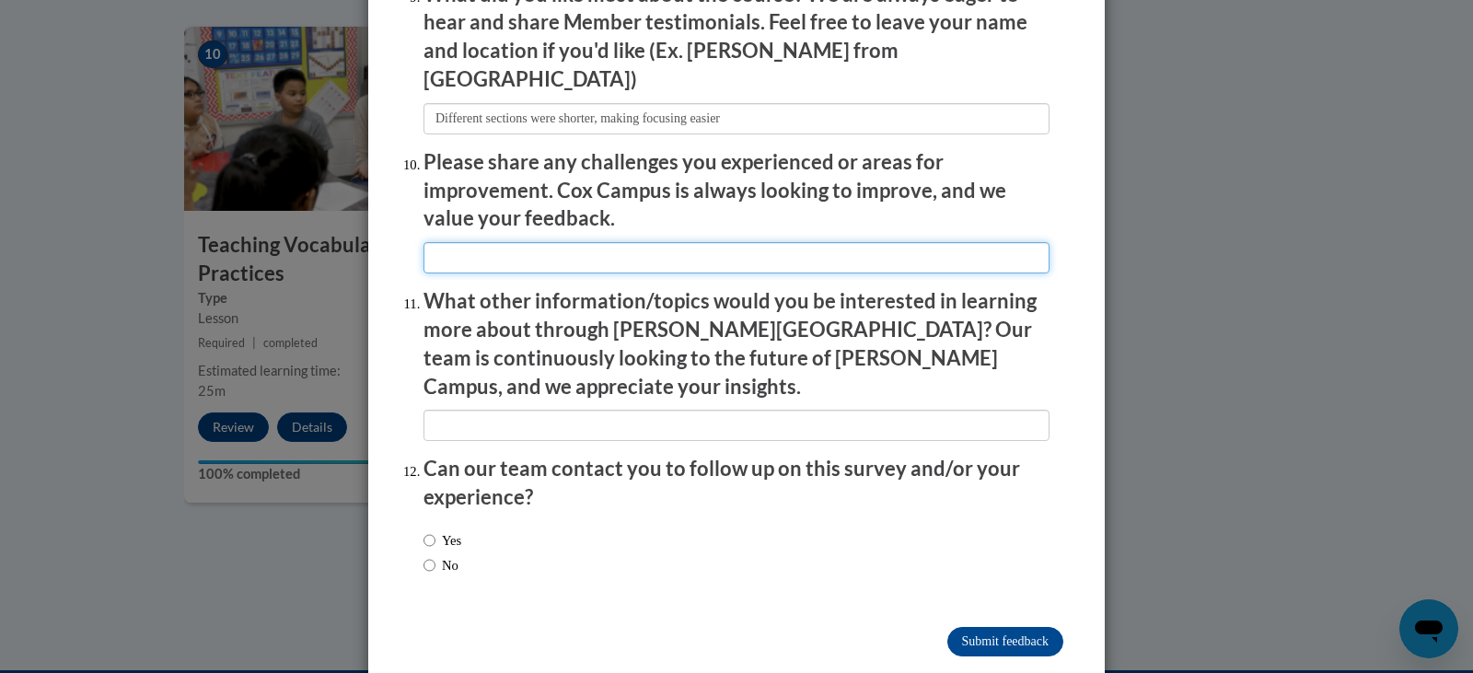
click at [611, 242] on input "textbox" at bounding box center [736, 257] width 626 height 31
type input "none"
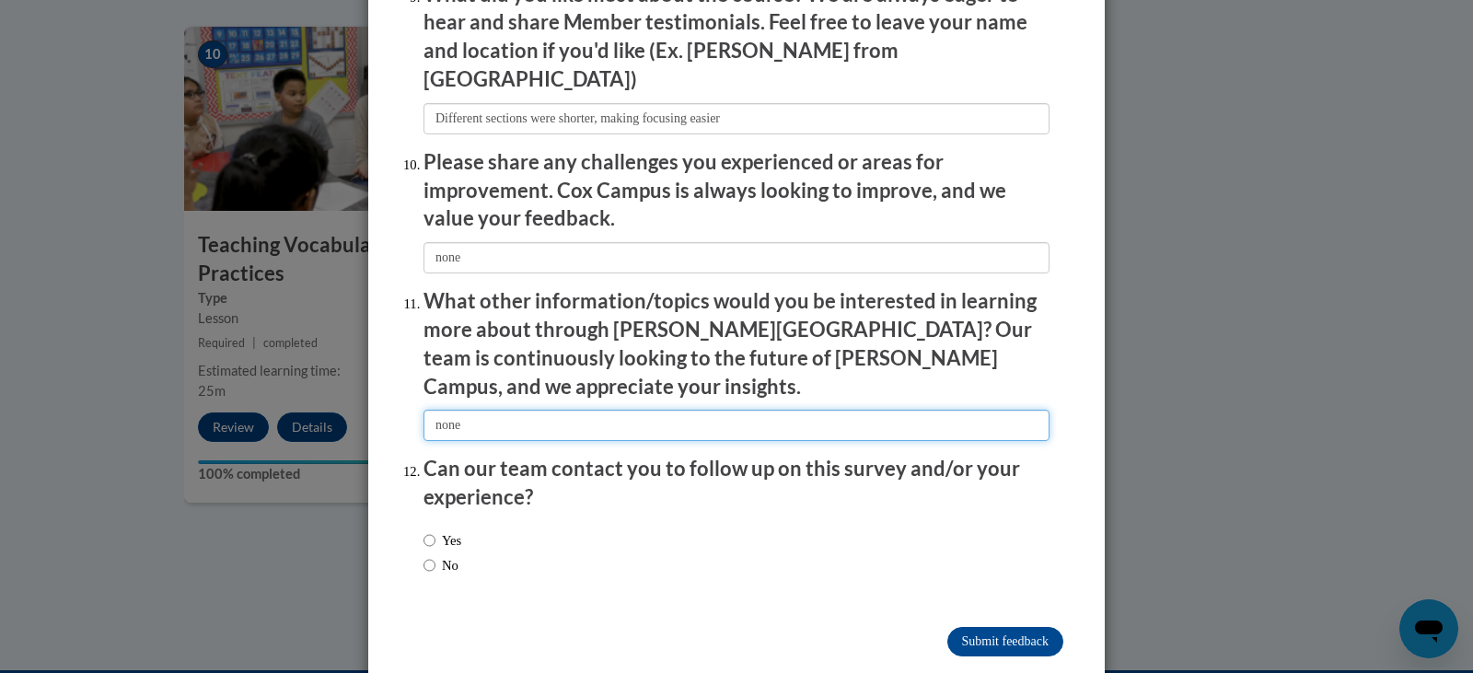
type input "none"
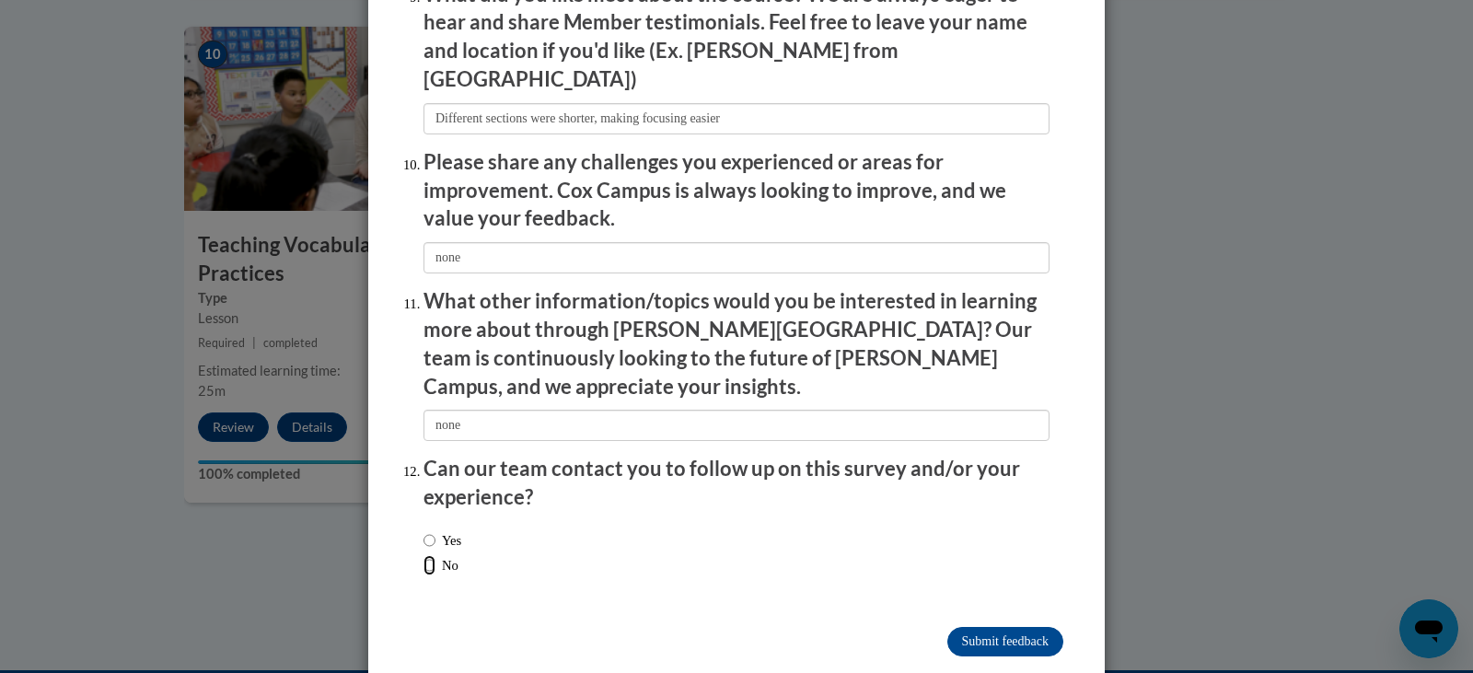
click at [425, 555] on input "No" at bounding box center [429, 565] width 12 height 20
radio input "true"
click at [1009, 627] on input "Submit feedback" at bounding box center [1005, 641] width 116 height 29
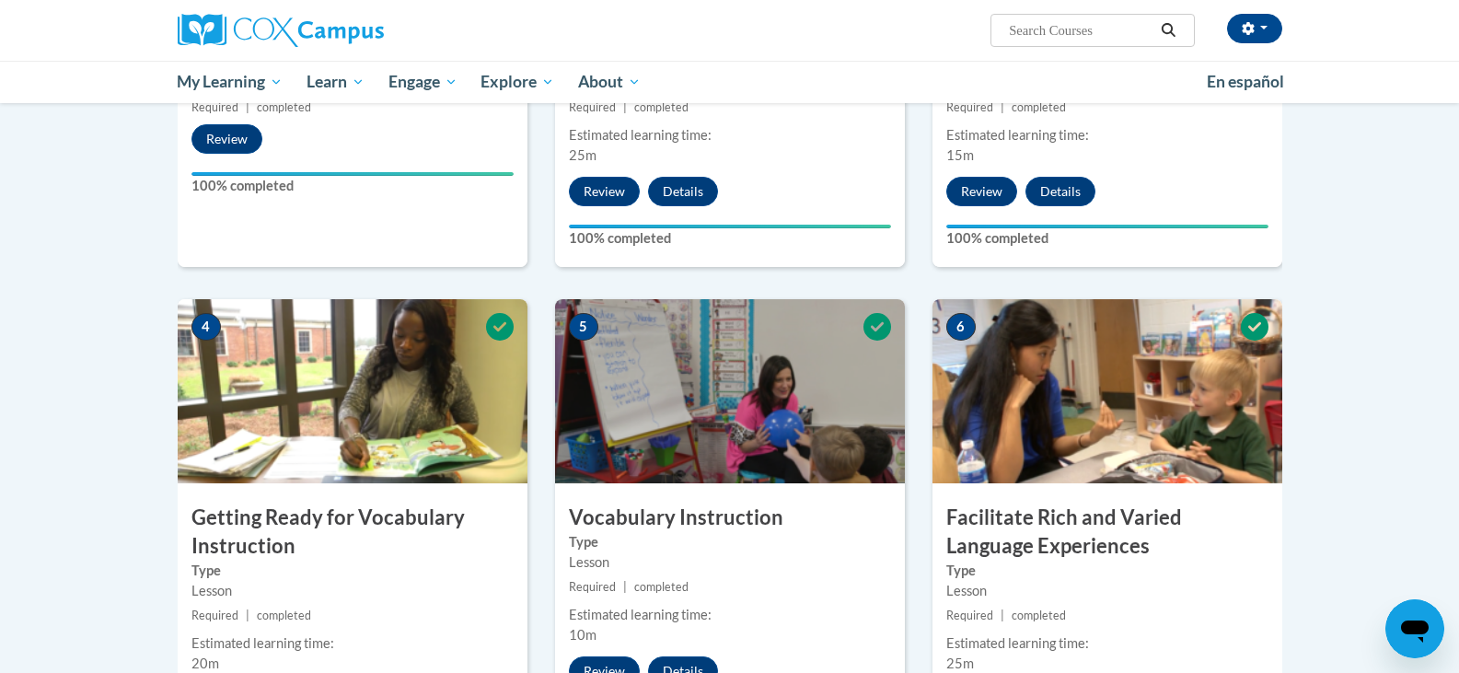
scroll to position [257, 0]
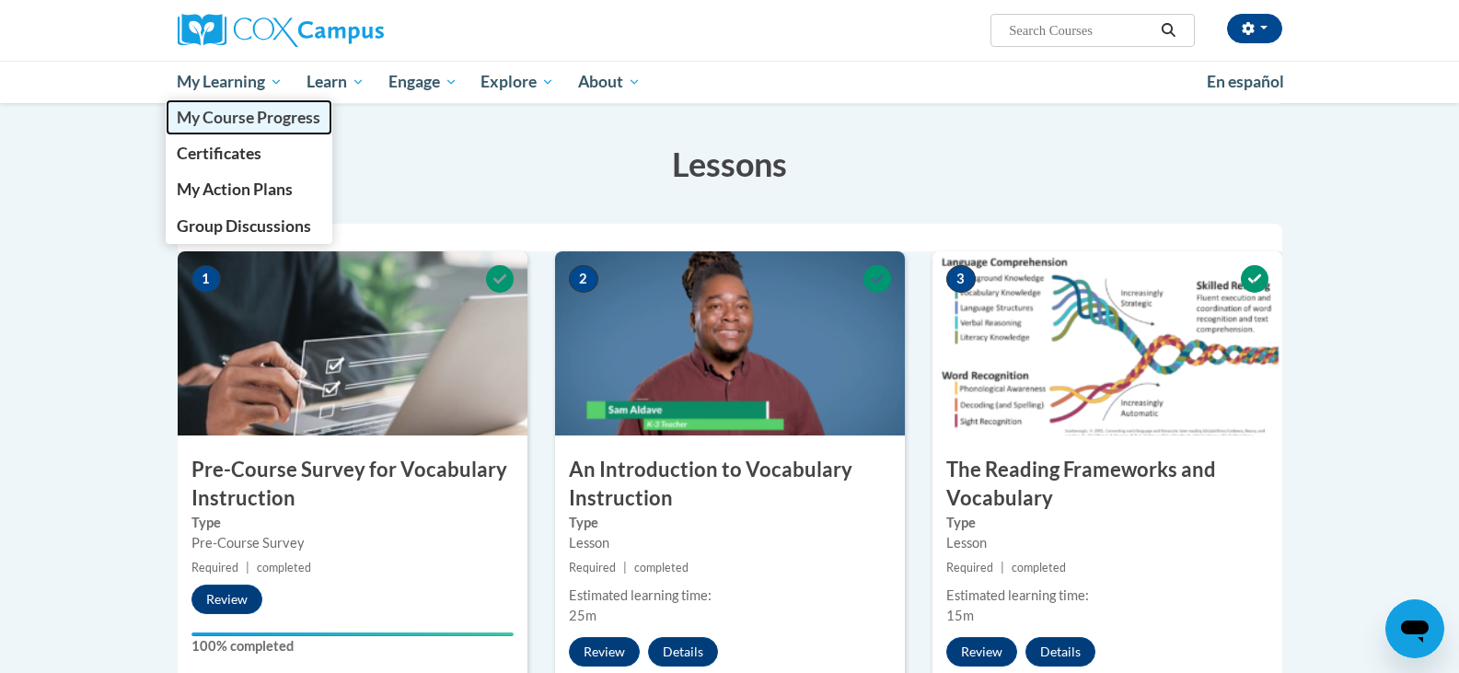
click at [219, 124] on span "My Course Progress" at bounding box center [249, 117] width 144 height 19
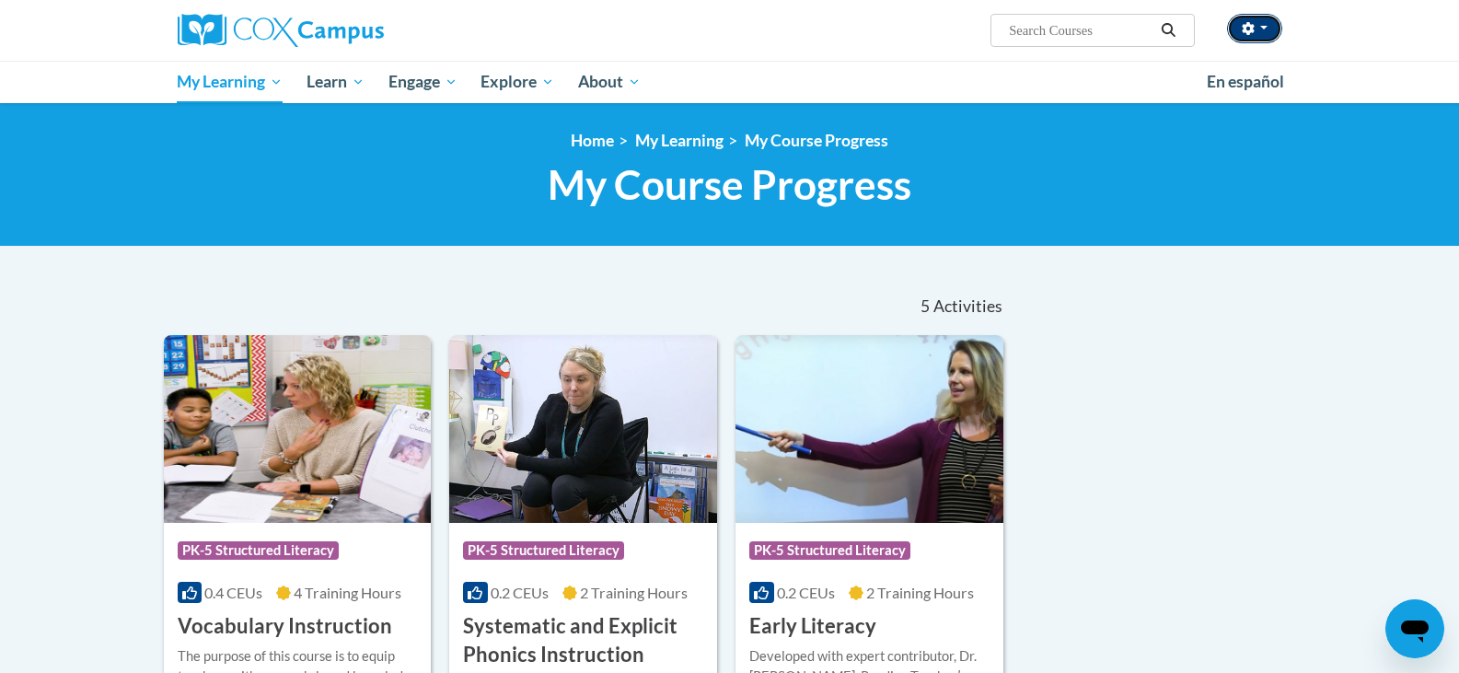
click at [1255, 28] on button "button" at bounding box center [1254, 28] width 55 height 29
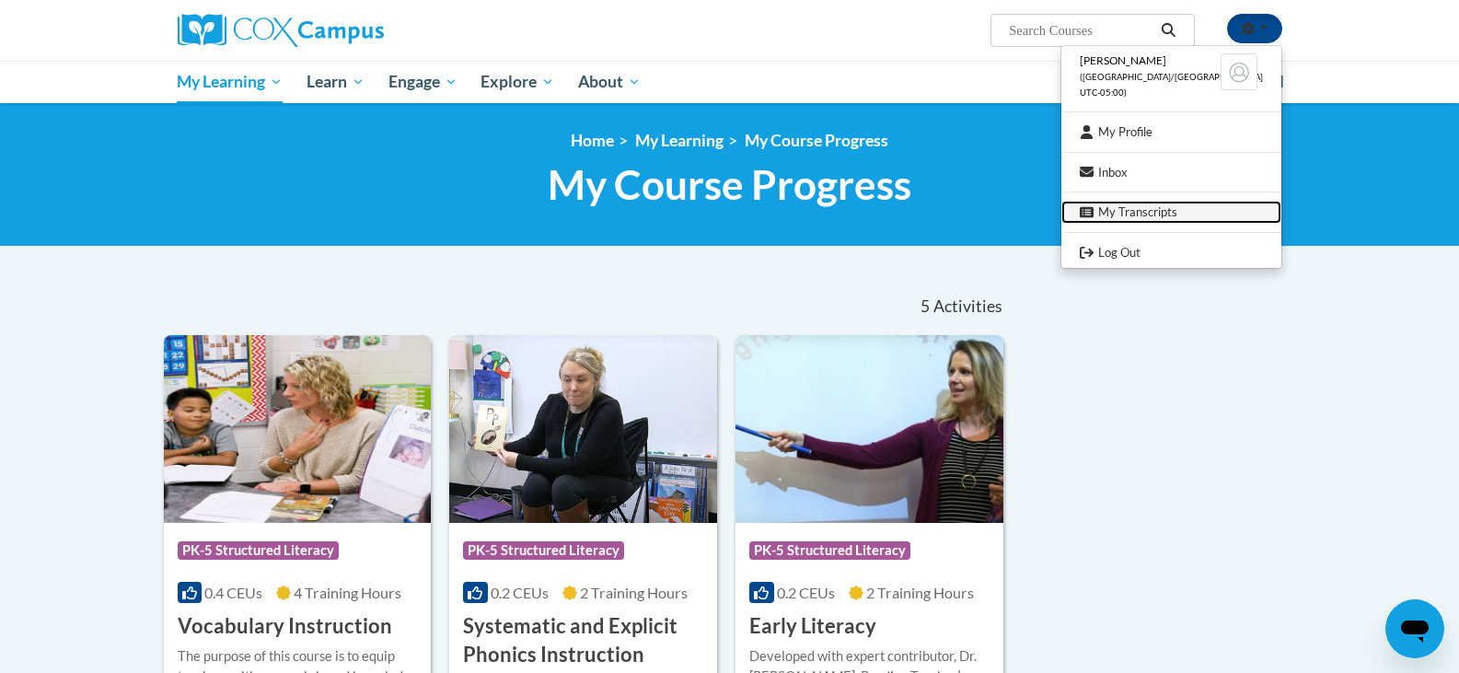
click at [1204, 209] on link "My Transcripts" at bounding box center [1171, 212] width 220 height 23
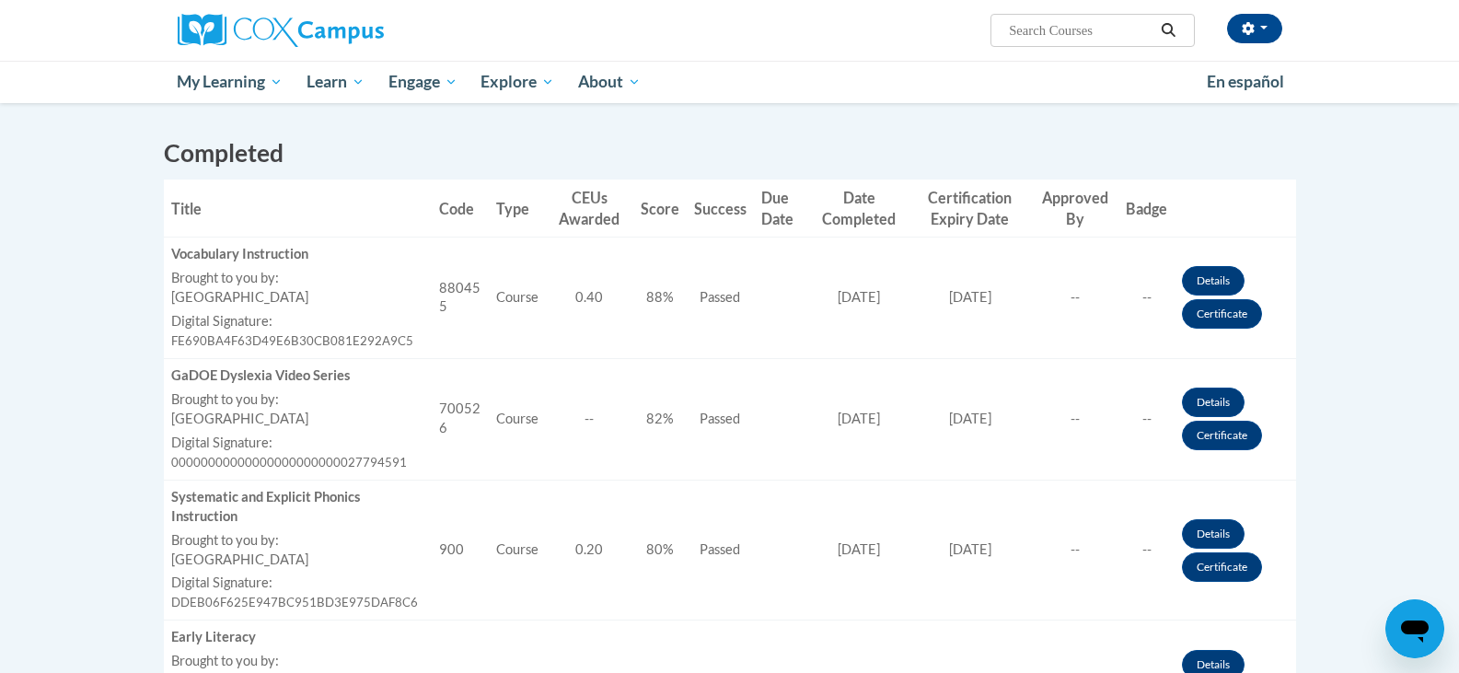
scroll to position [460, 0]
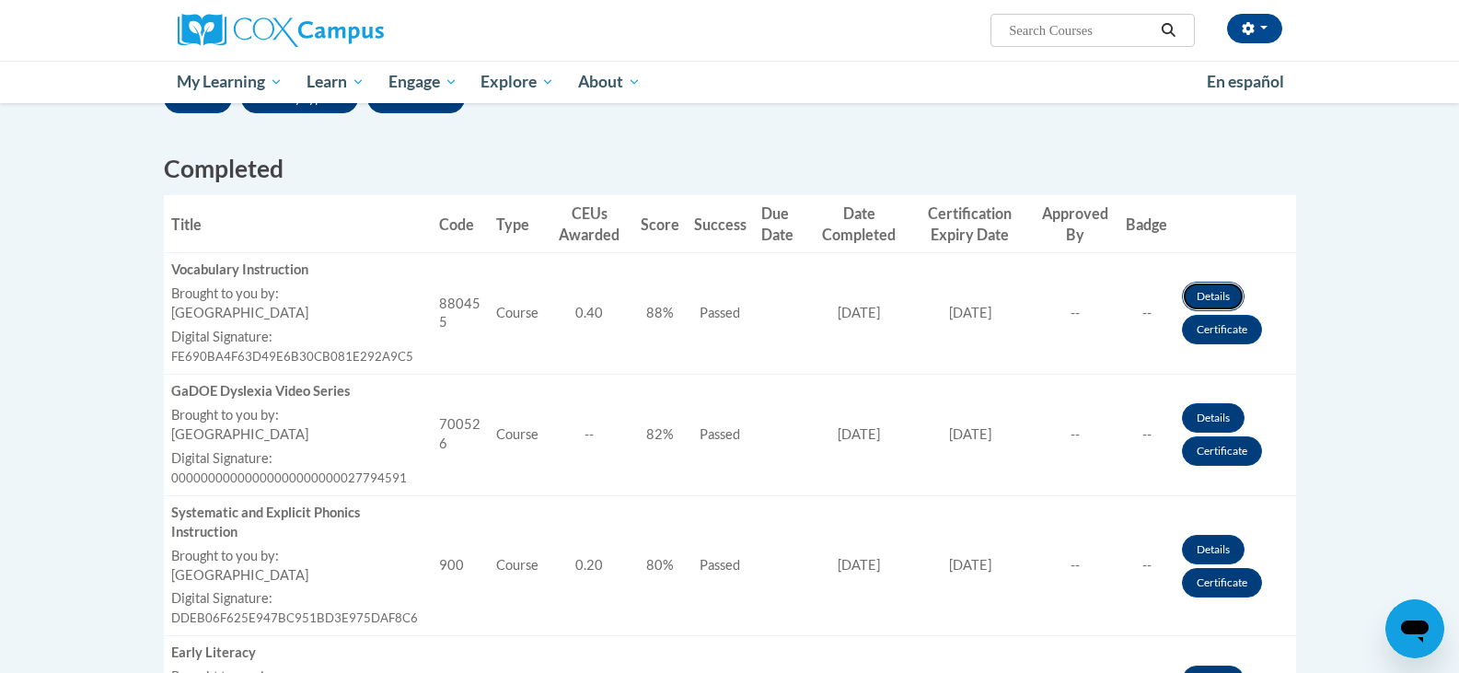
click at [1215, 289] on link "Details" at bounding box center [1213, 296] width 63 height 29
